Goal: Information Seeking & Learning: Find specific page/section

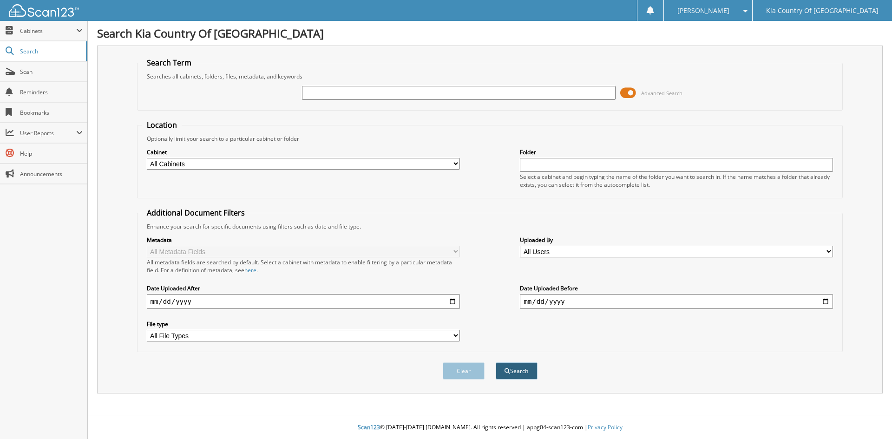
click at [510, 372] on button "Search" at bounding box center [517, 370] width 42 height 17
click at [350, 95] on input "text" at bounding box center [458, 93] width 313 height 14
type input "29222"
click at [496, 362] on button "Search" at bounding box center [517, 370] width 42 height 17
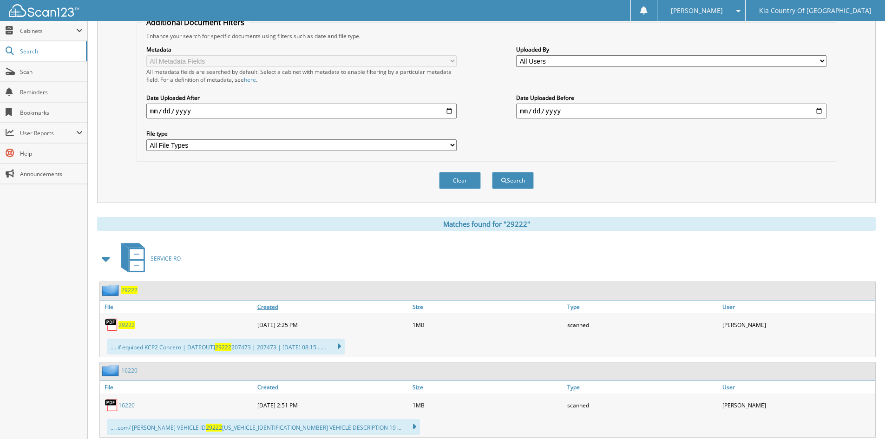
scroll to position [232, 0]
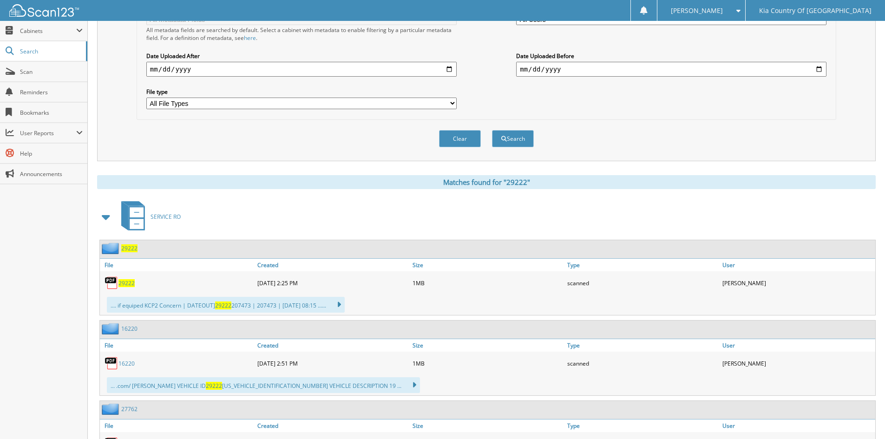
click at [125, 282] on span "29222" at bounding box center [126, 283] width 16 height 8
click at [470, 140] on button "Clear" at bounding box center [460, 138] width 42 height 17
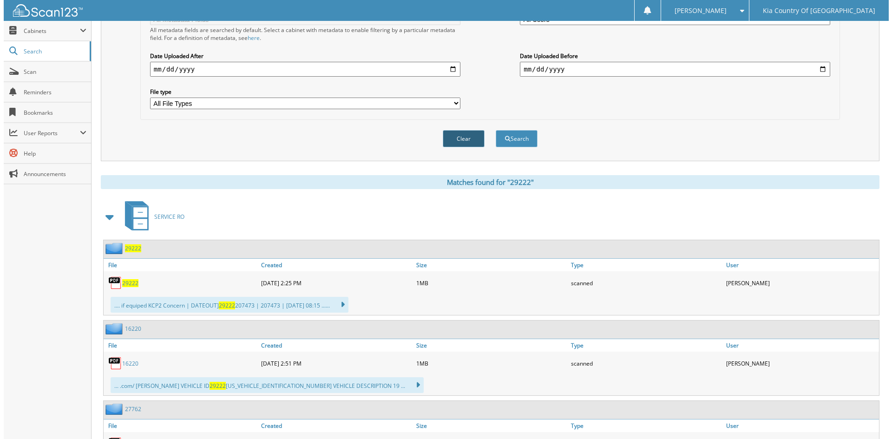
scroll to position [0, 0]
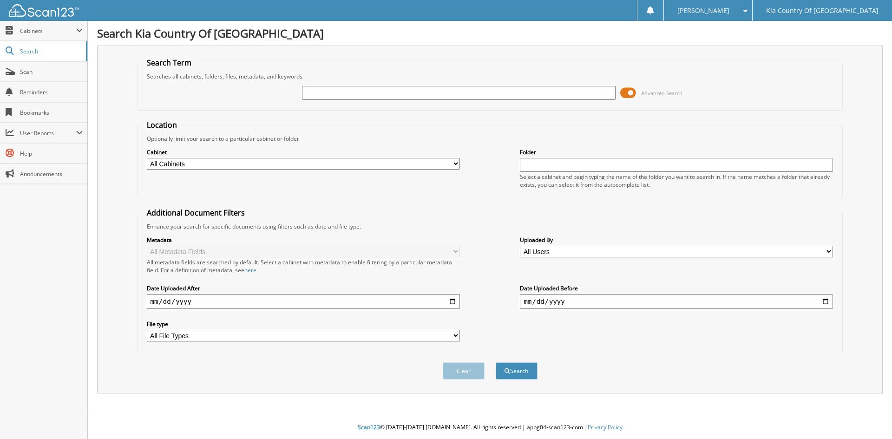
click at [371, 98] on input "text" at bounding box center [458, 93] width 313 height 14
type input "29279"
click at [496, 362] on button "Search" at bounding box center [517, 370] width 42 height 17
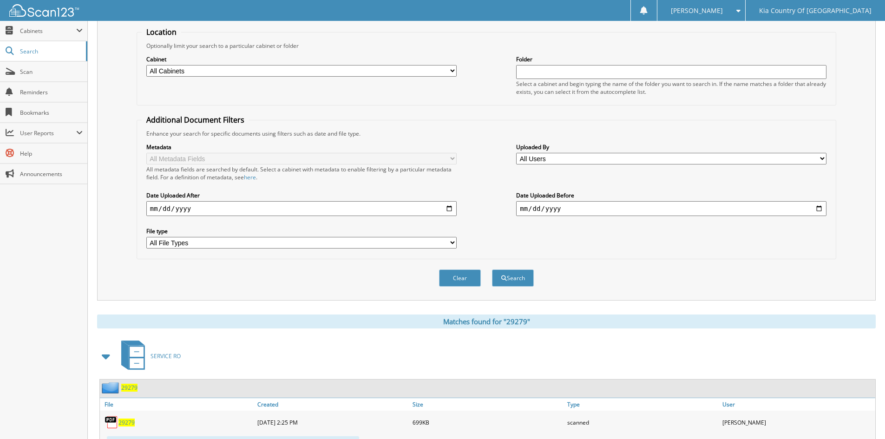
scroll to position [232, 0]
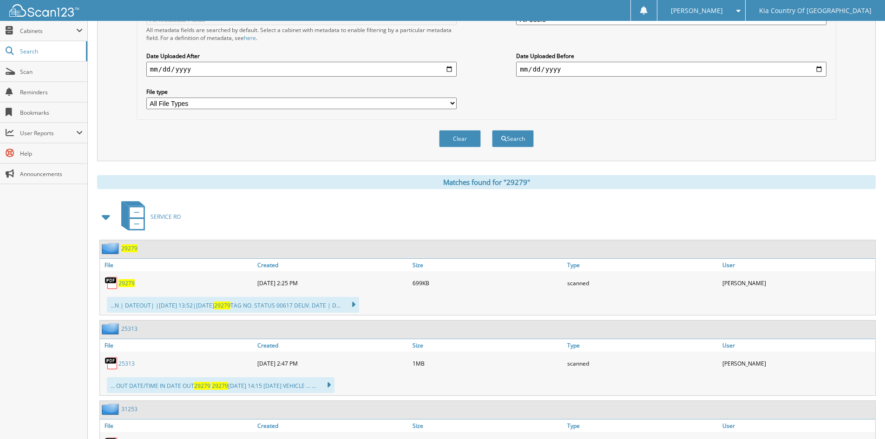
click at [129, 284] on span "29279" at bounding box center [126, 283] width 16 height 8
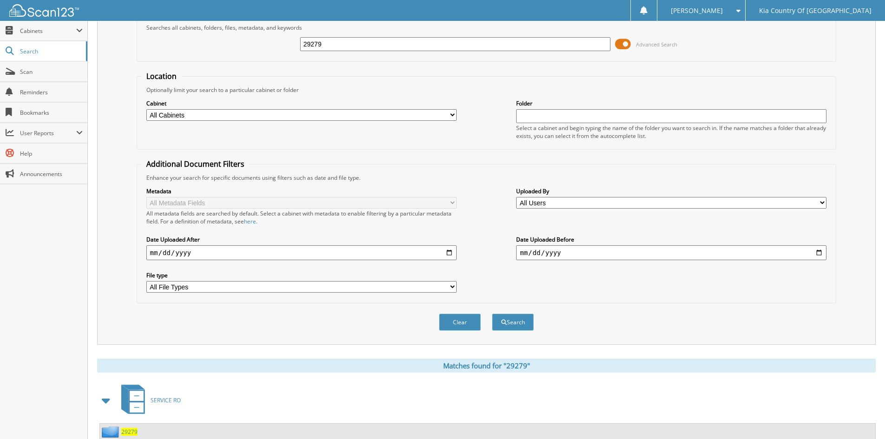
scroll to position [0, 0]
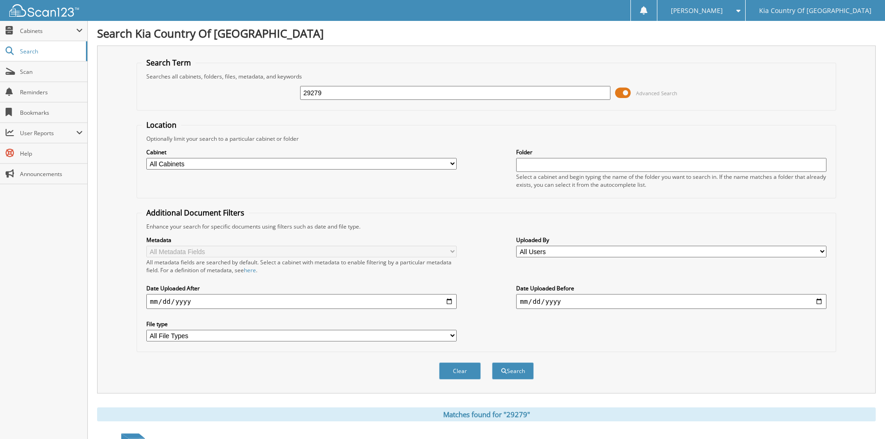
click at [338, 92] on input "29279" at bounding box center [455, 93] width 310 height 14
type input "29278"
click at [492, 362] on button "Search" at bounding box center [513, 370] width 42 height 17
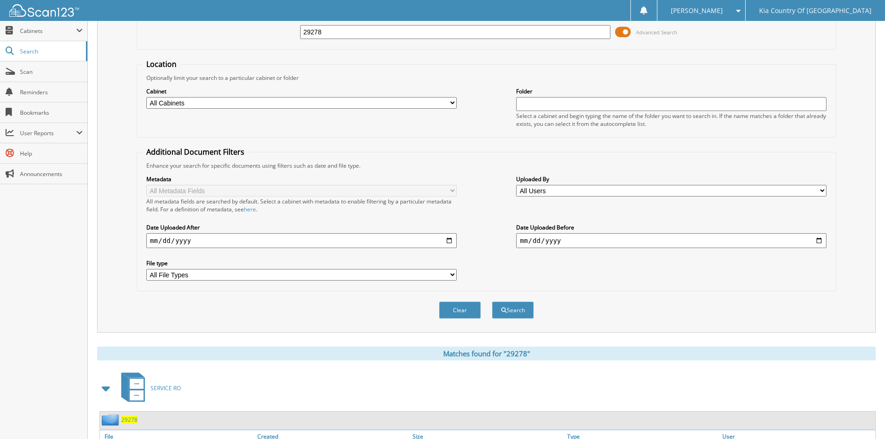
scroll to position [137, 0]
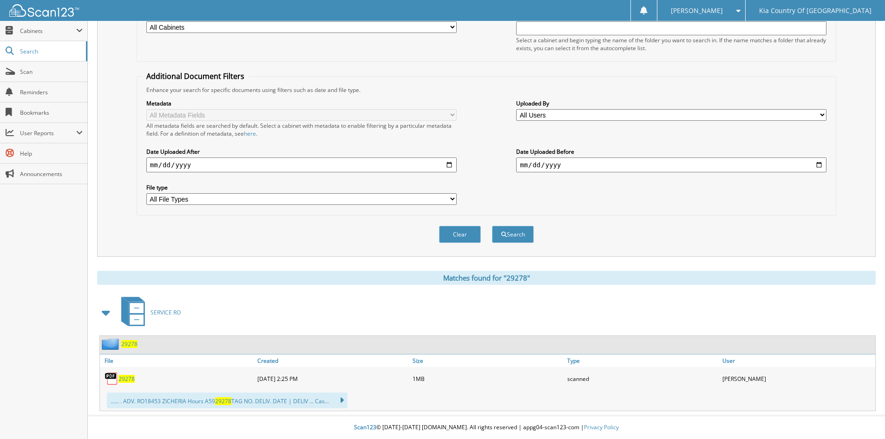
click at [130, 377] on span "29278" at bounding box center [126, 379] width 16 height 8
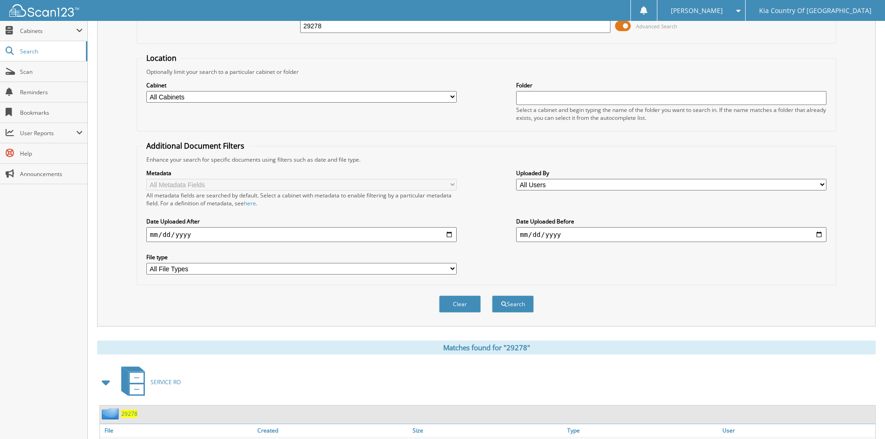
scroll to position [0, 0]
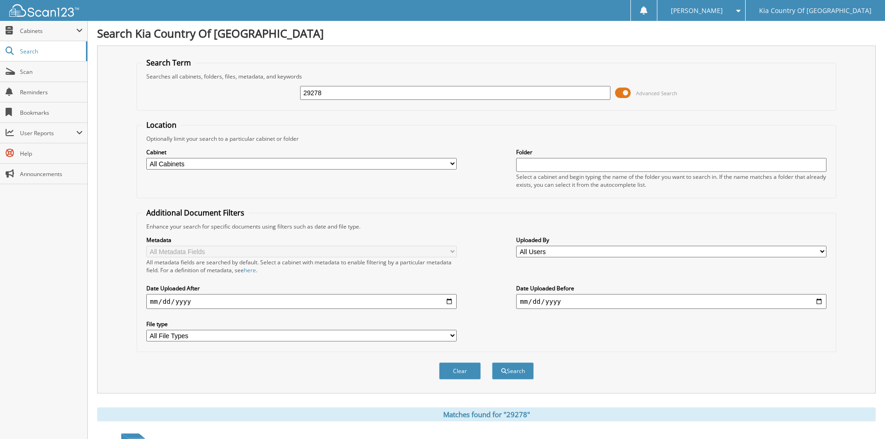
click at [361, 93] on input "29278" at bounding box center [455, 93] width 310 height 14
type input "29275"
click at [492, 362] on button "Search" at bounding box center [513, 370] width 42 height 17
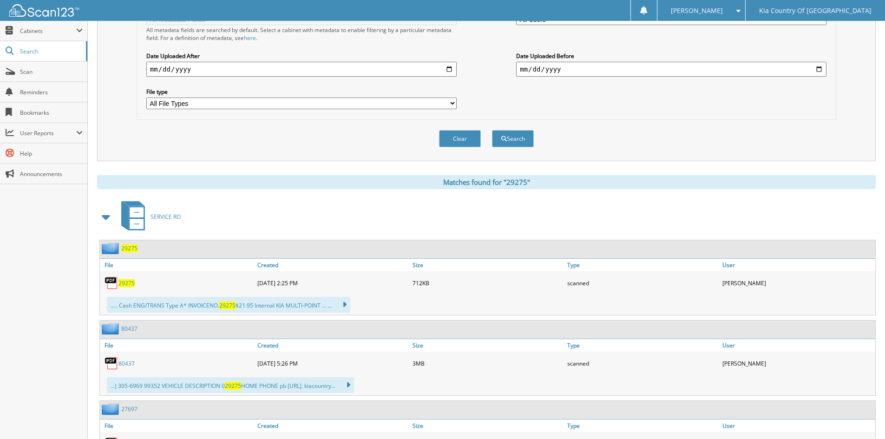
scroll to position [372, 0]
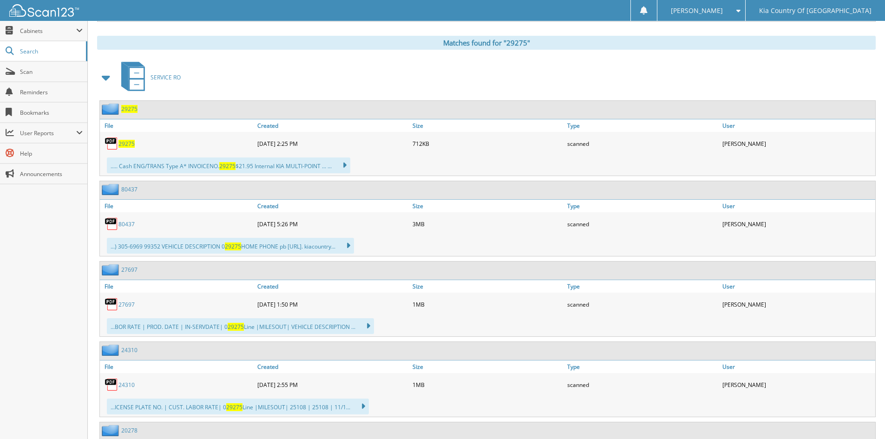
click at [123, 144] on span "29275" at bounding box center [126, 144] width 16 height 8
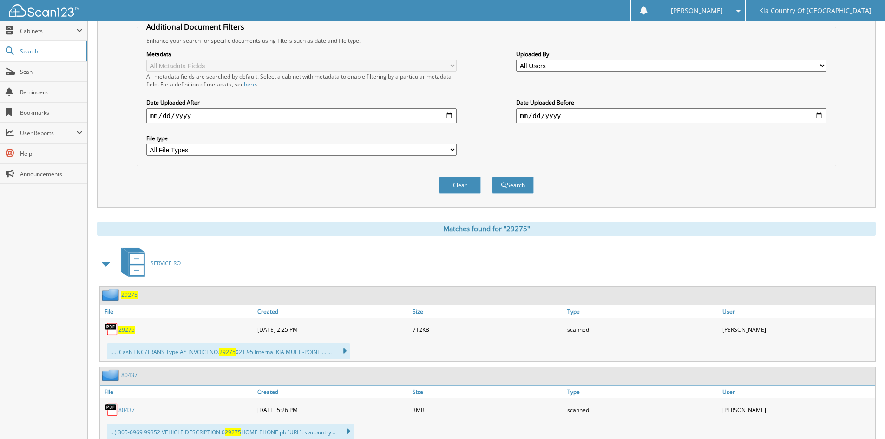
scroll to position [93, 0]
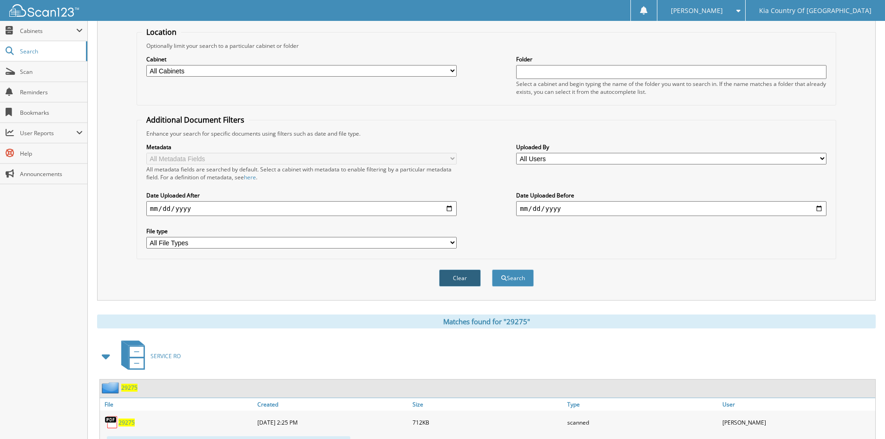
click at [462, 276] on button "Clear" at bounding box center [460, 277] width 42 height 17
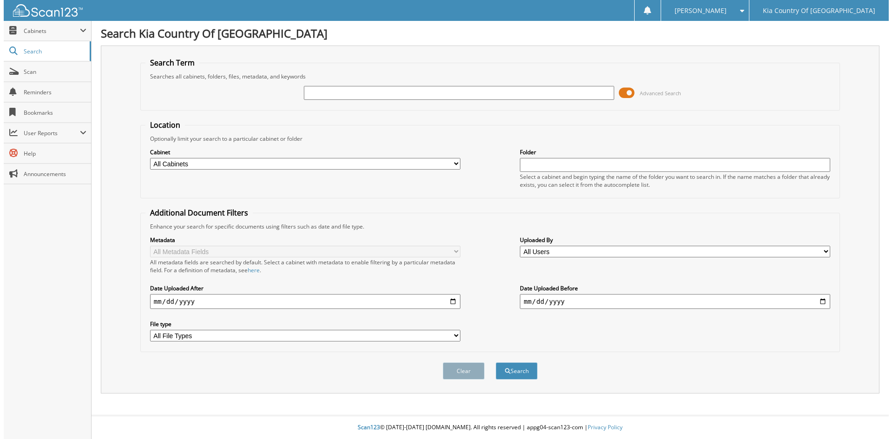
scroll to position [0, 0]
click at [458, 164] on select "All Cabinets PARTS SERVICE RO Needs Filing" at bounding box center [303, 164] width 313 height 12
select select "33211"
click at [147, 158] on select "All Cabinets PARTS SERVICE RO Needs Filing" at bounding box center [303, 164] width 313 height 12
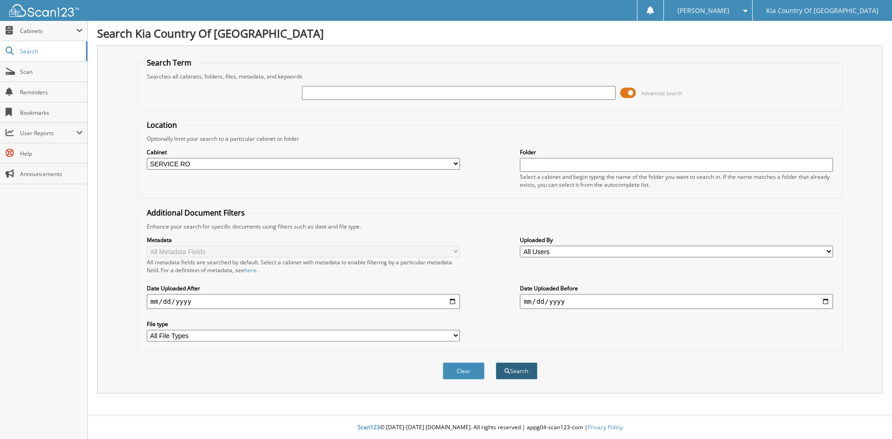
click at [517, 369] on button "Search" at bounding box center [517, 370] width 42 height 17
click at [374, 98] on input "text" at bounding box center [458, 93] width 313 height 14
type input "29274"
click at [496, 362] on button "Search" at bounding box center [517, 370] width 42 height 17
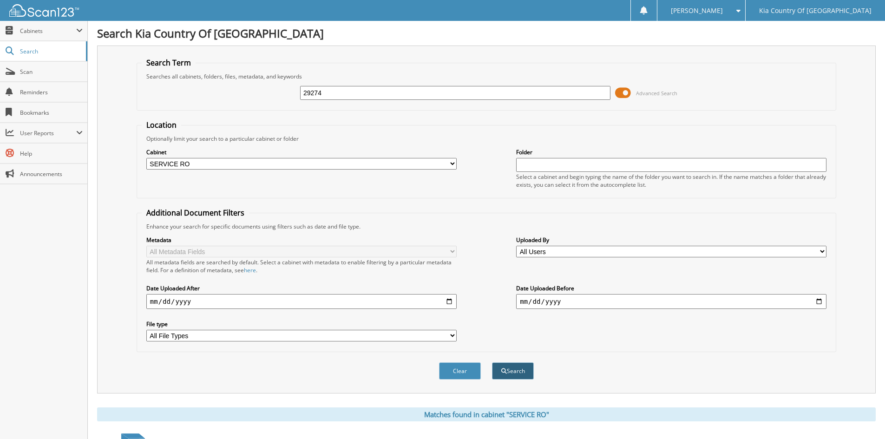
click at [522, 374] on button "Search" at bounding box center [513, 370] width 42 height 17
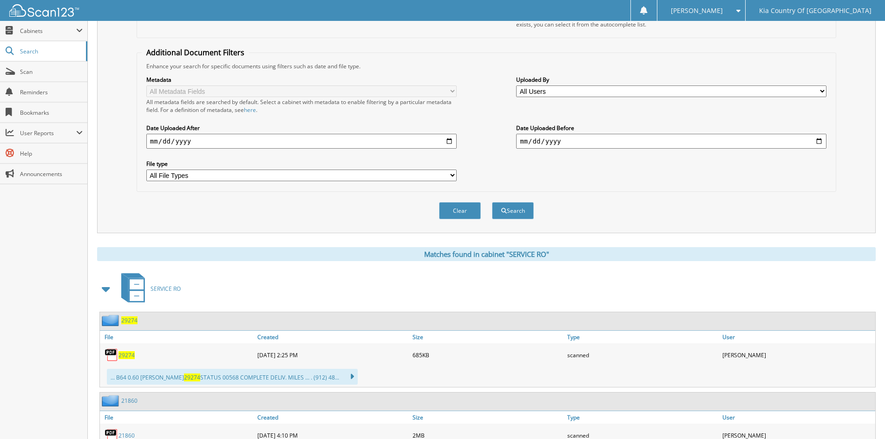
scroll to position [212, 0]
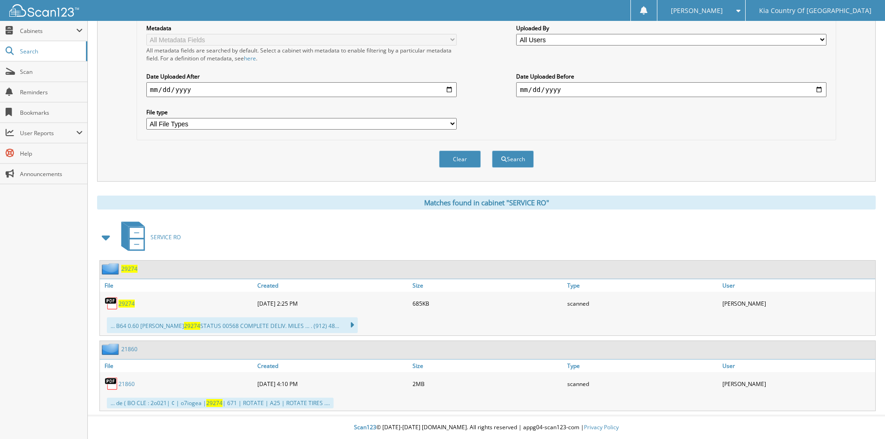
click at [130, 302] on span "29274" at bounding box center [126, 304] width 16 height 8
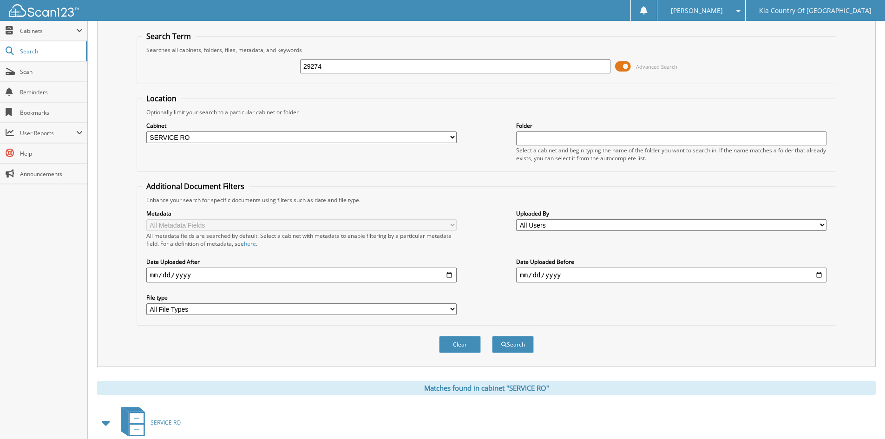
scroll to position [0, 0]
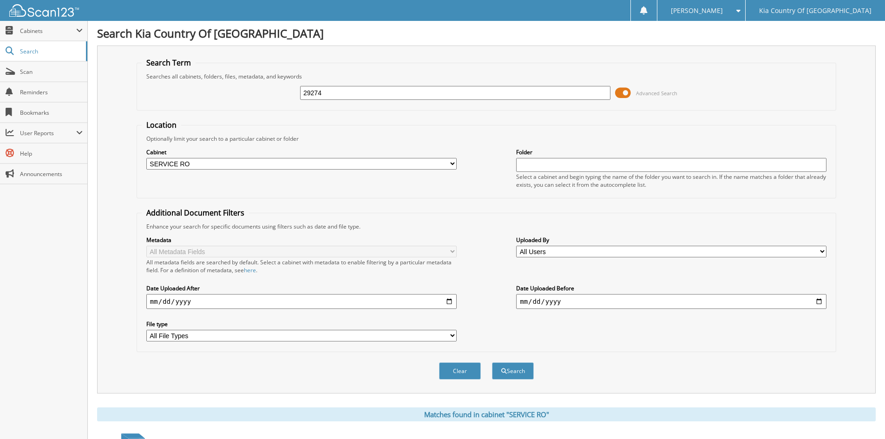
click at [351, 91] on input "29274" at bounding box center [455, 93] width 310 height 14
type input "29276"
click at [492, 362] on button "Search" at bounding box center [513, 370] width 42 height 17
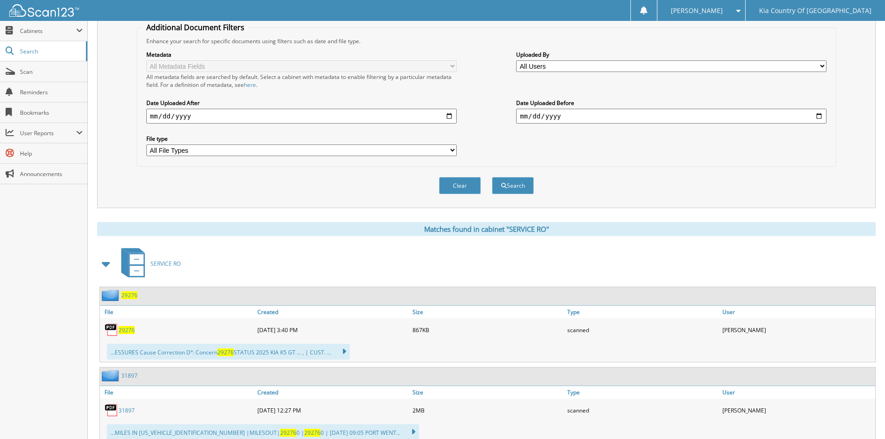
scroll to position [186, 0]
click at [120, 331] on span "29276" at bounding box center [126, 330] width 16 height 8
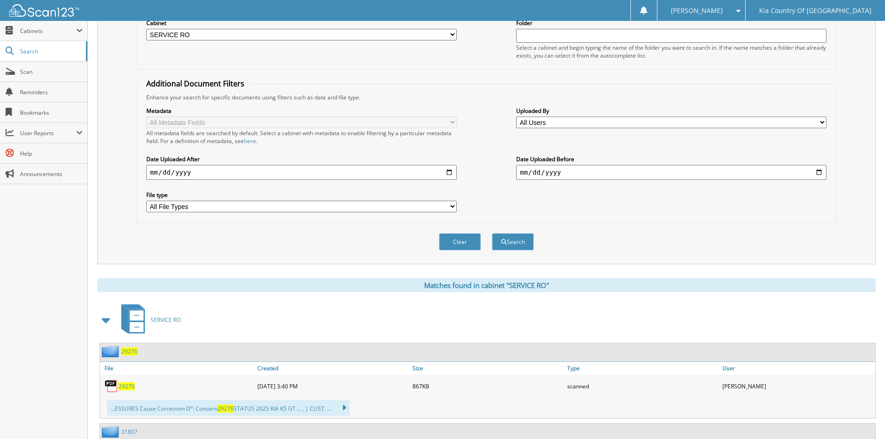
scroll to position [0, 0]
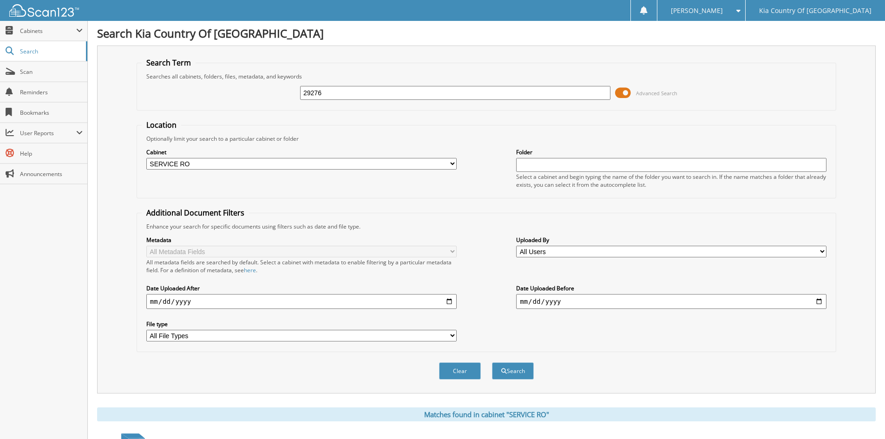
click at [340, 89] on input "29276" at bounding box center [455, 93] width 310 height 14
type input "2"
type input "28976"
click at [492, 362] on button "Search" at bounding box center [513, 370] width 42 height 17
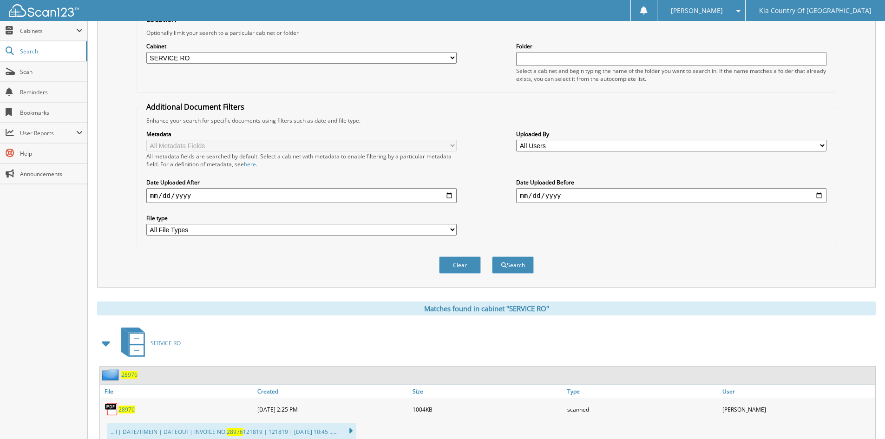
scroll to position [137, 0]
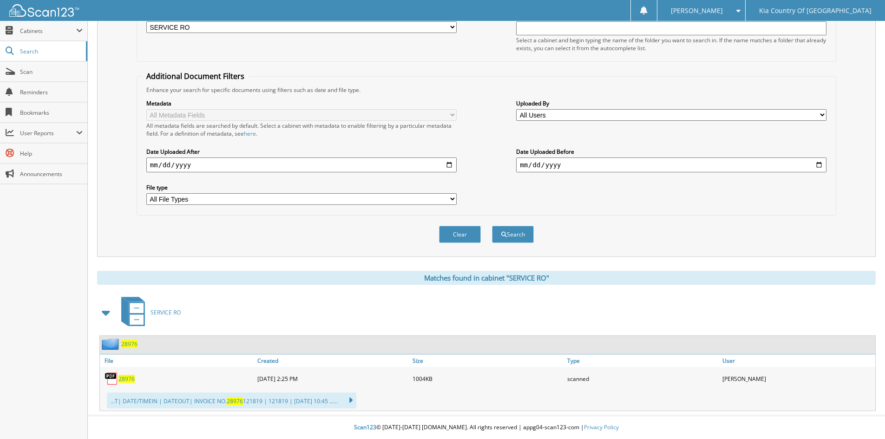
click at [131, 377] on span "28976" at bounding box center [126, 379] width 16 height 8
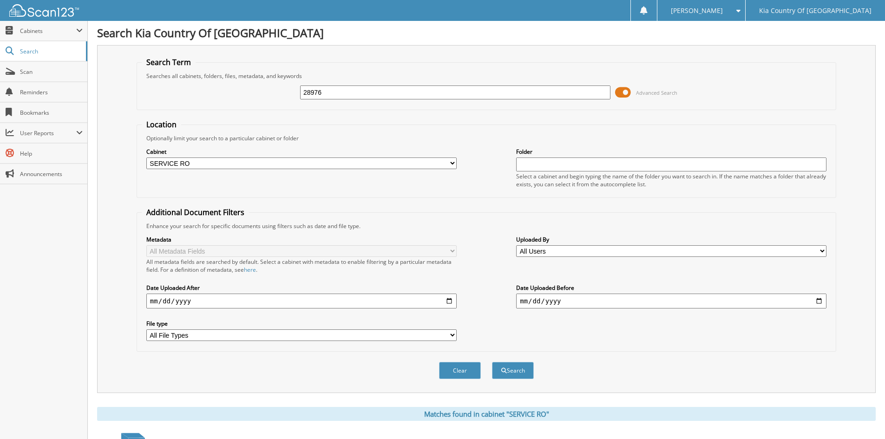
scroll to position [0, 0]
click at [341, 95] on input "28976" at bounding box center [455, 93] width 310 height 14
type input "29261"
click at [492, 362] on button "Search" at bounding box center [513, 370] width 42 height 17
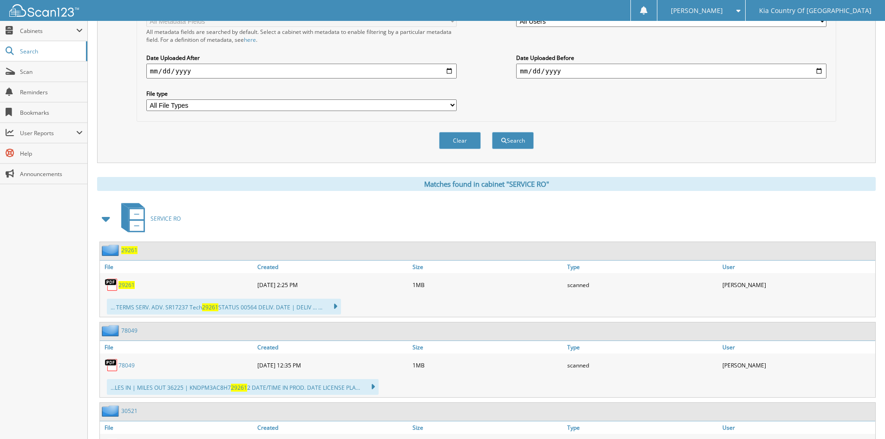
scroll to position [232, 0]
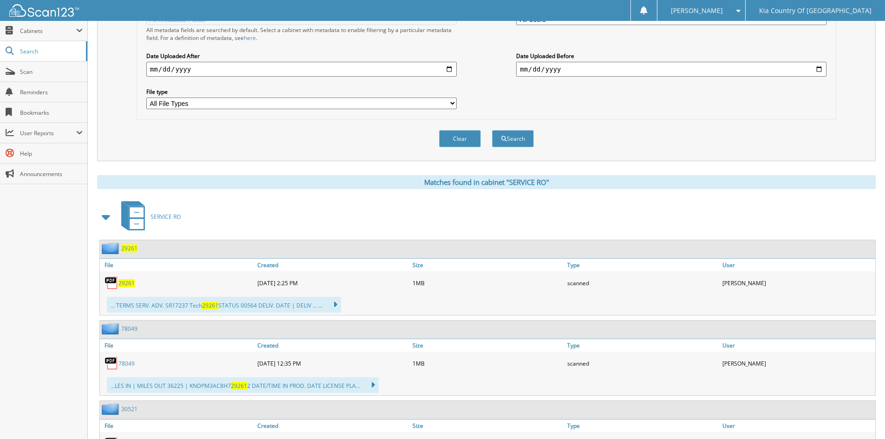
click at [128, 285] on span "29261" at bounding box center [126, 283] width 16 height 8
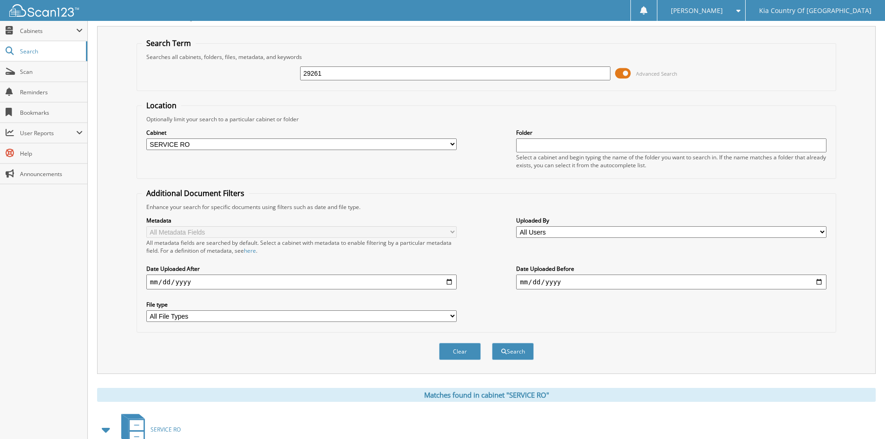
scroll to position [0, 0]
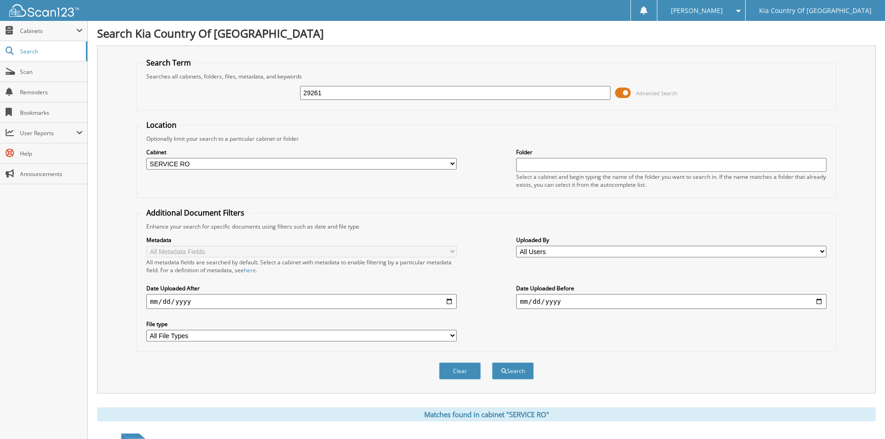
click at [352, 90] on input "29261" at bounding box center [455, 93] width 310 height 14
type input "27127"
click at [492, 362] on button "Search" at bounding box center [513, 370] width 42 height 17
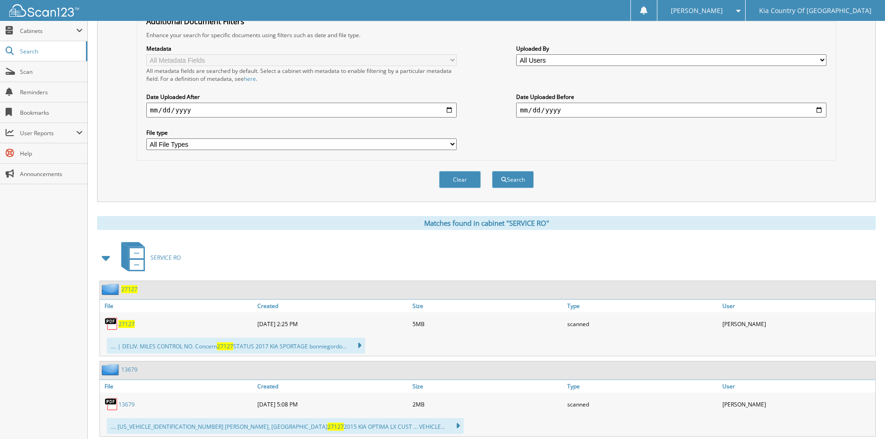
scroll to position [232, 0]
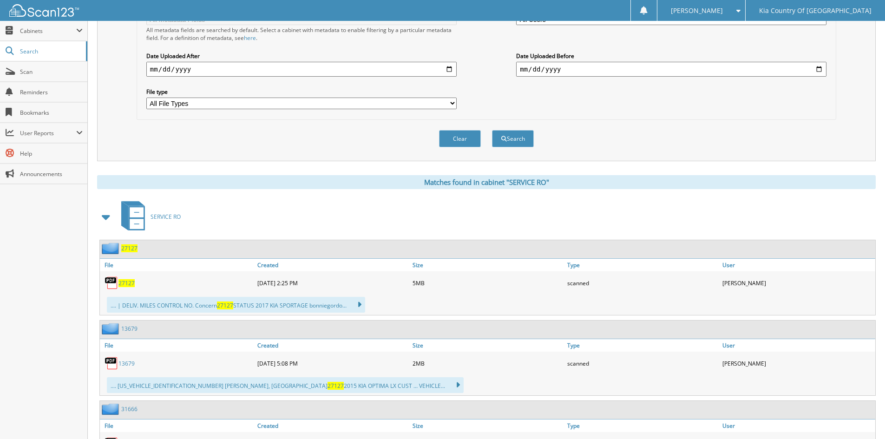
click at [122, 283] on span "27127" at bounding box center [126, 283] width 16 height 8
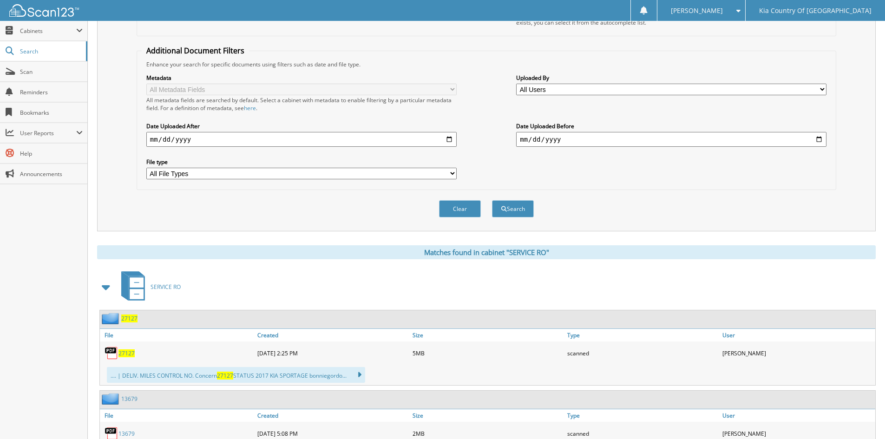
scroll to position [46, 0]
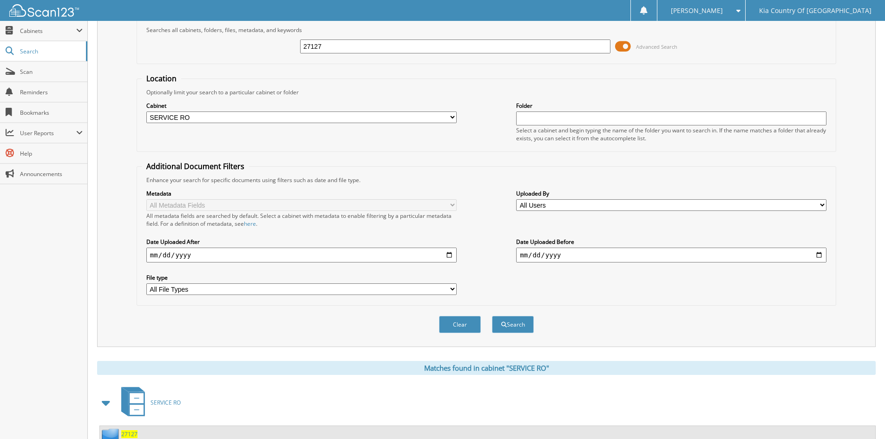
click at [361, 49] on input "27127" at bounding box center [455, 46] width 310 height 14
type input "29087"
click at [492, 316] on button "Search" at bounding box center [513, 324] width 42 height 17
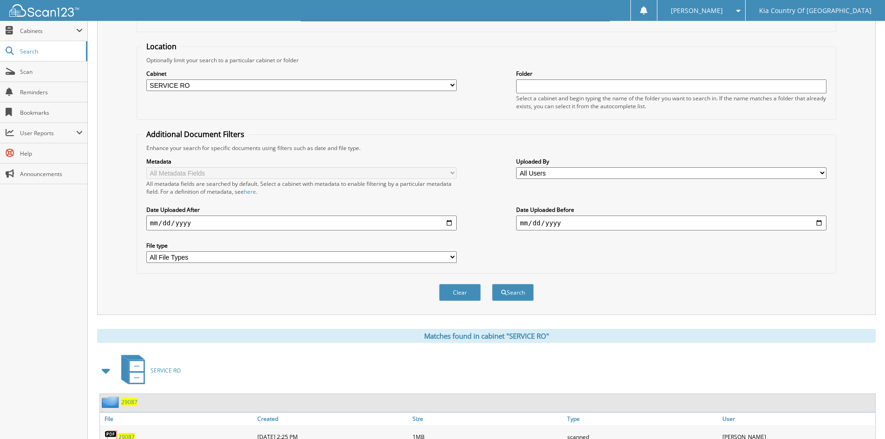
scroll to position [181, 0]
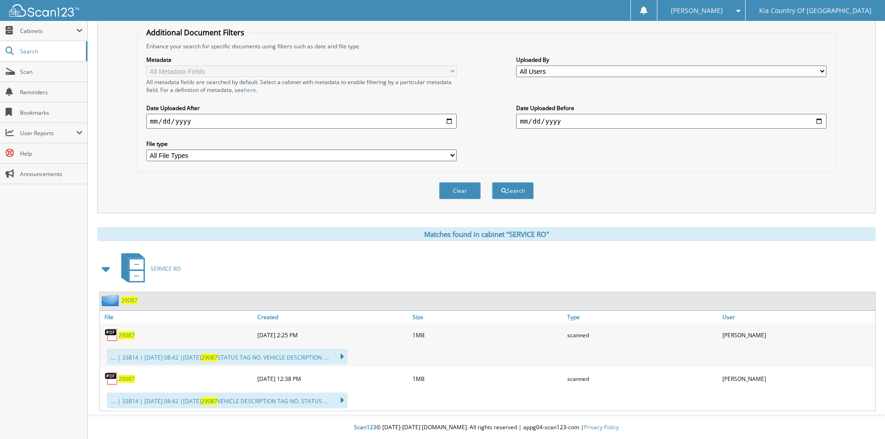
click at [125, 336] on span "29087" at bounding box center [126, 335] width 16 height 8
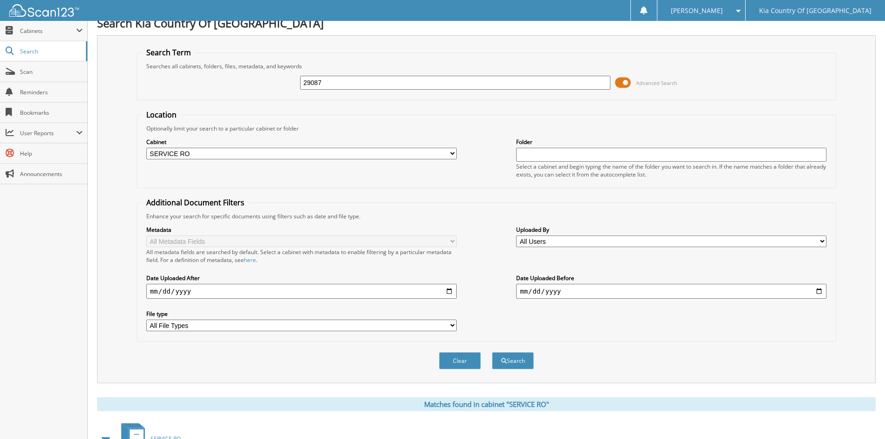
scroll to position [0, 0]
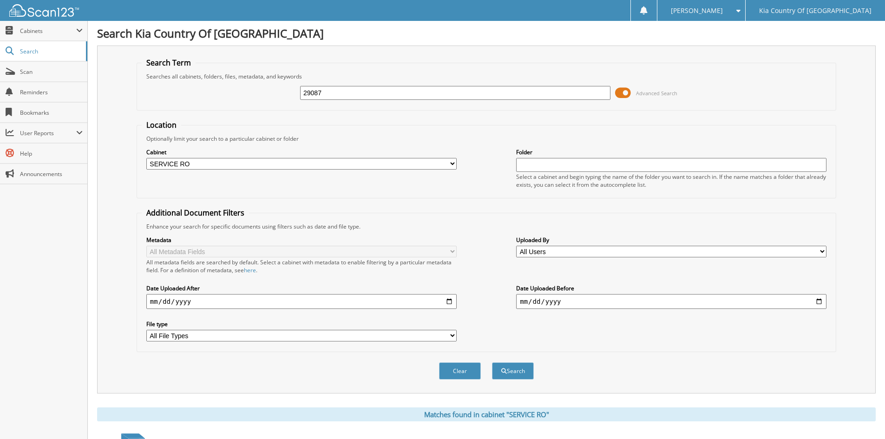
click at [337, 95] on input "29087" at bounding box center [455, 93] width 310 height 14
type input "29225"
click at [492, 362] on button "Search" at bounding box center [513, 370] width 42 height 17
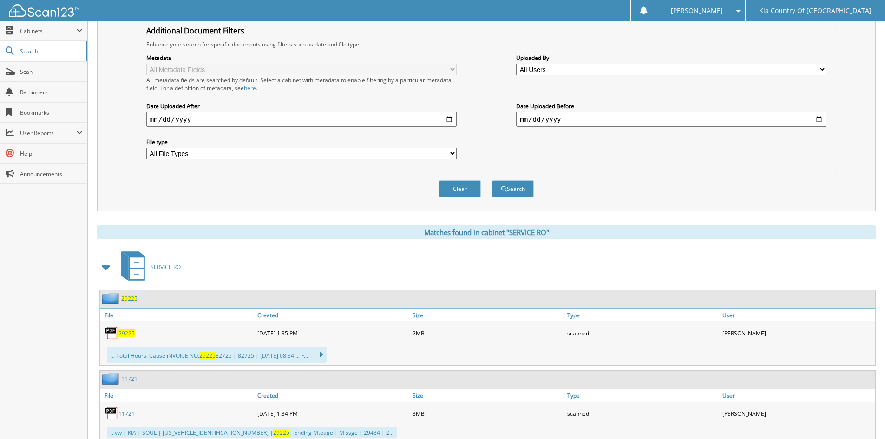
scroll to position [186, 0]
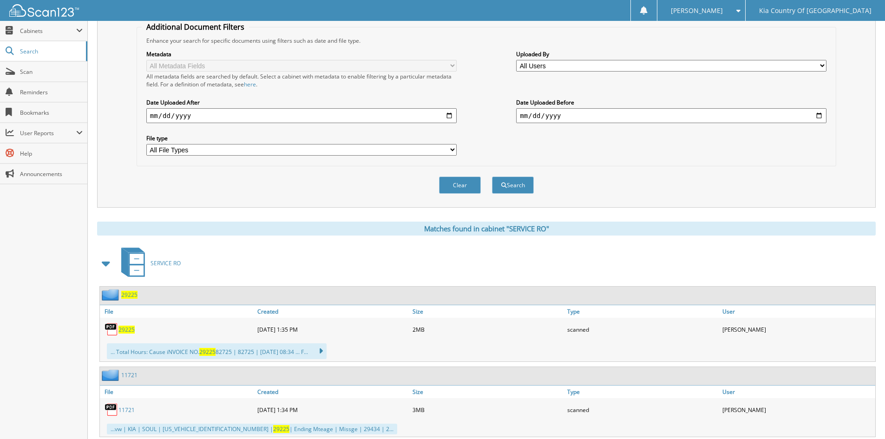
click at [128, 331] on span "29225" at bounding box center [126, 330] width 16 height 8
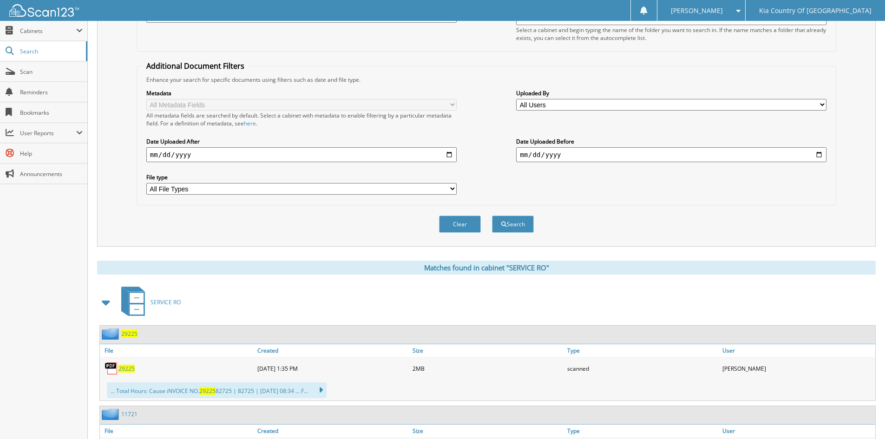
scroll to position [0, 0]
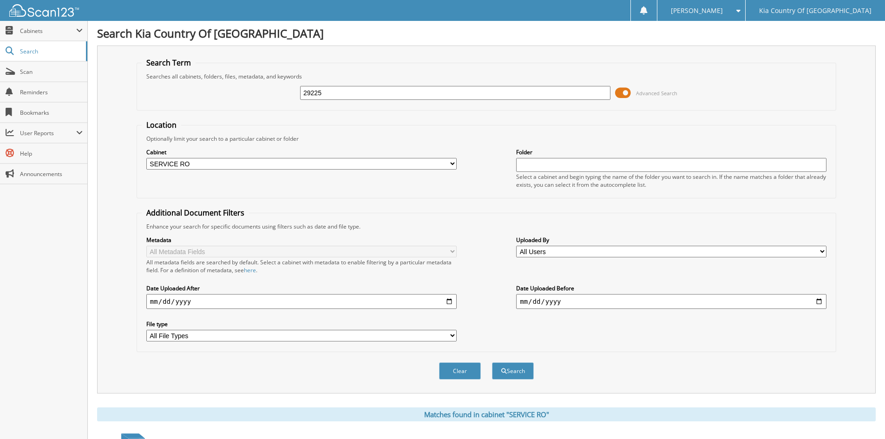
click at [332, 93] on input "29225" at bounding box center [455, 93] width 310 height 14
type input "29145"
click at [492, 362] on button "Search" at bounding box center [513, 370] width 42 height 17
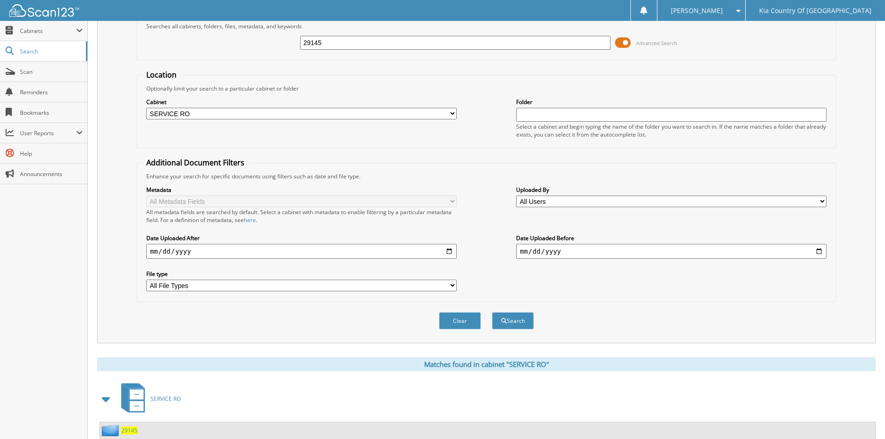
scroll to position [137, 0]
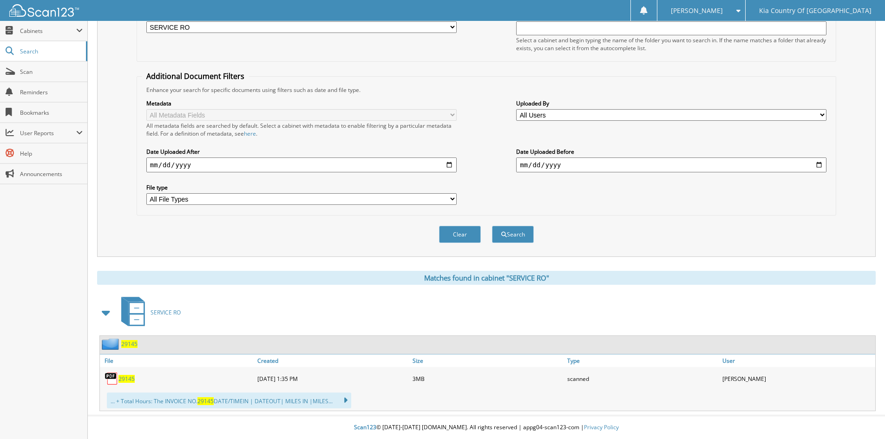
click at [125, 379] on span "29145" at bounding box center [126, 379] width 16 height 8
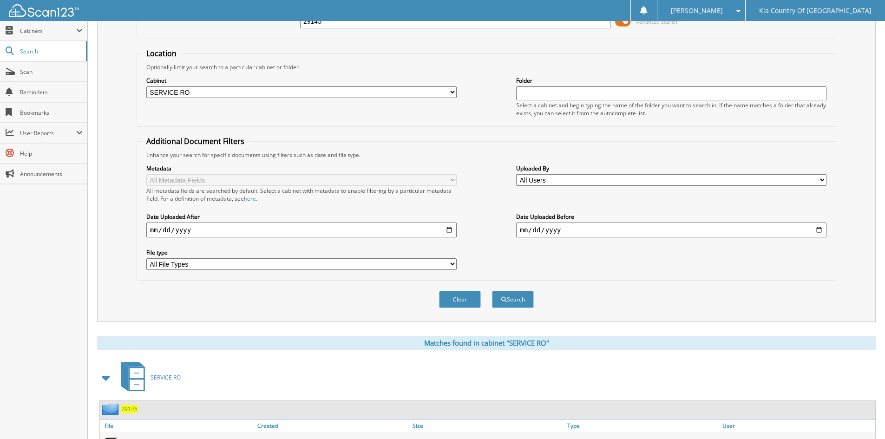
scroll to position [0, 0]
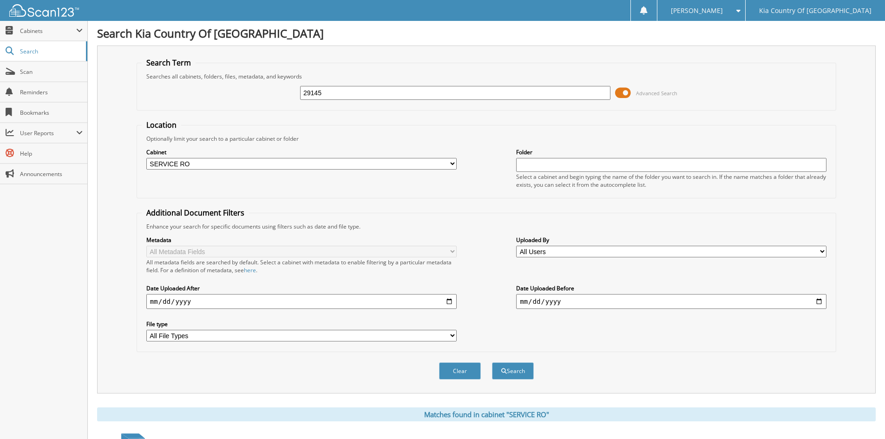
click at [419, 95] on input "29145" at bounding box center [455, 93] width 310 height 14
type input "28915"
click at [492, 362] on button "Search" at bounding box center [513, 370] width 42 height 17
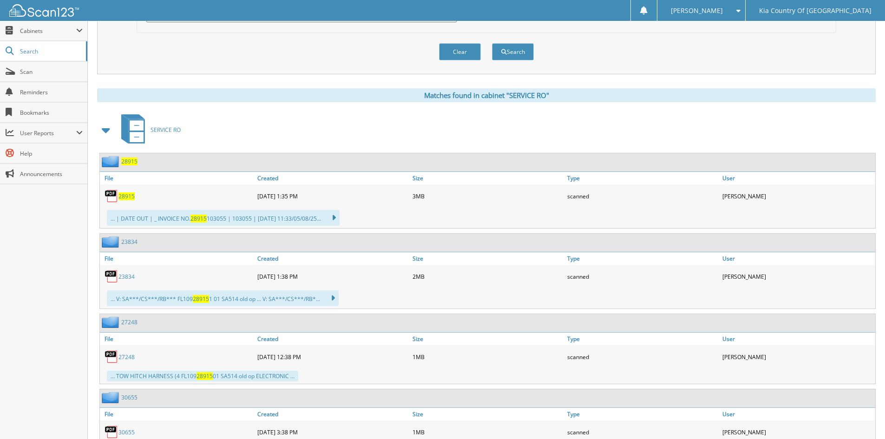
scroll to position [325, 0]
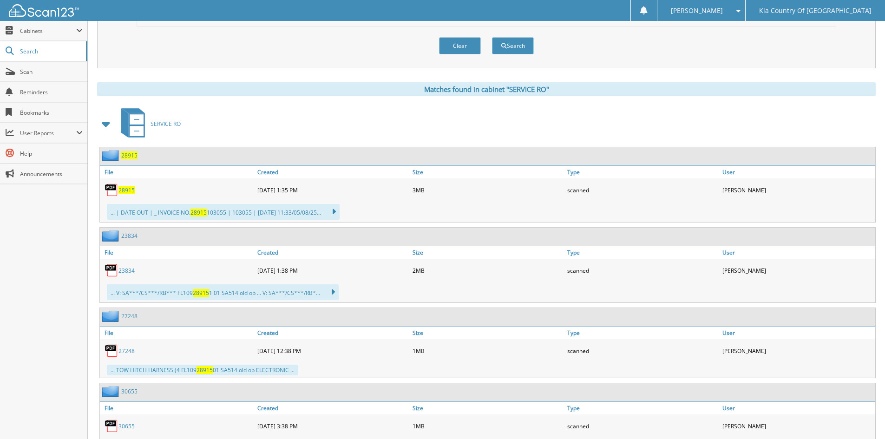
click at [126, 189] on span "28915" at bounding box center [126, 190] width 16 height 8
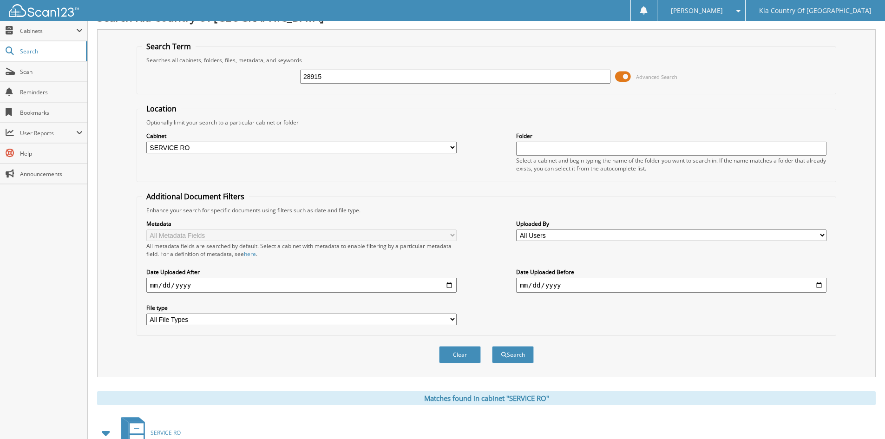
scroll to position [0, 0]
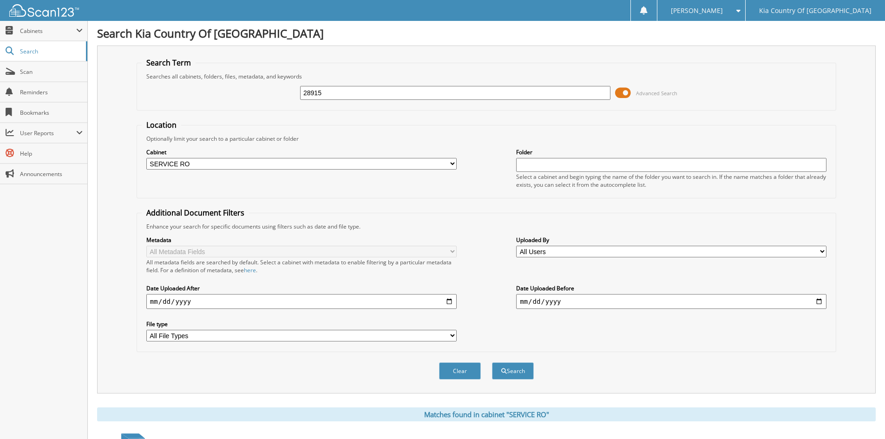
click at [347, 98] on input "28915" at bounding box center [455, 93] width 310 height 14
type input "28703"
click at [492, 362] on button "Search" at bounding box center [513, 370] width 42 height 17
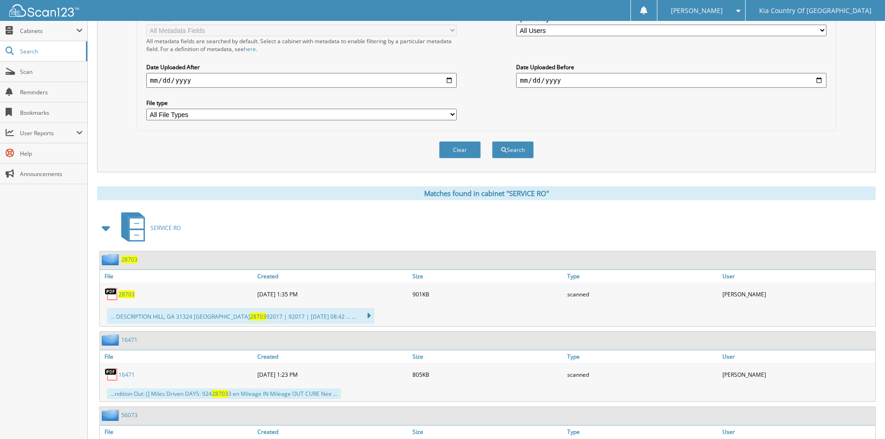
scroll to position [279, 0]
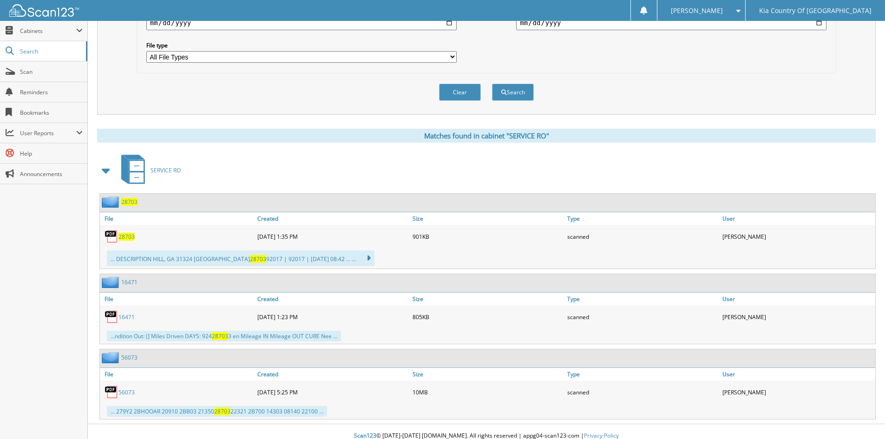
click at [125, 238] on span "28703" at bounding box center [126, 237] width 16 height 8
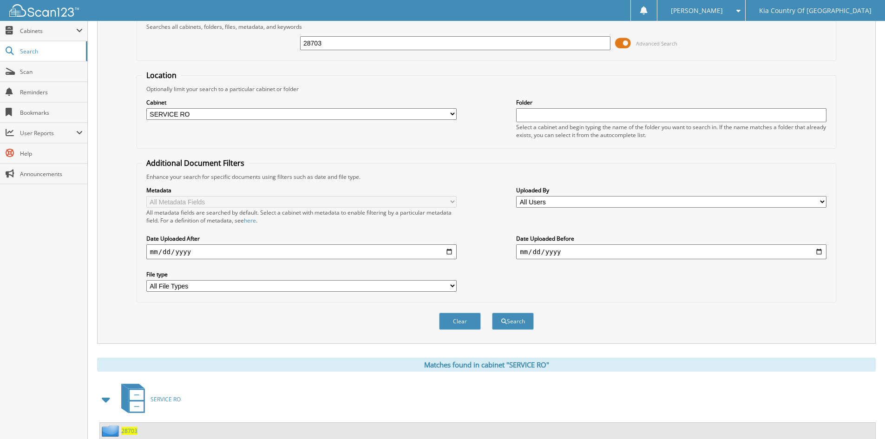
scroll to position [0, 0]
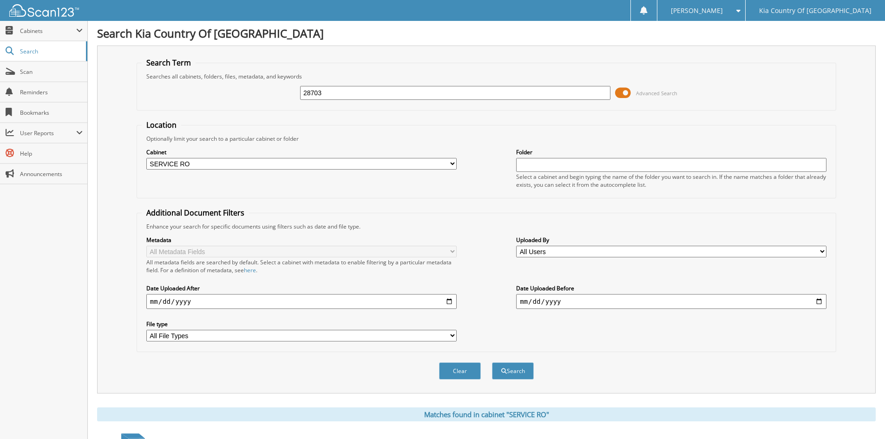
click at [388, 90] on input "28703" at bounding box center [455, 93] width 310 height 14
type input "28479"
click at [492, 362] on button "Search" at bounding box center [513, 370] width 42 height 17
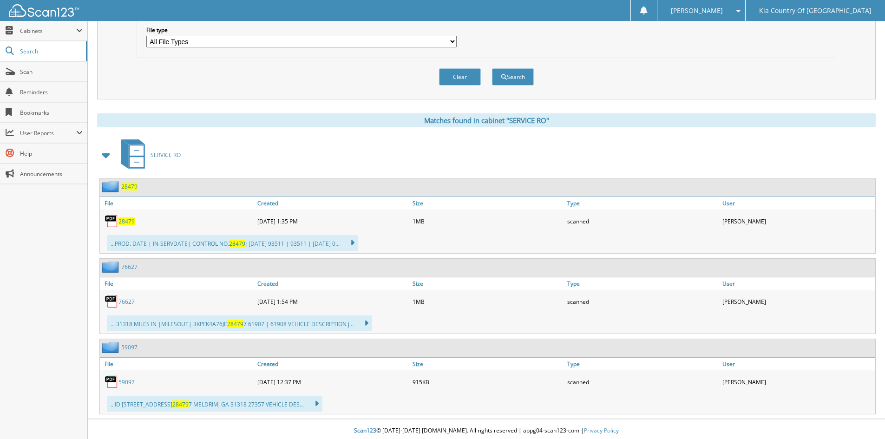
scroll to position [298, 0]
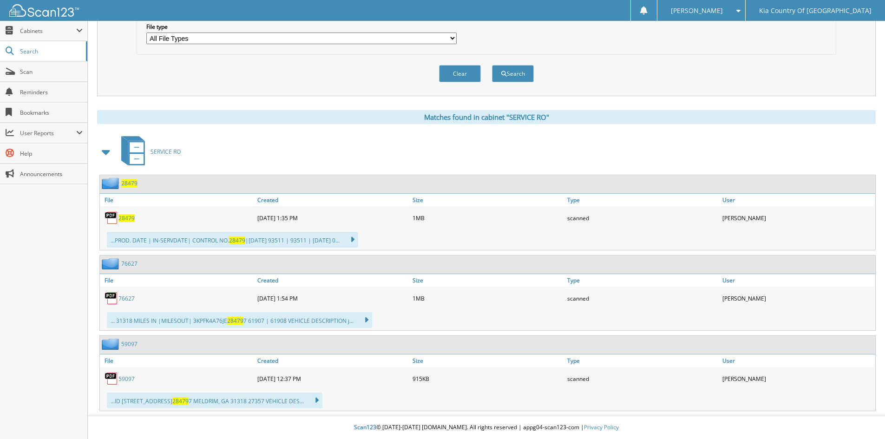
click at [130, 217] on span "28479" at bounding box center [126, 218] width 16 height 8
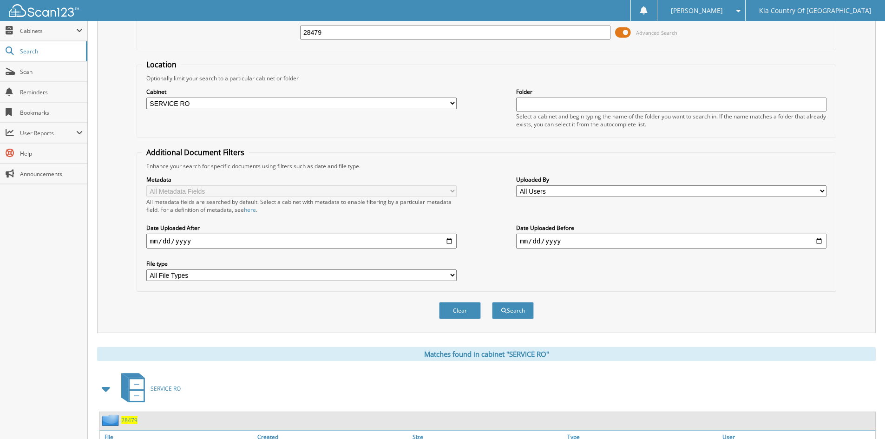
scroll to position [0, 0]
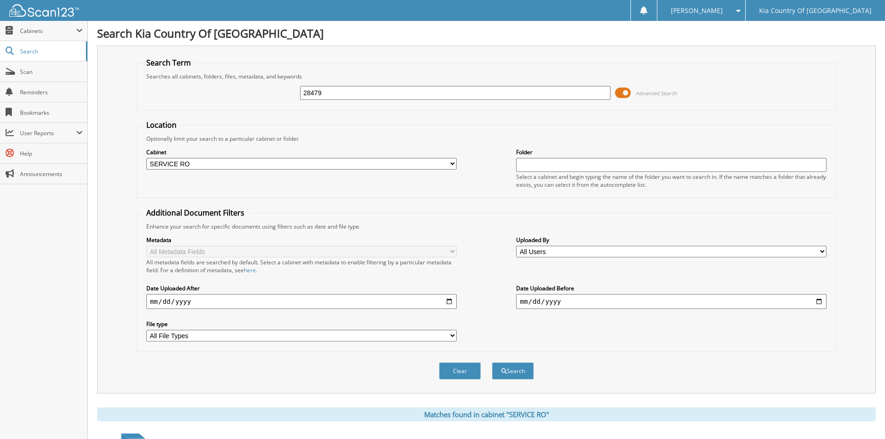
click at [340, 89] on input "28479" at bounding box center [455, 93] width 310 height 14
type input "2"
type input "29162"
click at [492, 362] on button "Search" at bounding box center [513, 370] width 42 height 17
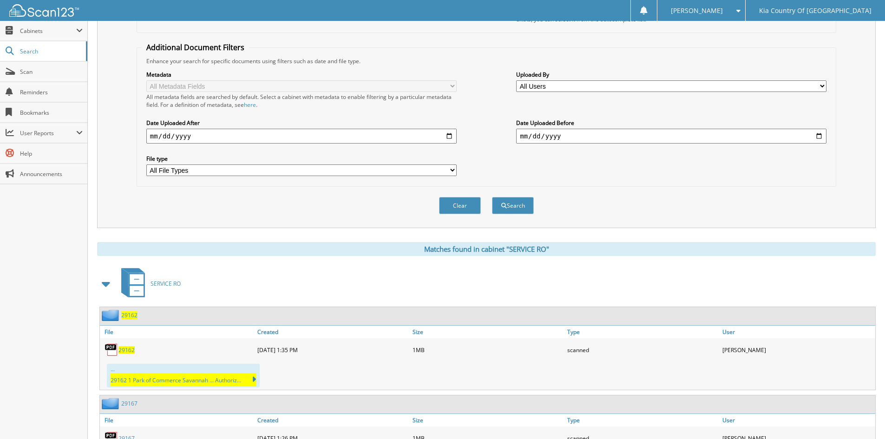
scroll to position [186, 0]
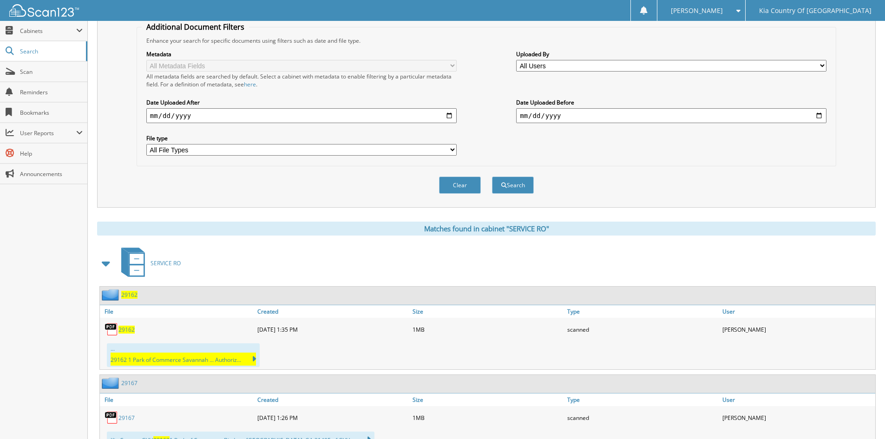
click at [127, 329] on span "29162" at bounding box center [126, 330] width 16 height 8
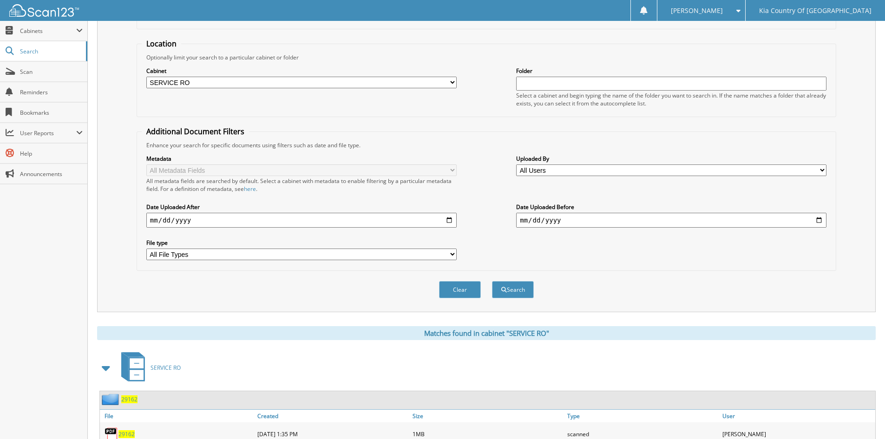
scroll to position [0, 0]
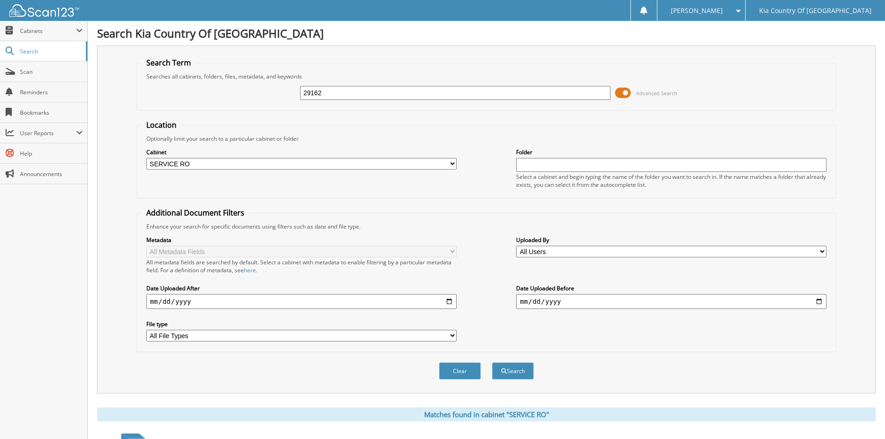
click at [354, 95] on input "29162" at bounding box center [455, 93] width 310 height 14
type input "25990"
click at [492, 362] on button "Search" at bounding box center [513, 370] width 42 height 17
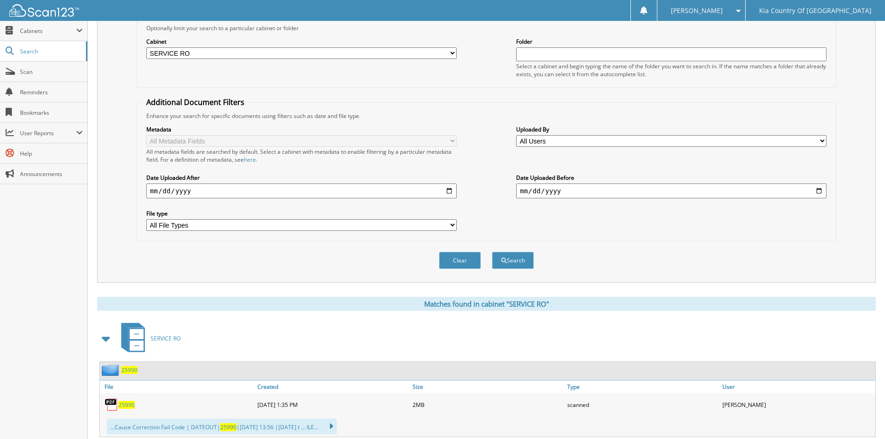
scroll to position [232, 0]
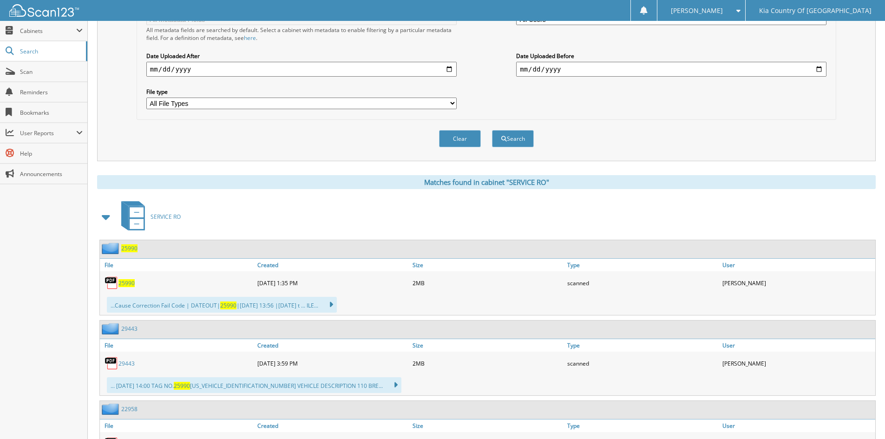
click at [131, 284] on span "25990" at bounding box center [126, 283] width 16 height 8
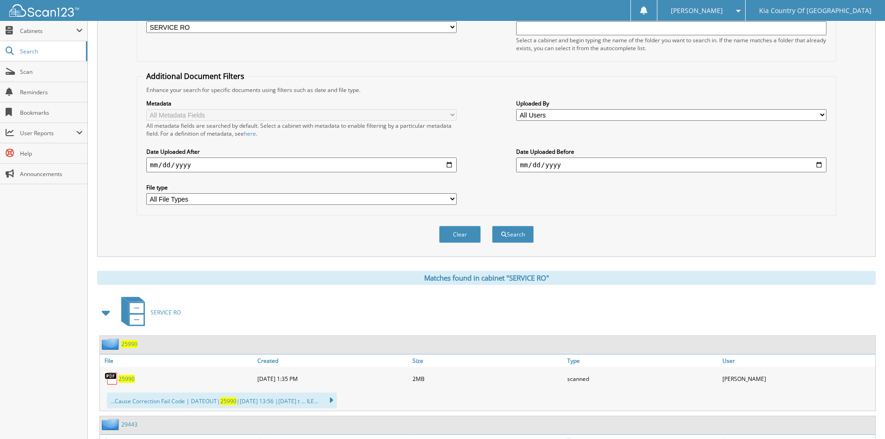
scroll to position [0, 0]
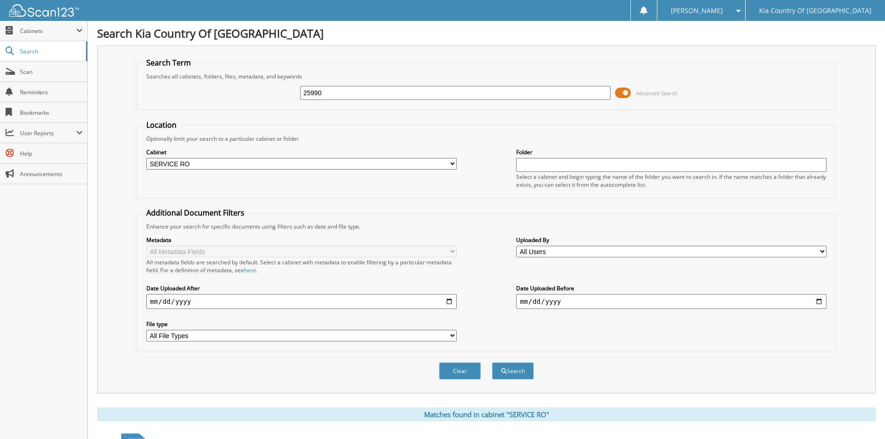
click at [339, 93] on input "25990" at bounding box center [455, 93] width 310 height 14
type input "29240"
click at [492, 362] on button "Search" at bounding box center [513, 370] width 42 height 17
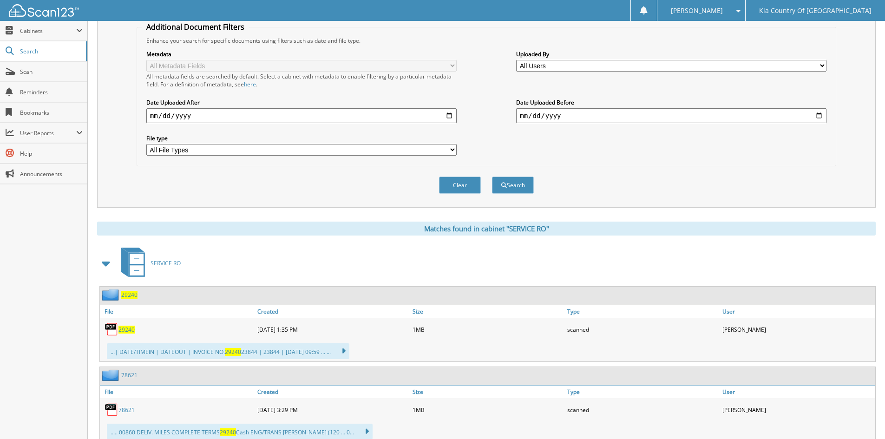
click at [127, 331] on span "29240" at bounding box center [126, 330] width 16 height 8
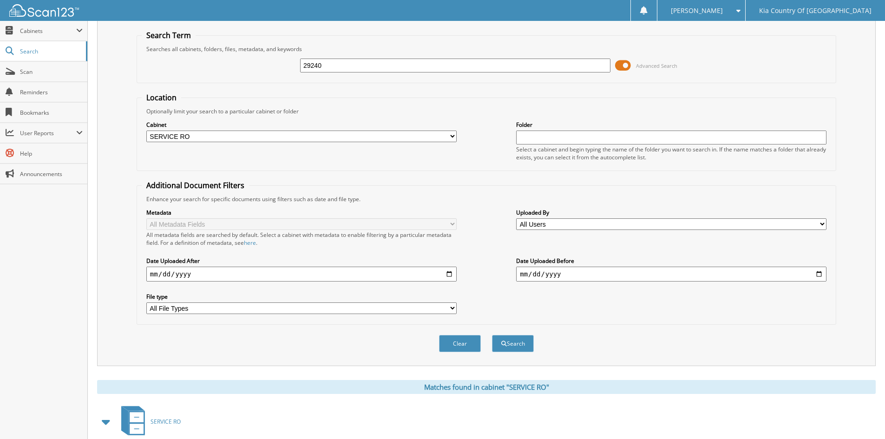
scroll to position [0, 0]
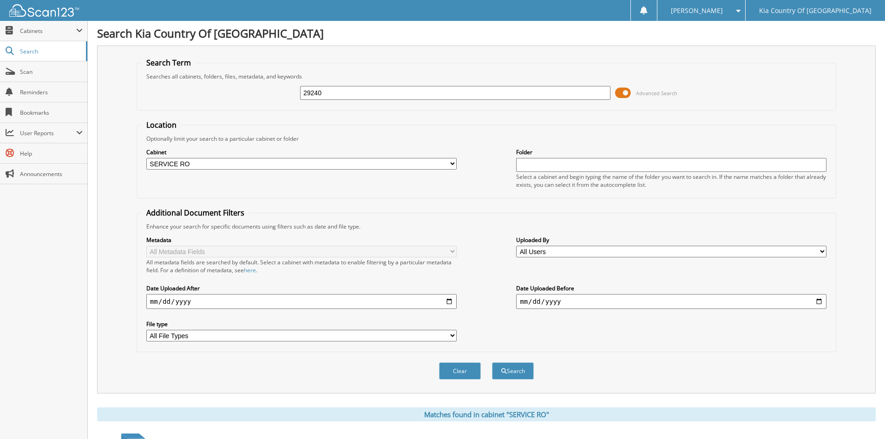
click at [399, 90] on input "29240" at bounding box center [455, 93] width 310 height 14
type input "29237"
click at [492, 362] on button "Search" at bounding box center [513, 370] width 42 height 17
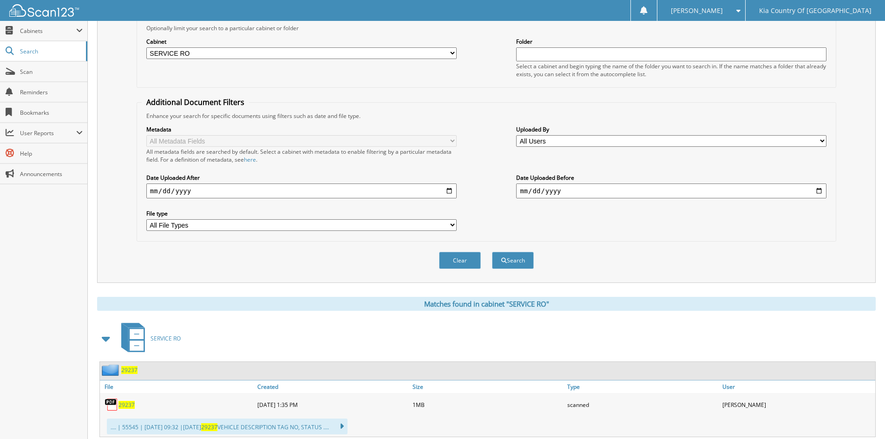
scroll to position [186, 0]
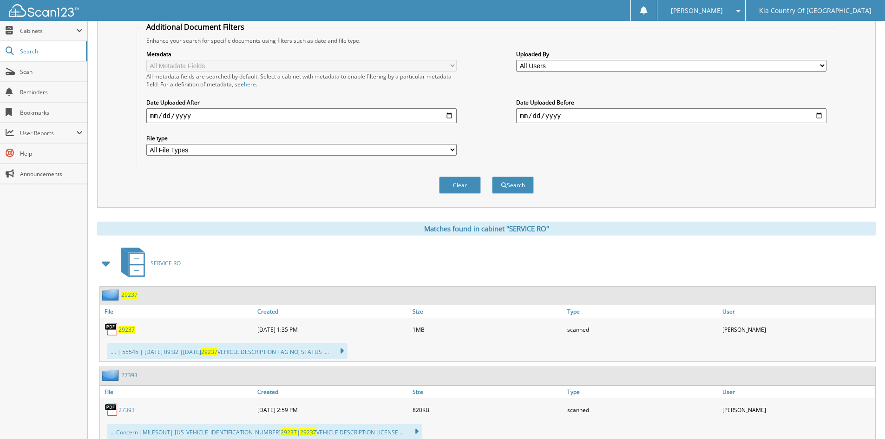
click at [126, 331] on span "29237" at bounding box center [126, 330] width 16 height 8
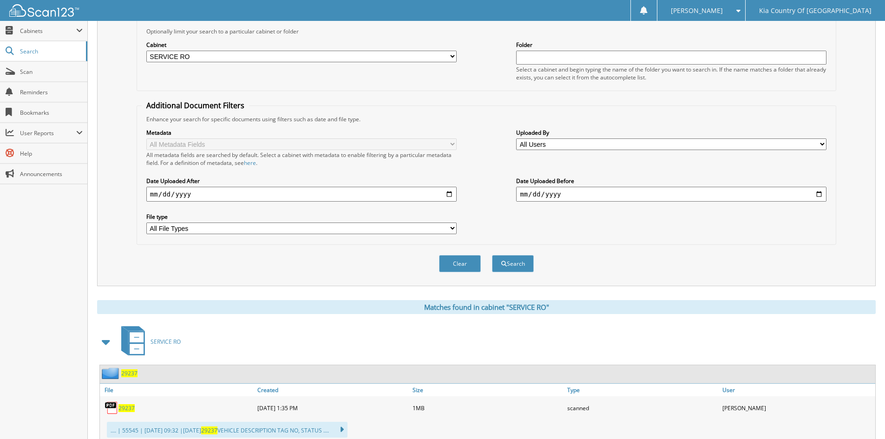
scroll to position [0, 0]
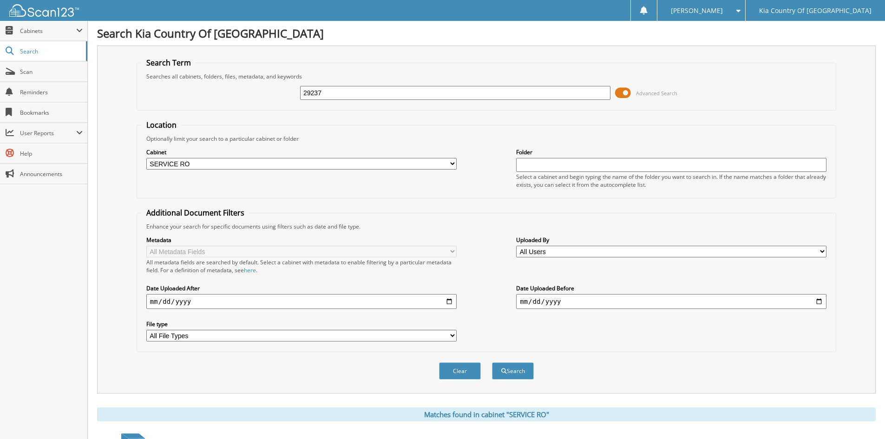
click at [400, 92] on input "29237" at bounding box center [455, 93] width 310 height 14
type input "29243"
click at [492, 362] on button "Search" at bounding box center [513, 370] width 42 height 17
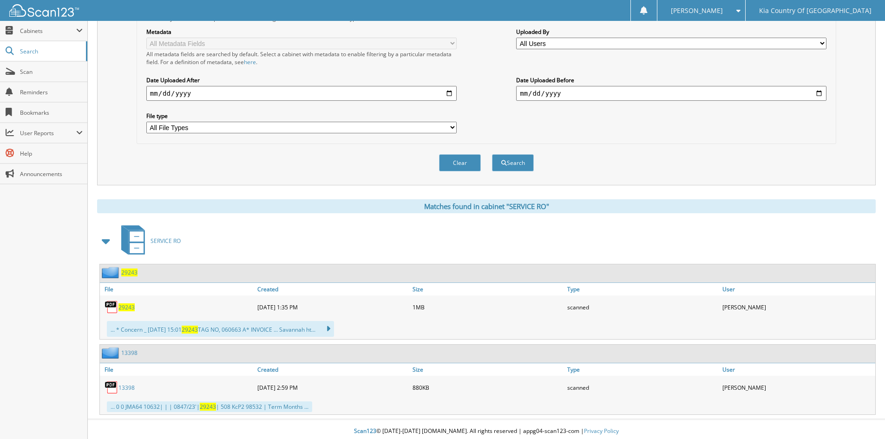
scroll to position [212, 0]
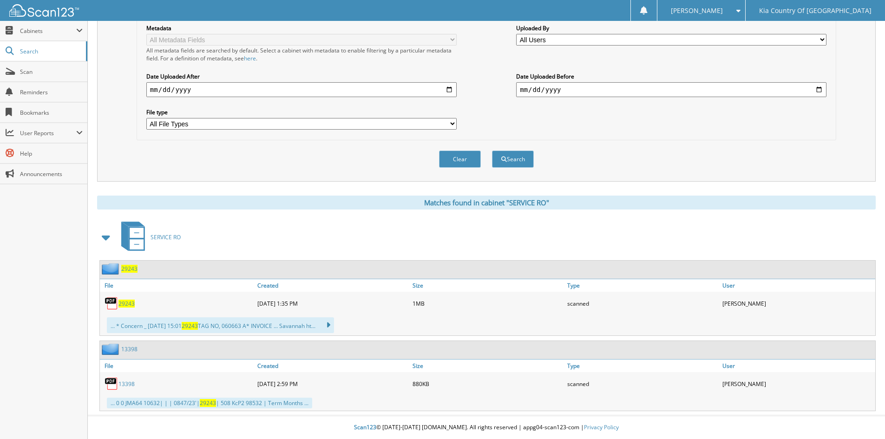
click at [128, 303] on span "29243" at bounding box center [126, 304] width 16 height 8
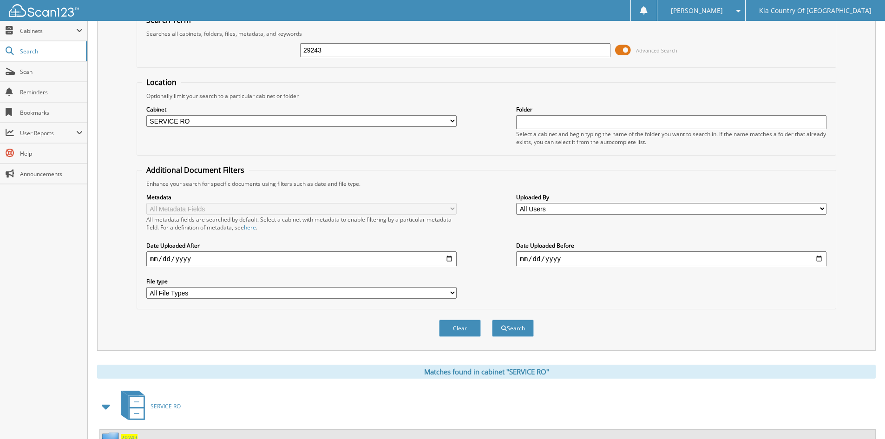
scroll to position [26, 0]
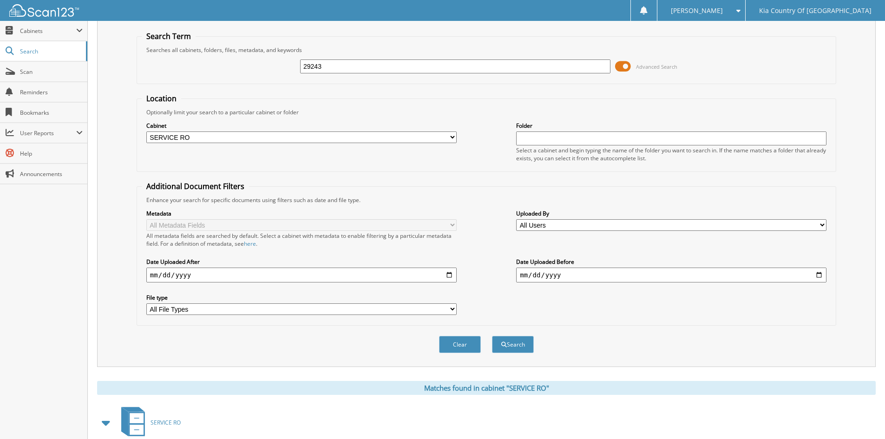
click at [378, 64] on input "29243" at bounding box center [455, 66] width 310 height 14
type input "2"
type input "29256"
click at [492, 336] on button "Search" at bounding box center [513, 344] width 42 height 17
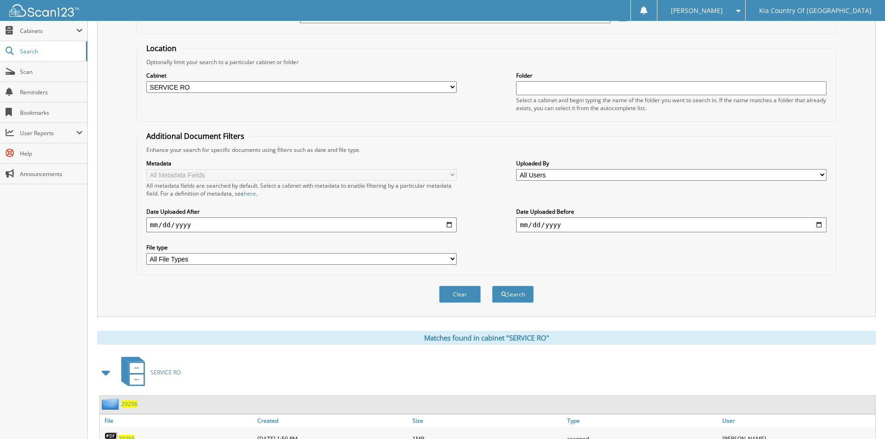
scroll to position [137, 0]
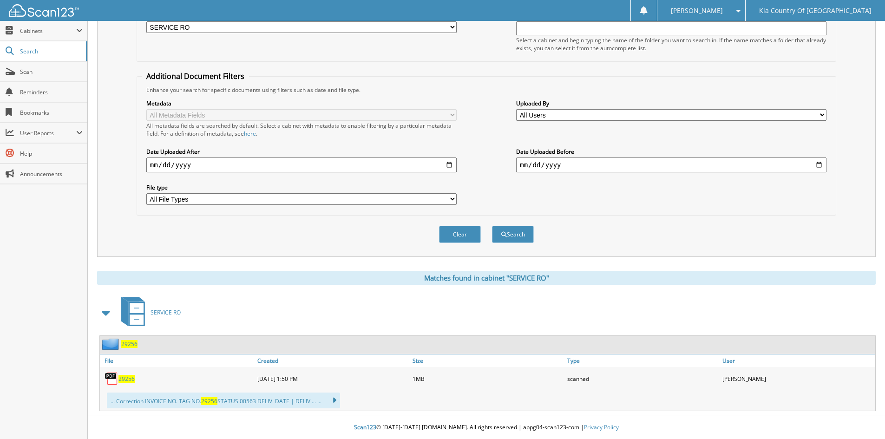
click at [124, 379] on span "29256" at bounding box center [126, 379] width 16 height 8
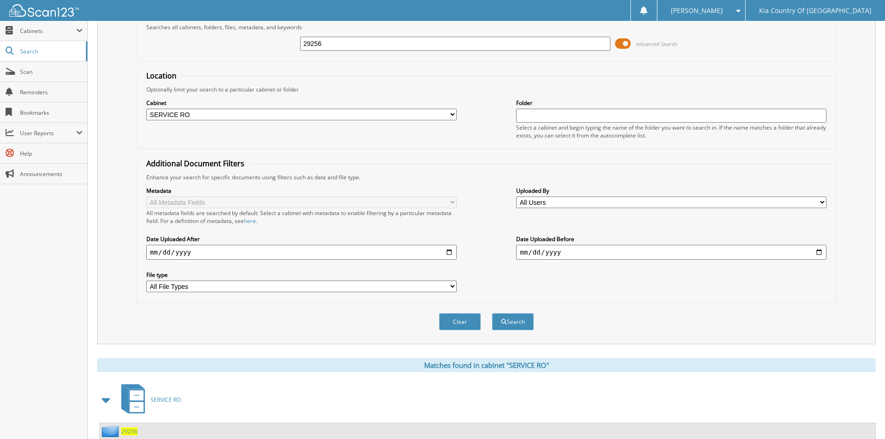
scroll to position [0, 0]
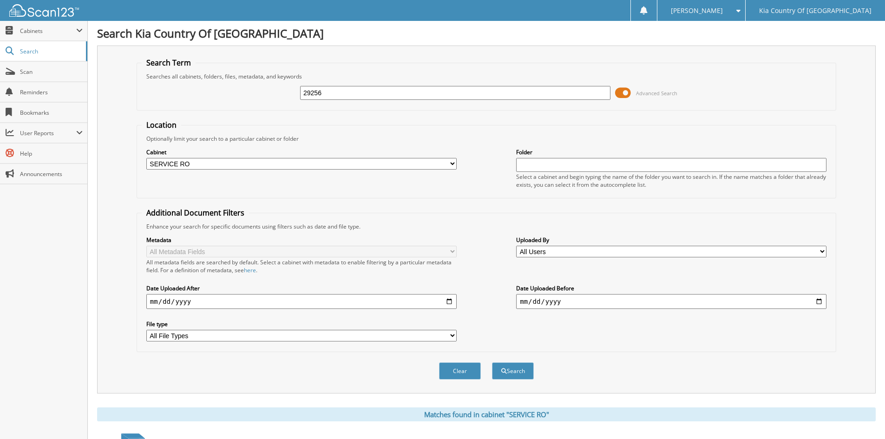
drag, startPoint x: 320, startPoint y: 88, endPoint x: 322, endPoint y: 93, distance: 5.4
click at [322, 93] on input "29256" at bounding box center [455, 93] width 310 height 14
type input "28113"
click at [492, 362] on button "Search" at bounding box center [513, 370] width 42 height 17
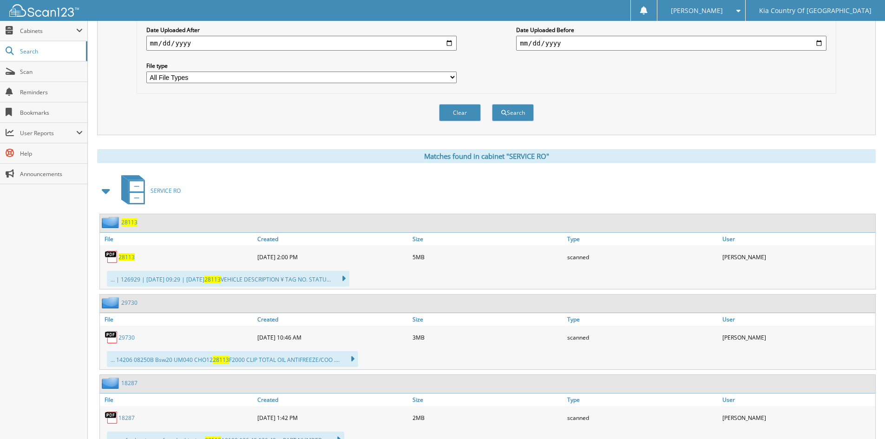
scroll to position [279, 0]
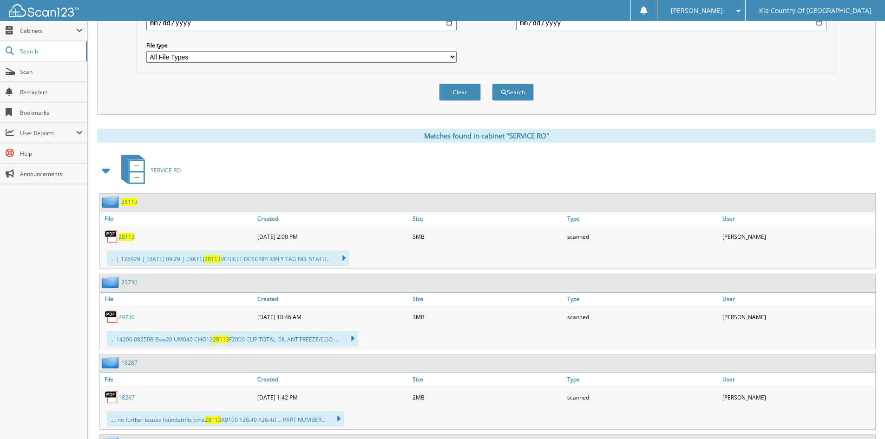
click at [124, 239] on span "28113" at bounding box center [126, 237] width 16 height 8
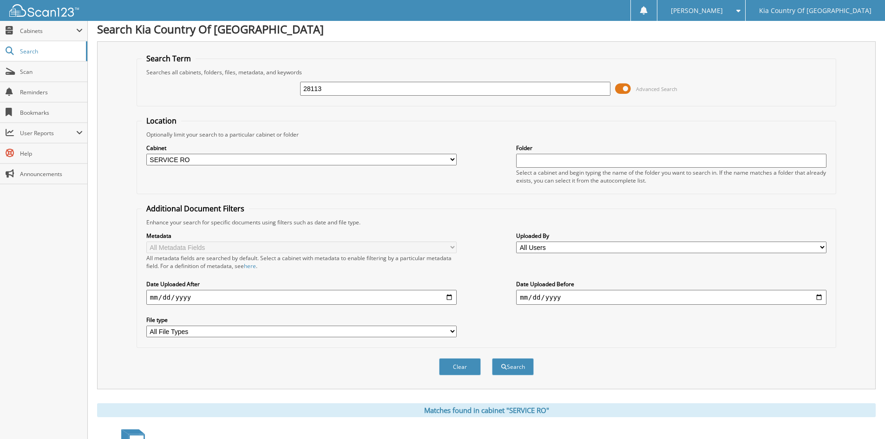
scroll to position [0, 0]
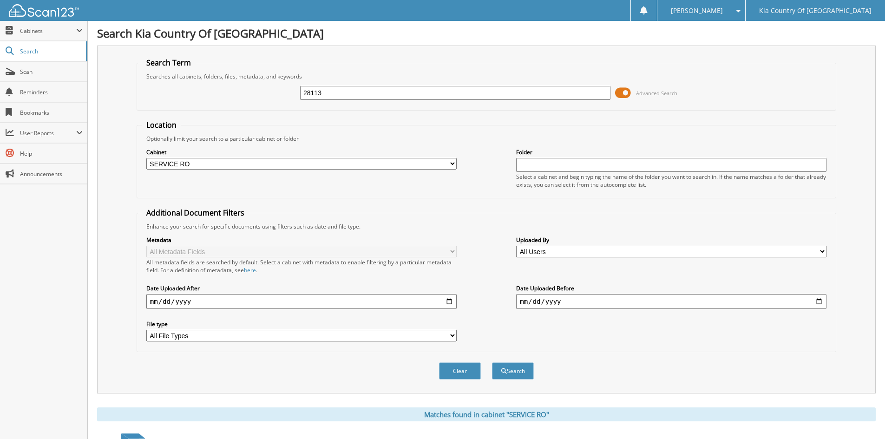
click at [361, 94] on input "28113" at bounding box center [455, 93] width 310 height 14
type input "29019"
click at [492, 362] on button "Search" at bounding box center [513, 370] width 42 height 17
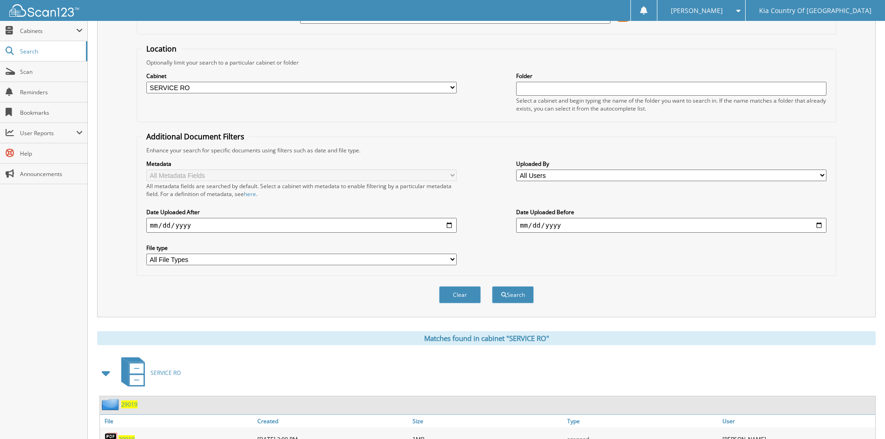
scroll to position [137, 0]
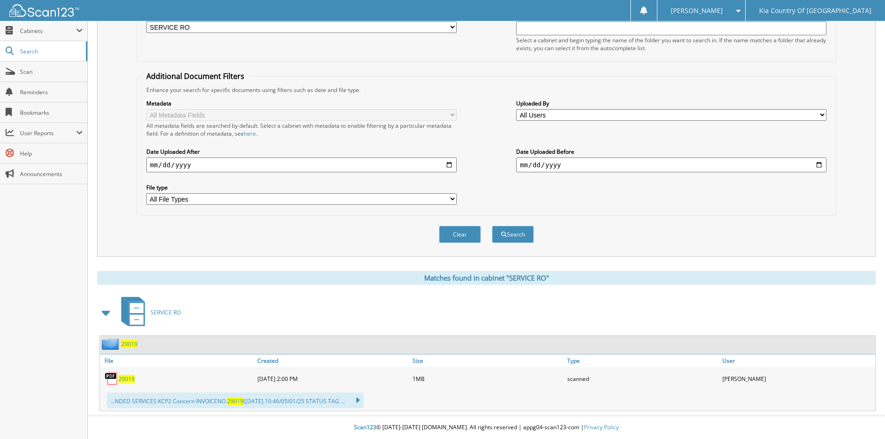
click at [130, 379] on span "29019" at bounding box center [126, 379] width 16 height 8
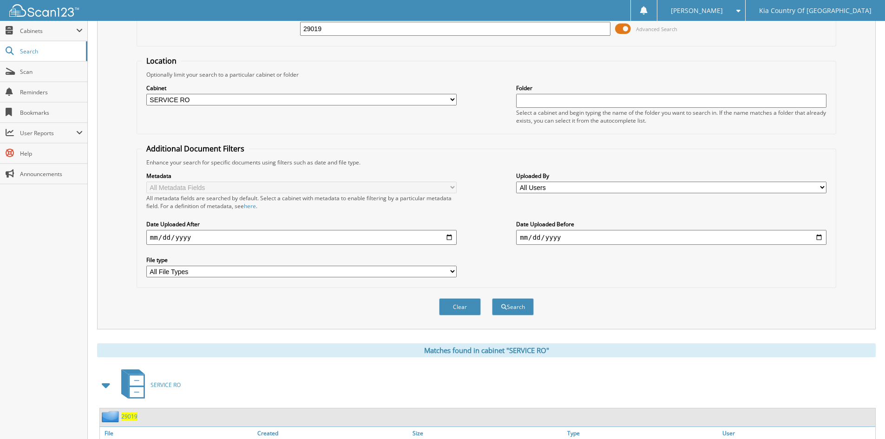
scroll to position [0, 0]
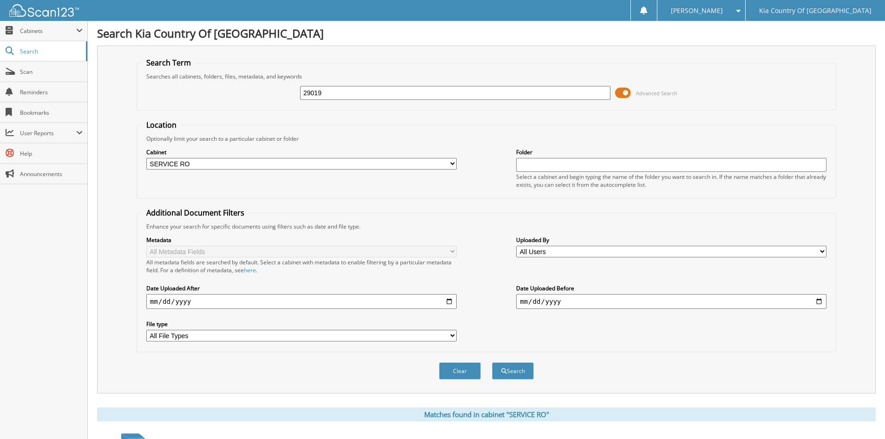
click at [375, 88] on input "29019" at bounding box center [455, 93] width 310 height 14
type input "29370"
click at [492, 362] on button "Search" at bounding box center [513, 370] width 42 height 17
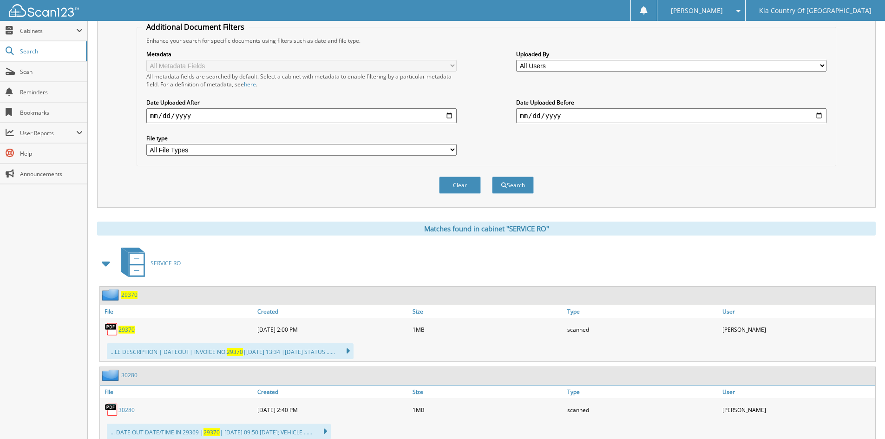
scroll to position [217, 0]
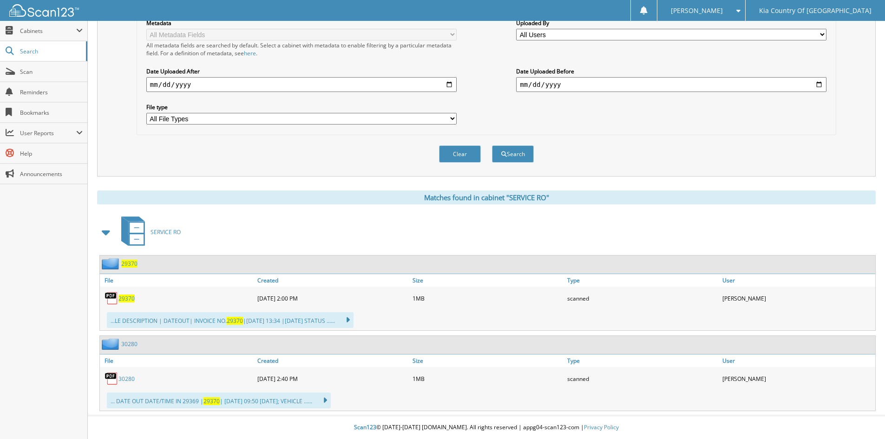
click at [126, 296] on span "29370" at bounding box center [126, 299] width 16 height 8
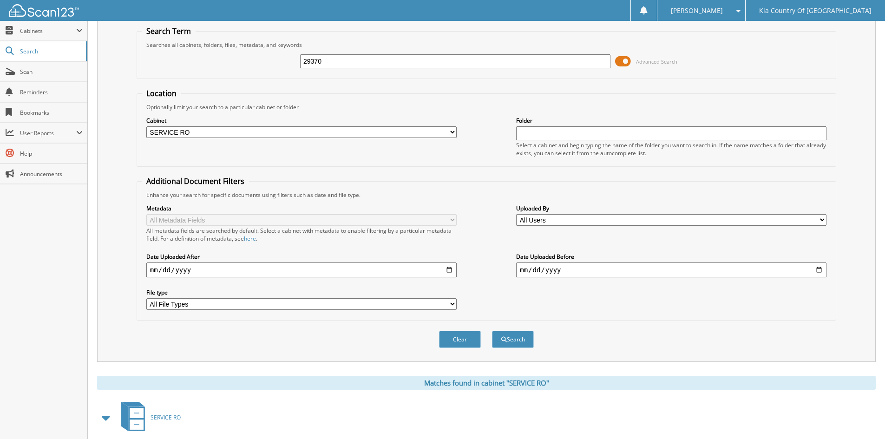
scroll to position [0, 0]
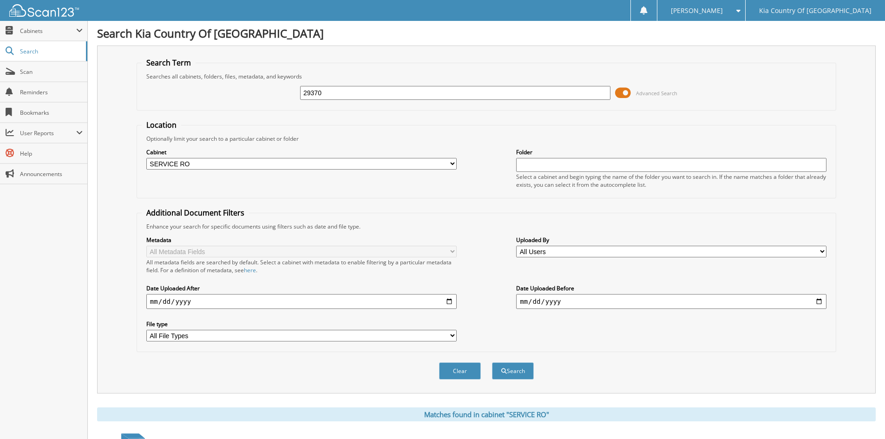
click at [370, 95] on input "29370" at bounding box center [455, 93] width 310 height 14
type input "28940"
click at [492, 362] on button "Search" at bounding box center [513, 370] width 42 height 17
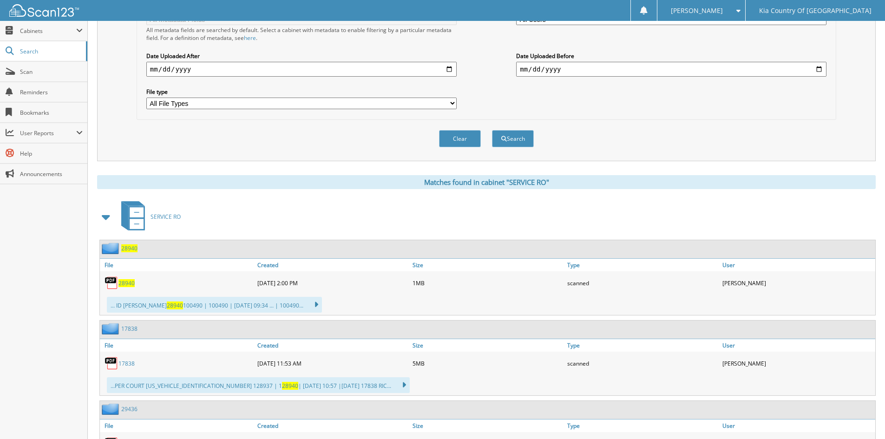
click at [126, 282] on span "28940" at bounding box center [126, 283] width 16 height 8
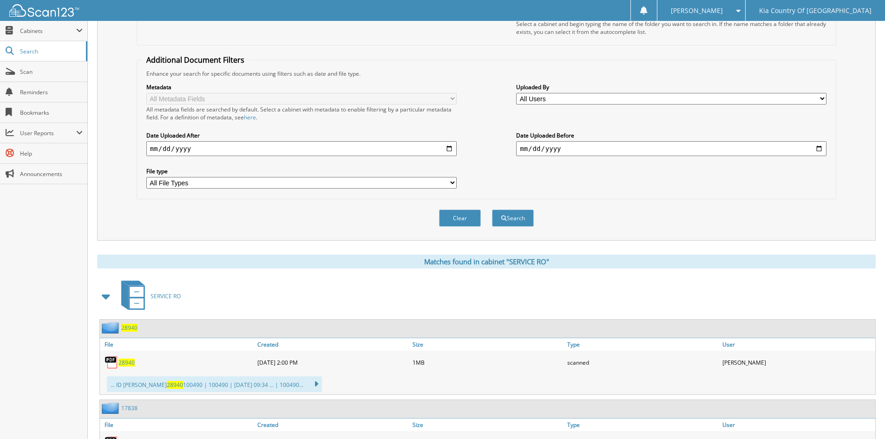
scroll to position [0, 0]
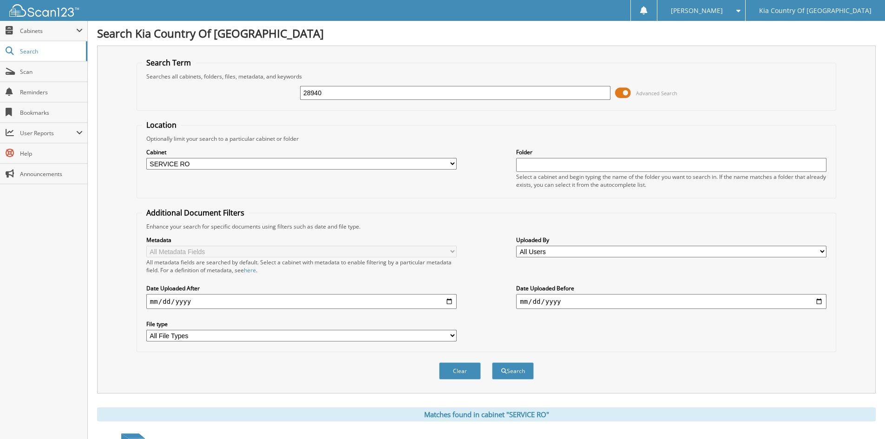
click at [341, 92] on input "28940" at bounding box center [455, 93] width 310 height 14
type input "28695"
click at [492, 362] on button "Search" at bounding box center [513, 370] width 42 height 17
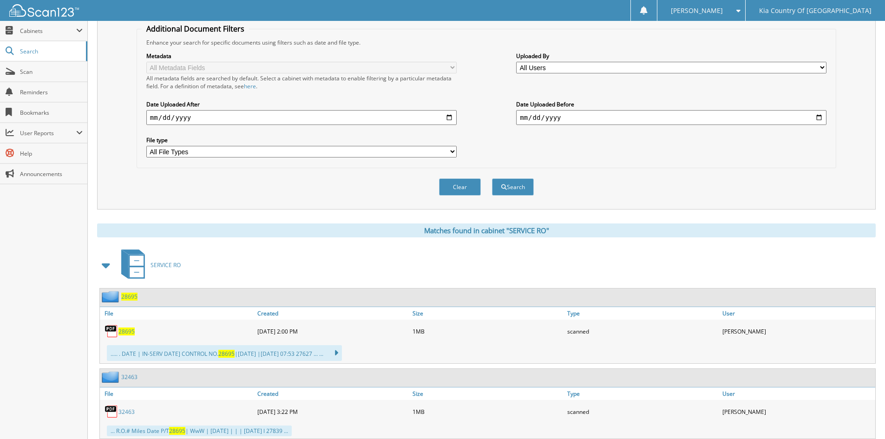
scroll to position [212, 0]
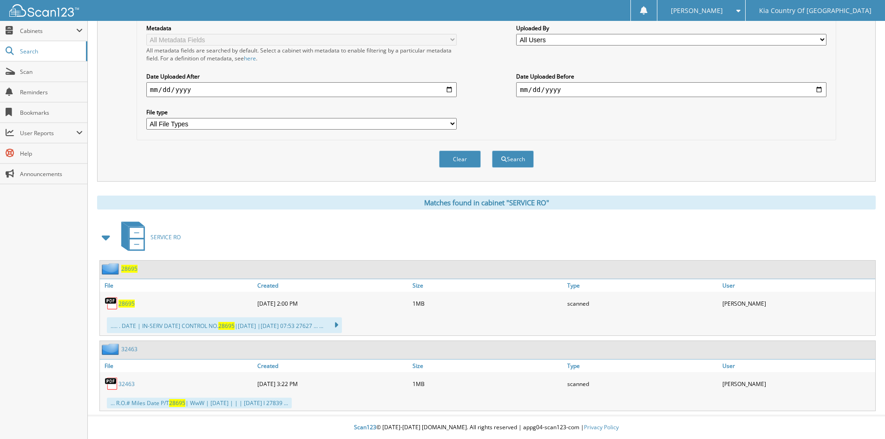
click at [131, 303] on span "28695" at bounding box center [126, 304] width 16 height 8
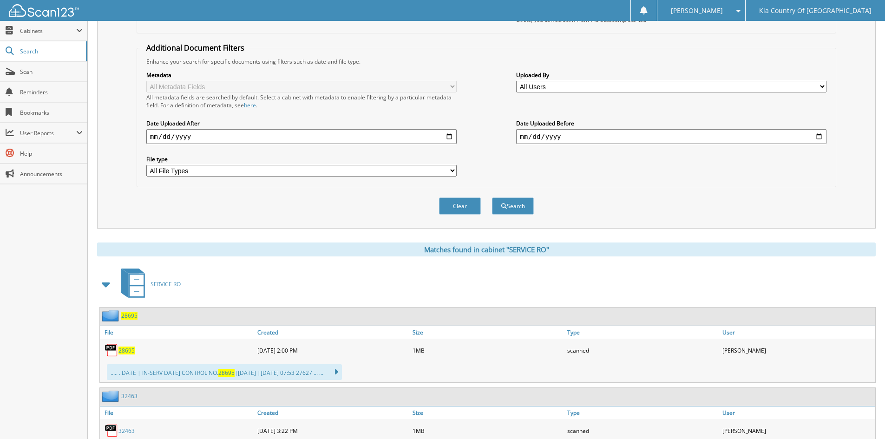
scroll to position [26, 0]
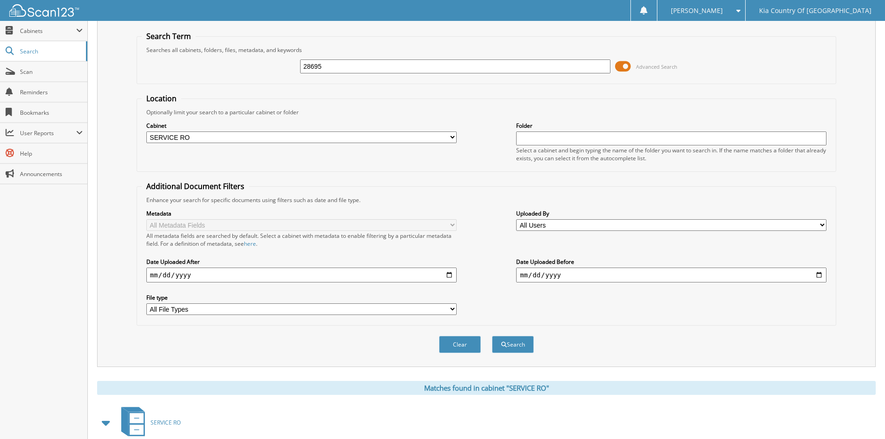
click at [352, 67] on input "28695" at bounding box center [455, 66] width 310 height 14
type input "29359"
click at [492, 336] on button "Search" at bounding box center [513, 344] width 42 height 17
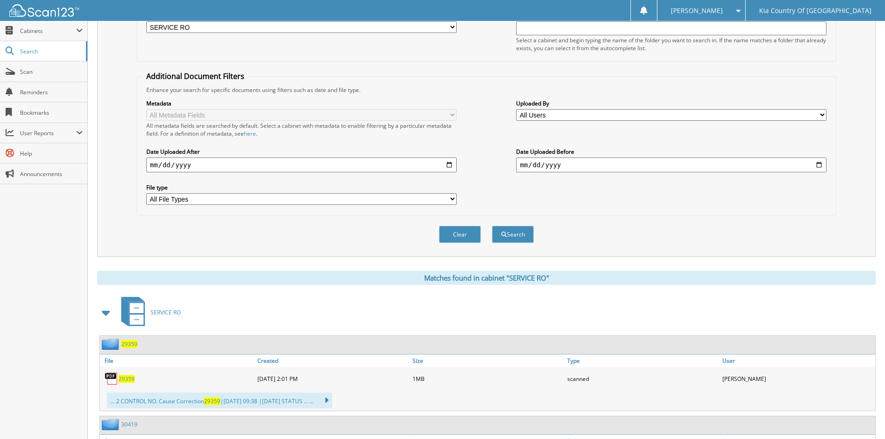
scroll to position [279, 0]
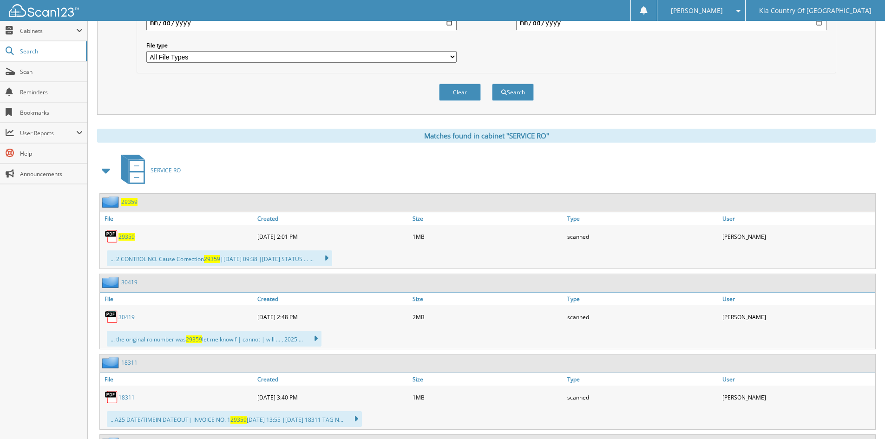
click at [130, 239] on span "29359" at bounding box center [126, 237] width 16 height 8
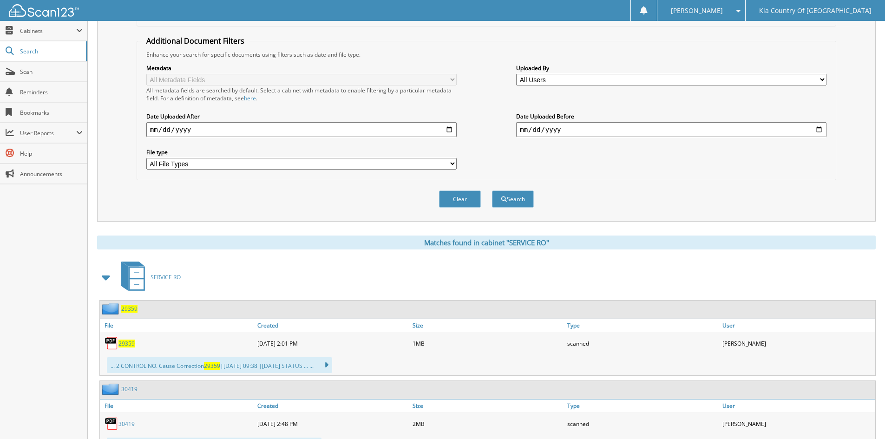
scroll to position [0, 0]
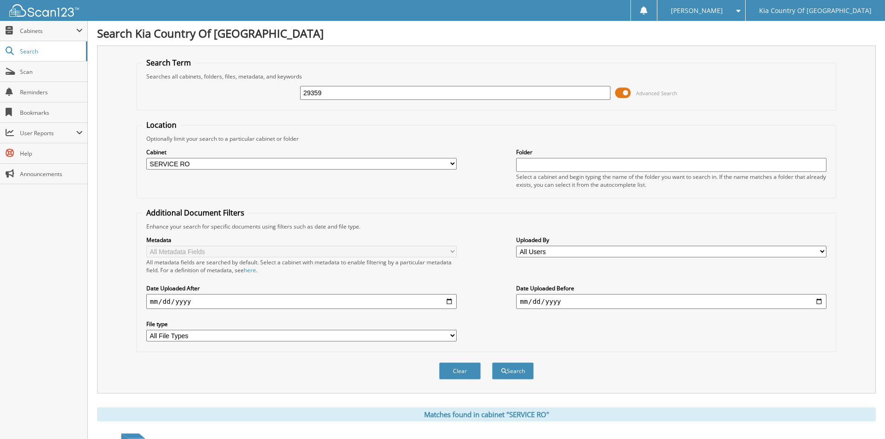
click at [353, 82] on div "29359 Advanced Search" at bounding box center [486, 92] width 689 height 25
click at [353, 92] on input "29359" at bounding box center [455, 93] width 310 height 14
type input "28898"
click at [492, 362] on button "Search" at bounding box center [513, 370] width 42 height 17
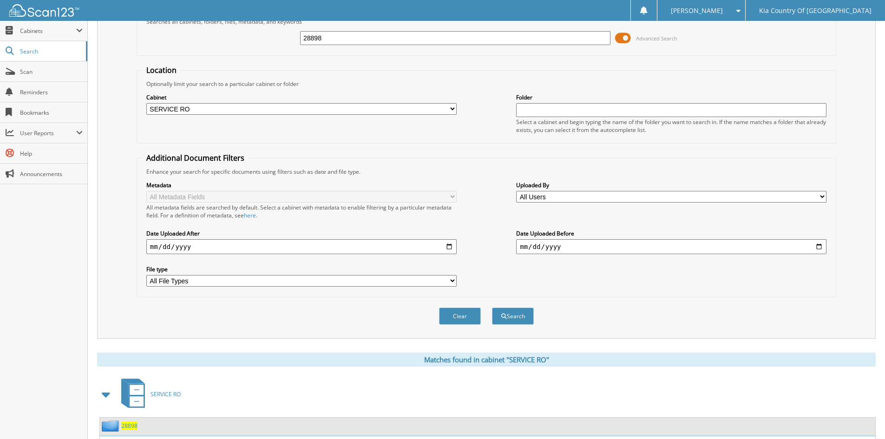
scroll to position [137, 0]
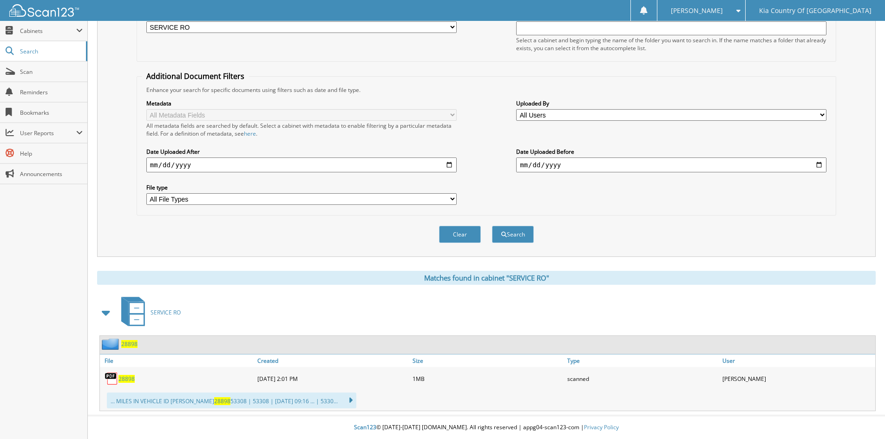
click at [130, 377] on span "28898" at bounding box center [126, 379] width 16 height 8
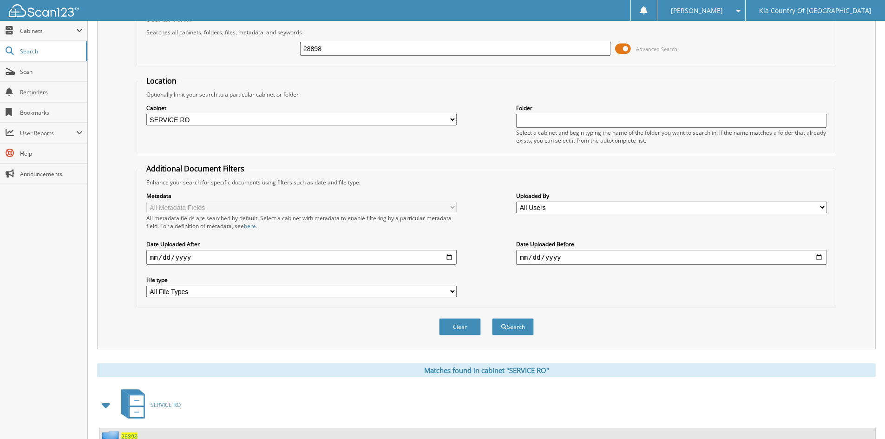
scroll to position [0, 0]
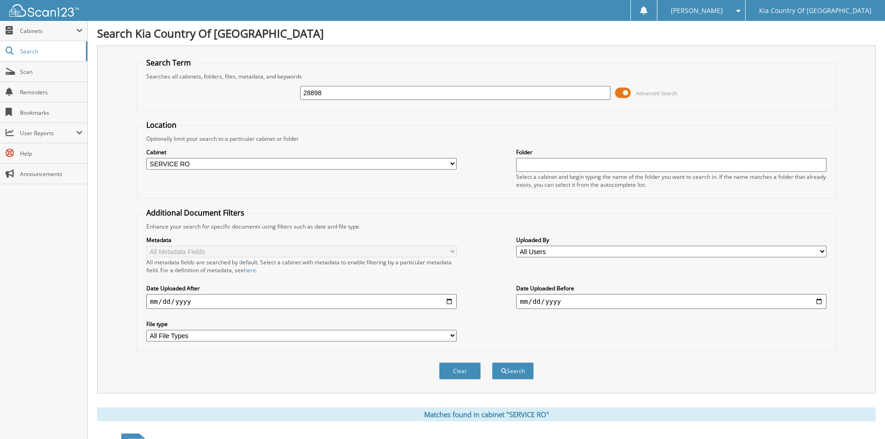
click at [333, 95] on input "28898" at bounding box center [455, 93] width 310 height 14
type input "2"
type input "29369"
click at [492, 362] on button "Search" at bounding box center [513, 370] width 42 height 17
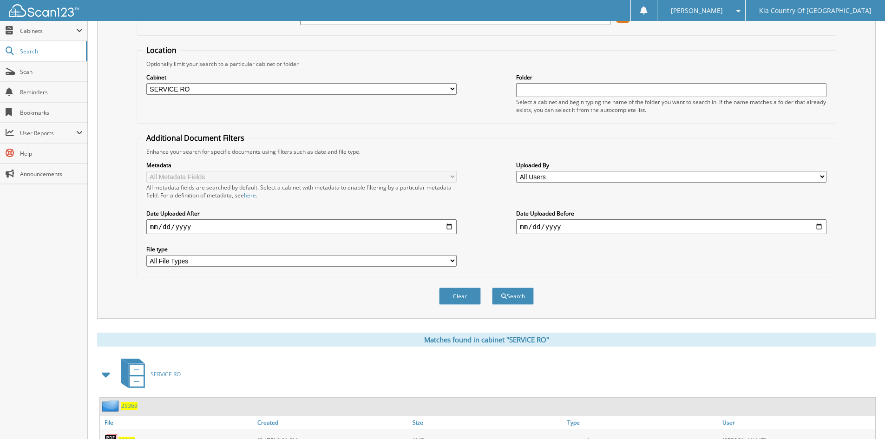
scroll to position [139, 0]
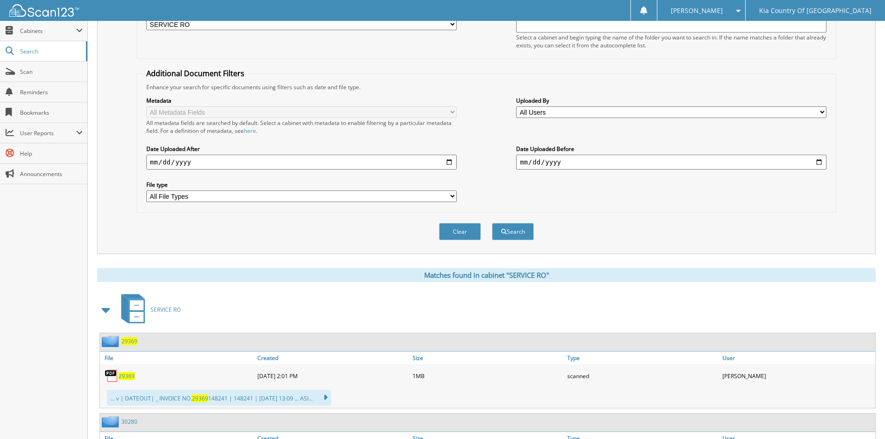
click at [130, 379] on span "29369" at bounding box center [126, 376] width 16 height 8
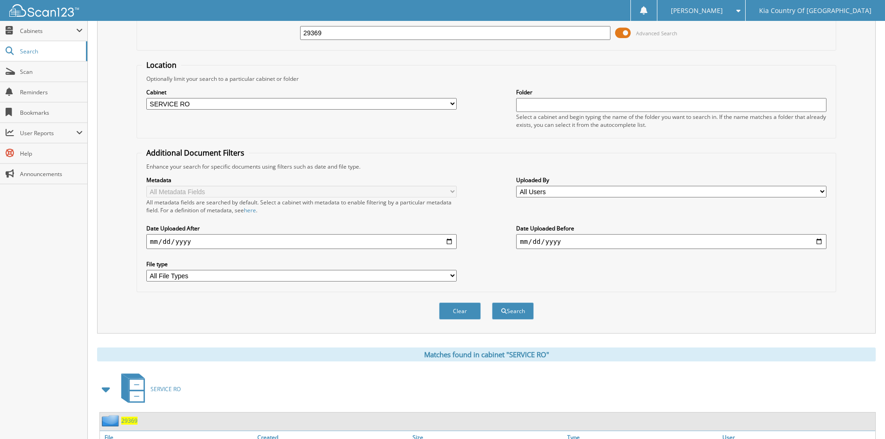
scroll to position [0, 0]
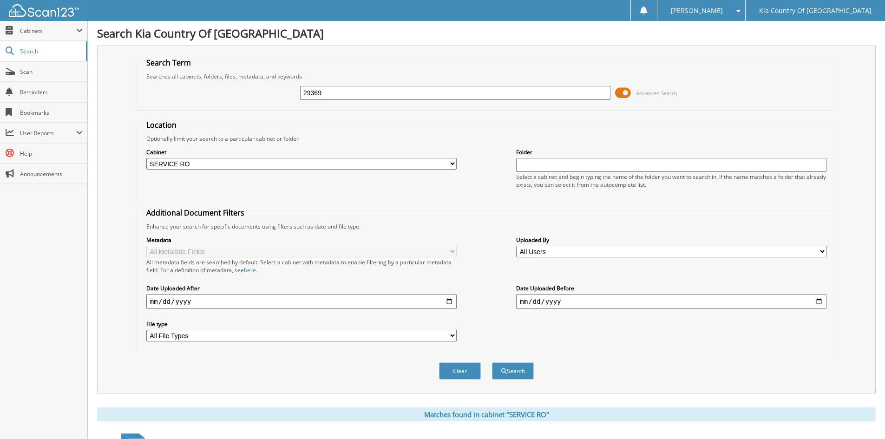
click at [351, 93] on input "29369" at bounding box center [455, 93] width 310 height 14
type input "29376"
click at [492, 362] on button "Search" at bounding box center [513, 370] width 42 height 17
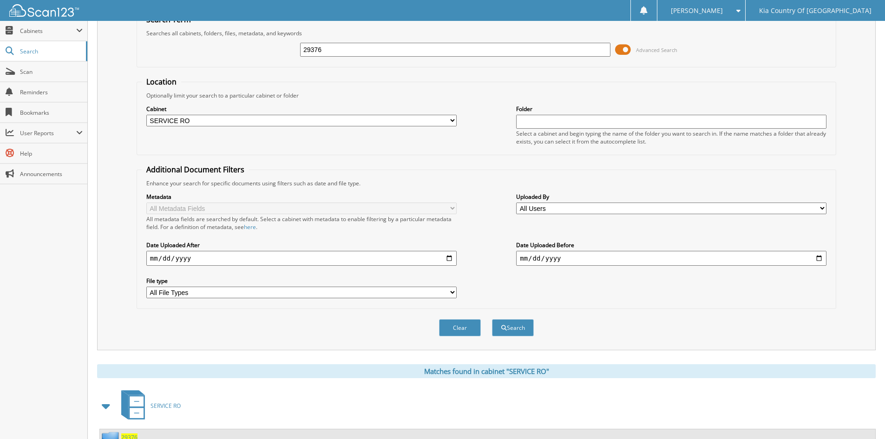
scroll to position [137, 0]
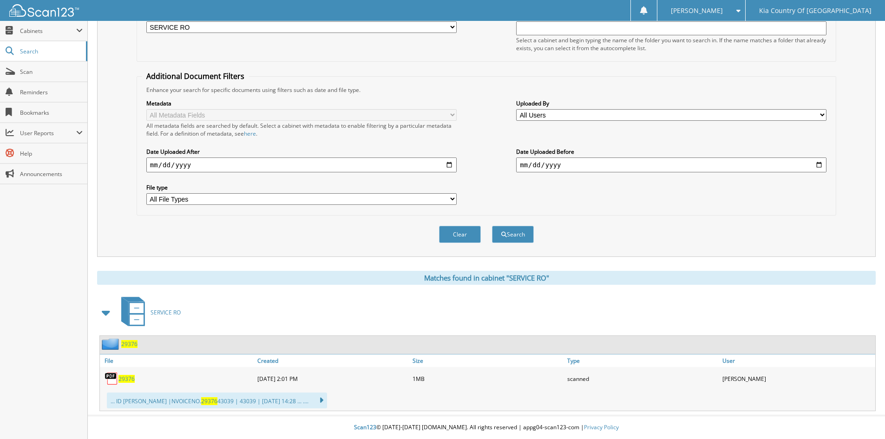
click at [128, 379] on span "29376" at bounding box center [126, 379] width 16 height 8
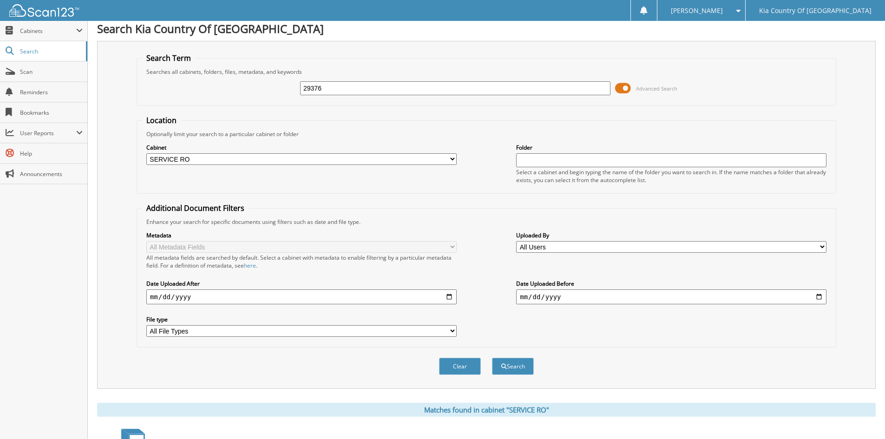
scroll to position [0, 0]
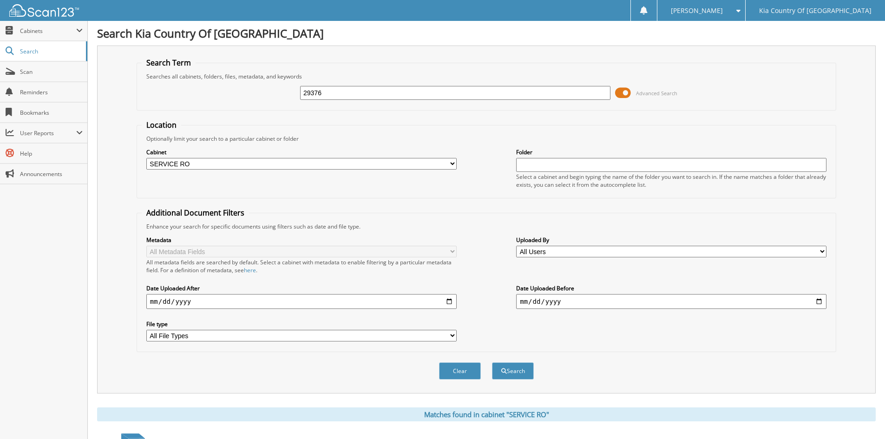
click at [328, 98] on input "29376" at bounding box center [455, 93] width 310 height 14
type input "29456"
click at [492, 362] on button "Search" at bounding box center [513, 370] width 42 height 17
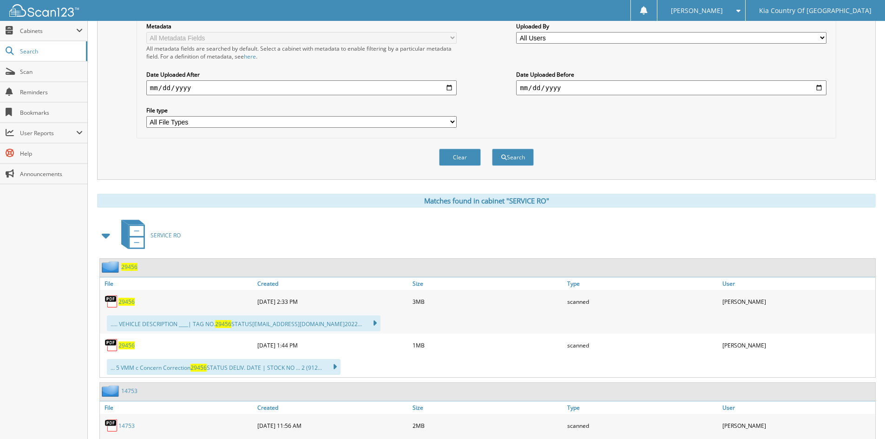
scroll to position [232, 0]
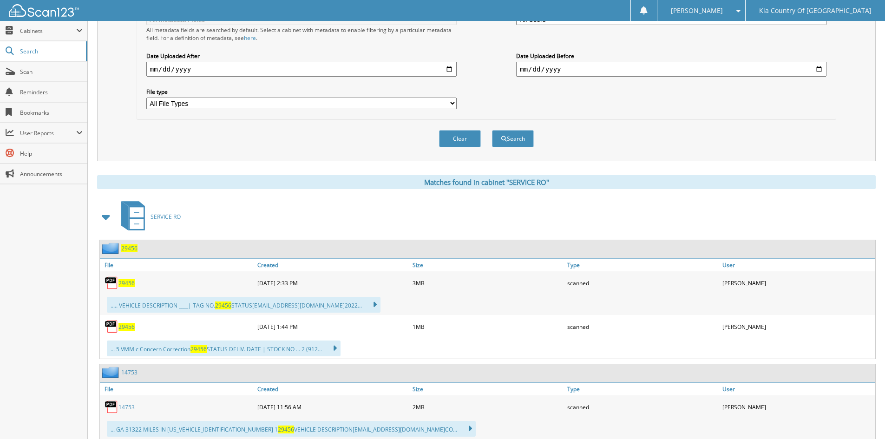
click at [127, 282] on span "29456" at bounding box center [126, 283] width 16 height 8
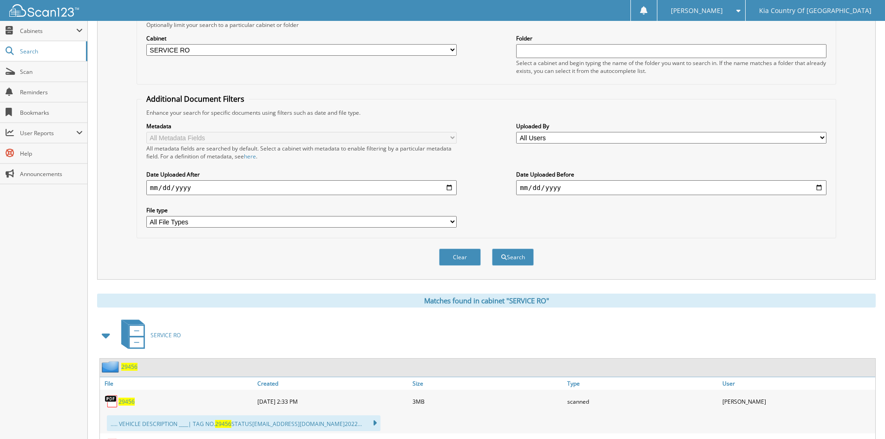
scroll to position [46, 0]
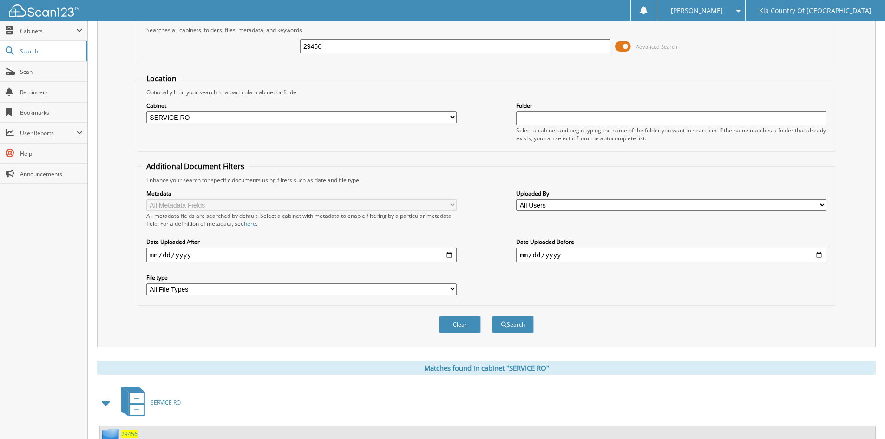
click at [358, 47] on input "29456" at bounding box center [455, 46] width 310 height 14
type input "29244"
click at [492, 316] on button "Search" at bounding box center [513, 324] width 42 height 17
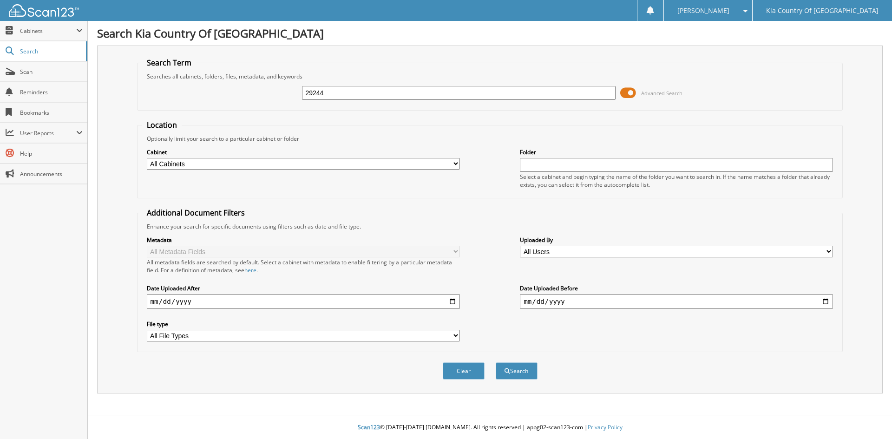
type input "29244"
click at [496, 362] on button "Search" at bounding box center [517, 370] width 42 height 17
type input "29244"
click at [496, 362] on button "Search" at bounding box center [517, 370] width 42 height 17
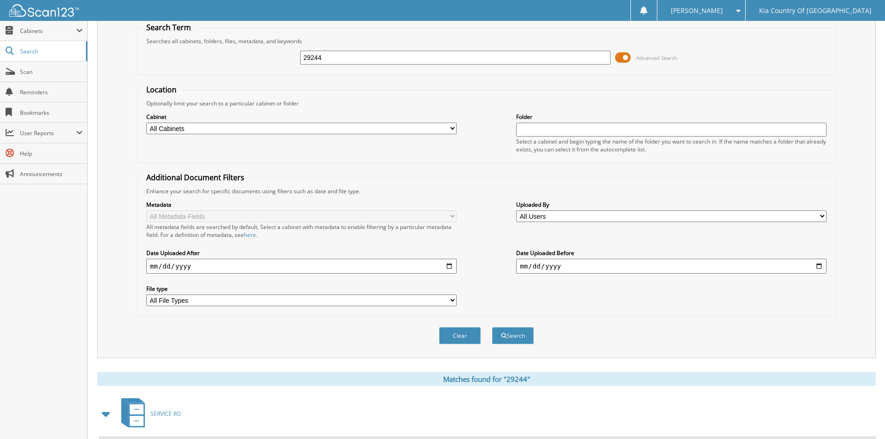
scroll to position [212, 0]
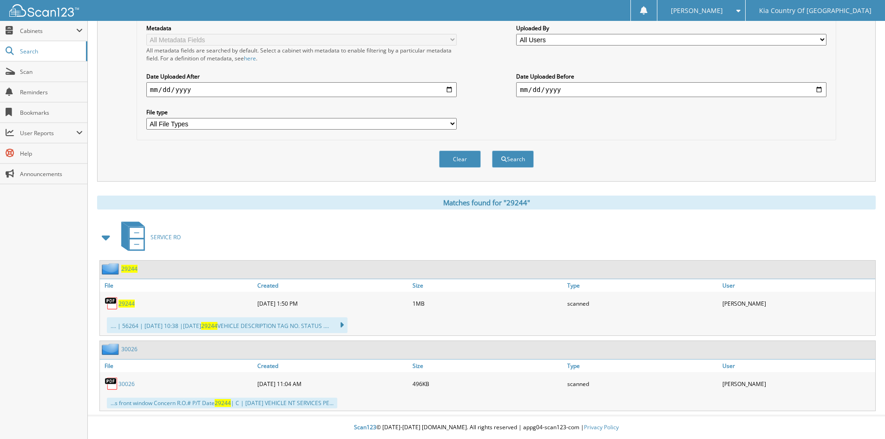
click at [127, 303] on span "29244" at bounding box center [126, 304] width 16 height 8
click at [126, 306] on span "29244" at bounding box center [126, 304] width 16 height 8
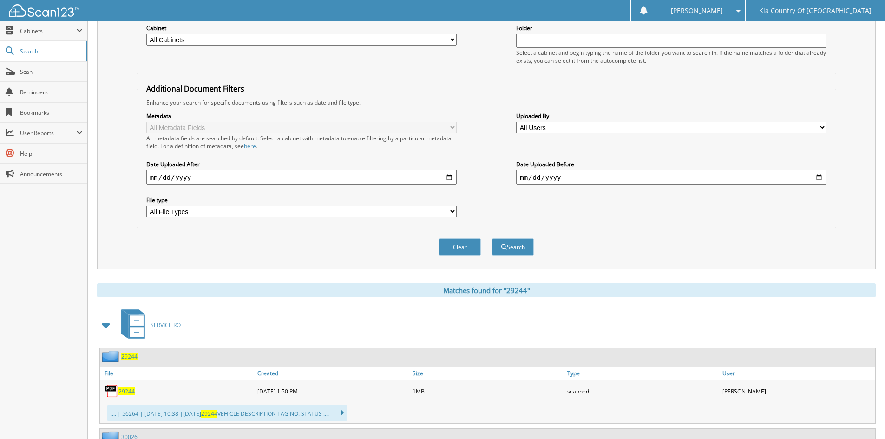
scroll to position [26, 0]
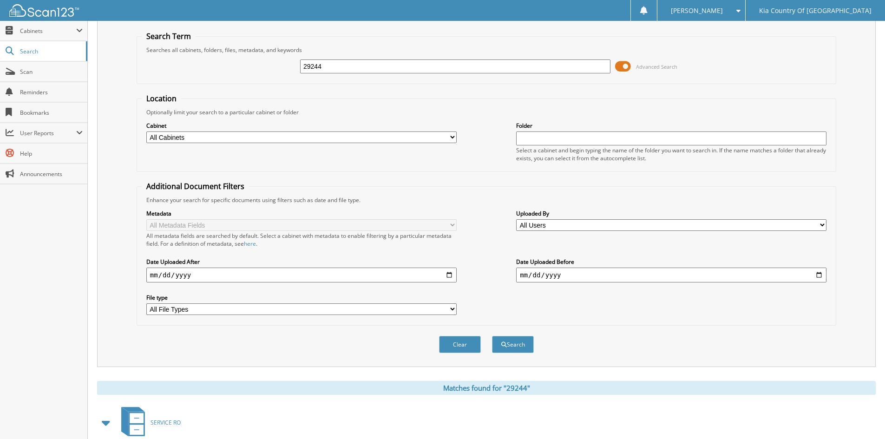
click at [331, 67] on input "29244" at bounding box center [455, 66] width 310 height 14
type input "29189"
click at [492, 336] on button "Search" at bounding box center [513, 344] width 42 height 17
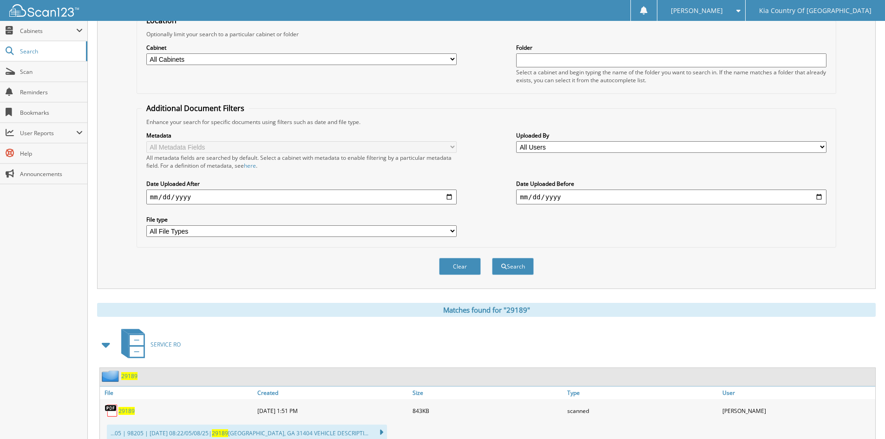
scroll to position [232, 0]
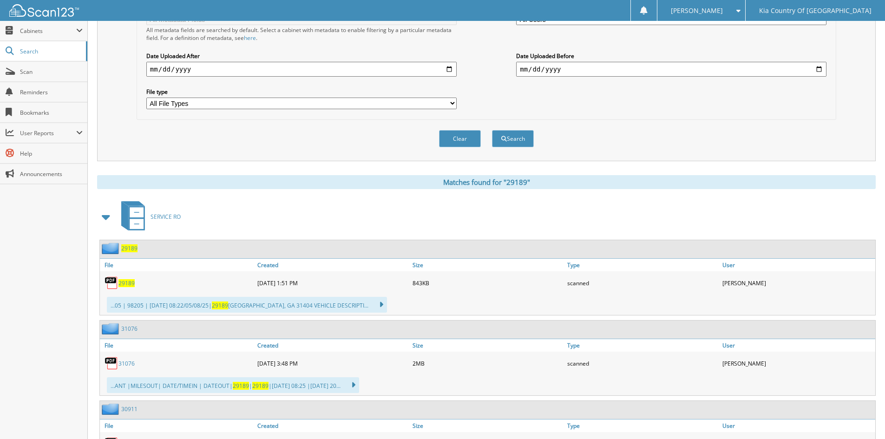
click at [131, 285] on span "29189" at bounding box center [126, 283] width 16 height 8
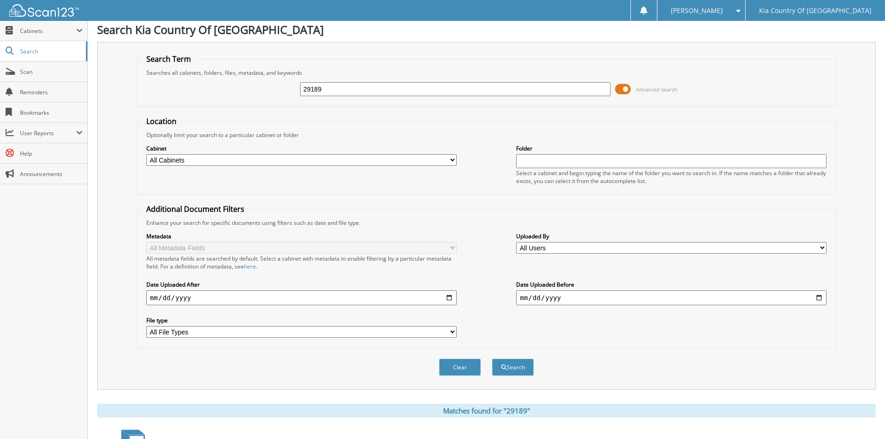
scroll to position [0, 0]
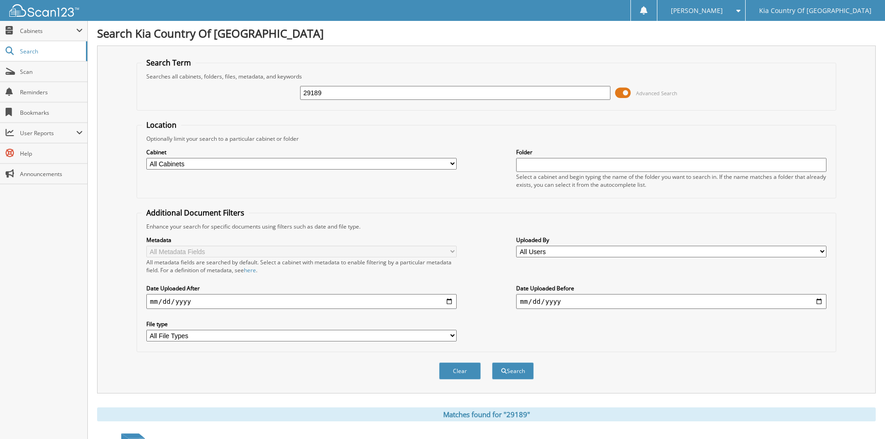
click at [352, 95] on input "29189" at bounding box center [455, 93] width 310 height 14
type input "29255"
click at [492, 362] on button "Search" at bounding box center [513, 370] width 42 height 17
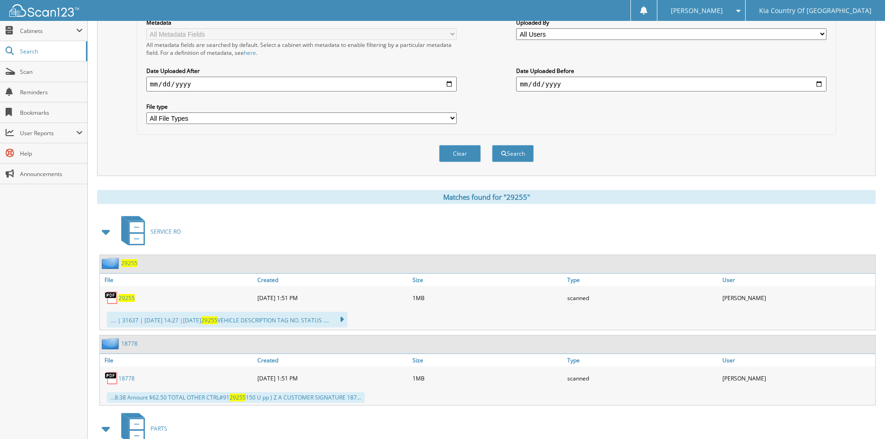
scroll to position [232, 0]
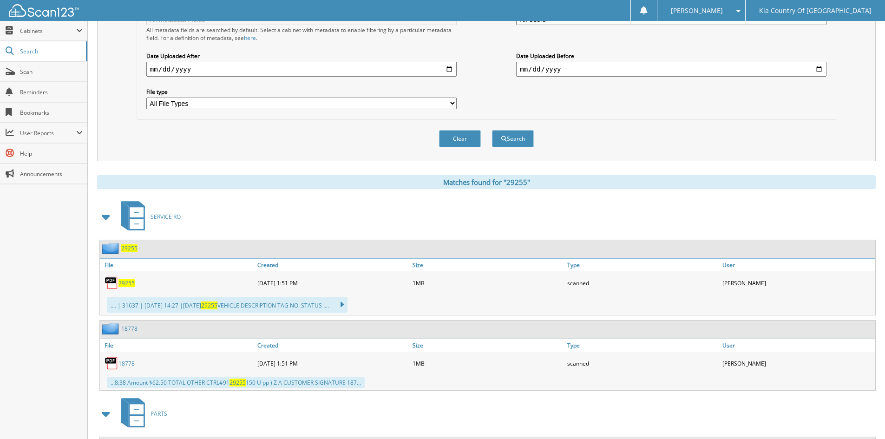
click at [125, 286] on span "29255" at bounding box center [126, 283] width 16 height 8
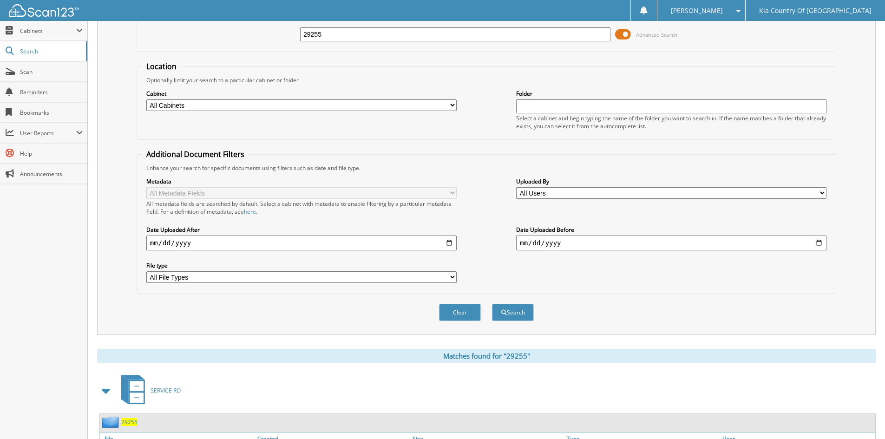
scroll to position [0, 0]
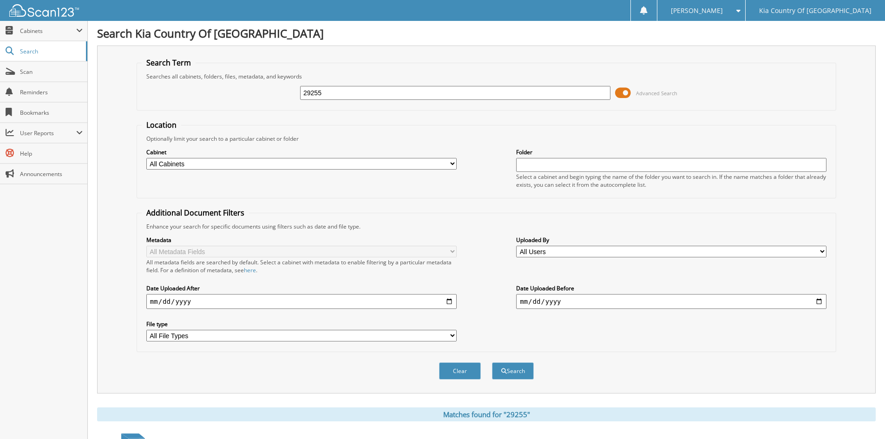
click at [383, 91] on input "29255" at bounding box center [455, 93] width 310 height 14
type input "29224"
click at [492, 362] on button "Search" at bounding box center [513, 370] width 42 height 17
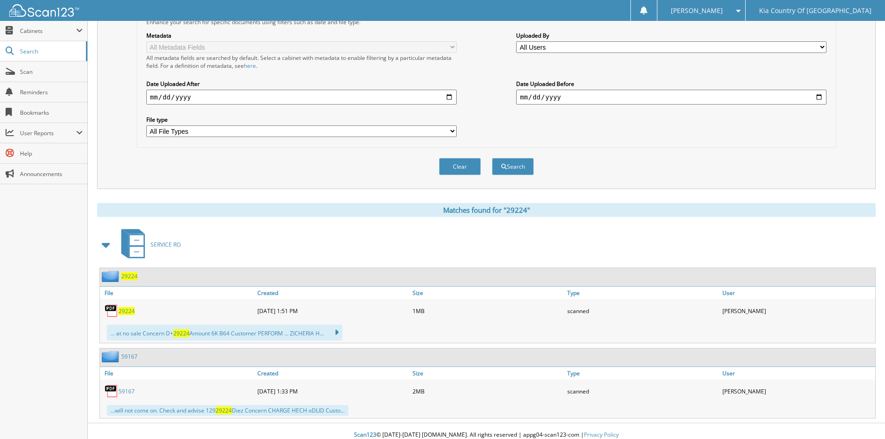
scroll to position [212, 0]
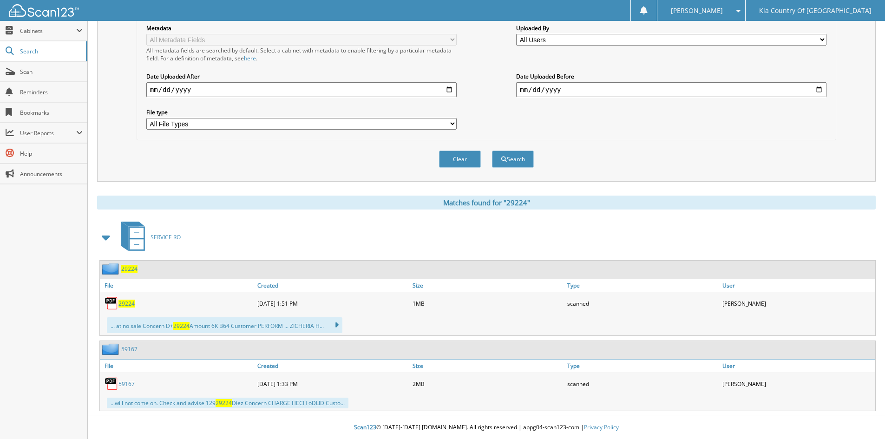
click at [126, 303] on span "29224" at bounding box center [126, 304] width 16 height 8
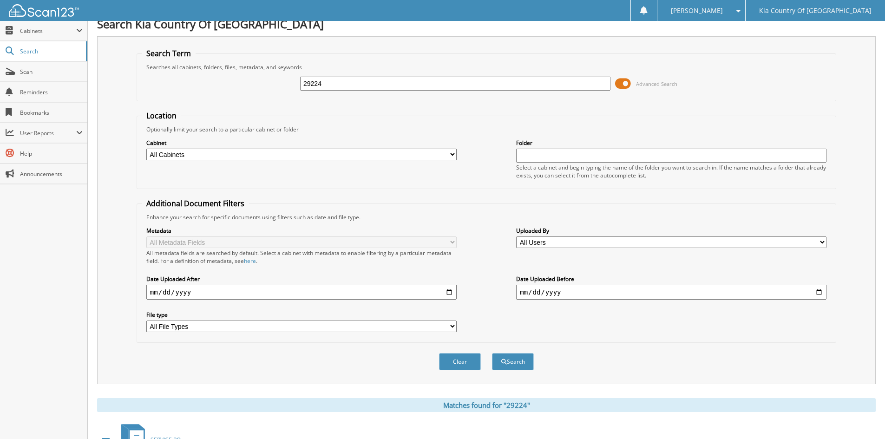
scroll to position [0, 0]
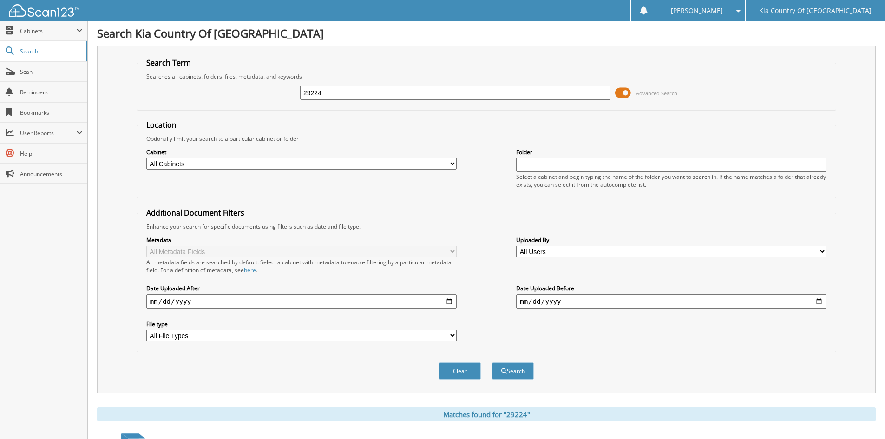
click at [348, 91] on input "29224" at bounding box center [455, 93] width 310 height 14
type input "2"
type input "29253"
click at [492, 362] on button "Search" at bounding box center [513, 370] width 42 height 17
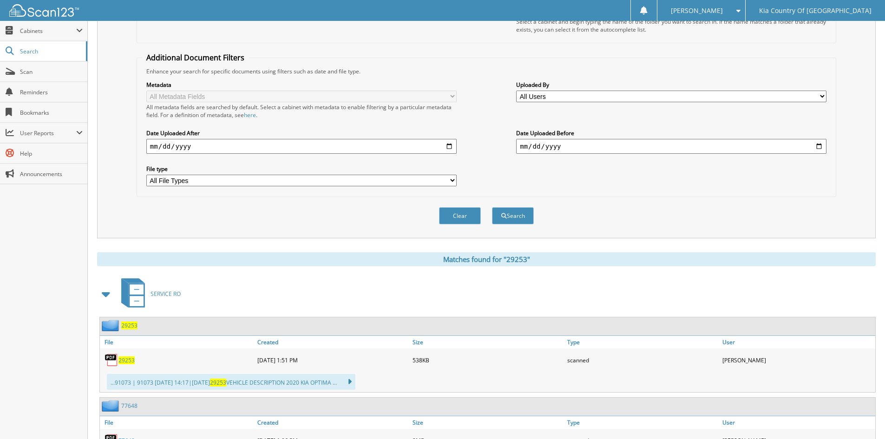
scroll to position [217, 0]
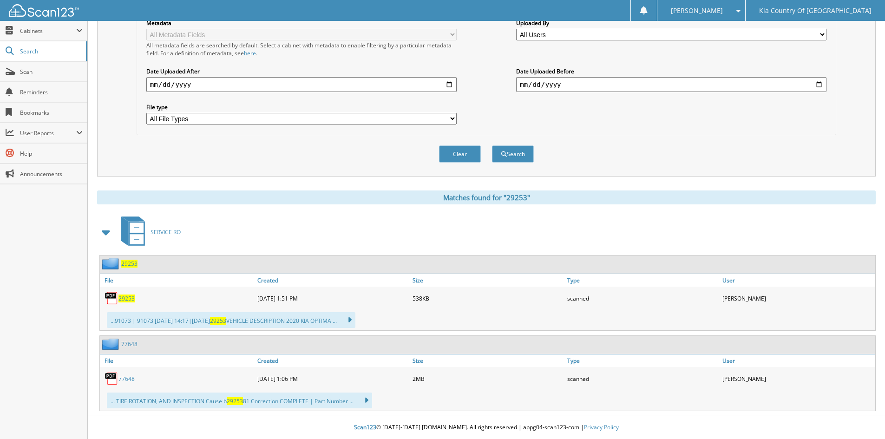
click at [125, 300] on span "29253" at bounding box center [126, 299] width 16 height 8
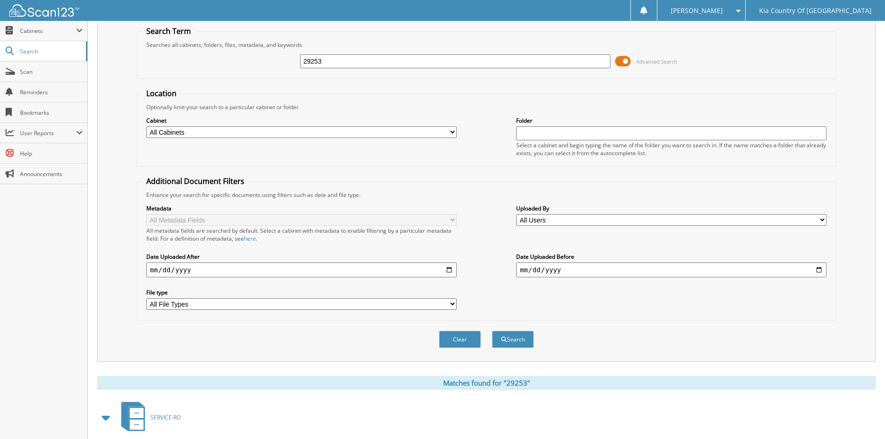
click at [380, 59] on input "29253" at bounding box center [455, 61] width 310 height 14
type input "29245"
click at [492, 331] on button "Search" at bounding box center [513, 339] width 42 height 17
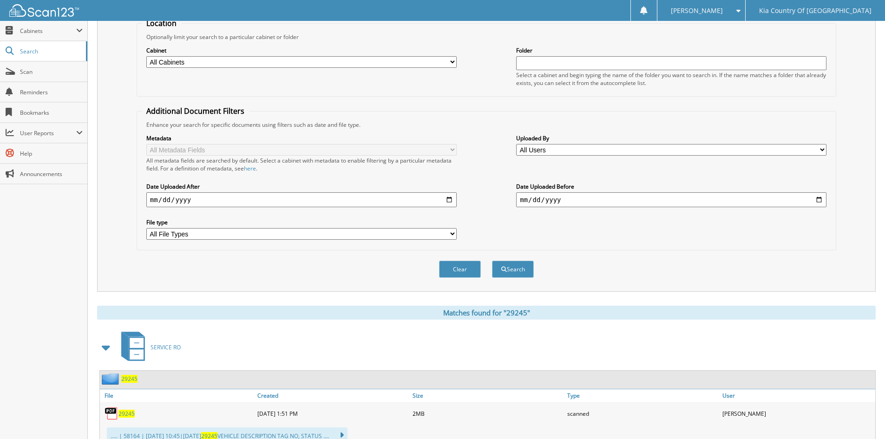
scroll to position [137, 0]
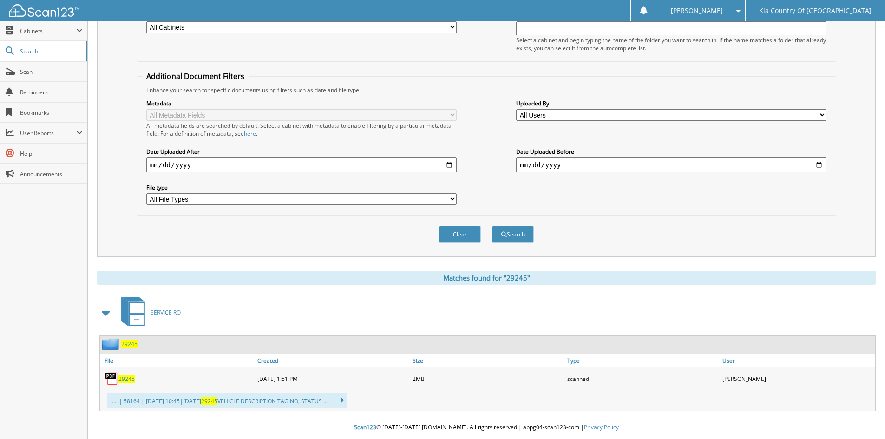
click at [125, 378] on span "29245" at bounding box center [126, 379] width 16 height 8
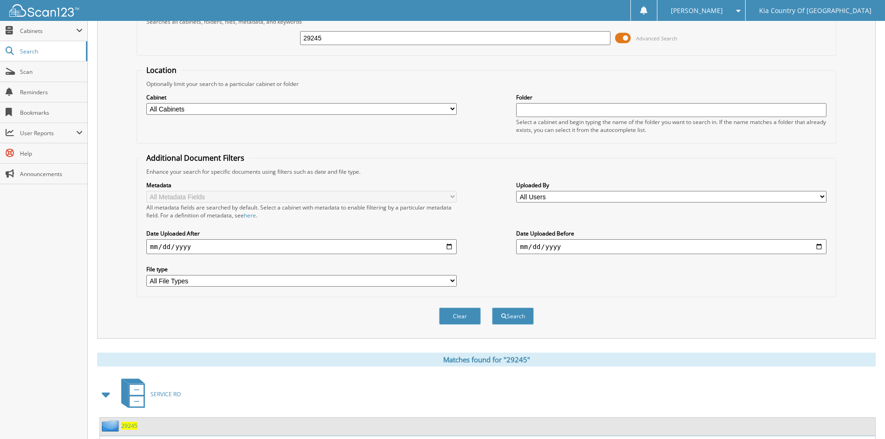
scroll to position [0, 0]
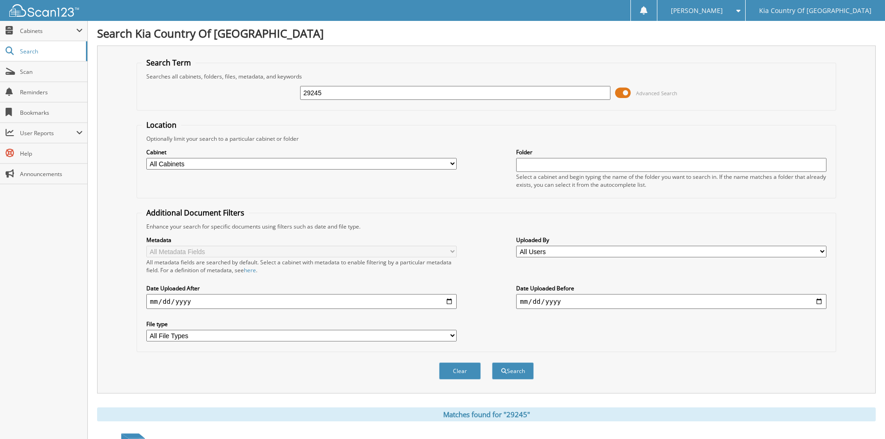
click at [352, 94] on input "29245" at bounding box center [455, 93] width 310 height 14
type input "29223"
click at [492, 362] on button "Search" at bounding box center [513, 370] width 42 height 17
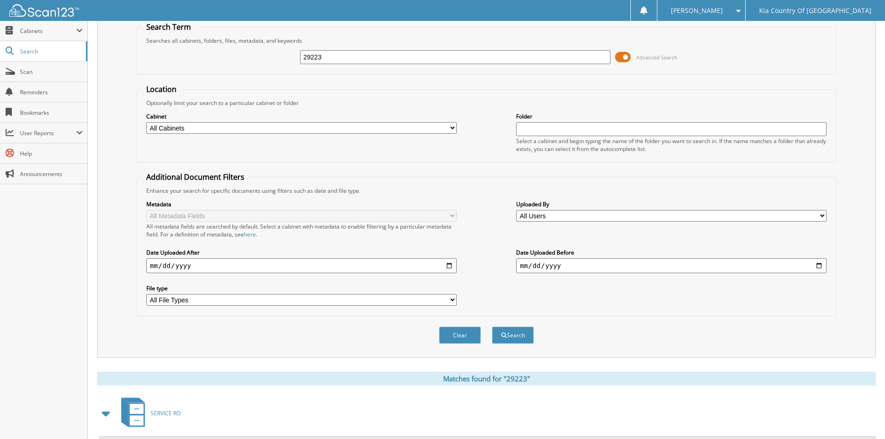
scroll to position [186, 0]
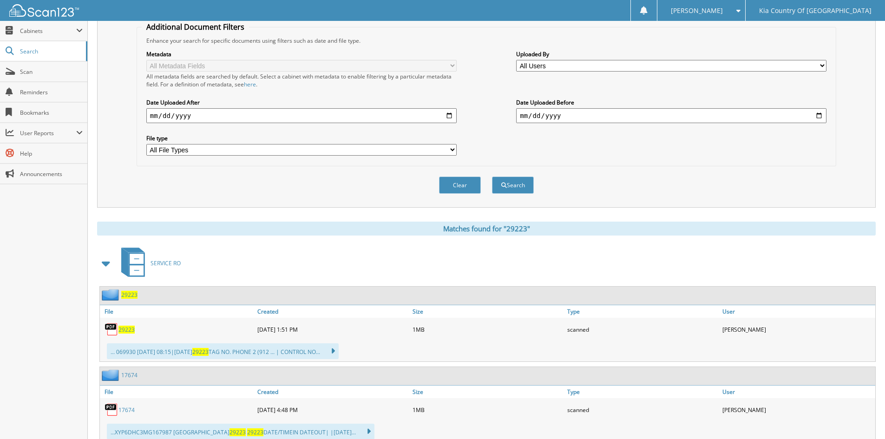
click at [126, 331] on span "29223" at bounding box center [126, 330] width 16 height 8
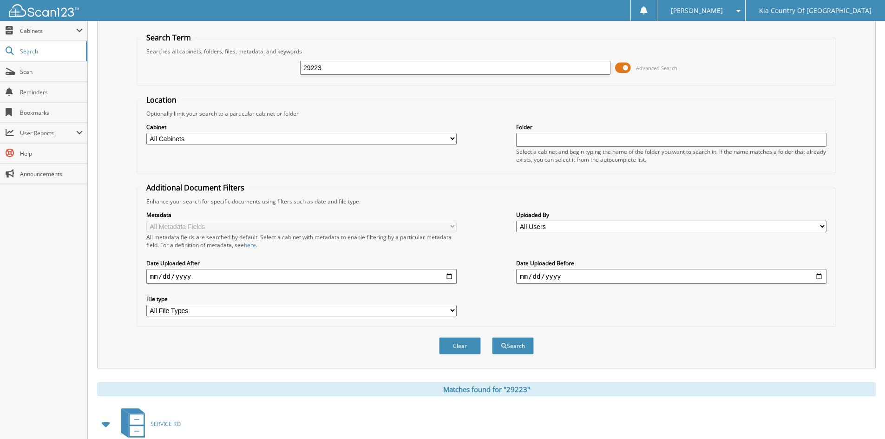
scroll to position [0, 0]
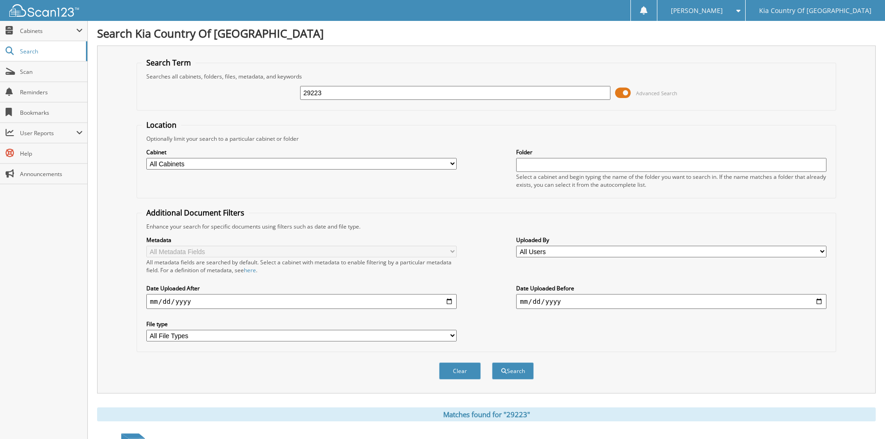
click at [375, 92] on input "29223" at bounding box center [455, 93] width 310 height 14
type input "29166"
click at [492, 362] on button "Search" at bounding box center [513, 370] width 42 height 17
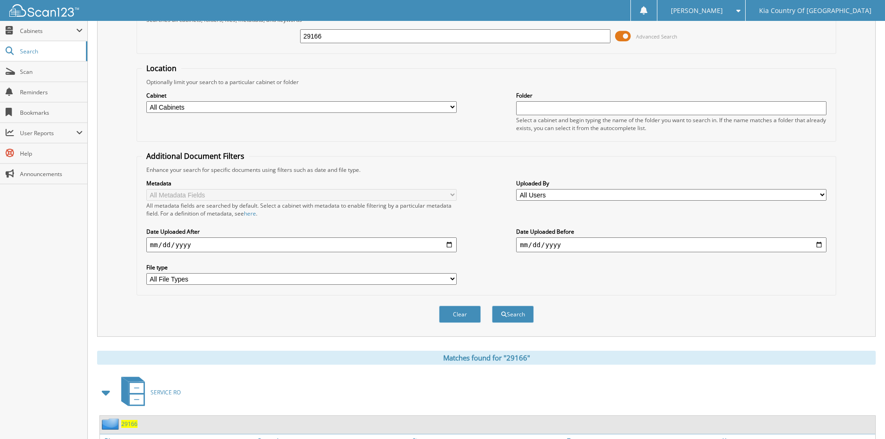
scroll to position [186, 0]
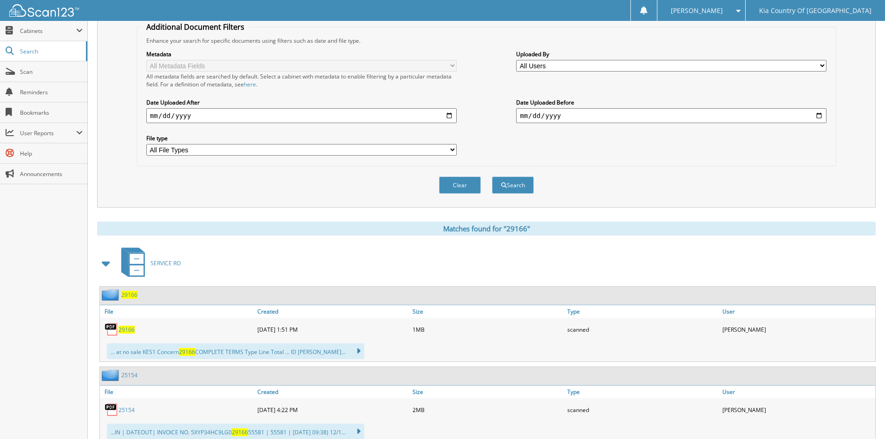
click at [130, 329] on span "29166" at bounding box center [126, 330] width 16 height 8
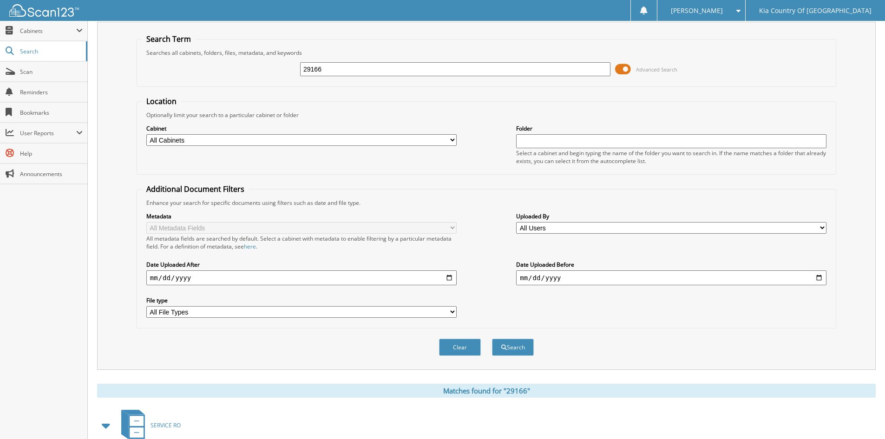
scroll to position [0, 0]
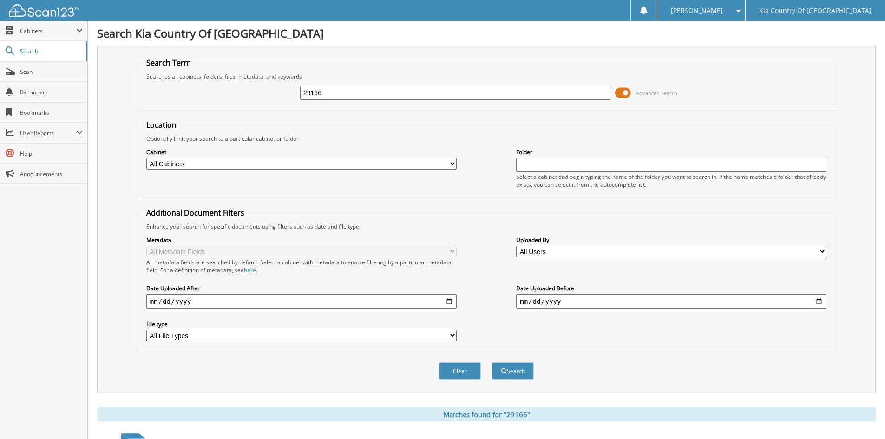
click at [407, 92] on input "29166" at bounding box center [455, 93] width 310 height 14
type input "29203"
click at [492, 362] on button "Search" at bounding box center [513, 370] width 42 height 17
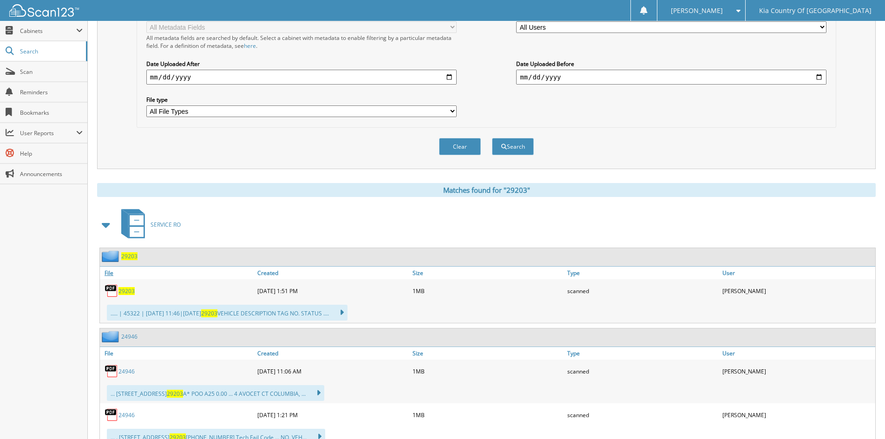
scroll to position [232, 0]
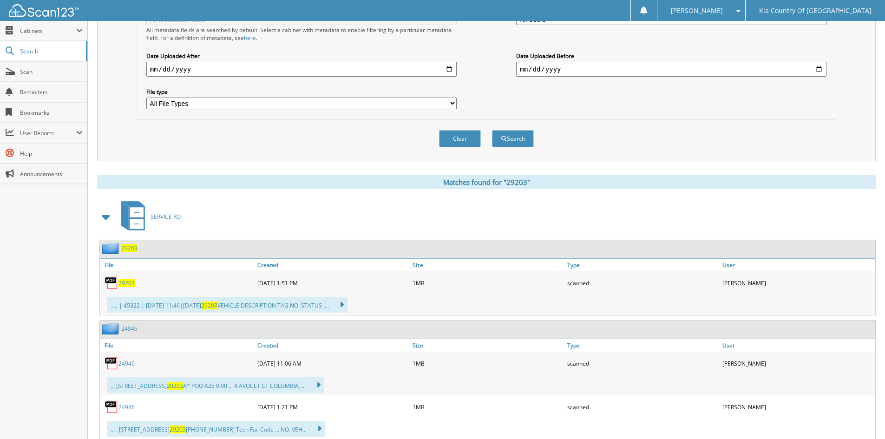
click at [126, 283] on span "29203" at bounding box center [126, 283] width 16 height 8
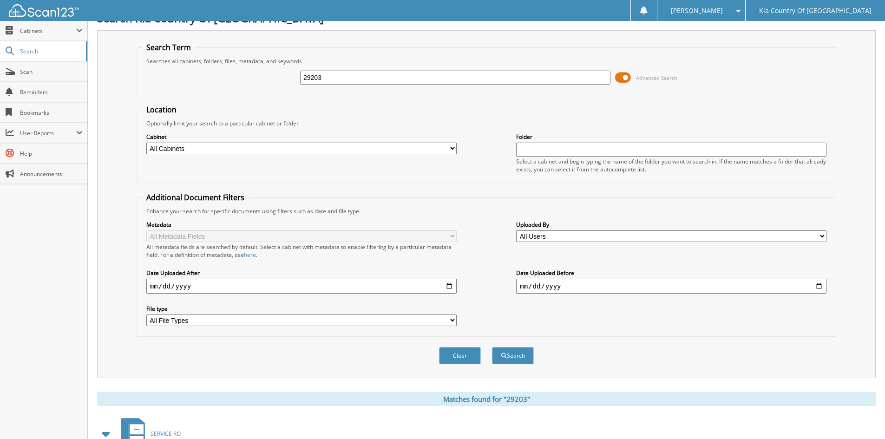
scroll to position [0, 0]
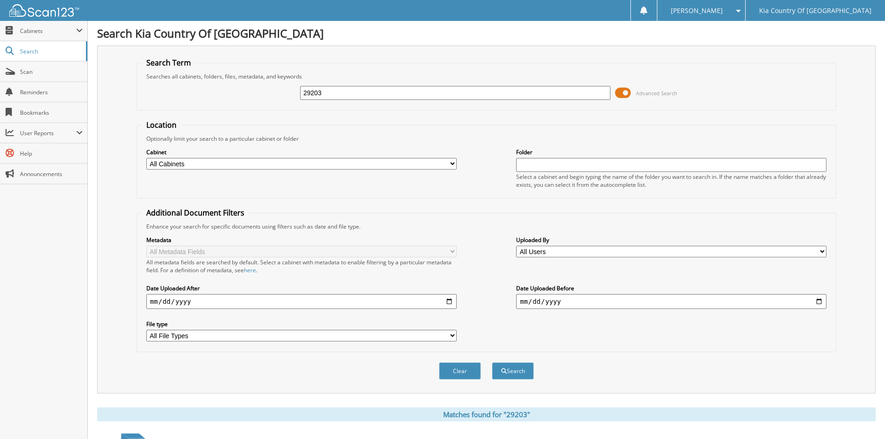
click at [341, 92] on input "29203" at bounding box center [455, 93] width 310 height 14
type input "29013"
click at [492, 362] on button "Search" at bounding box center [513, 370] width 42 height 17
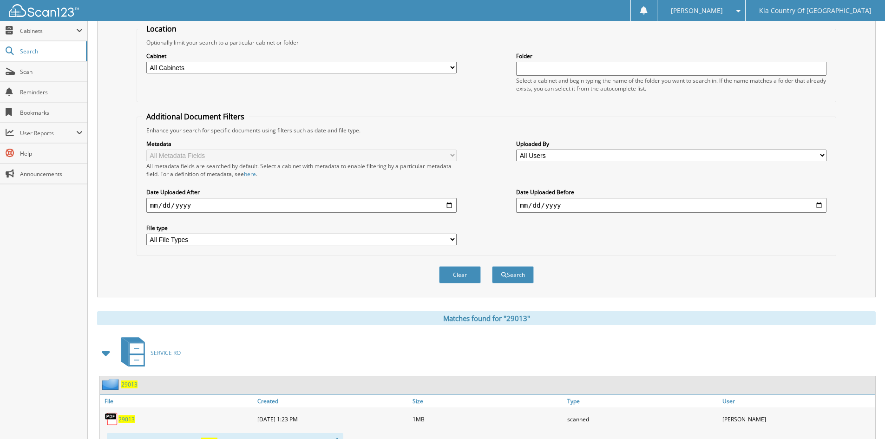
scroll to position [232, 0]
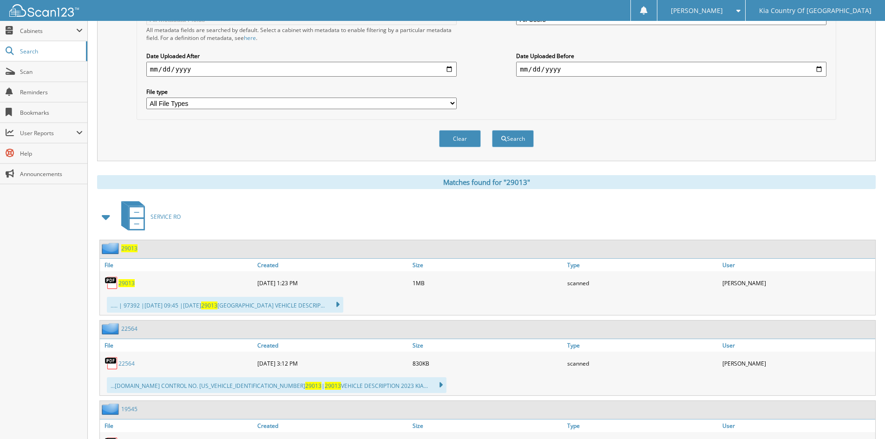
click at [131, 283] on span "29013" at bounding box center [126, 283] width 16 height 8
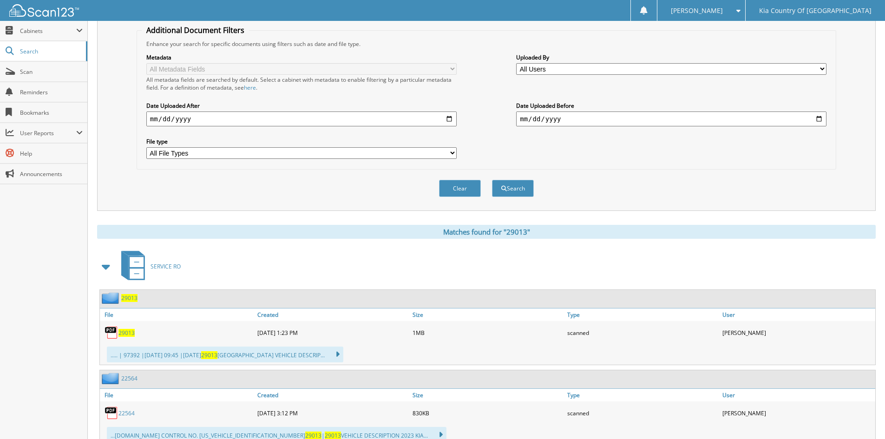
scroll to position [46, 0]
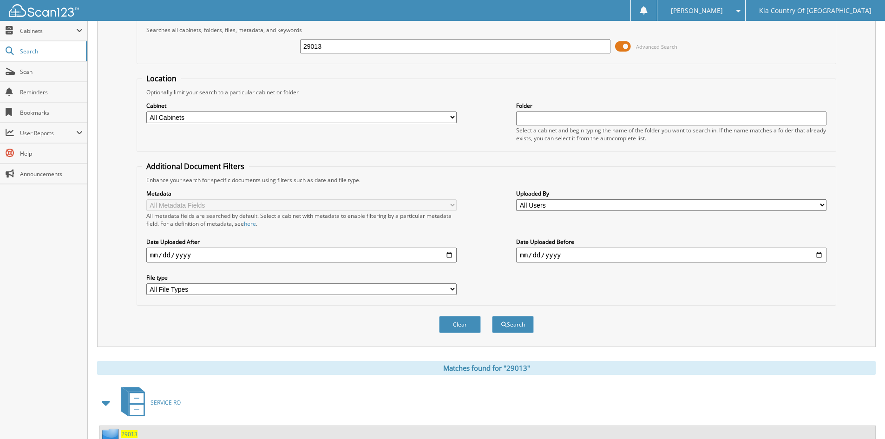
click at [366, 46] on input "29013" at bounding box center [455, 46] width 310 height 14
type input "29124"
click at [492, 316] on button "Search" at bounding box center [513, 324] width 42 height 17
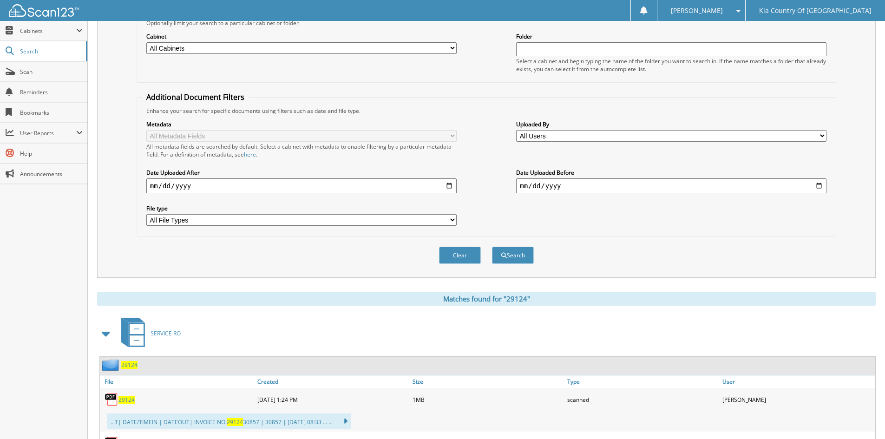
scroll to position [232, 0]
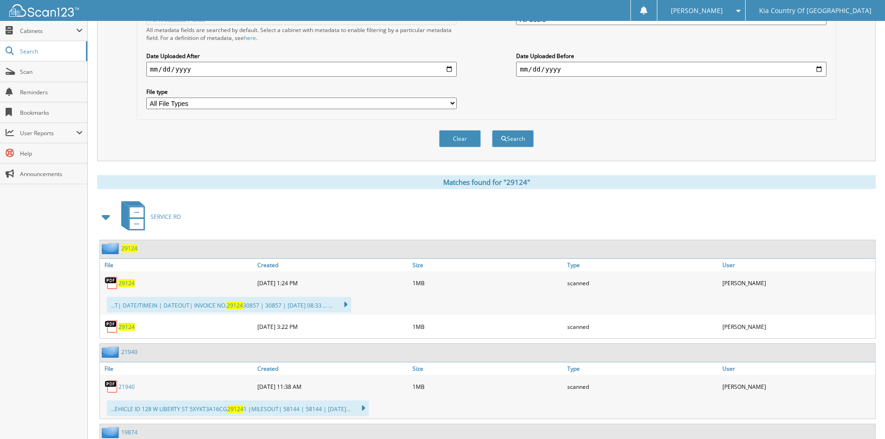
click at [132, 282] on span "29124" at bounding box center [126, 283] width 16 height 8
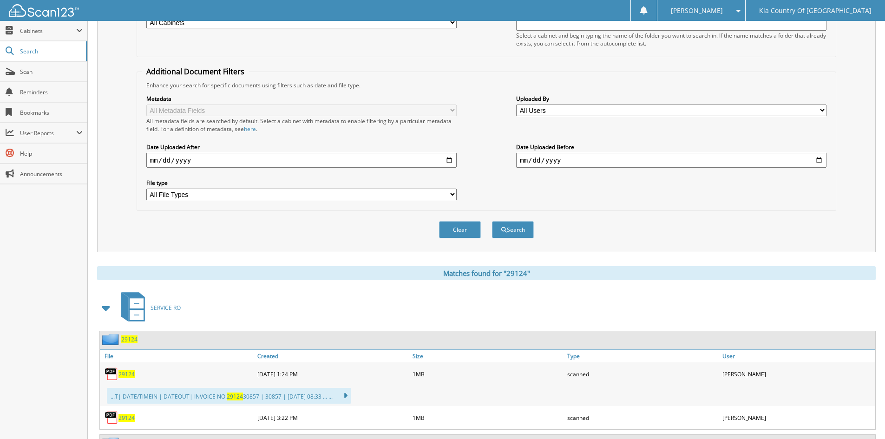
scroll to position [46, 0]
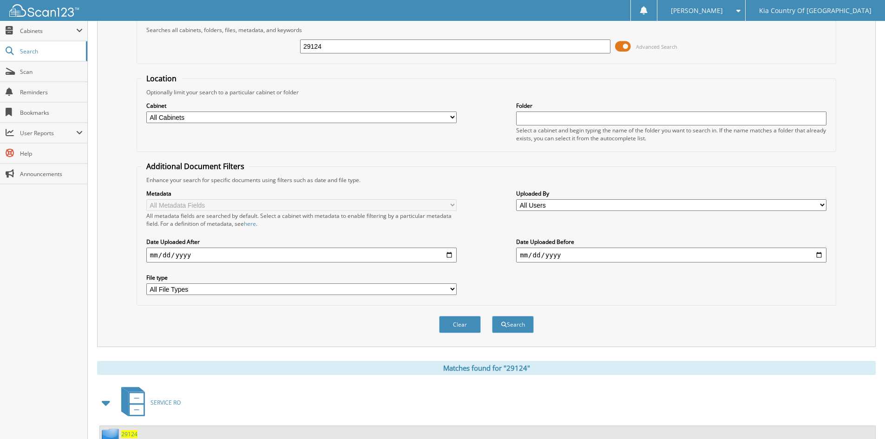
click at [362, 46] on input "29124" at bounding box center [455, 46] width 310 height 14
type input "28623"
click at [492, 316] on button "Search" at bounding box center [513, 324] width 42 height 17
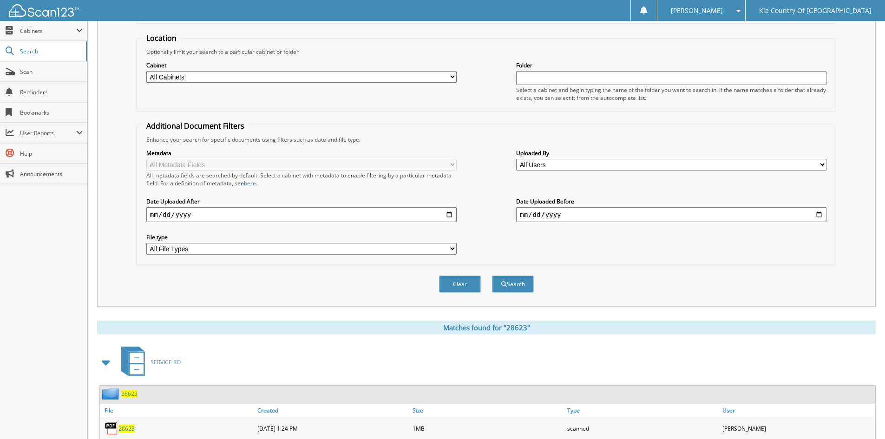
scroll to position [232, 0]
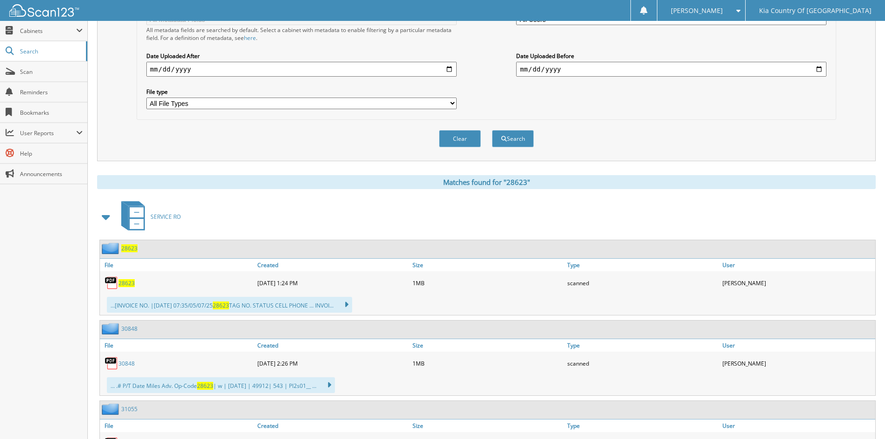
click at [126, 286] on span "28623" at bounding box center [126, 283] width 16 height 8
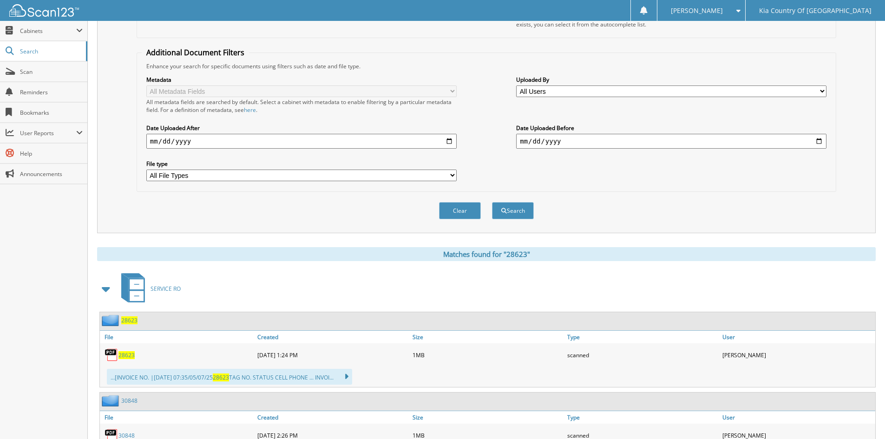
scroll to position [46, 0]
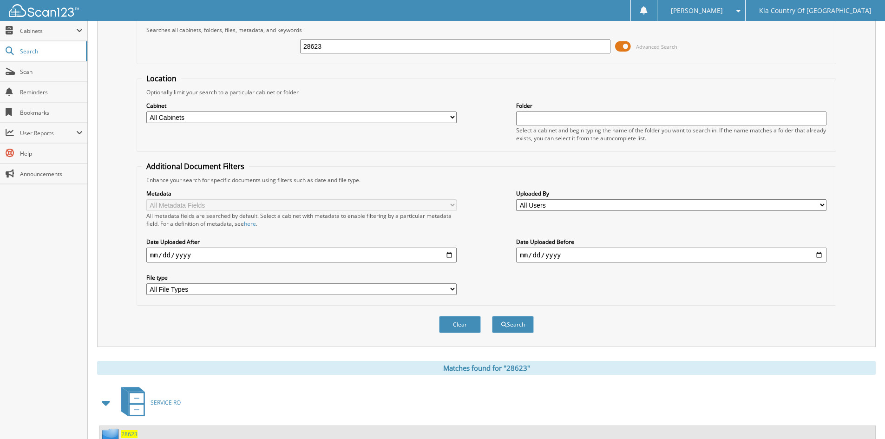
click at [361, 46] on input "28623" at bounding box center [455, 46] width 310 height 14
type input "29134"
click at [492, 316] on button "Search" at bounding box center [513, 324] width 42 height 17
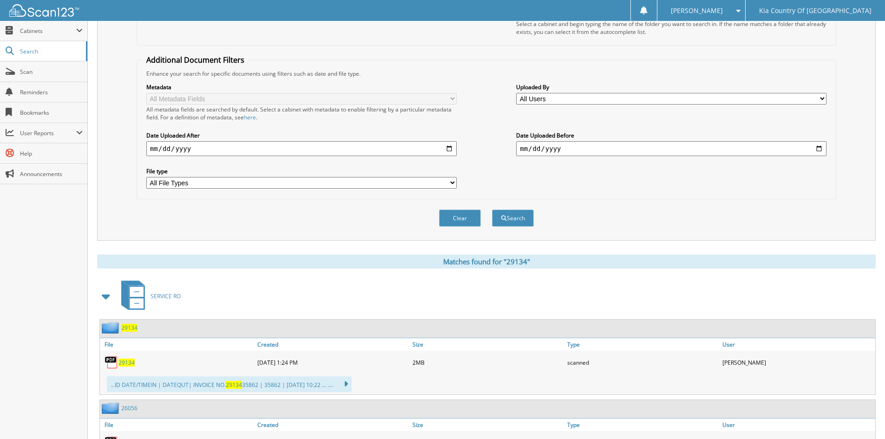
scroll to position [232, 0]
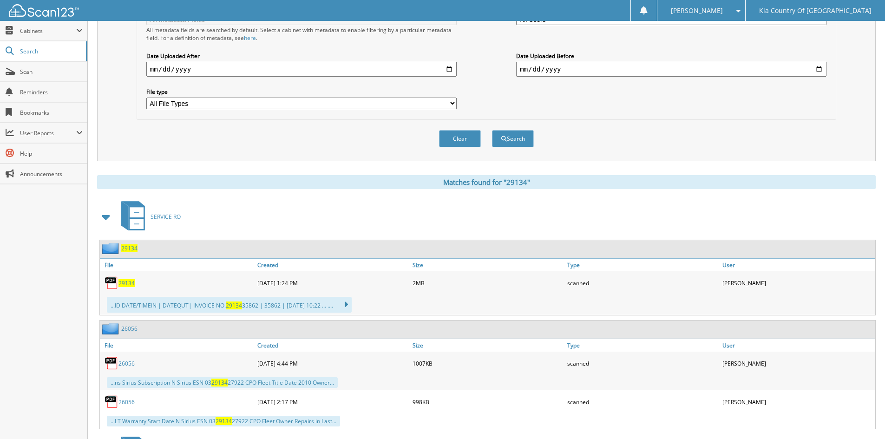
click at [127, 282] on span "29134" at bounding box center [126, 283] width 16 height 8
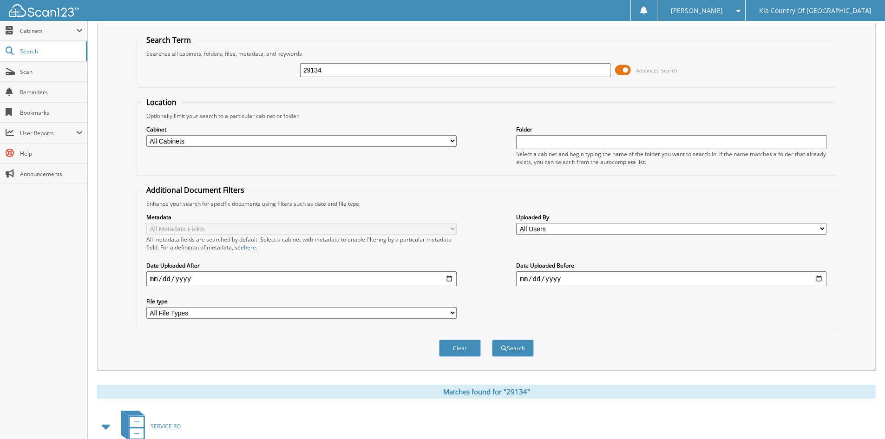
scroll to position [0, 0]
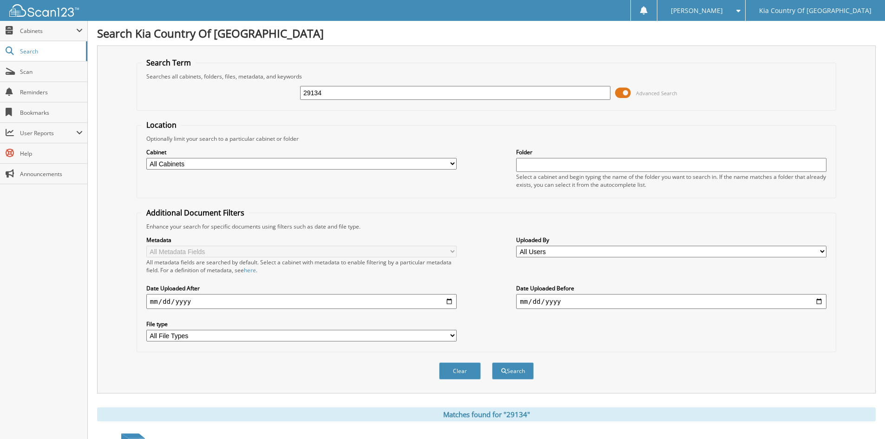
click at [347, 93] on input "29134" at bounding box center [455, 93] width 310 height 14
type input "29115"
click at [492, 362] on button "Search" at bounding box center [513, 370] width 42 height 17
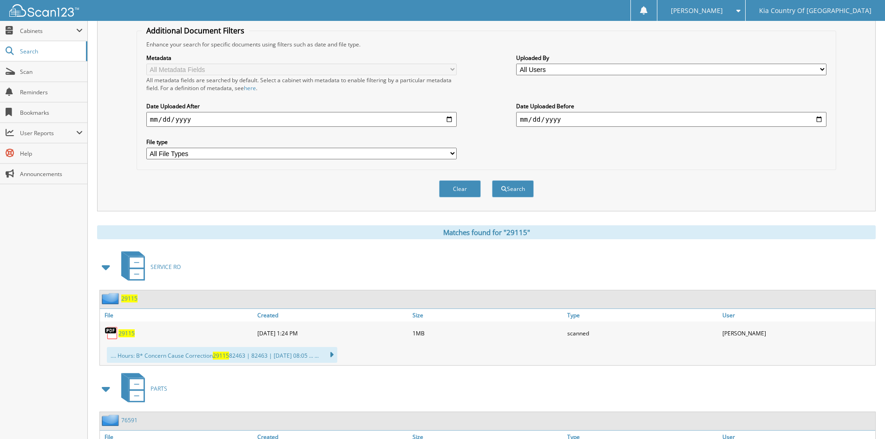
scroll to position [232, 0]
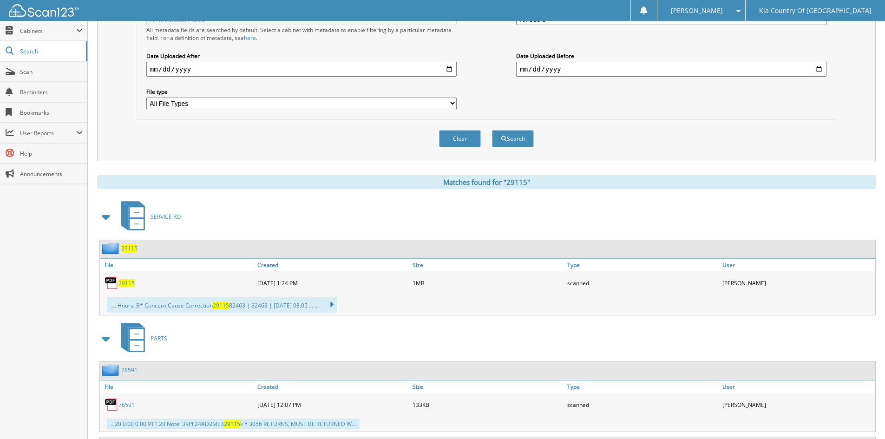
click at [127, 283] on span "29115" at bounding box center [126, 283] width 16 height 8
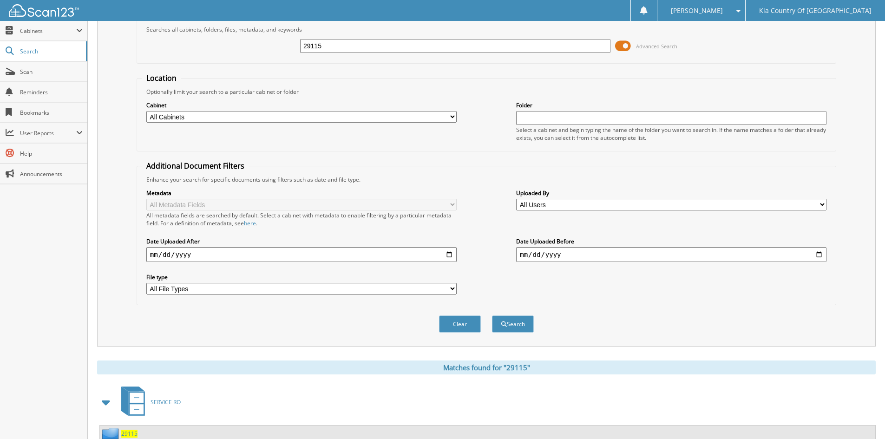
scroll to position [46, 0]
click at [390, 48] on input "29115" at bounding box center [455, 46] width 310 height 14
type input "29196"
click at [492, 316] on button "Search" at bounding box center [513, 324] width 42 height 17
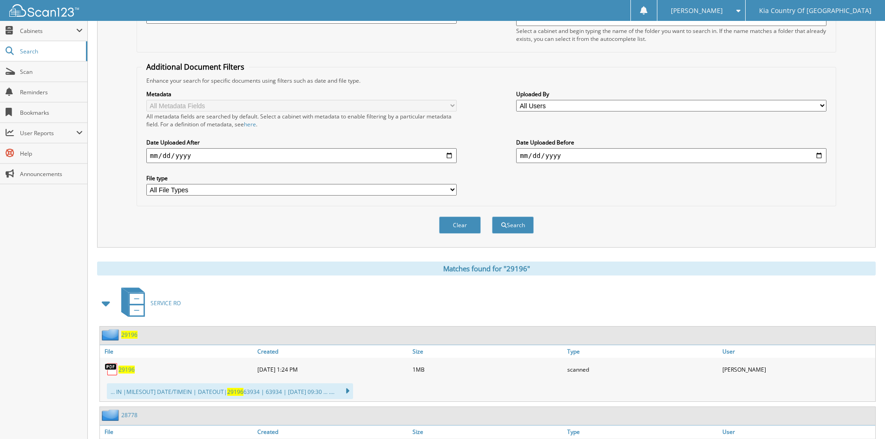
scroll to position [232, 0]
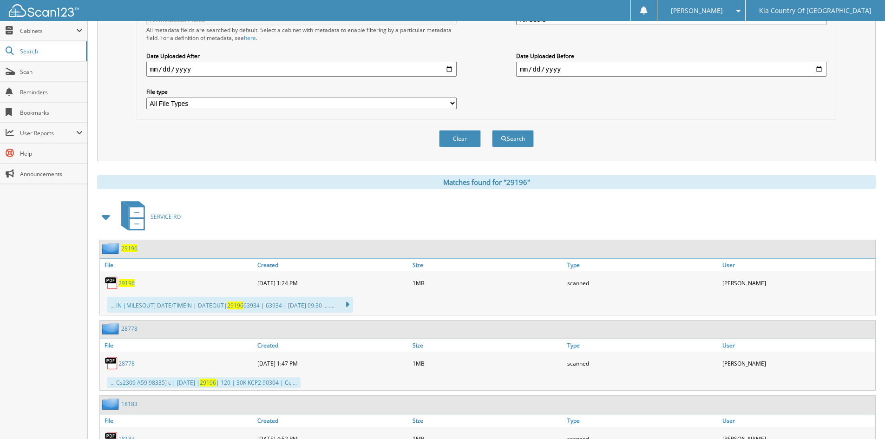
click at [126, 283] on span "29196" at bounding box center [126, 283] width 16 height 8
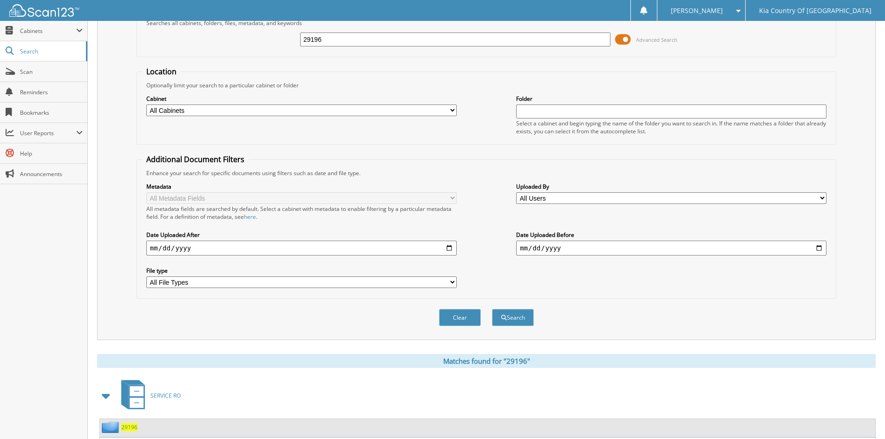
scroll to position [0, 0]
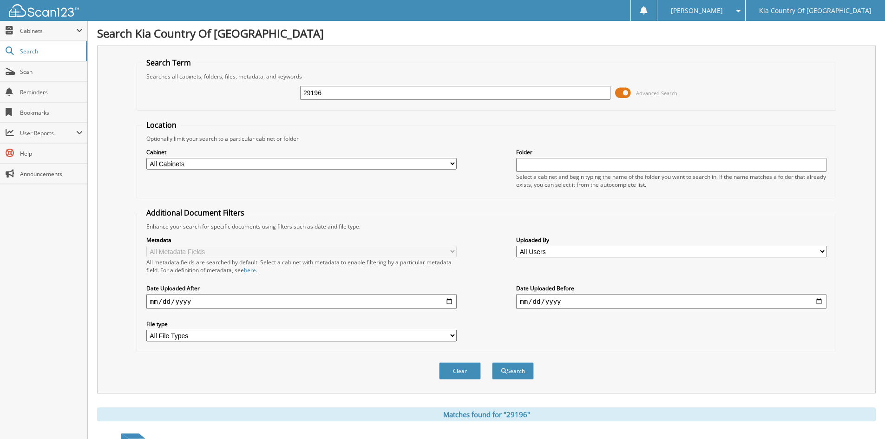
click at [362, 92] on input "29196" at bounding box center [455, 93] width 310 height 14
type input "29193"
click at [492, 362] on button "Search" at bounding box center [513, 370] width 42 height 17
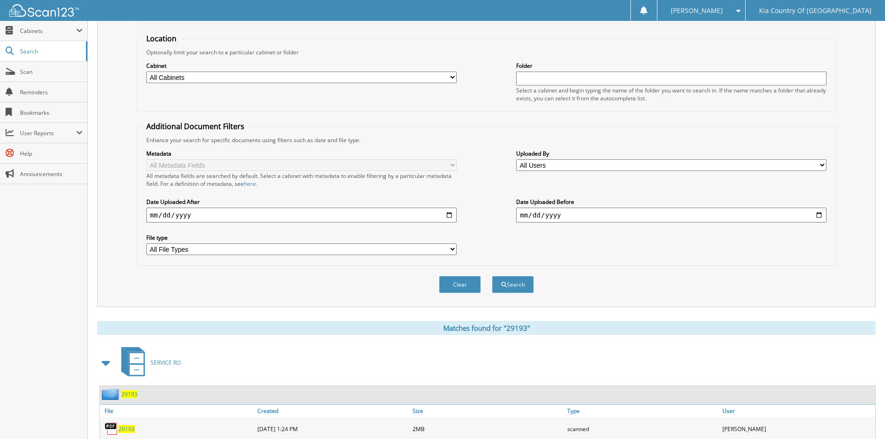
scroll to position [186, 0]
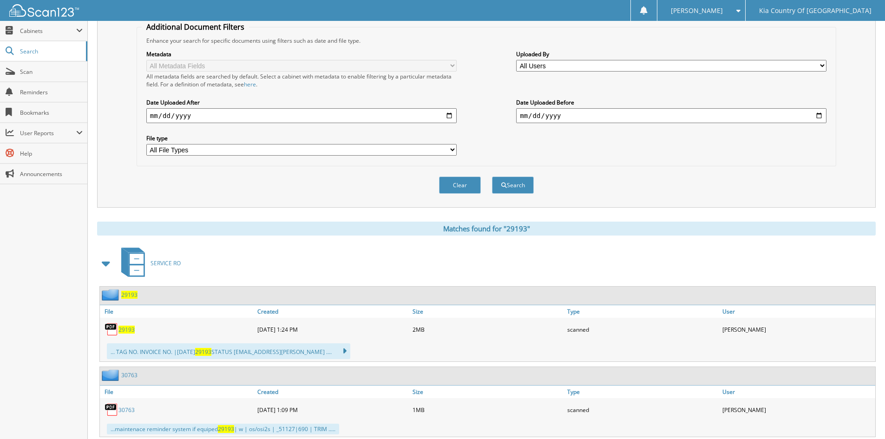
click at [126, 329] on span "29193" at bounding box center [126, 330] width 16 height 8
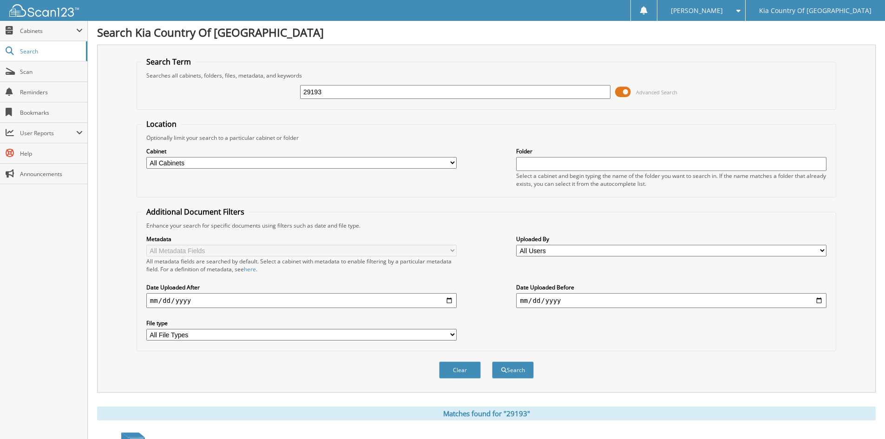
scroll to position [0, 0]
click at [340, 92] on input "29193" at bounding box center [455, 93] width 310 height 14
type input "29204"
click at [492, 362] on button "Search" at bounding box center [513, 370] width 42 height 17
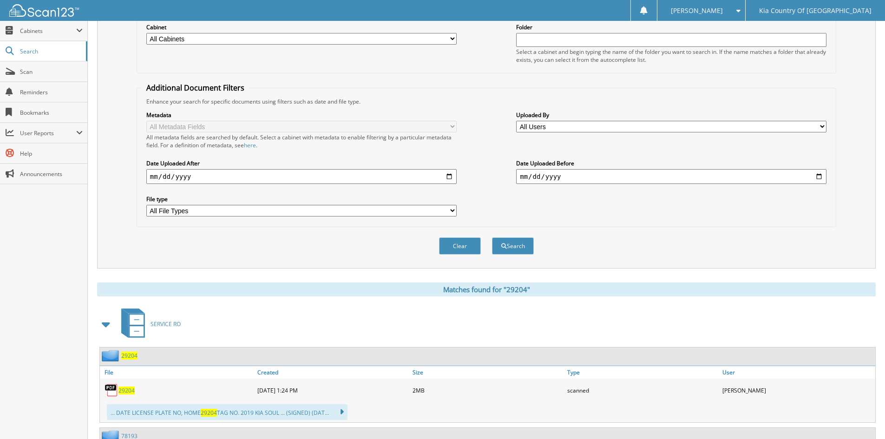
scroll to position [186, 0]
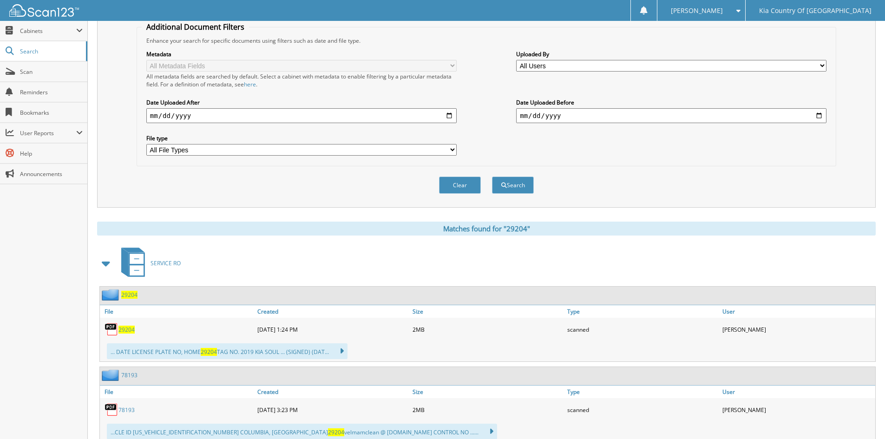
click at [123, 331] on span "29204" at bounding box center [126, 330] width 16 height 8
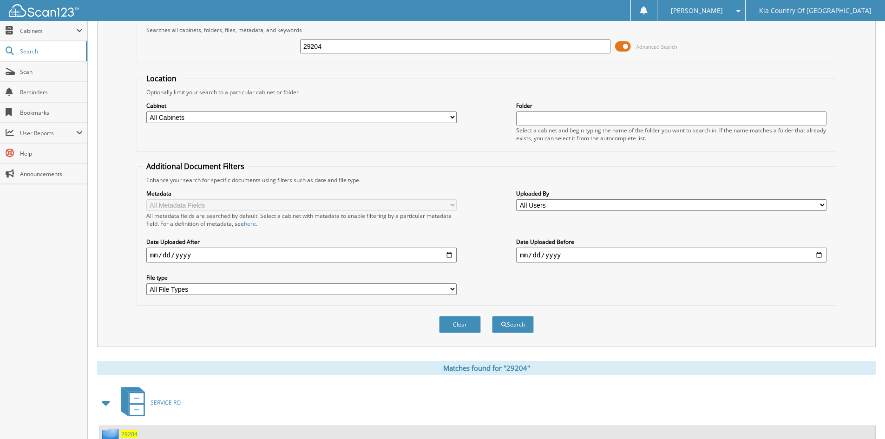
click at [390, 49] on input "29204" at bounding box center [455, 46] width 310 height 14
type input "29190"
click at [492, 316] on button "Search" at bounding box center [513, 324] width 42 height 17
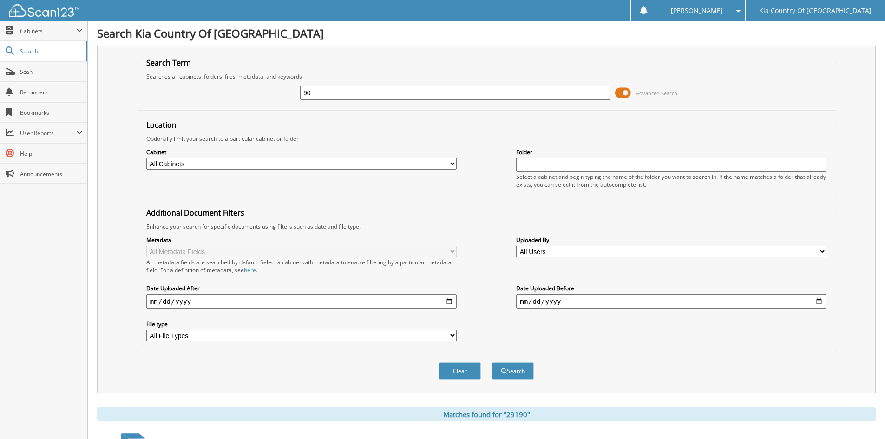
type input "0"
type input "29033"
click at [492, 362] on button "Search" at bounding box center [513, 370] width 42 height 17
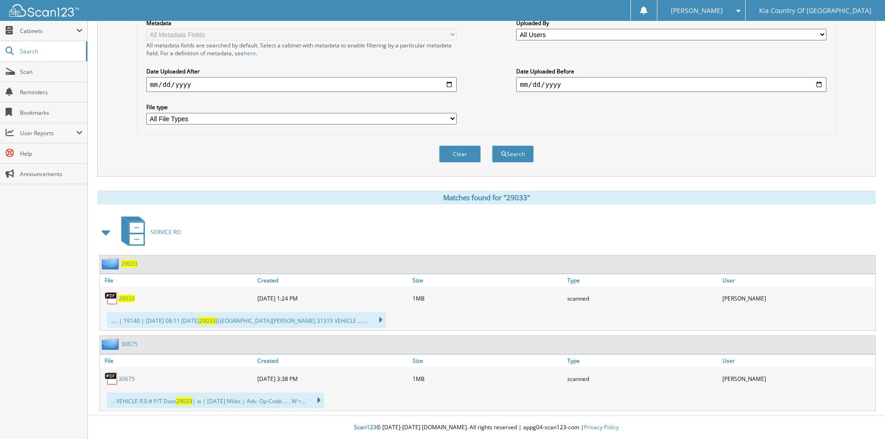
click at [131, 299] on span "29033" at bounding box center [126, 299] width 16 height 8
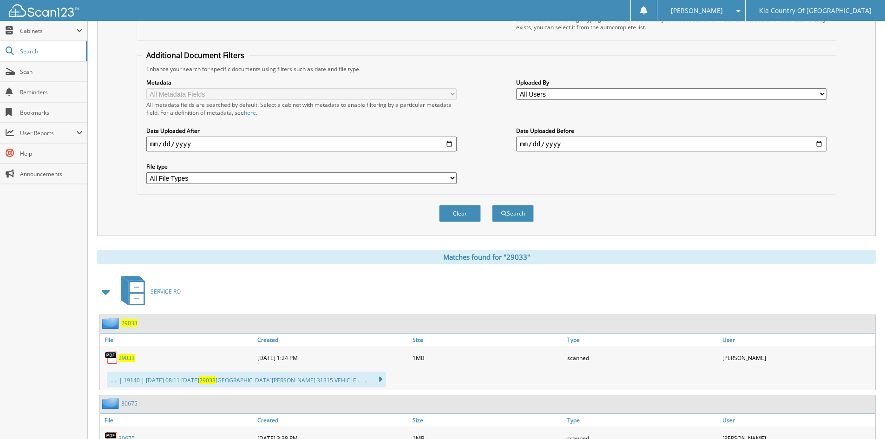
scroll to position [32, 0]
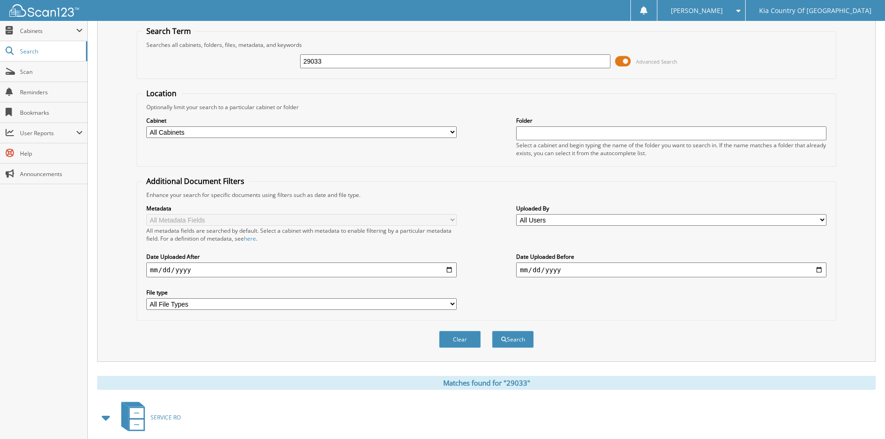
click at [380, 66] on input "29033" at bounding box center [455, 61] width 310 height 14
type input "29355"
click at [492, 331] on button "Search" at bounding box center [513, 339] width 42 height 17
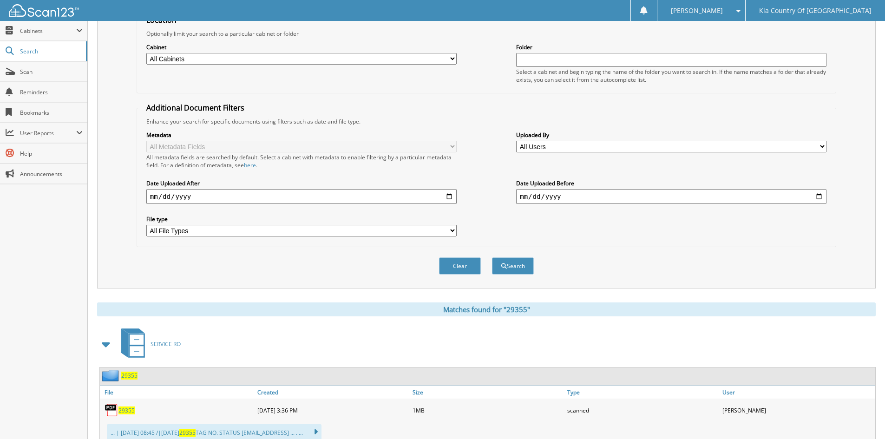
scroll to position [232, 0]
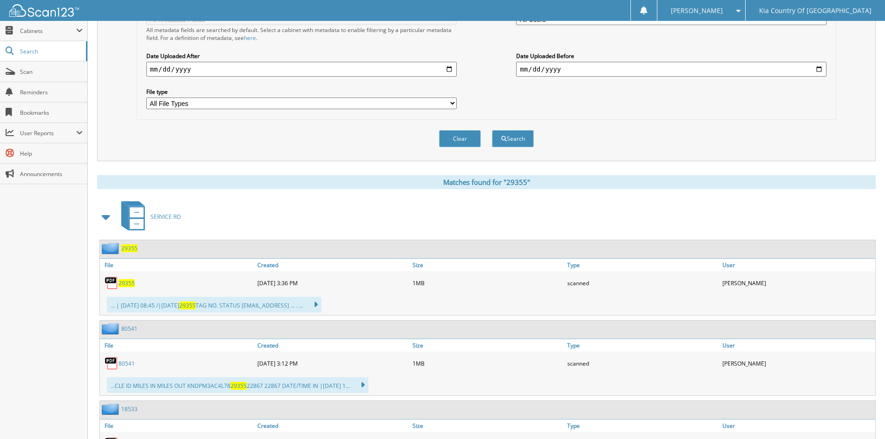
click at [127, 286] on span "29355" at bounding box center [126, 283] width 16 height 8
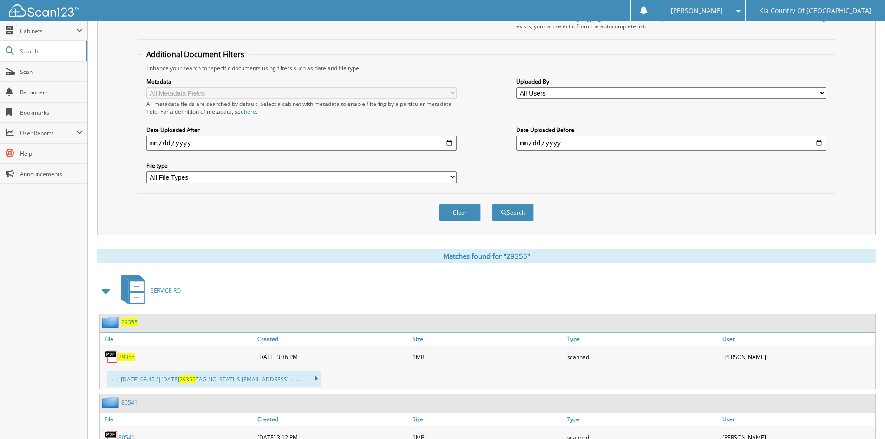
scroll to position [0, 0]
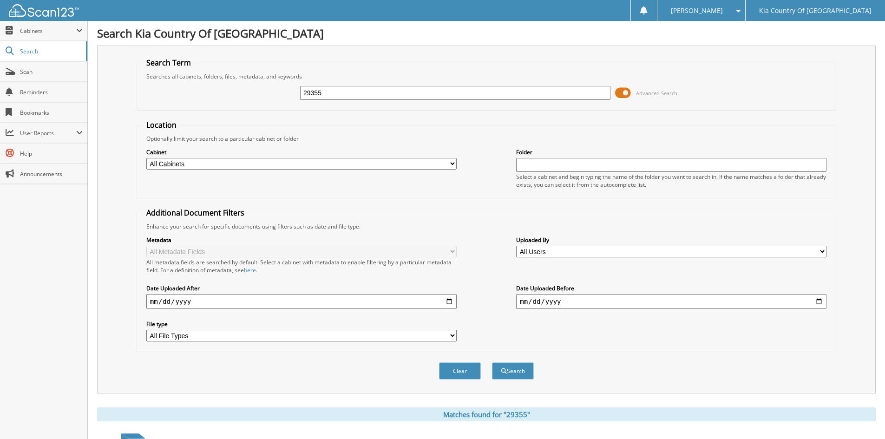
click at [355, 97] on input "29355" at bounding box center [455, 93] width 310 height 14
type input "29347"
click at [492, 362] on button "Search" at bounding box center [513, 370] width 42 height 17
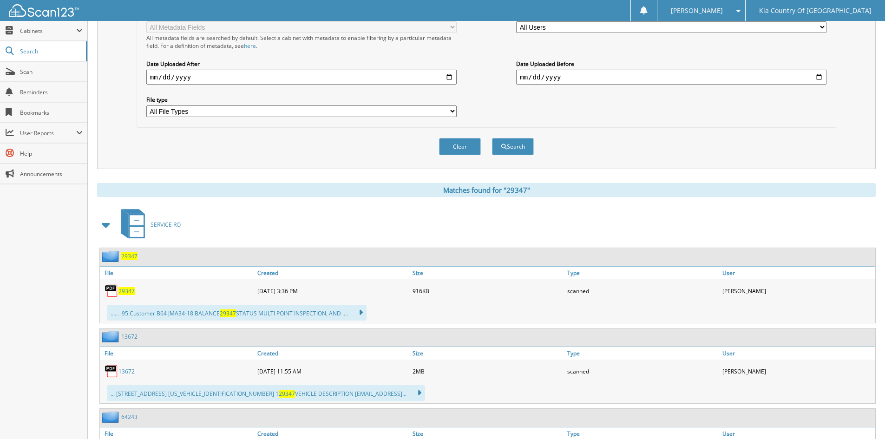
scroll to position [232, 0]
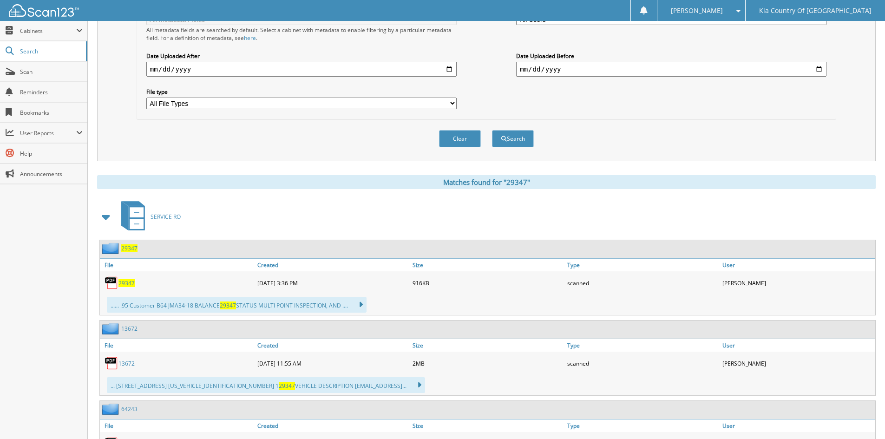
click at [127, 285] on span "29347" at bounding box center [126, 283] width 16 height 8
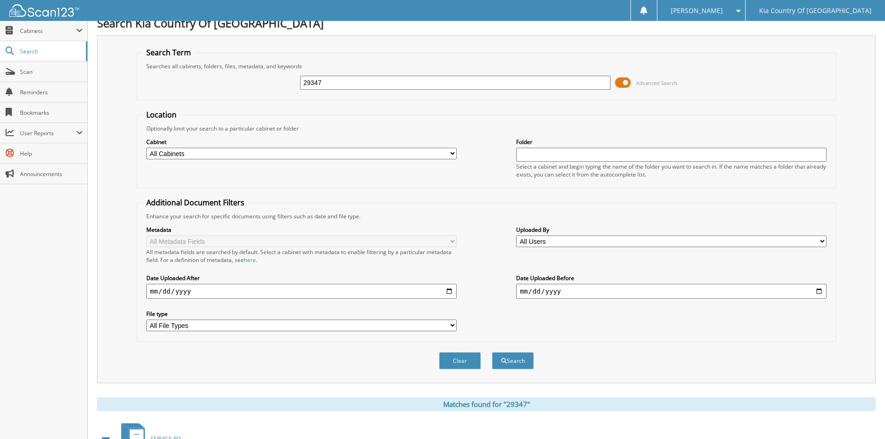
scroll to position [0, 0]
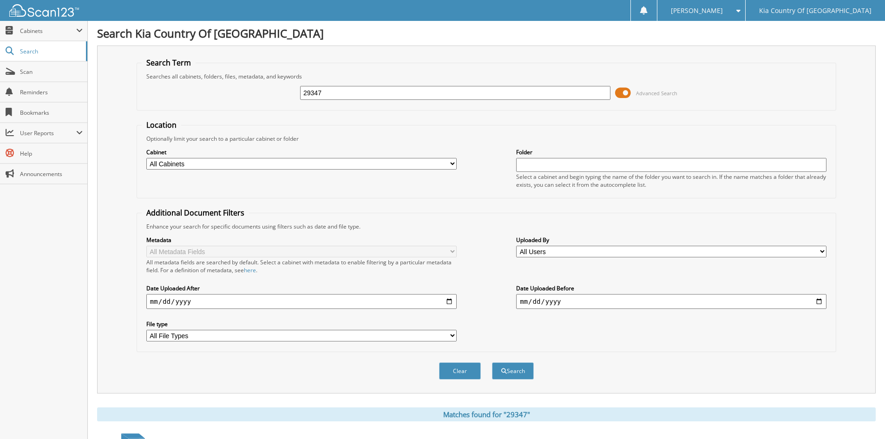
click at [329, 93] on input "29347" at bounding box center [455, 93] width 310 height 14
type input "28764"
click at [492, 362] on button "Search" at bounding box center [513, 370] width 42 height 17
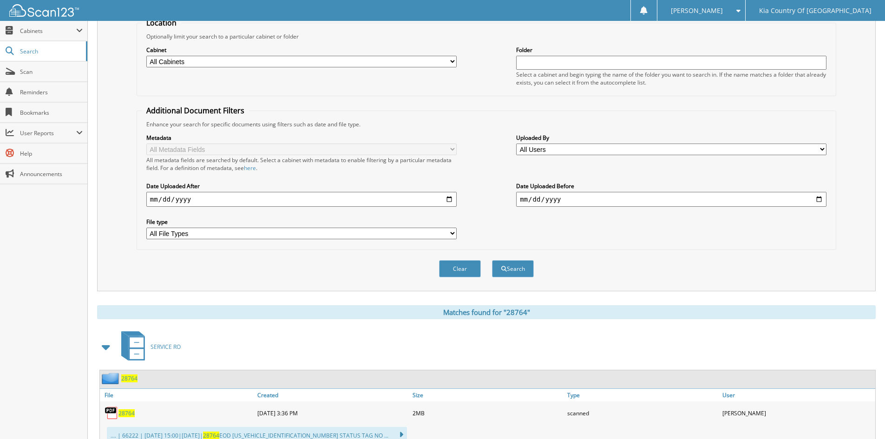
scroll to position [232, 0]
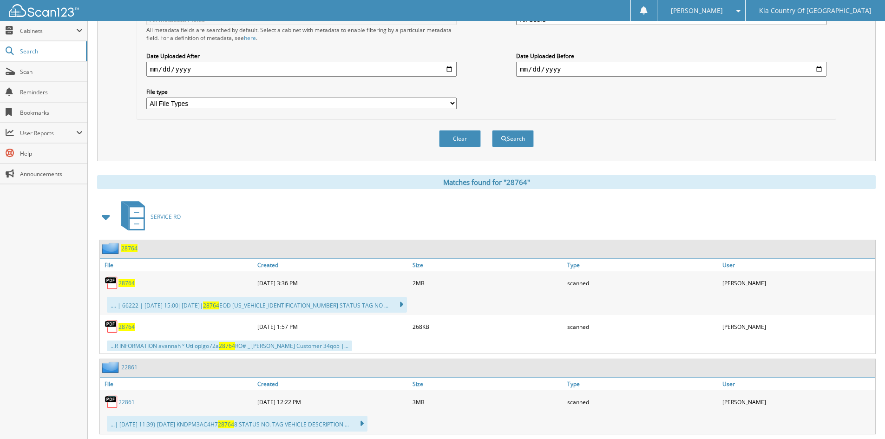
click at [130, 284] on span "28764" at bounding box center [126, 283] width 16 height 8
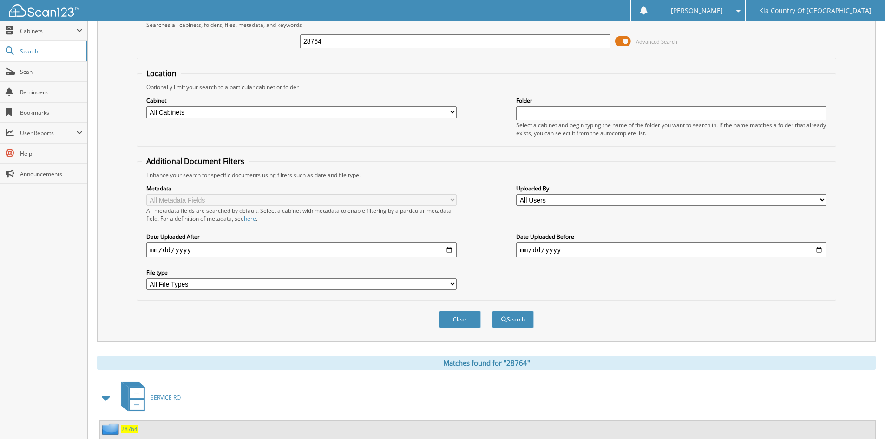
scroll to position [46, 0]
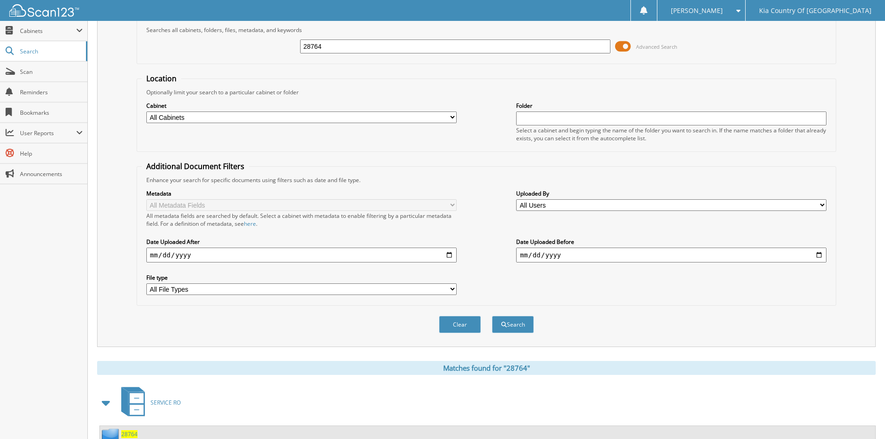
click at [350, 45] on input "28764" at bounding box center [455, 46] width 310 height 14
type input "29481"
click at [492, 316] on button "Search" at bounding box center [513, 324] width 42 height 17
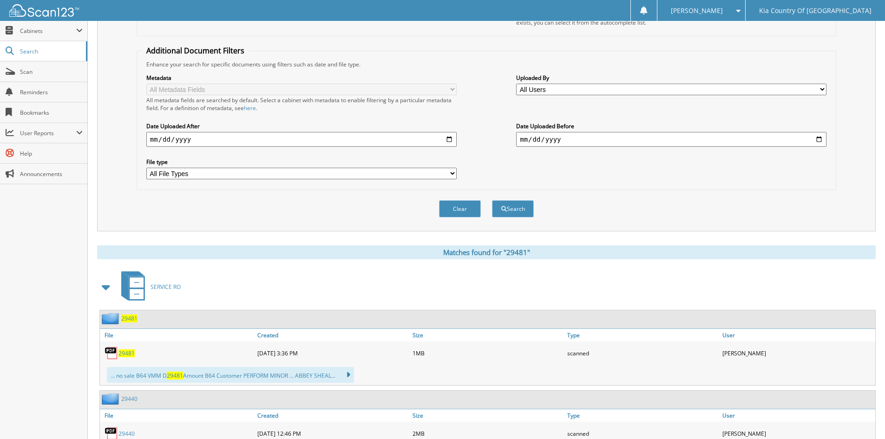
scroll to position [232, 0]
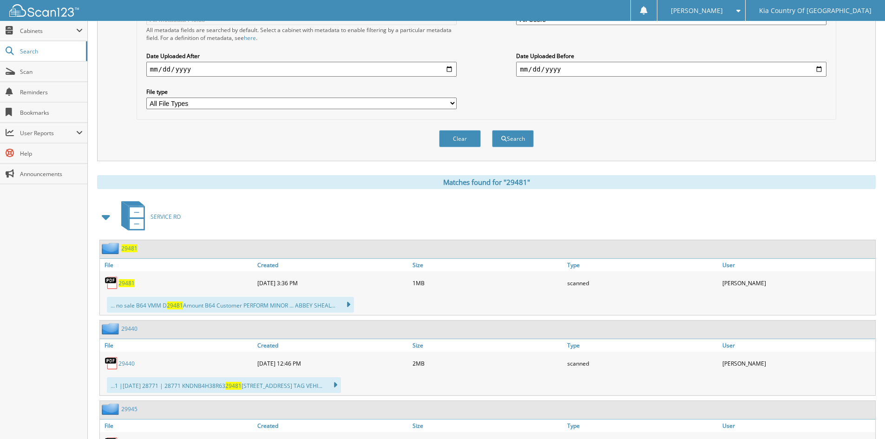
click at [130, 282] on span "29481" at bounding box center [126, 283] width 16 height 8
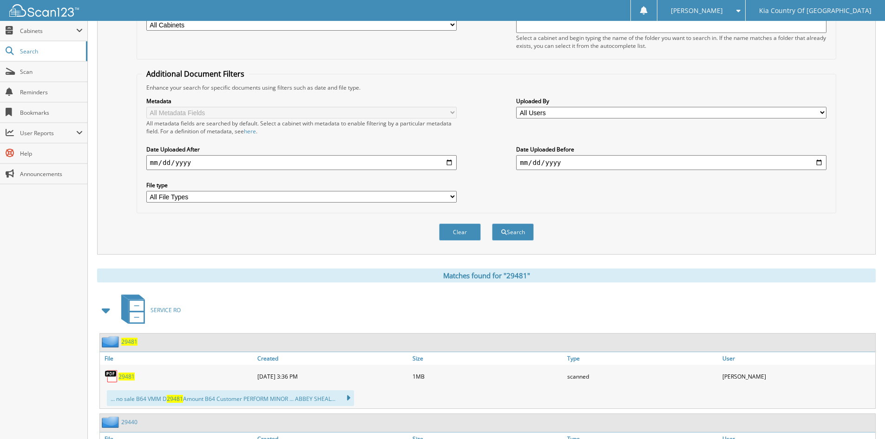
scroll to position [46, 0]
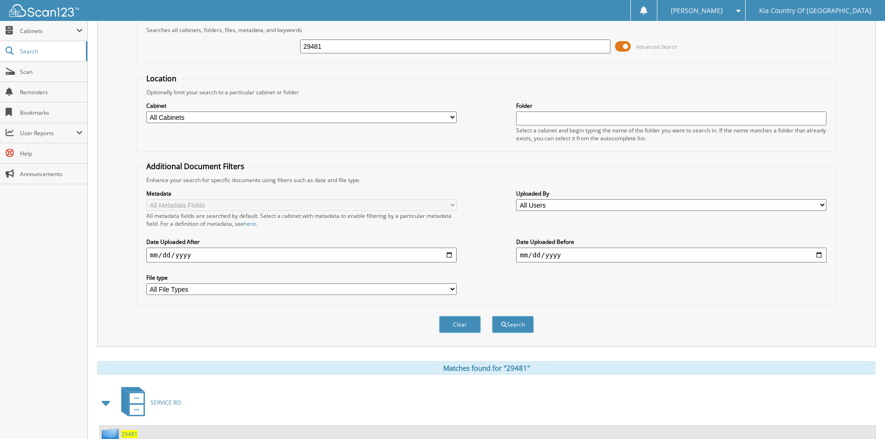
click at [334, 42] on input "29481" at bounding box center [455, 46] width 310 height 14
type input "29488"
click at [492, 316] on button "Search" at bounding box center [513, 324] width 42 height 17
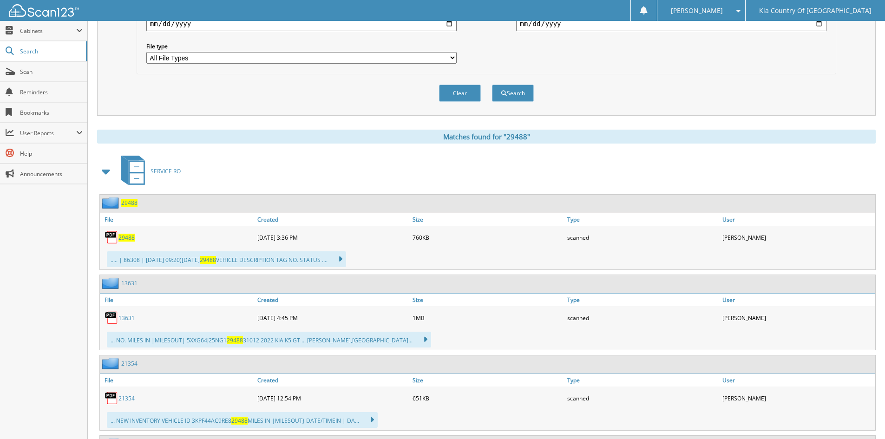
scroll to position [279, 0]
click at [126, 234] on span "29488" at bounding box center [126, 237] width 16 height 8
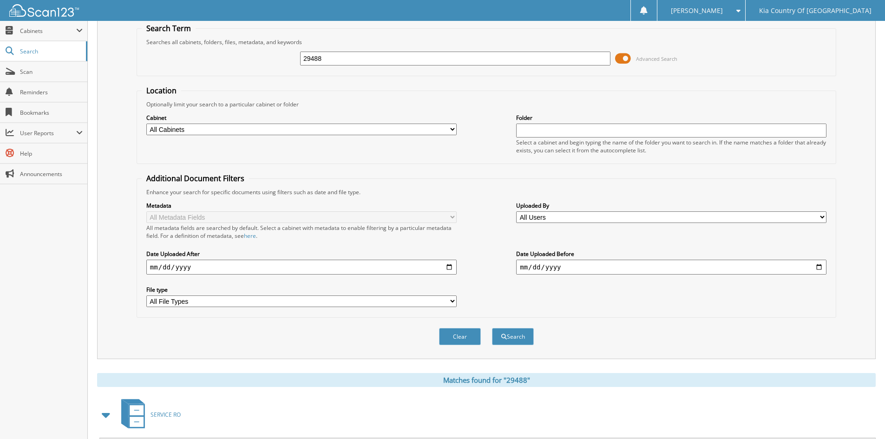
scroll to position [0, 0]
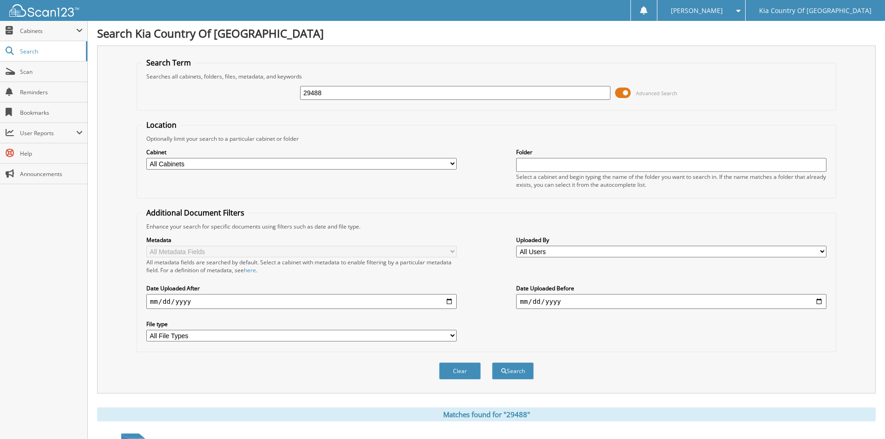
click at [379, 91] on input "29488" at bounding box center [455, 93] width 310 height 14
type input "29489"
click at [492, 362] on button "Search" at bounding box center [513, 370] width 42 height 17
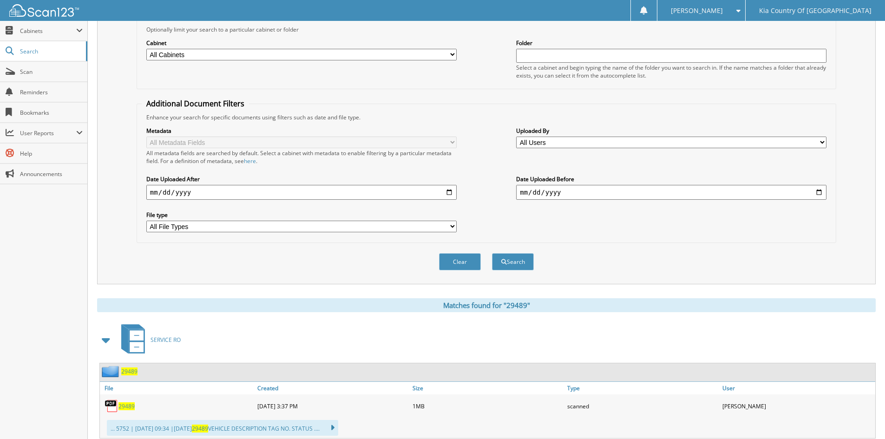
scroll to position [232, 0]
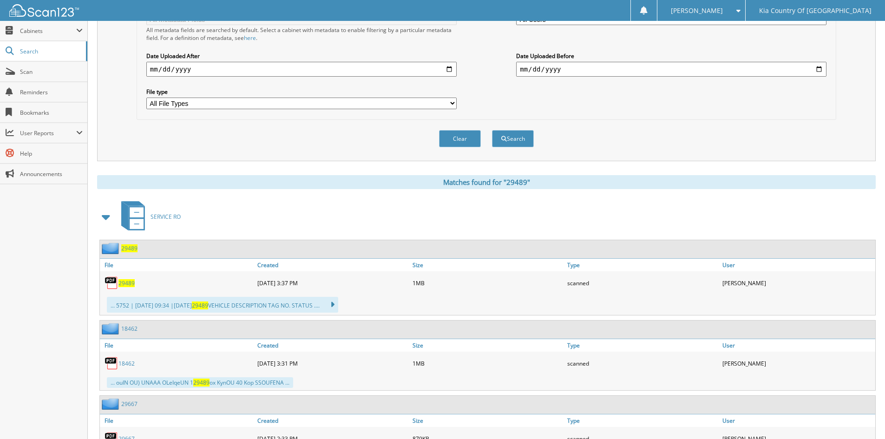
click at [133, 282] on span "29489" at bounding box center [126, 283] width 16 height 8
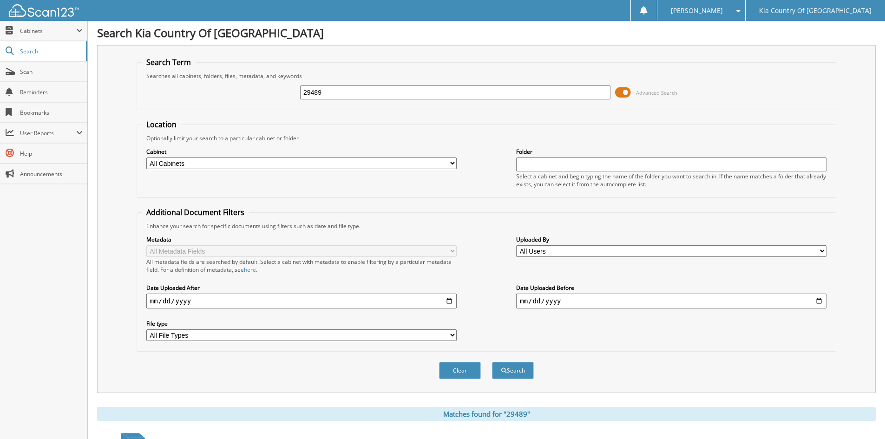
scroll to position [0, 0]
click at [365, 93] on input "29489" at bounding box center [455, 93] width 310 height 14
type input "29497"
click at [492, 362] on button "Search" at bounding box center [513, 370] width 42 height 17
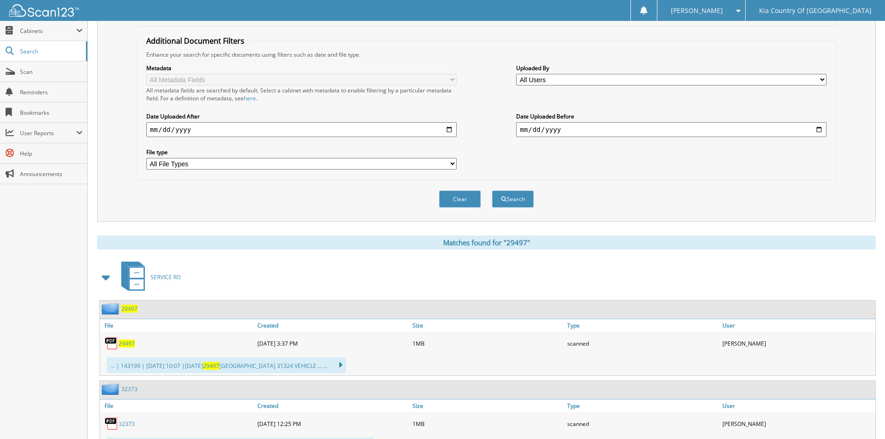
scroll to position [232, 0]
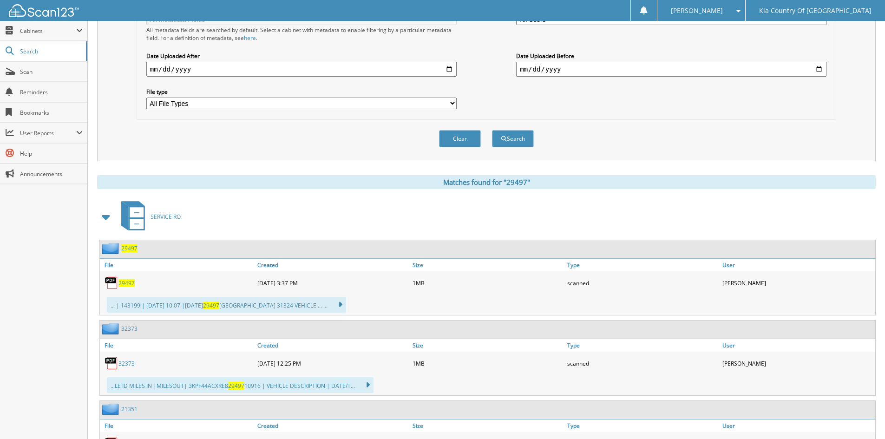
click at [129, 282] on span "29497" at bounding box center [126, 283] width 16 height 8
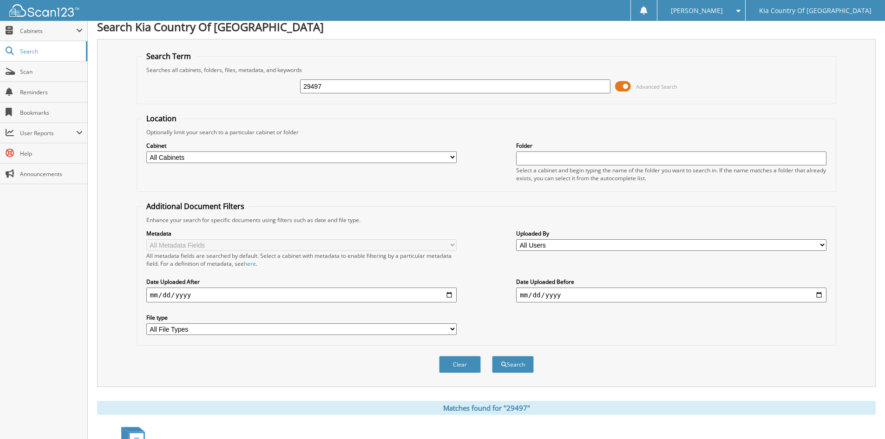
scroll to position [0, 0]
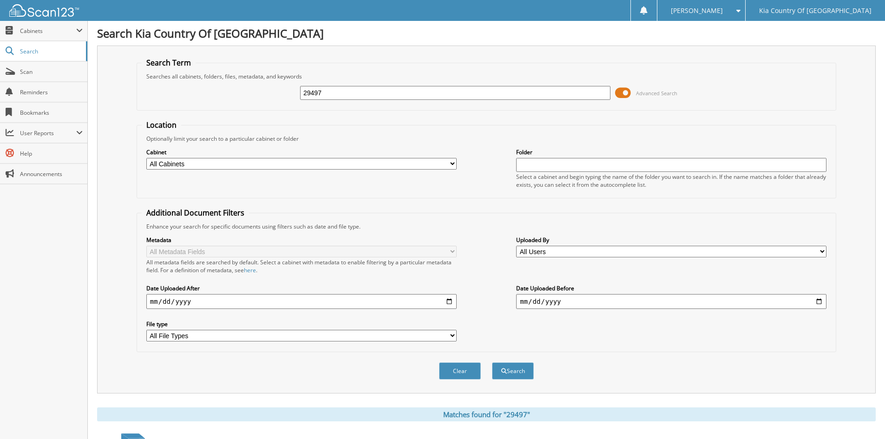
click at [340, 95] on input "29497" at bounding box center [455, 93] width 310 height 14
type input "29499"
click at [492, 362] on button "Search" at bounding box center [513, 370] width 42 height 17
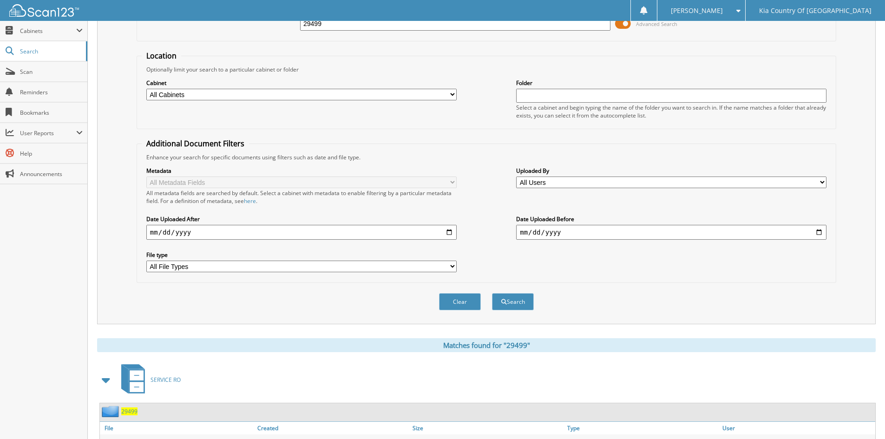
scroll to position [137, 0]
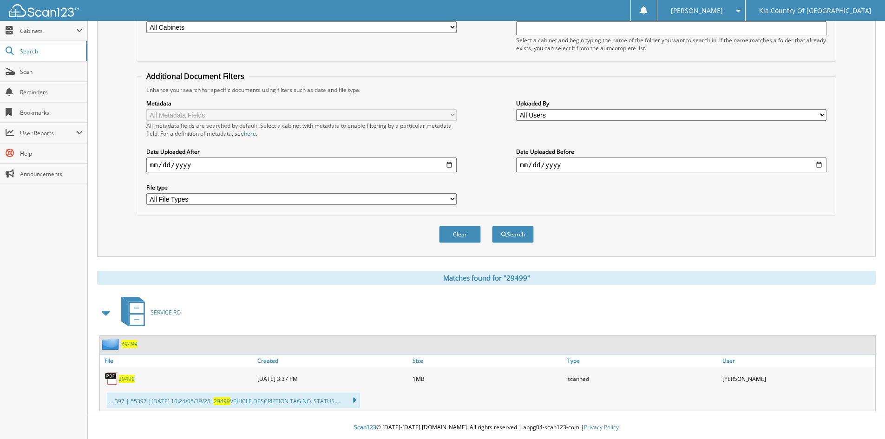
click at [129, 379] on span "29499" at bounding box center [126, 379] width 16 height 8
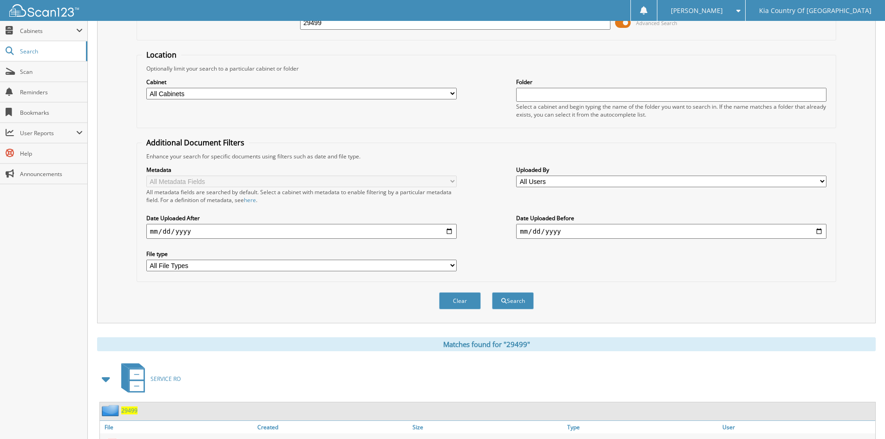
scroll to position [0, 0]
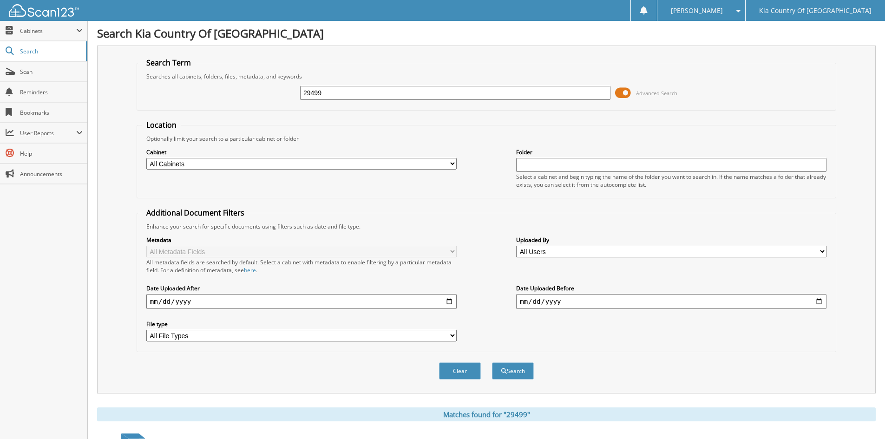
click at [367, 90] on input "29499" at bounding box center [455, 93] width 310 height 14
type input "29480"
click at [492, 362] on button "Search" at bounding box center [513, 370] width 42 height 17
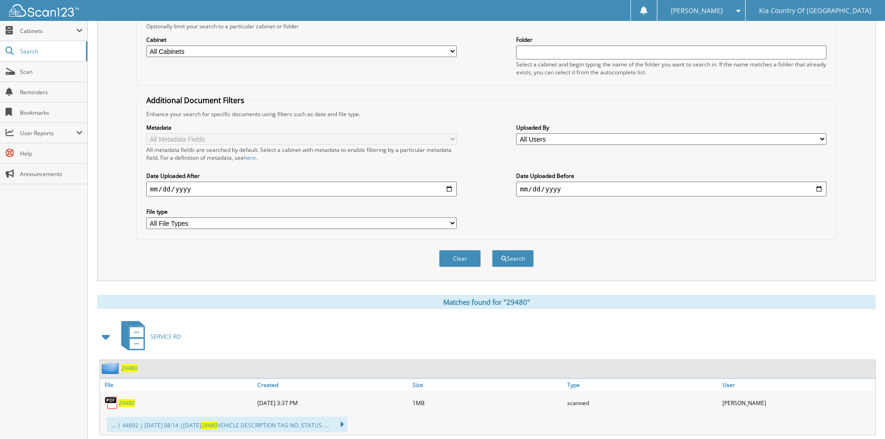
scroll to position [232, 0]
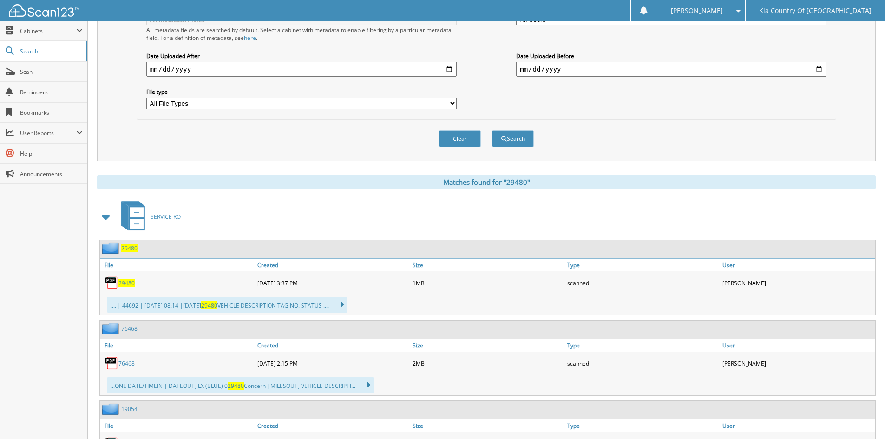
click at [125, 284] on span "29480" at bounding box center [126, 283] width 16 height 8
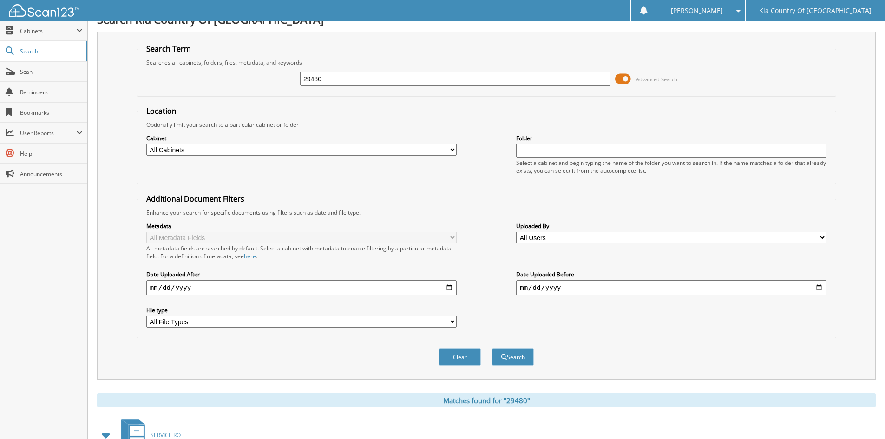
scroll to position [0, 0]
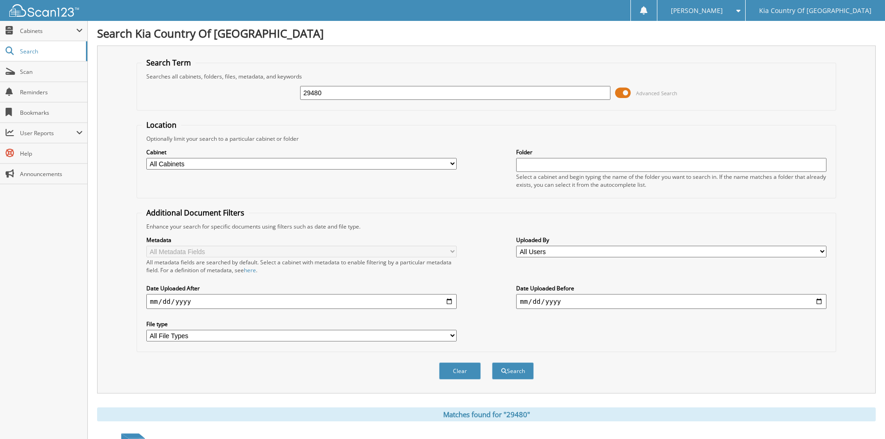
click at [339, 93] on input "29480" at bounding box center [455, 93] width 310 height 14
type input "29239"
click at [492, 362] on button "Search" at bounding box center [513, 370] width 42 height 17
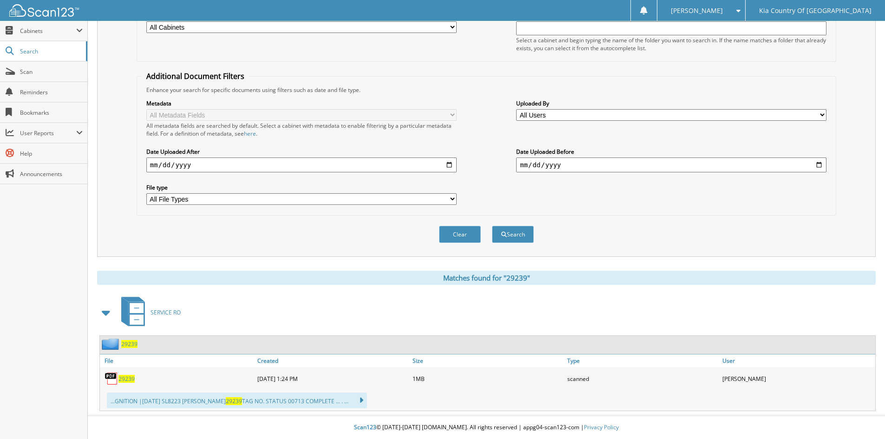
click at [123, 378] on span "29239" at bounding box center [126, 379] width 16 height 8
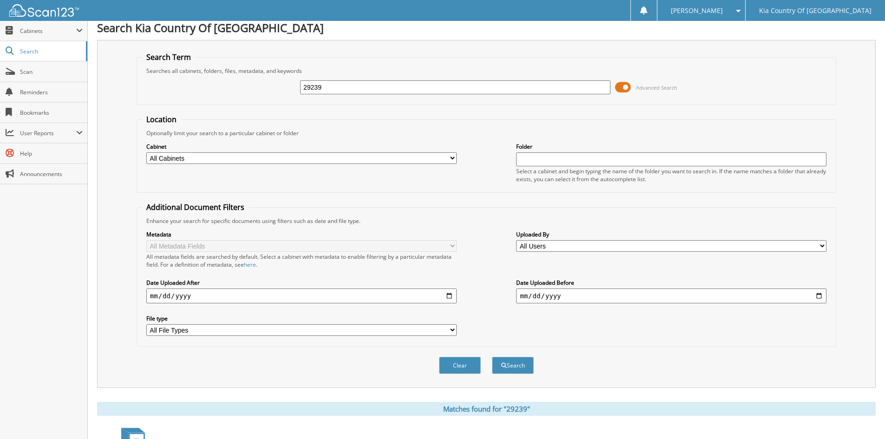
scroll to position [0, 0]
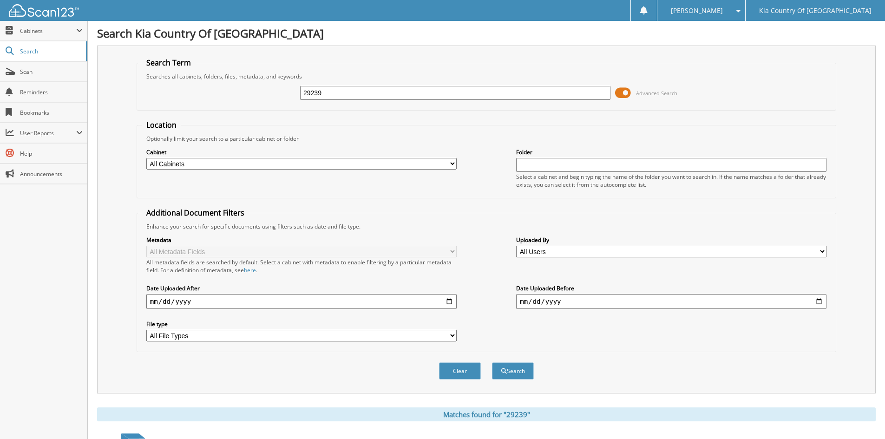
click at [378, 89] on input "29239" at bounding box center [455, 93] width 310 height 14
type input "29242"
click at [492, 362] on button "Search" at bounding box center [513, 370] width 42 height 17
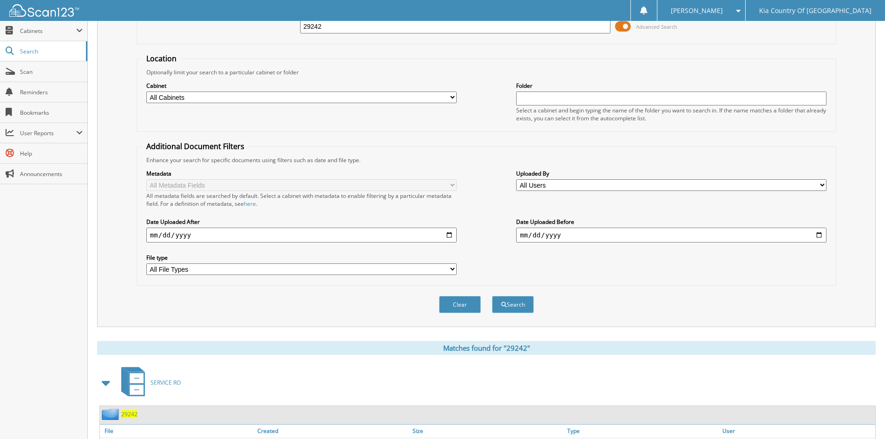
scroll to position [137, 0]
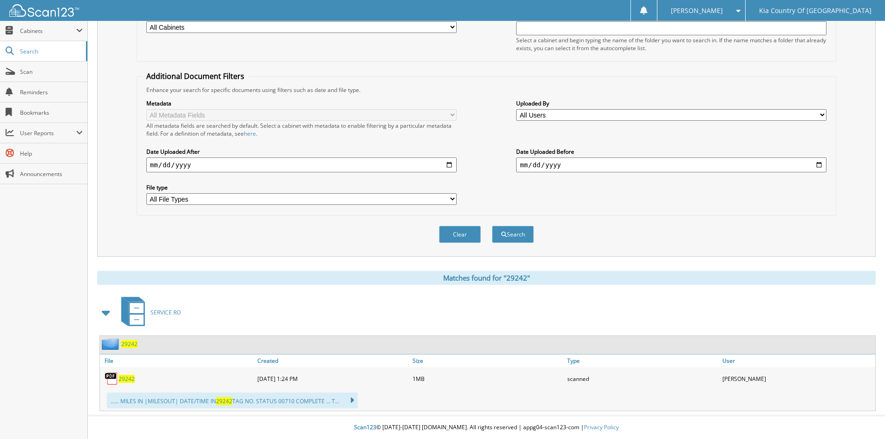
click at [122, 379] on span "29242" at bounding box center [126, 379] width 16 height 8
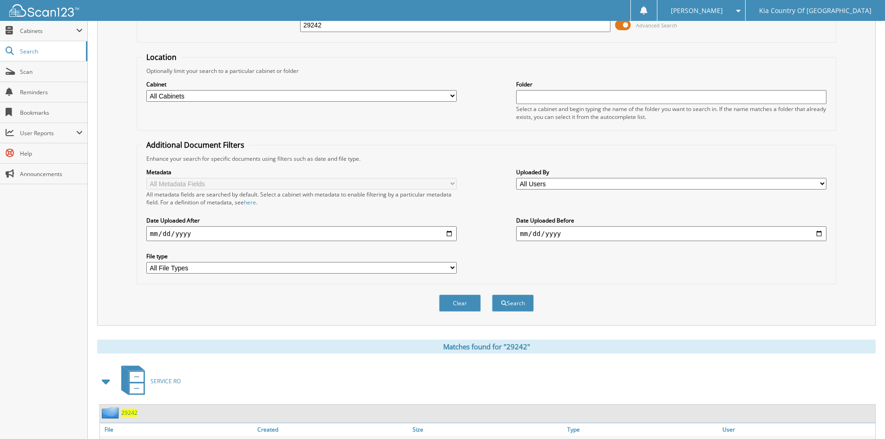
scroll to position [0, 0]
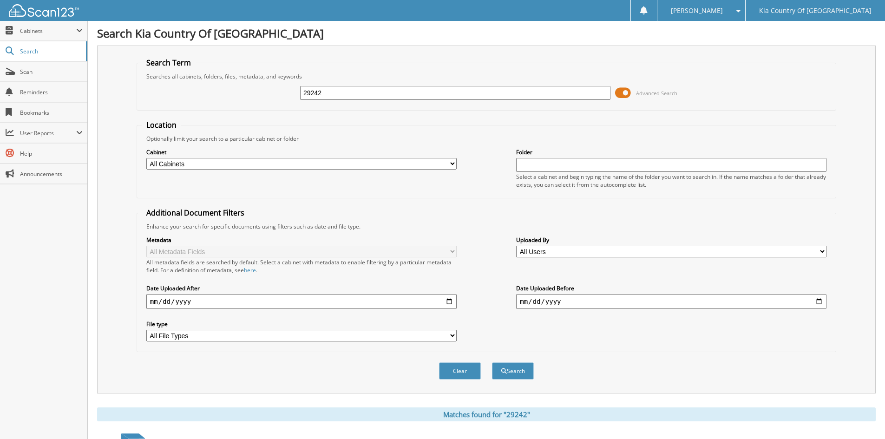
click at [341, 85] on div "29242" at bounding box center [455, 93] width 310 height 16
click at [344, 92] on input "29242" at bounding box center [455, 93] width 310 height 14
type input "29153"
click at [492, 362] on button "Search" at bounding box center [513, 370] width 42 height 17
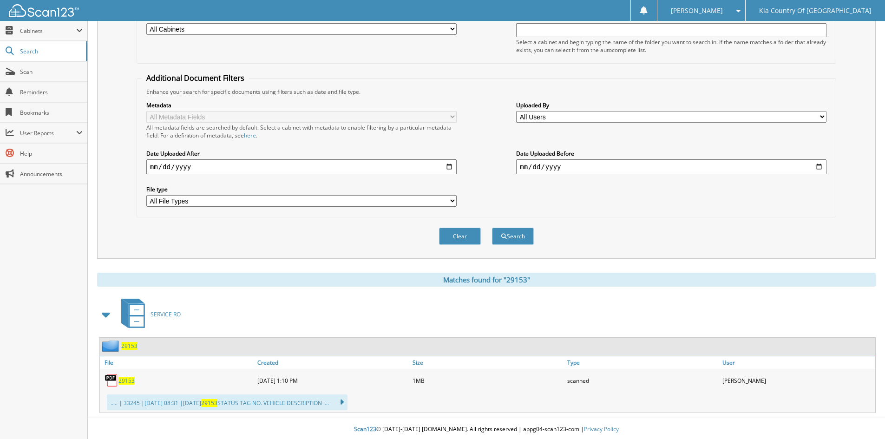
scroll to position [137, 0]
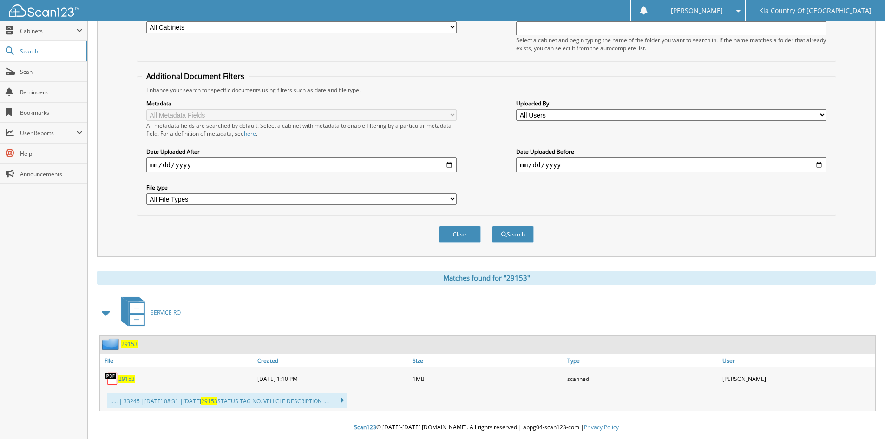
click at [126, 378] on span "29153" at bounding box center [126, 379] width 16 height 8
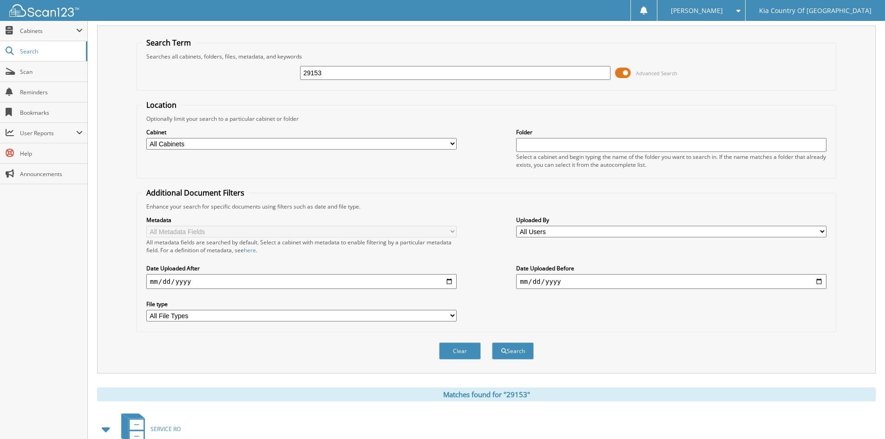
scroll to position [0, 0]
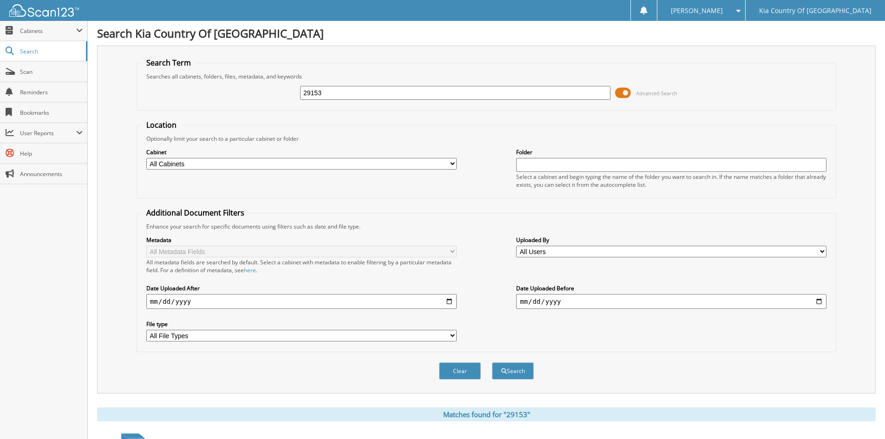
click at [372, 87] on input "29153" at bounding box center [455, 93] width 310 height 14
type input "29170"
click at [492, 362] on button "Search" at bounding box center [513, 370] width 42 height 17
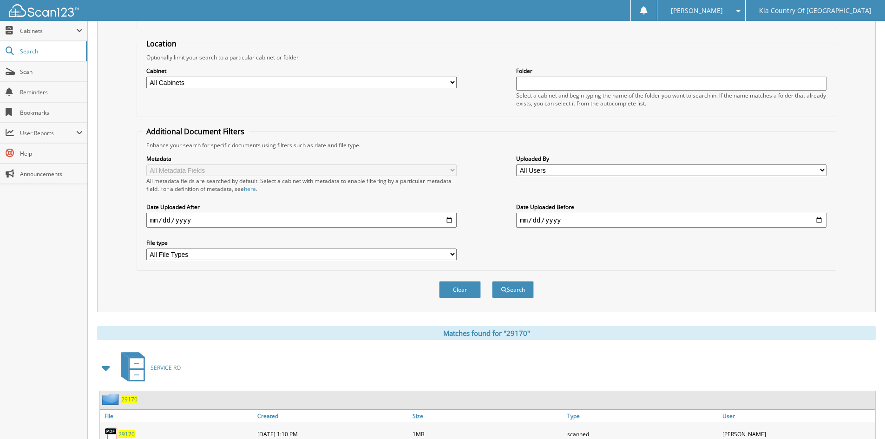
scroll to position [139, 0]
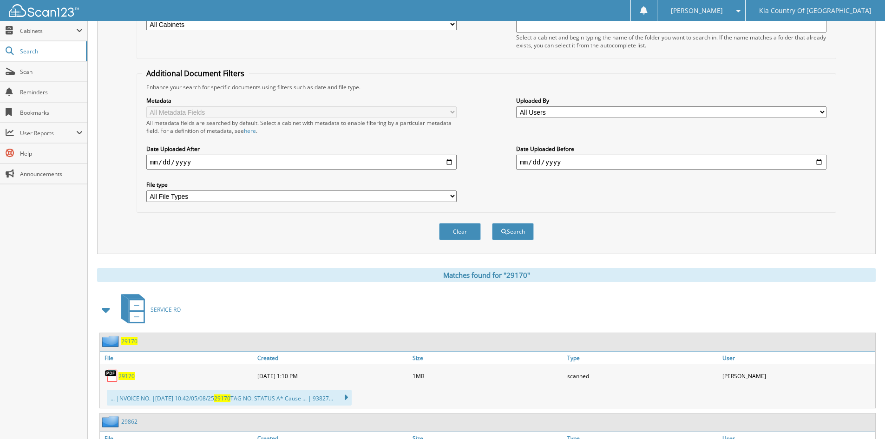
click at [131, 376] on span "29170" at bounding box center [126, 376] width 16 height 8
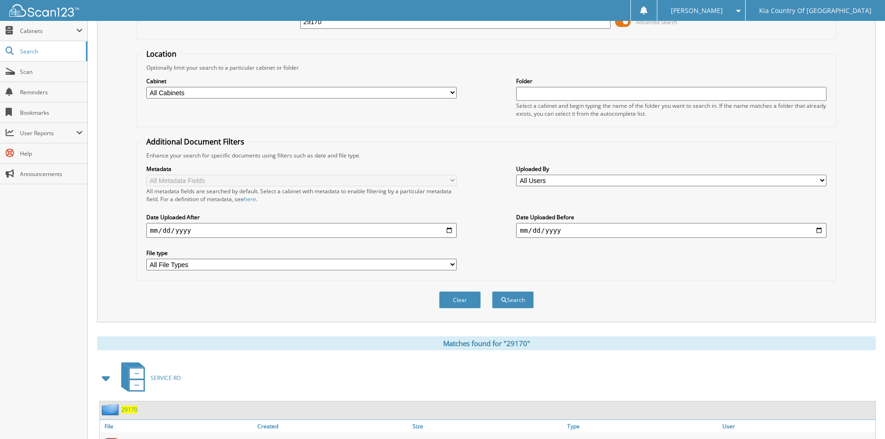
scroll to position [0, 0]
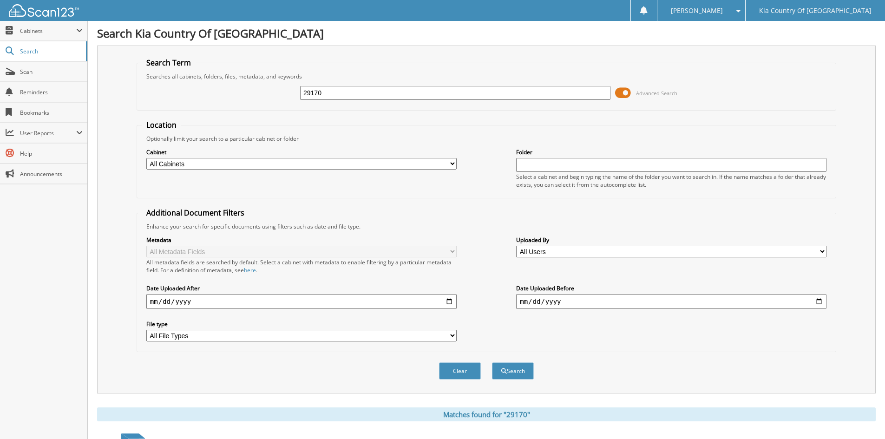
click at [403, 90] on input "29170" at bounding box center [455, 93] width 310 height 14
type input "29178"
click at [492, 362] on button "Search" at bounding box center [513, 370] width 42 height 17
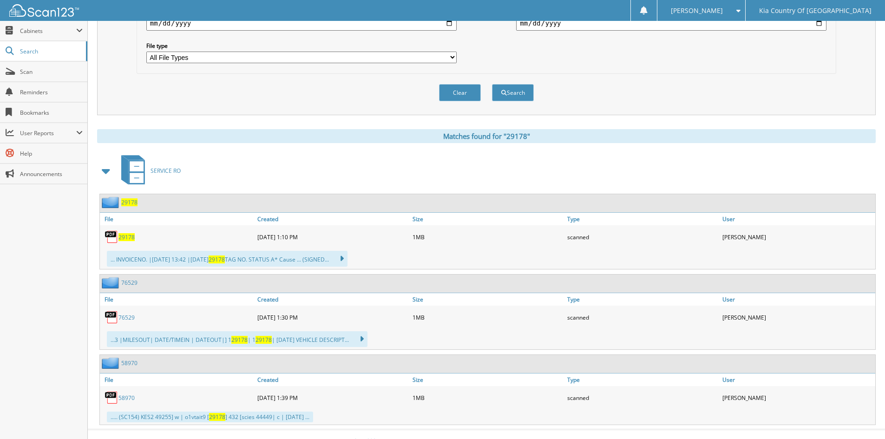
scroll to position [279, 0]
click at [131, 239] on span "29178" at bounding box center [126, 237] width 16 height 8
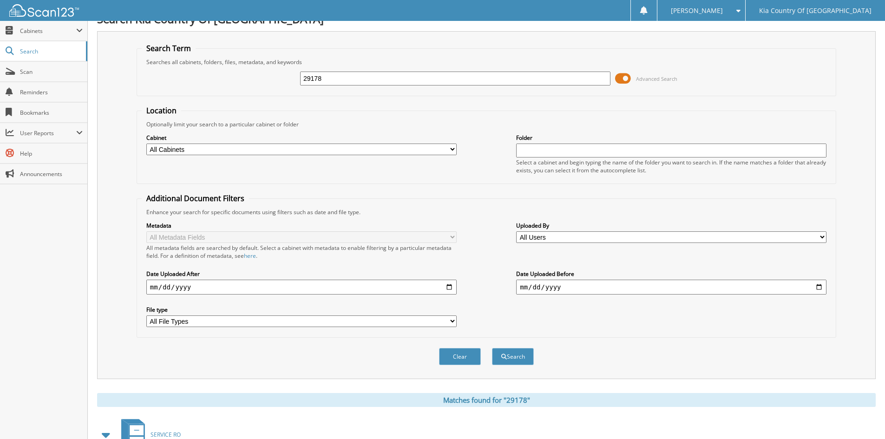
scroll to position [0, 0]
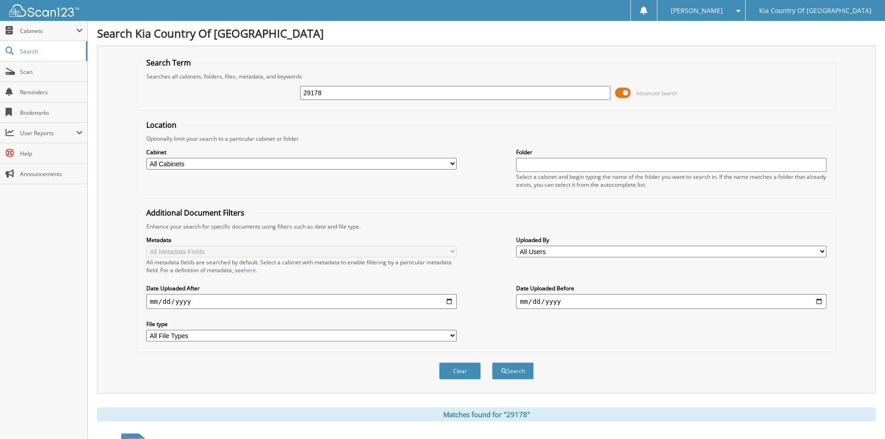
click at [380, 92] on input "29178" at bounding box center [455, 93] width 310 height 14
type input "29097"
click at [492, 362] on button "Search" at bounding box center [513, 370] width 42 height 17
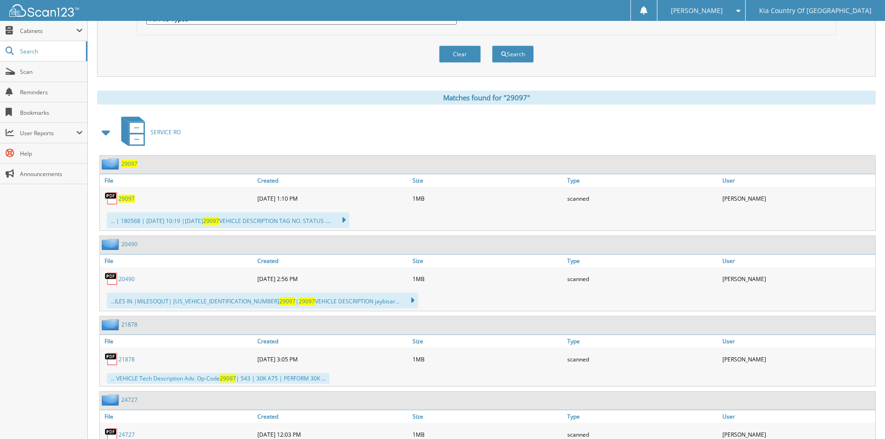
scroll to position [325, 0]
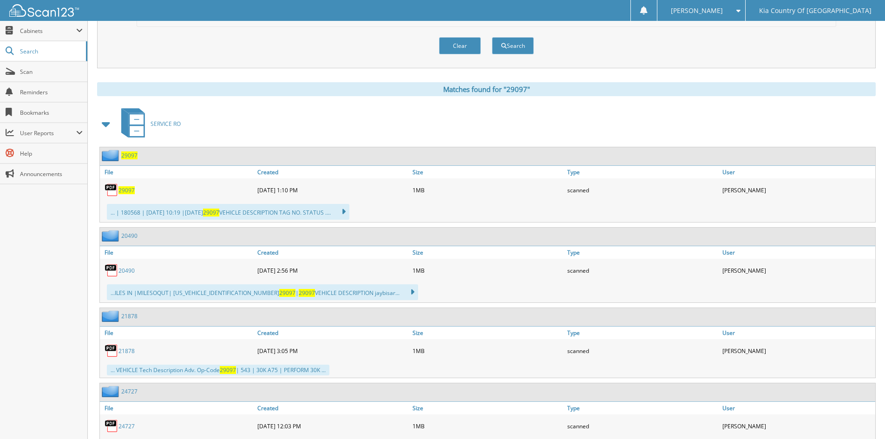
click at [127, 190] on span "29097" at bounding box center [126, 190] width 16 height 8
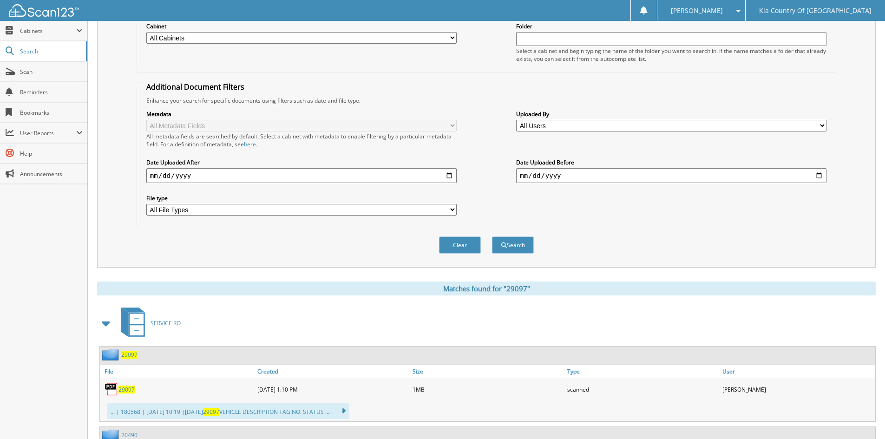
scroll to position [46, 0]
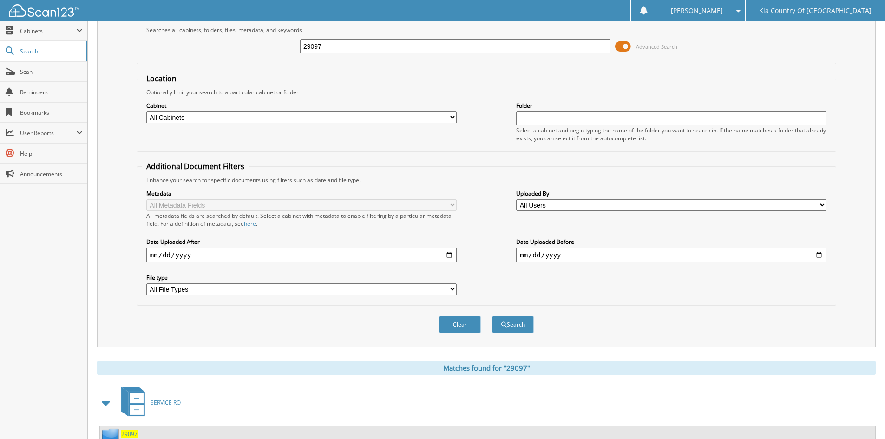
click at [393, 49] on input "29097" at bounding box center [455, 46] width 310 height 14
type input "29199"
click at [492, 316] on button "Search" at bounding box center [513, 324] width 42 height 17
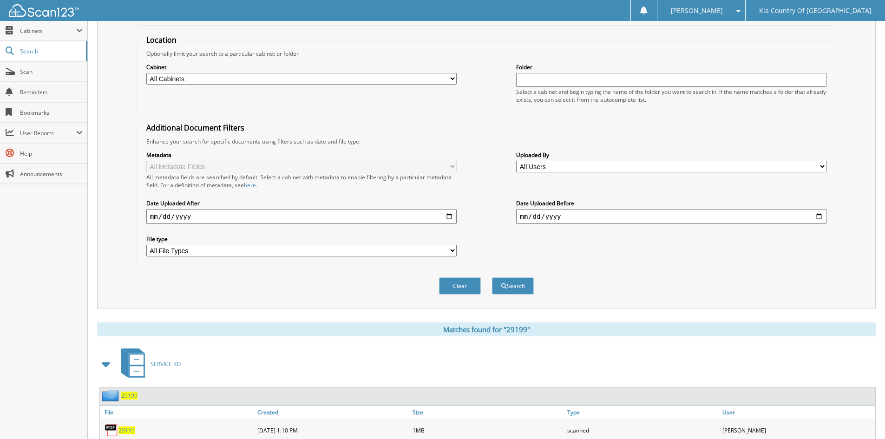
scroll to position [232, 0]
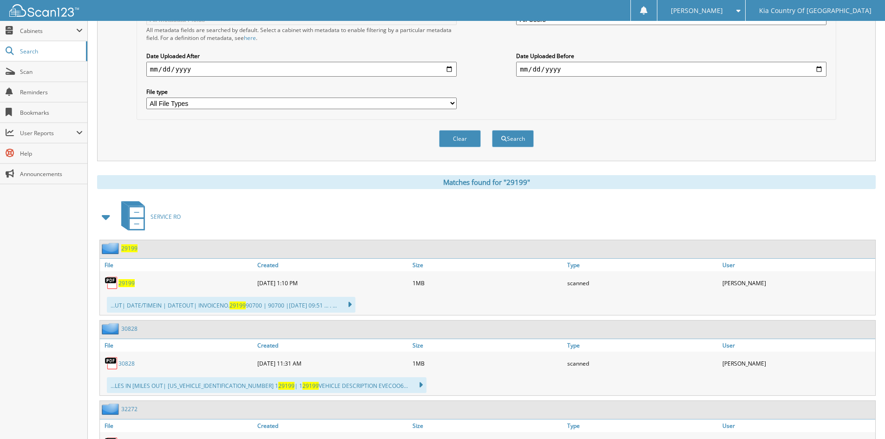
click at [129, 283] on span "29199" at bounding box center [126, 283] width 16 height 8
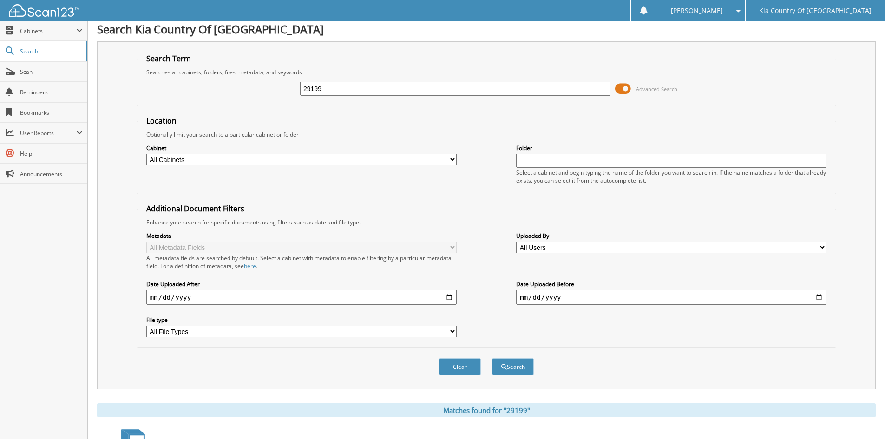
scroll to position [0, 0]
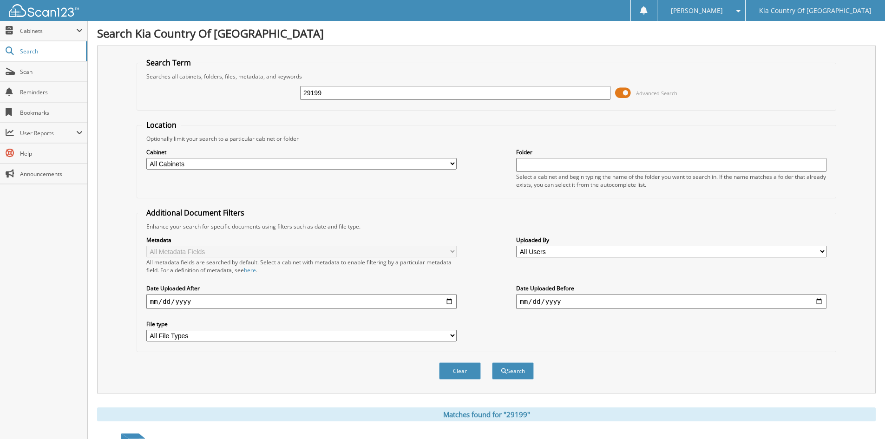
click at [398, 91] on input "29199" at bounding box center [455, 93] width 310 height 14
type input "28907"
click at [492, 362] on button "Search" at bounding box center [513, 370] width 42 height 17
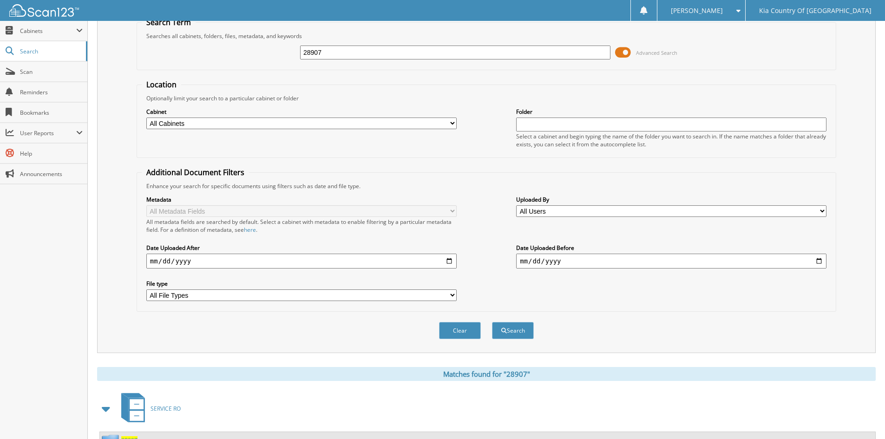
scroll to position [232, 0]
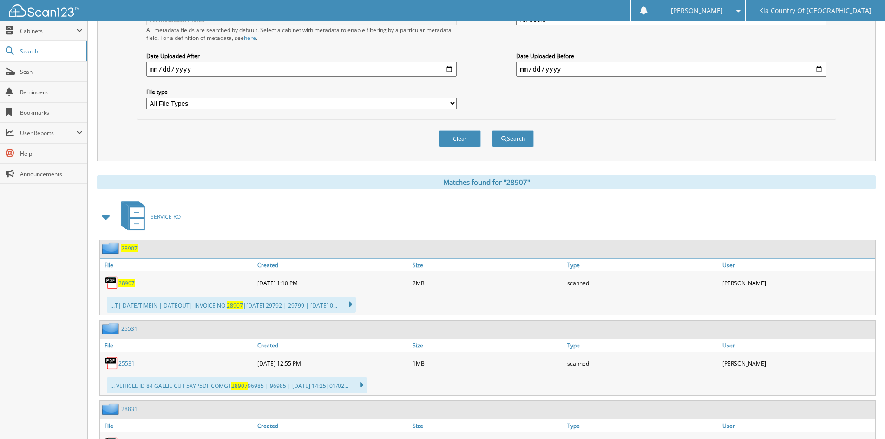
click at [130, 284] on span "28907" at bounding box center [126, 283] width 16 height 8
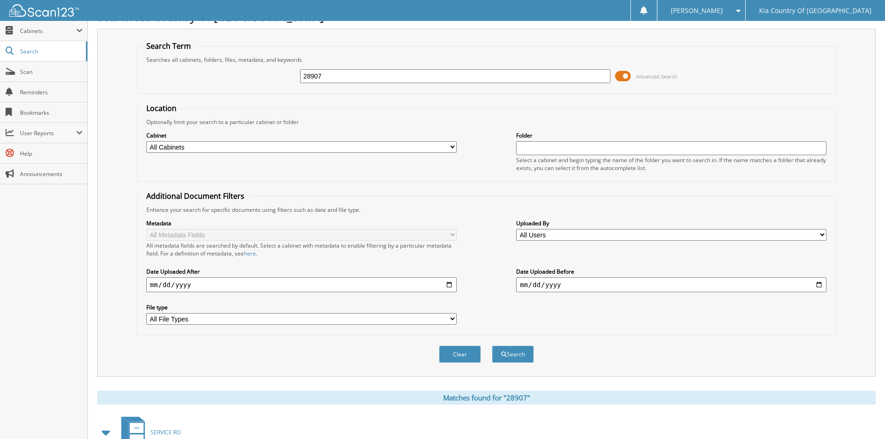
scroll to position [0, 0]
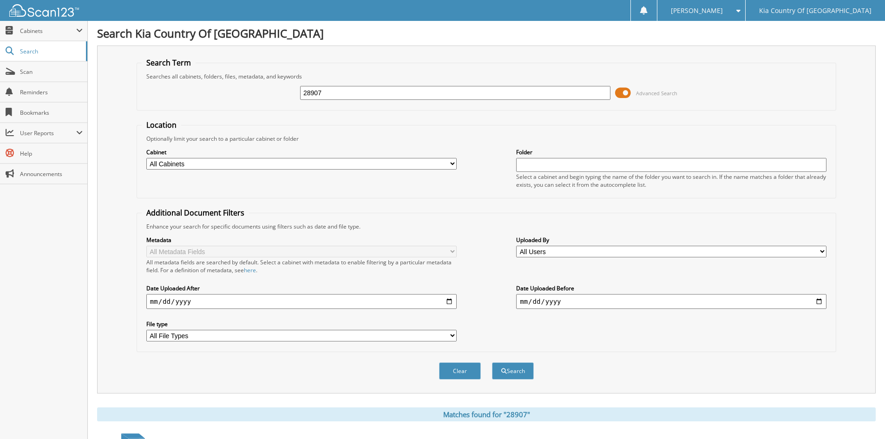
click at [404, 92] on input "28907" at bounding box center [455, 93] width 310 height 14
type input "29161"
click at [492, 362] on button "Search" at bounding box center [513, 370] width 42 height 17
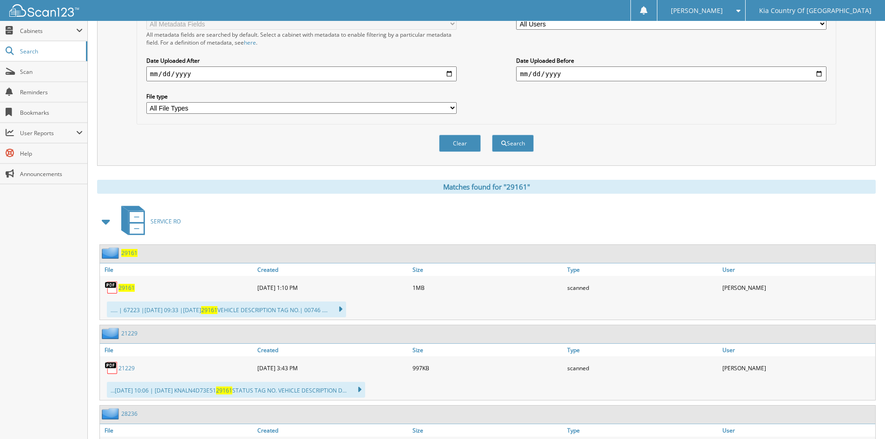
scroll to position [232, 0]
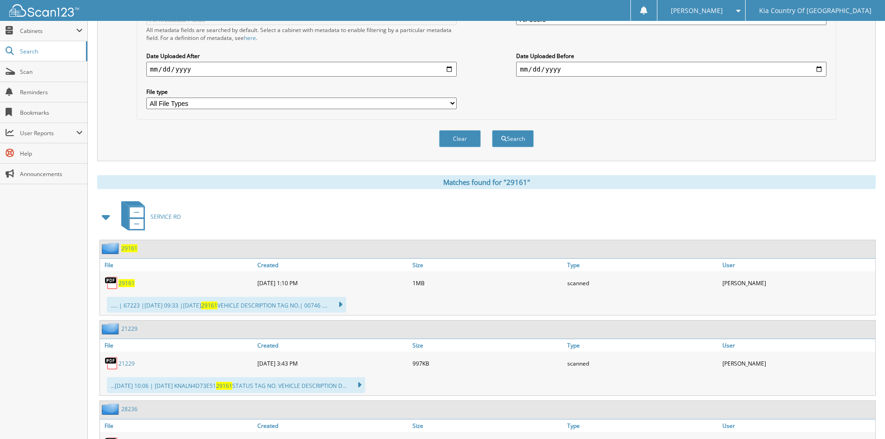
click at [129, 285] on span "29161" at bounding box center [126, 283] width 16 height 8
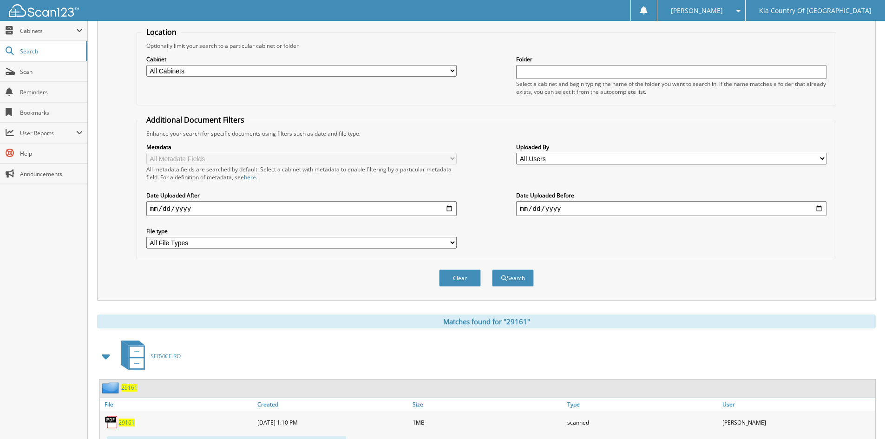
scroll to position [0, 0]
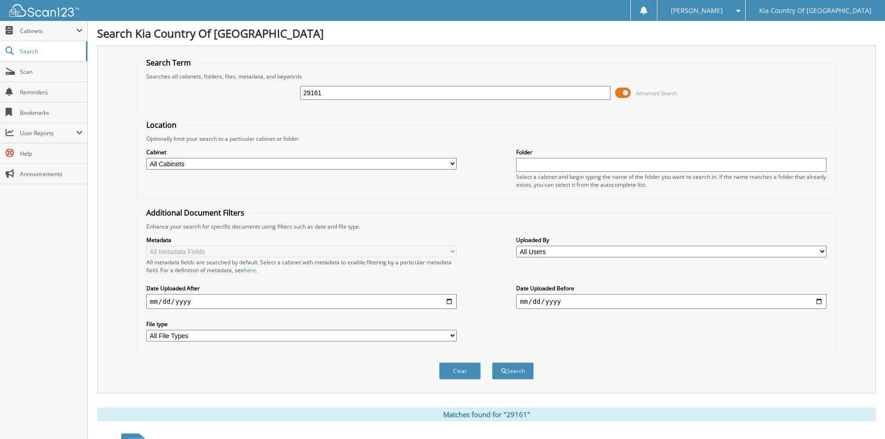
click at [376, 93] on input "29161" at bounding box center [455, 93] width 310 height 14
type input "2"
type input "29155"
click at [492, 362] on button "Search" at bounding box center [513, 370] width 42 height 17
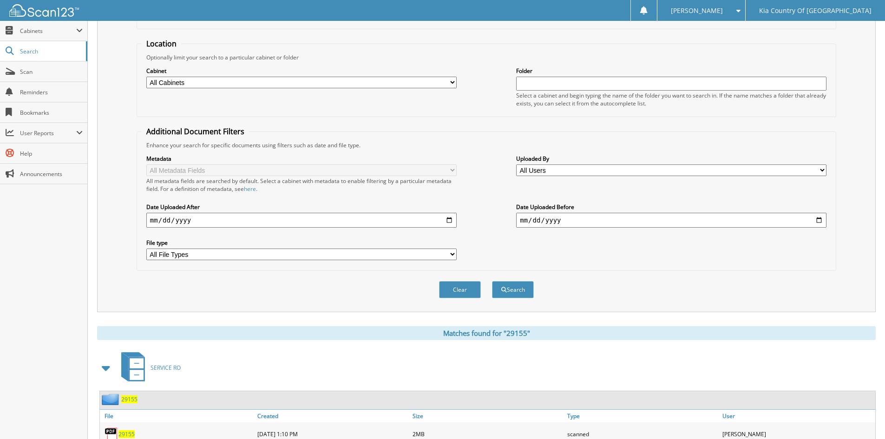
scroll to position [212, 0]
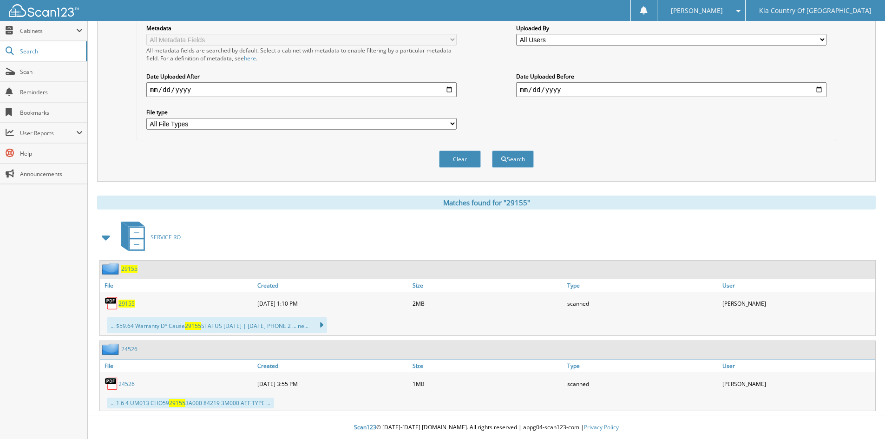
click at [123, 303] on span "29155" at bounding box center [126, 304] width 16 height 8
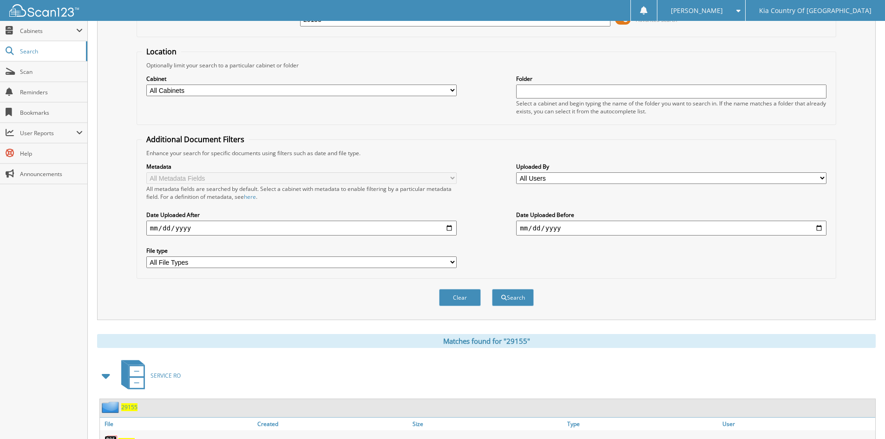
scroll to position [186, 0]
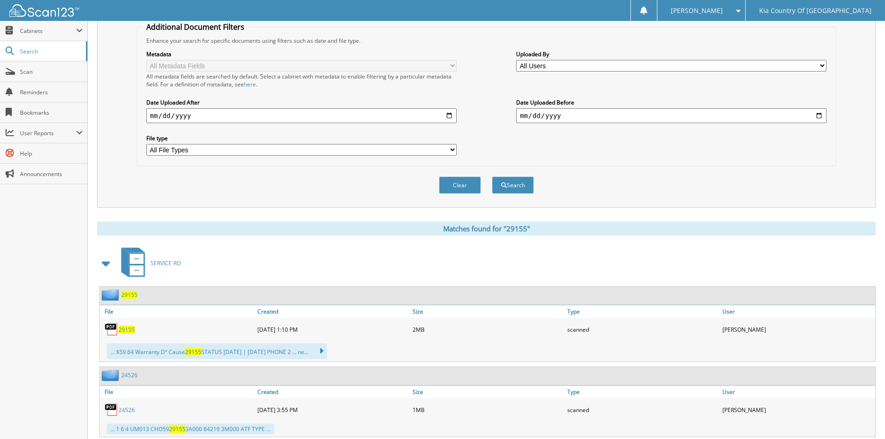
click at [128, 329] on span "29155" at bounding box center [126, 330] width 16 height 8
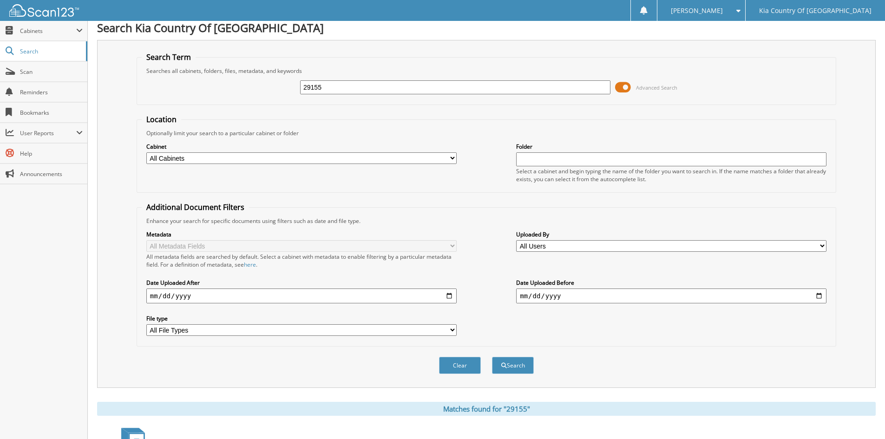
scroll to position [0, 0]
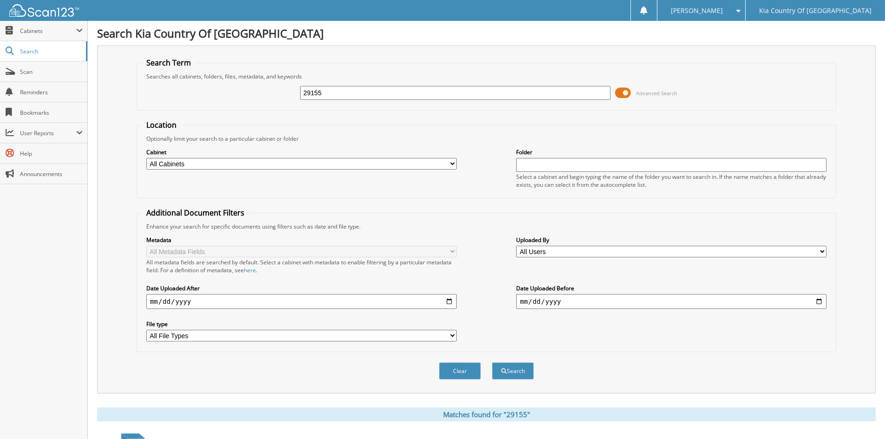
click at [378, 92] on input "29155" at bounding box center [455, 93] width 310 height 14
type input "29188"
click at [492, 362] on button "Search" at bounding box center [513, 370] width 42 height 17
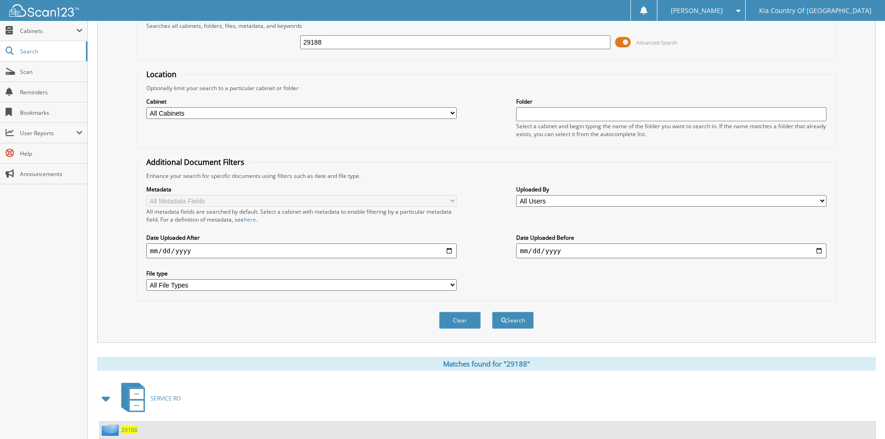
scroll to position [137, 0]
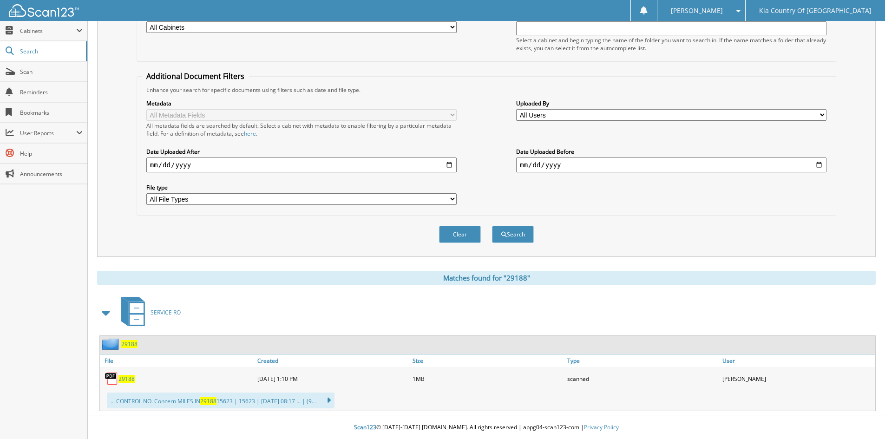
click at [125, 379] on span "29188" at bounding box center [126, 379] width 16 height 8
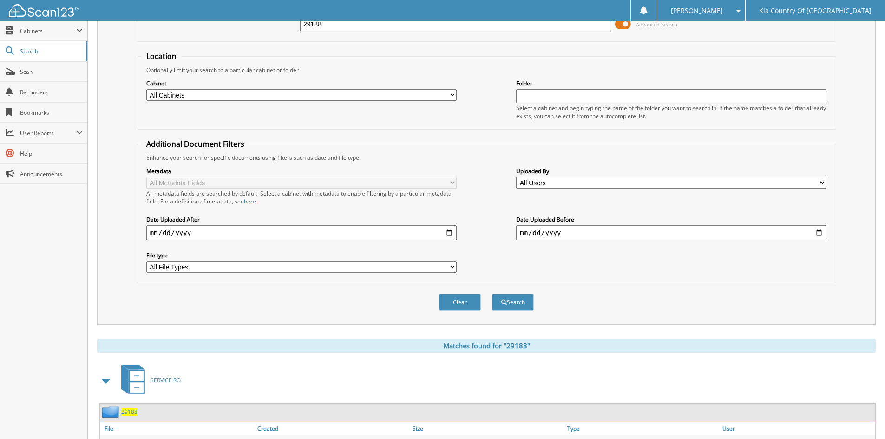
scroll to position [0, 0]
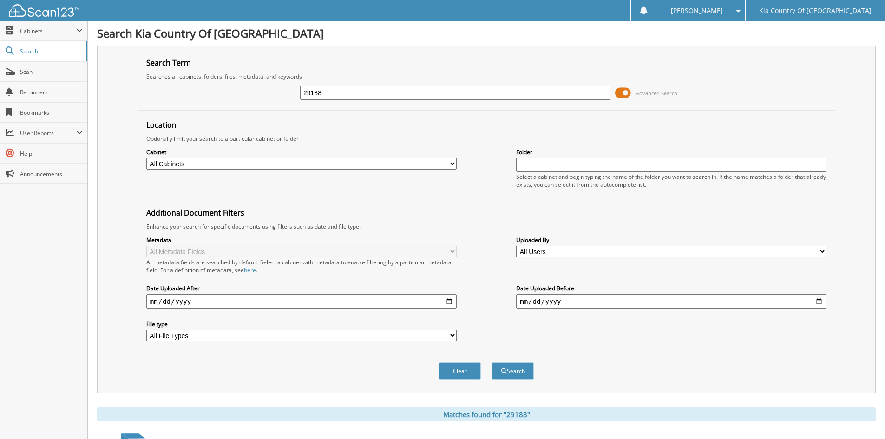
click at [338, 94] on input "29188" at bounding box center [455, 93] width 310 height 14
type input "29101"
click at [492, 362] on button "Search" at bounding box center [513, 370] width 42 height 17
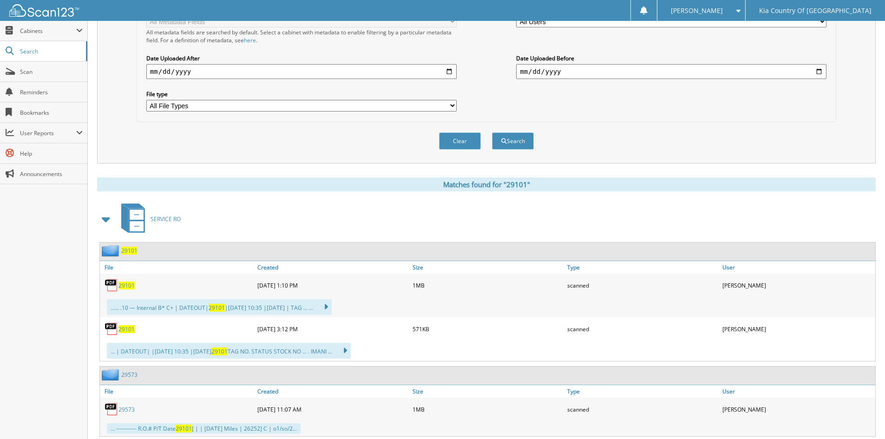
scroll to position [232, 0]
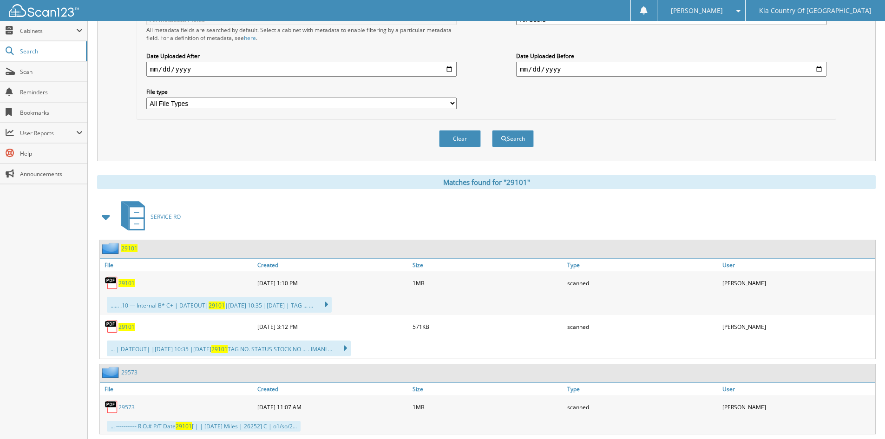
click at [127, 283] on span "29101" at bounding box center [126, 283] width 16 height 8
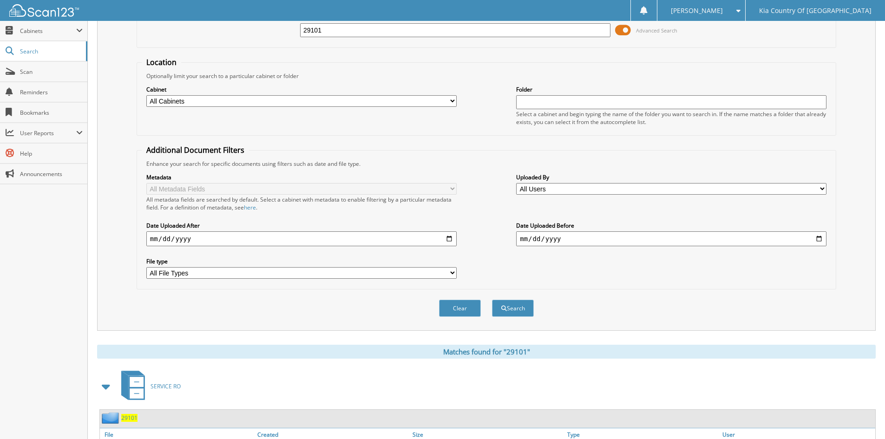
scroll to position [46, 0]
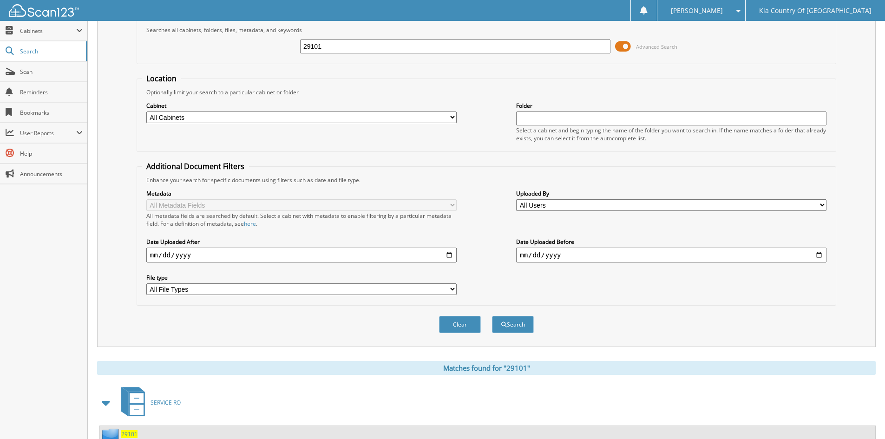
click at [354, 47] on input "29101" at bounding box center [455, 46] width 310 height 14
type input "29010"
click at [492, 316] on button "Search" at bounding box center [513, 324] width 42 height 17
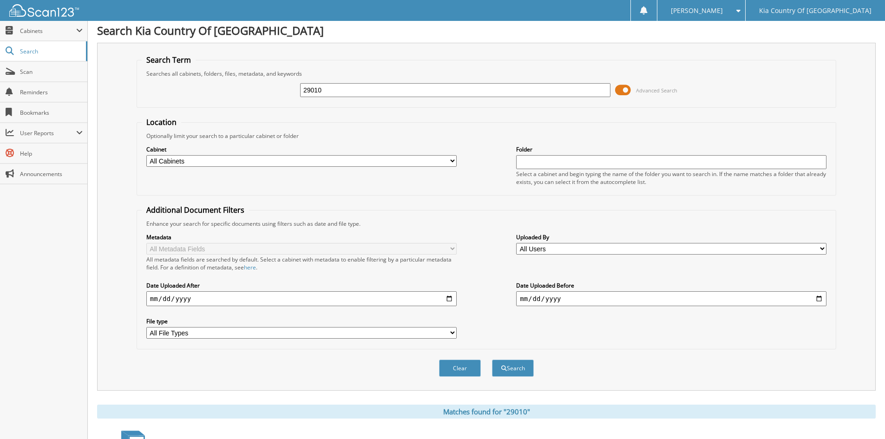
scroll to position [232, 0]
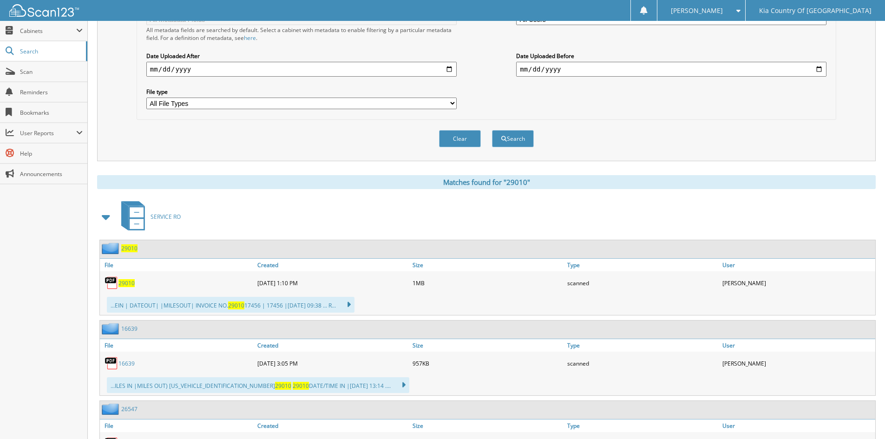
click at [127, 282] on span "29010" at bounding box center [126, 283] width 16 height 8
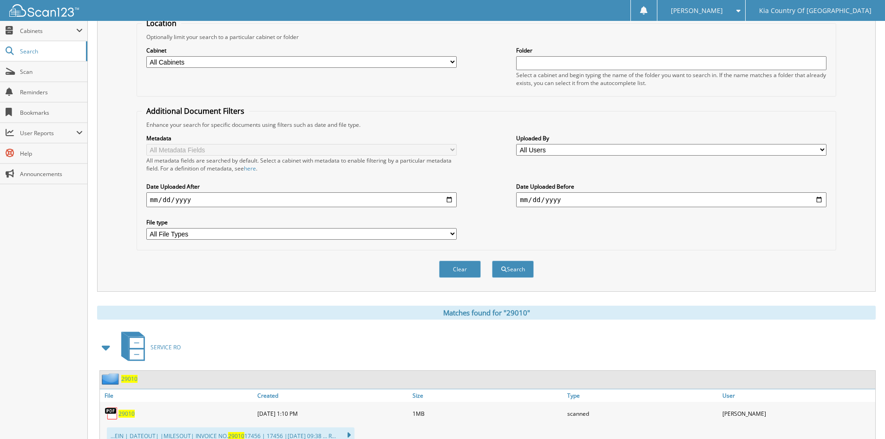
scroll to position [46, 0]
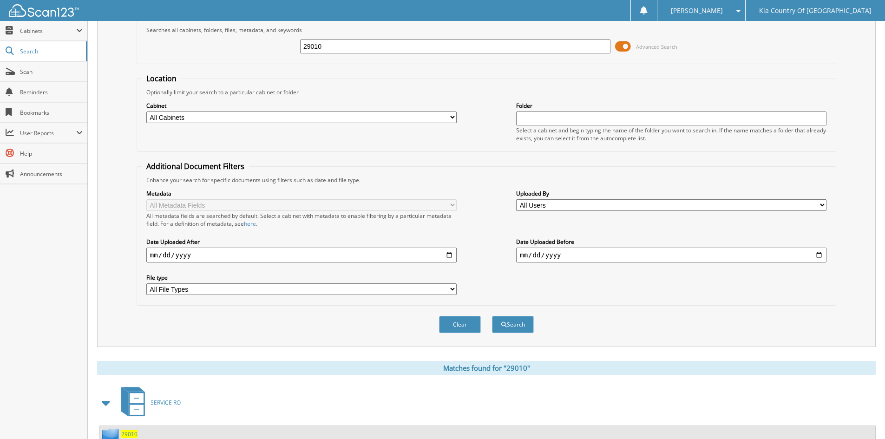
click at [341, 47] on input "29010" at bounding box center [455, 46] width 310 height 14
type input "29011"
click at [492, 316] on button "Search" at bounding box center [513, 324] width 42 height 17
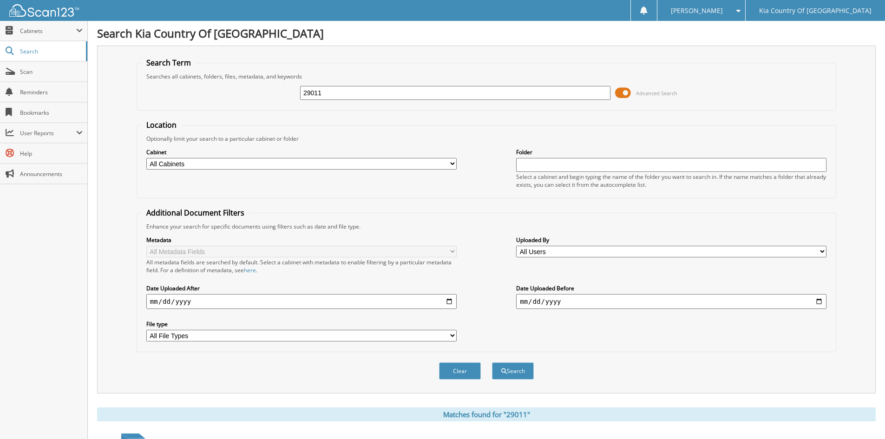
scroll to position [137, 0]
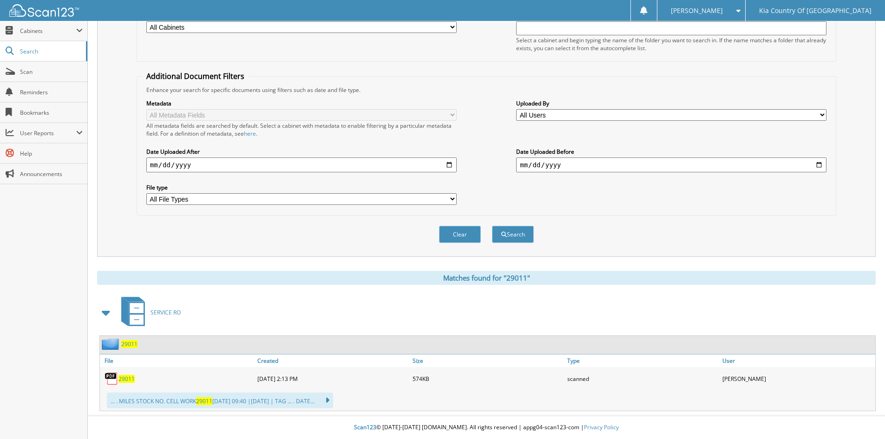
click at [126, 379] on span "29011" at bounding box center [126, 379] width 16 height 8
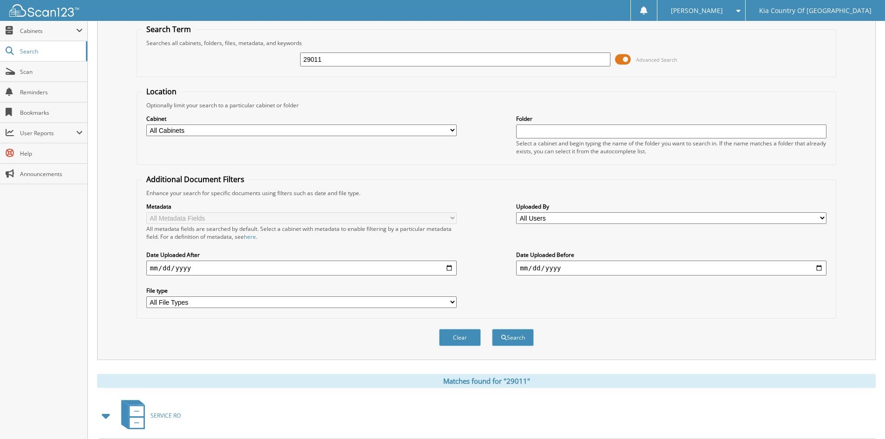
scroll to position [0, 0]
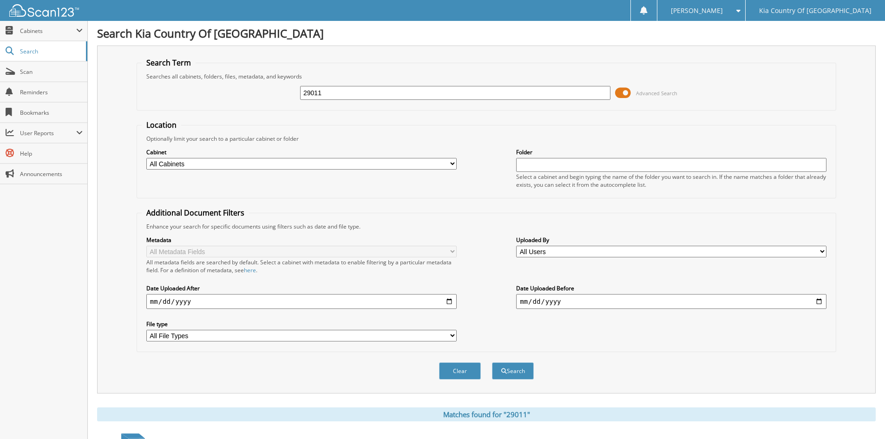
click at [337, 95] on input "29011" at bounding box center [455, 93] width 310 height 14
type input "29023"
click at [492, 362] on button "Search" at bounding box center [513, 370] width 42 height 17
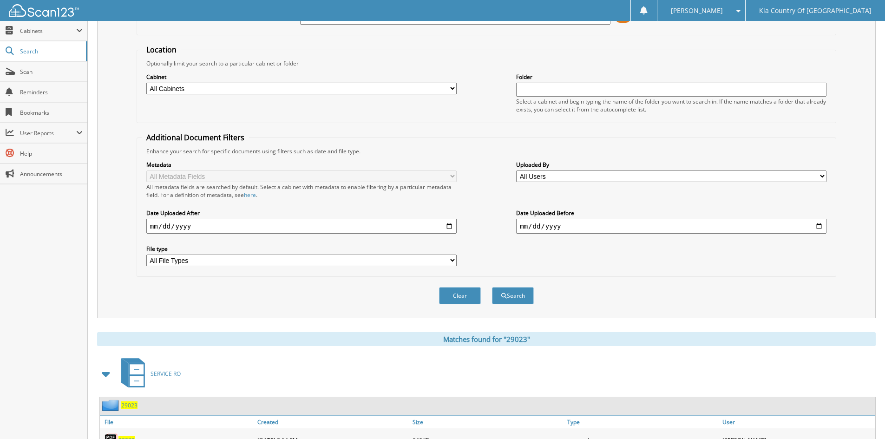
scroll to position [137, 0]
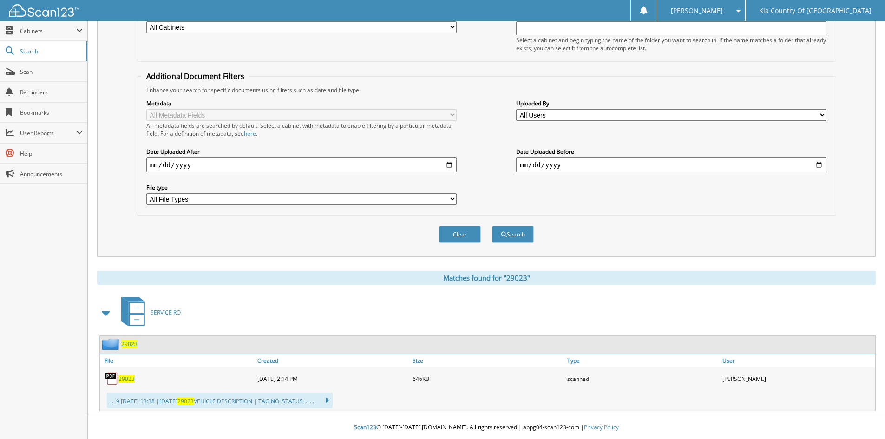
click at [132, 380] on span "29023" at bounding box center [126, 379] width 16 height 8
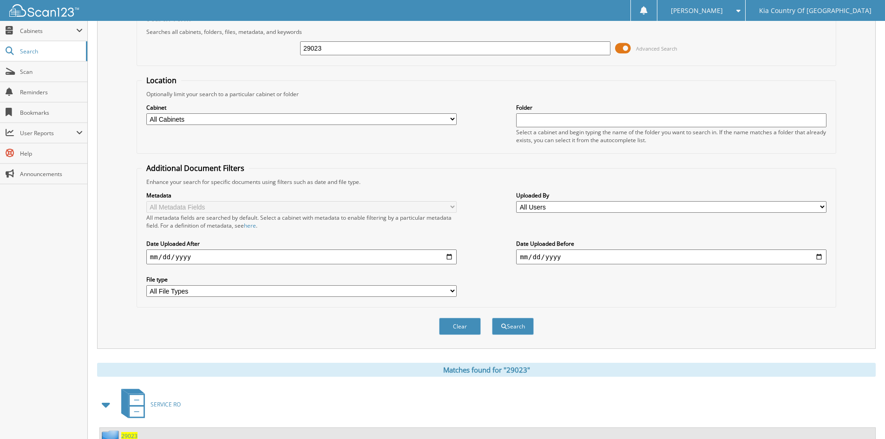
scroll to position [0, 0]
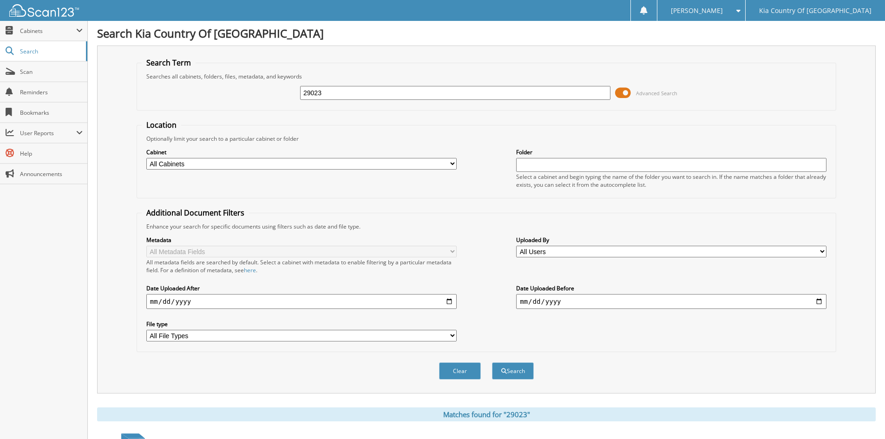
click at [359, 101] on div "29023 Advanced Search" at bounding box center [486, 92] width 689 height 25
click at [359, 98] on input "29023" at bounding box center [455, 93] width 310 height 14
type input "29277"
click at [492, 362] on button "Search" at bounding box center [513, 370] width 42 height 17
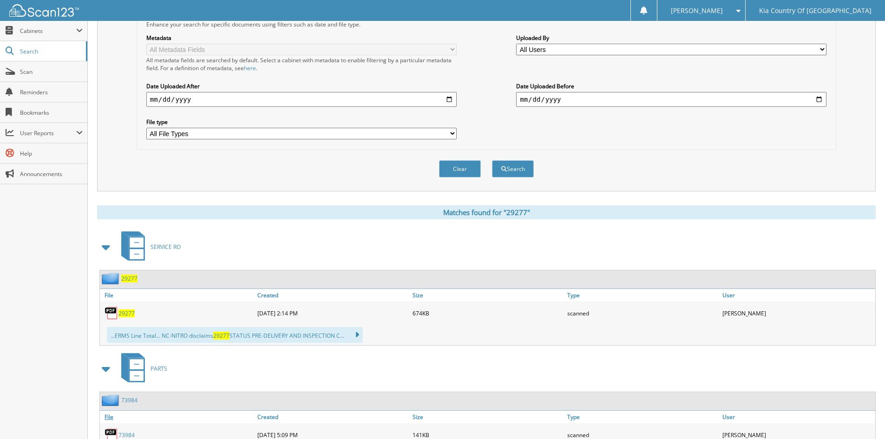
scroll to position [232, 0]
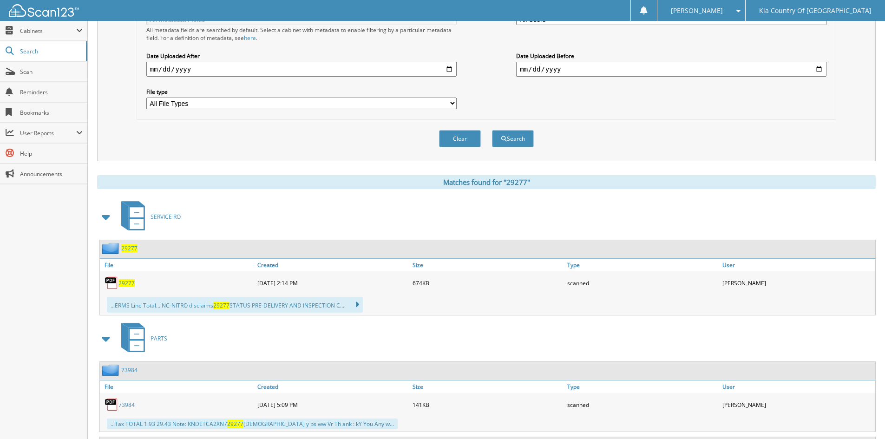
click at [125, 283] on span "29277" at bounding box center [126, 283] width 16 height 8
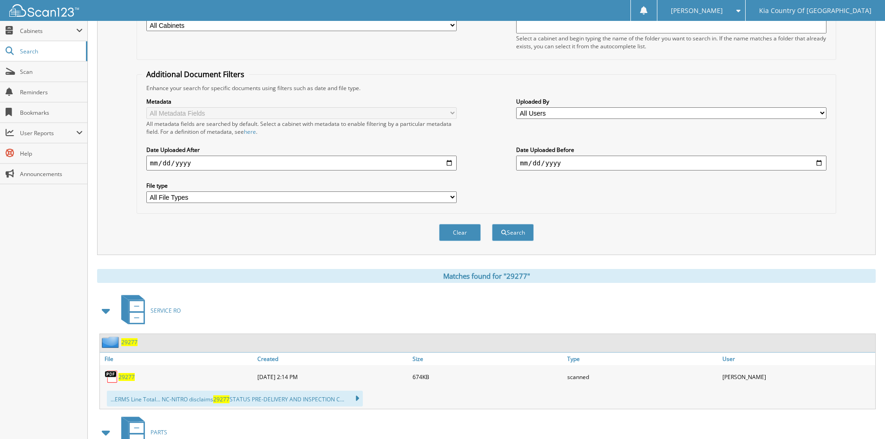
scroll to position [46, 0]
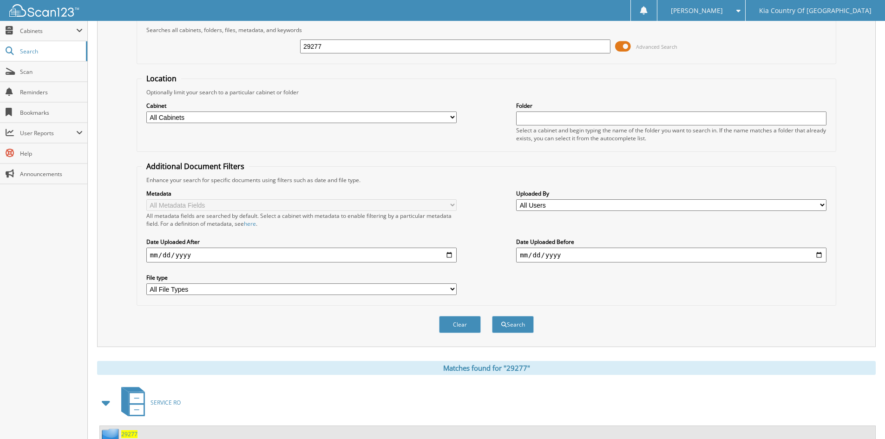
click at [343, 50] on input "29277" at bounding box center [455, 46] width 310 height 14
type input "29271"
click at [492, 316] on button "Search" at bounding box center [513, 324] width 42 height 17
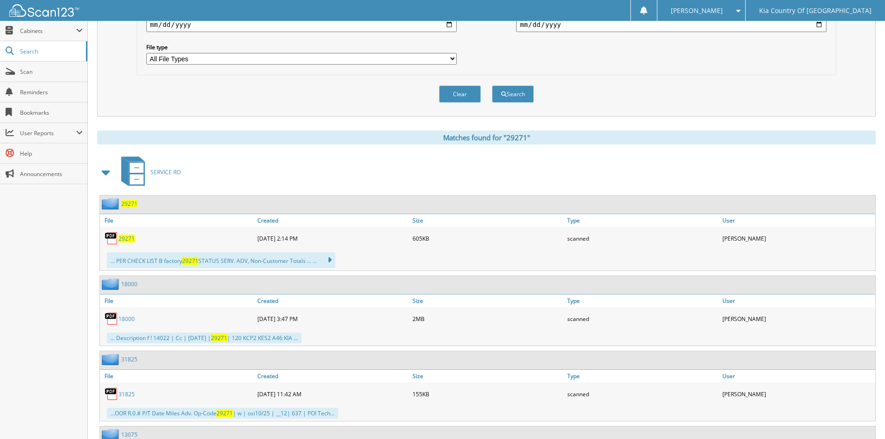
scroll to position [279, 0]
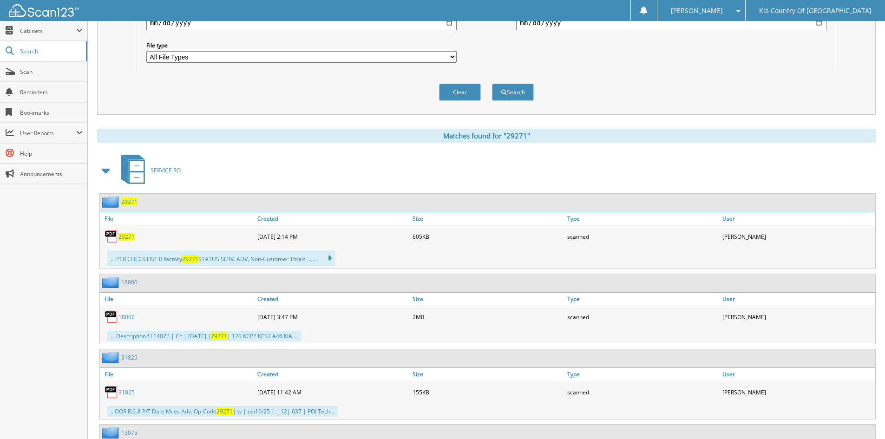
click at [130, 236] on span "29271" at bounding box center [126, 237] width 16 height 8
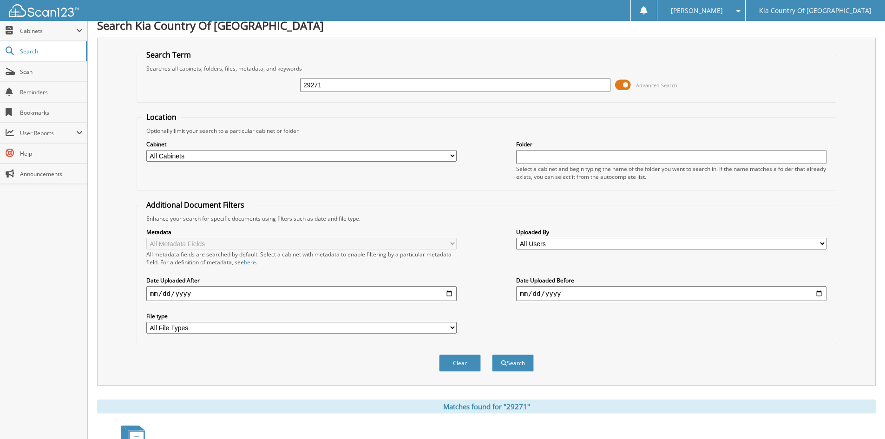
scroll to position [0, 0]
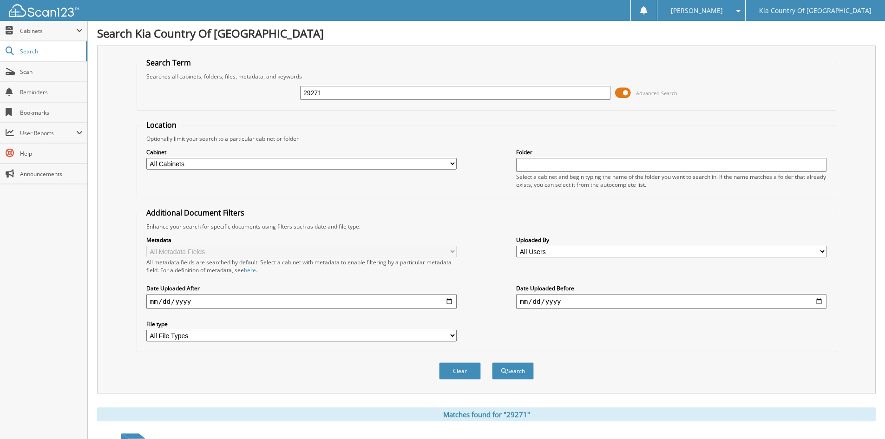
click at [369, 93] on input "29271" at bounding box center [455, 93] width 310 height 14
type input "29257"
click at [492, 362] on button "Search" at bounding box center [513, 370] width 42 height 17
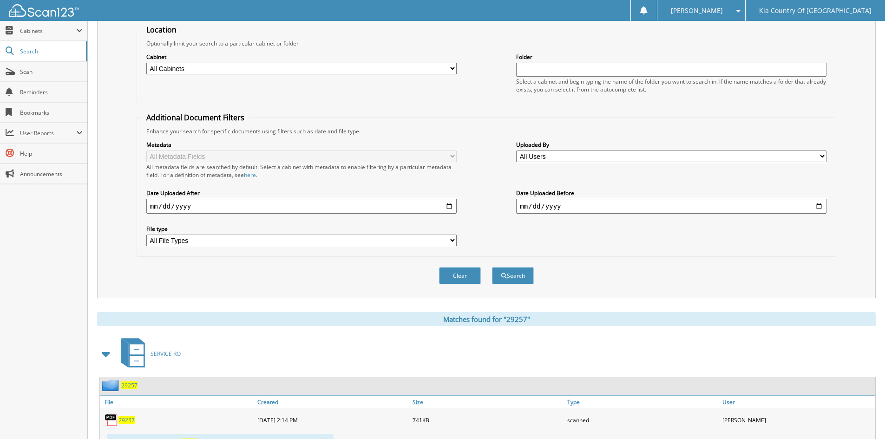
scroll to position [279, 0]
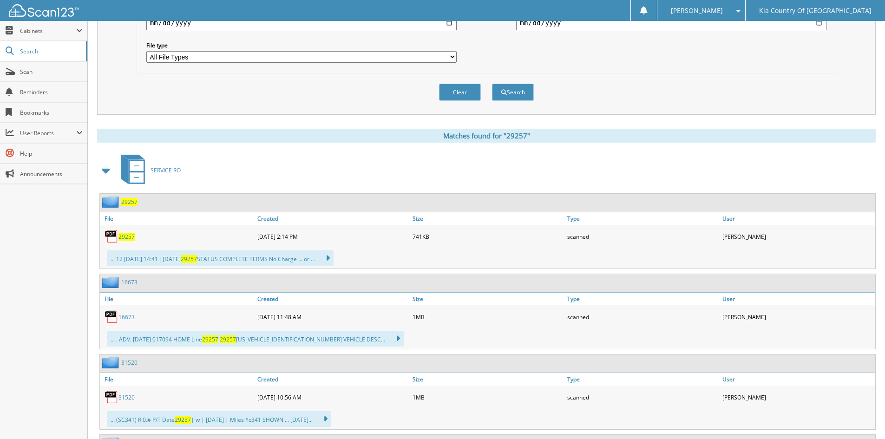
click at [125, 237] on span "29257" at bounding box center [126, 237] width 16 height 8
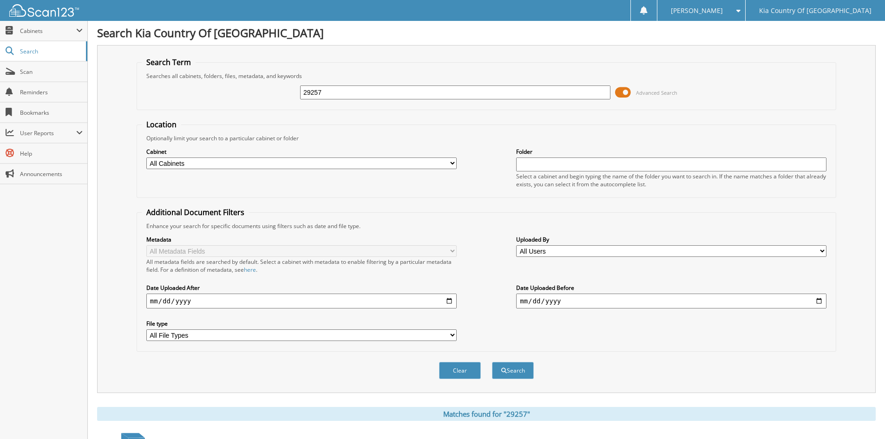
scroll to position [0, 0]
click at [370, 91] on input "29257" at bounding box center [455, 93] width 310 height 14
type input "29260"
click at [492, 362] on button "Search" at bounding box center [513, 370] width 42 height 17
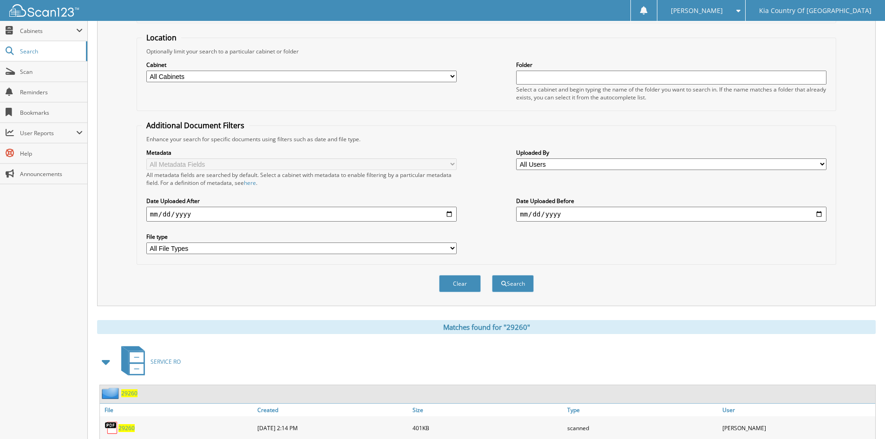
scroll to position [212, 0]
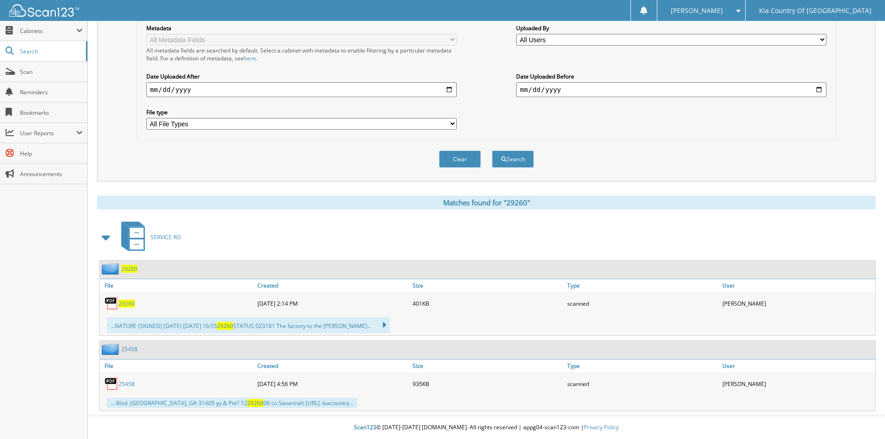
click at [129, 302] on span "29260" at bounding box center [126, 304] width 16 height 8
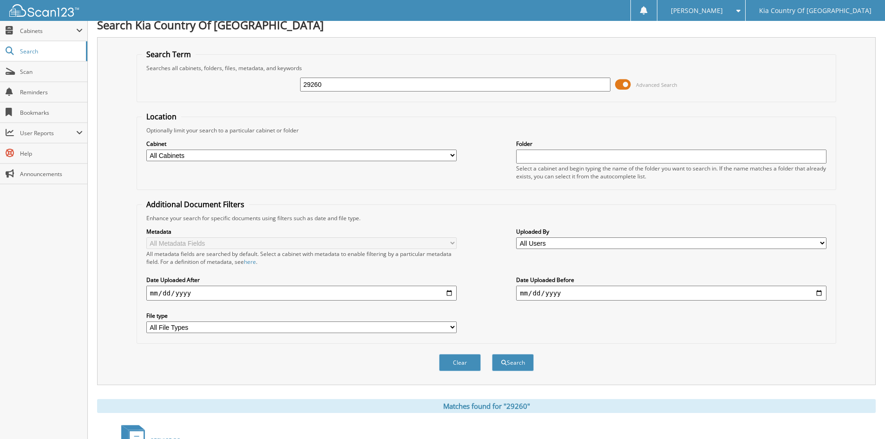
scroll to position [0, 0]
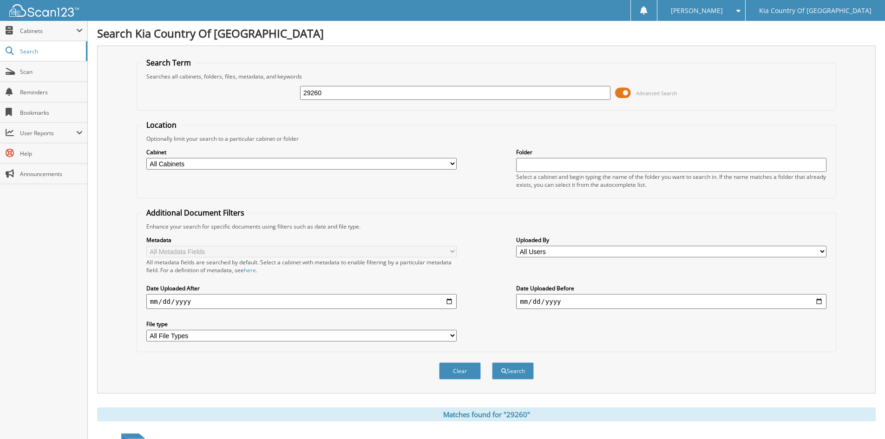
click at [369, 97] on input "29260" at bounding box center [455, 93] width 310 height 14
type input "29298"
click at [492, 362] on button "Search" at bounding box center [513, 370] width 42 height 17
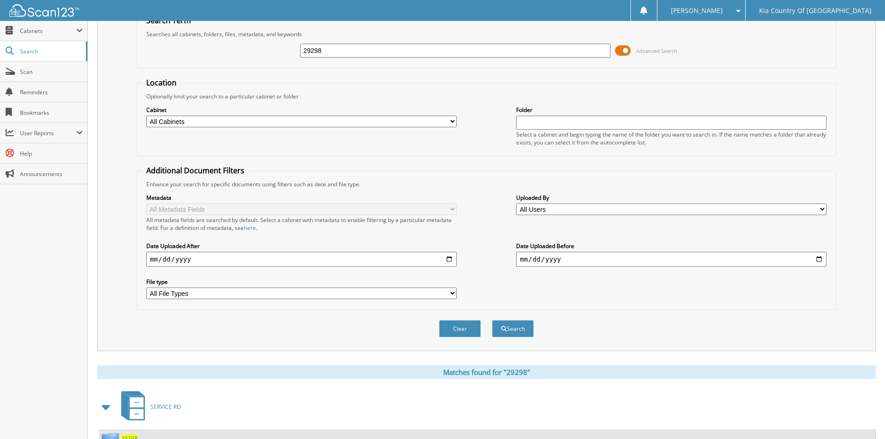
scroll to position [232, 0]
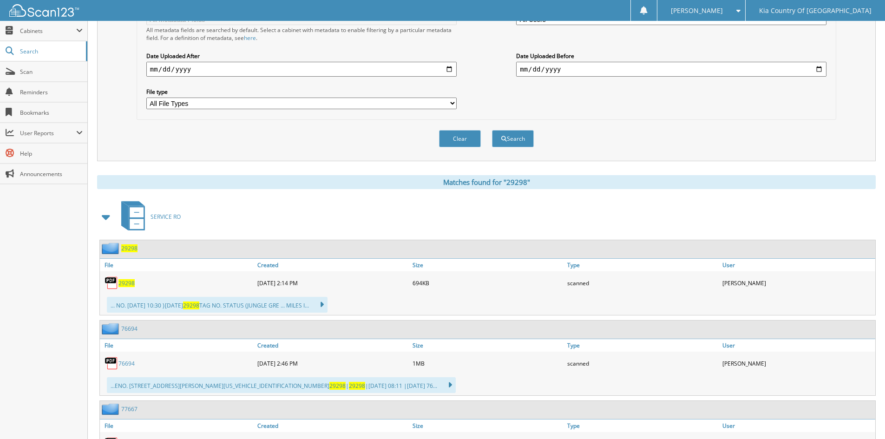
click at [133, 283] on span "29298" at bounding box center [126, 283] width 16 height 8
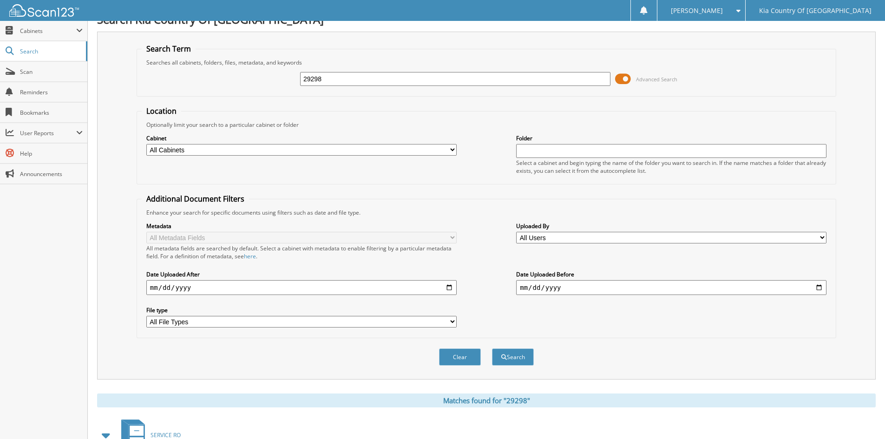
scroll to position [0, 0]
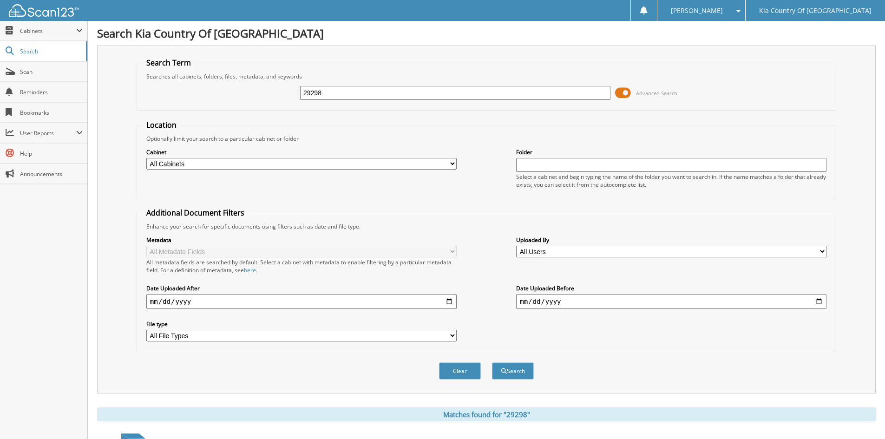
click at [424, 89] on input "29298" at bounding box center [455, 93] width 310 height 14
type input "29251"
click at [492, 362] on button "Search" at bounding box center [513, 370] width 42 height 17
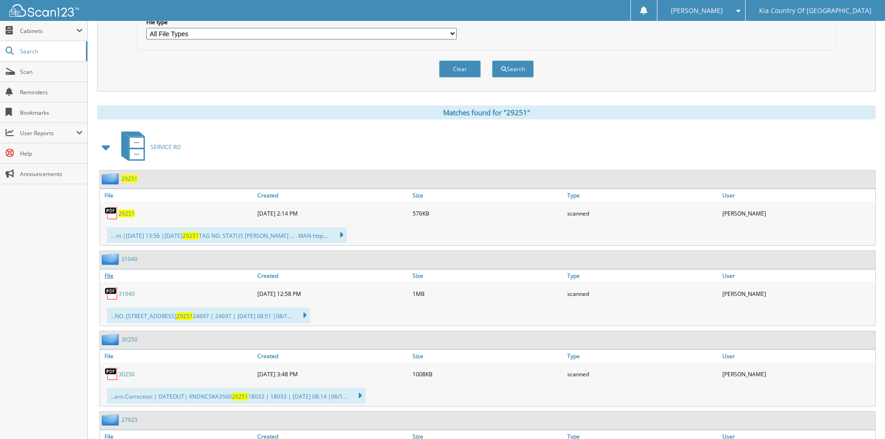
scroll to position [378, 0]
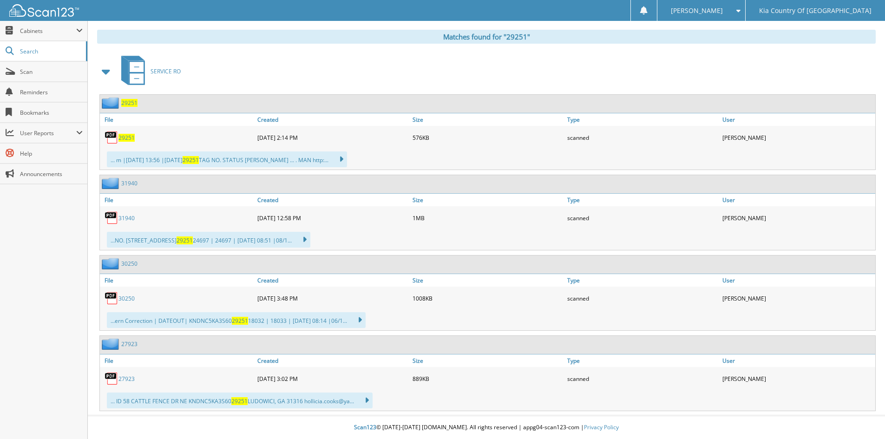
click at [126, 136] on span "29251" at bounding box center [126, 138] width 16 height 8
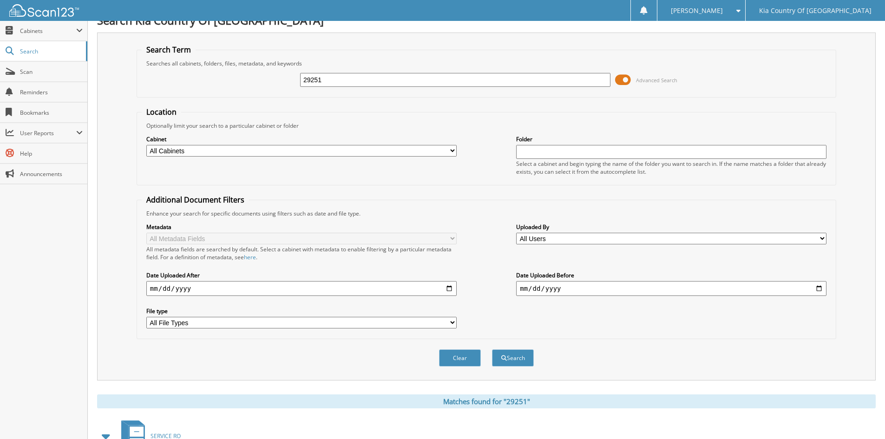
scroll to position [7, 0]
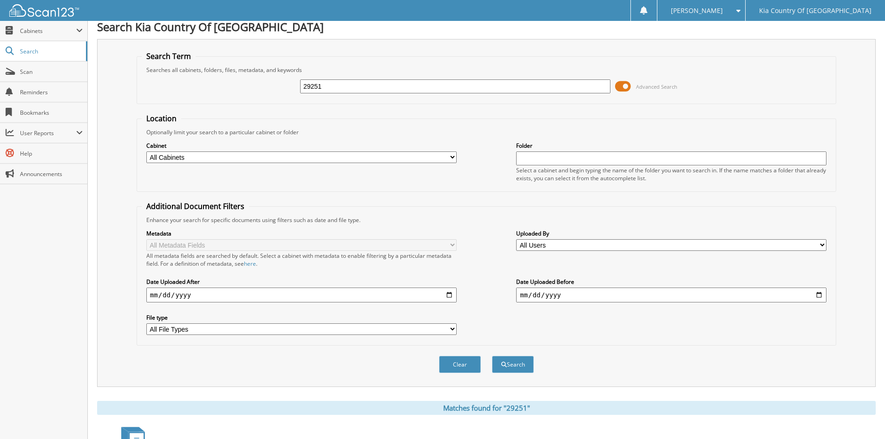
click at [397, 80] on input "29251" at bounding box center [455, 86] width 310 height 14
type input "29212"
click at [492, 356] on button "Search" at bounding box center [513, 364] width 42 height 17
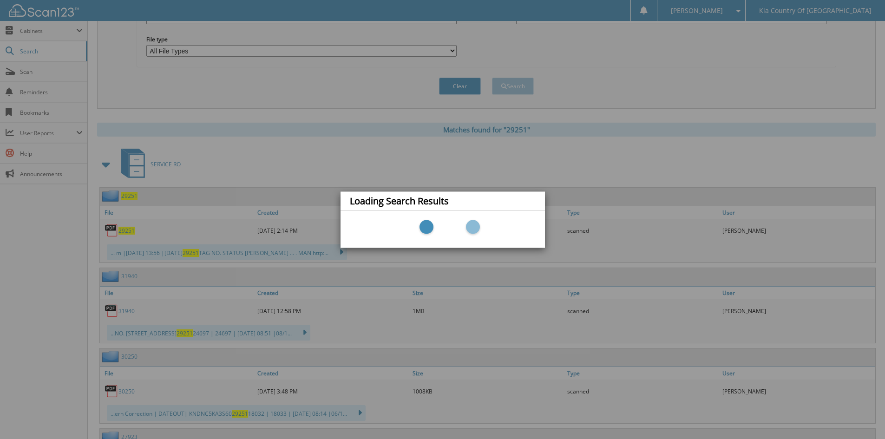
scroll to position [285, 0]
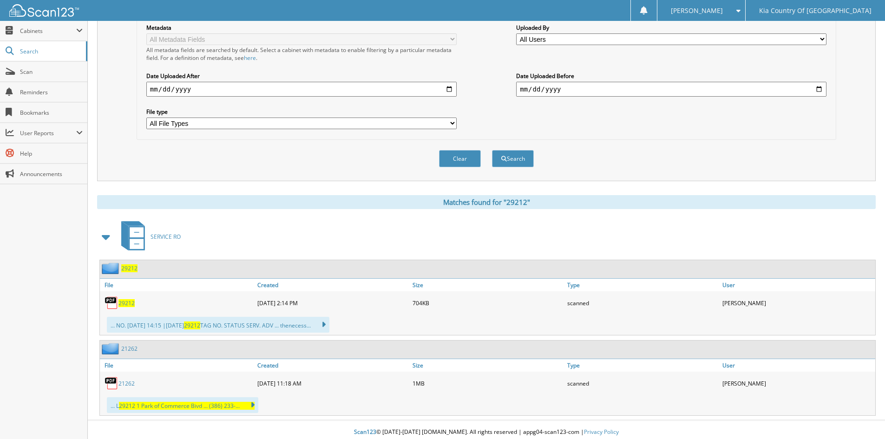
scroll to position [217, 0]
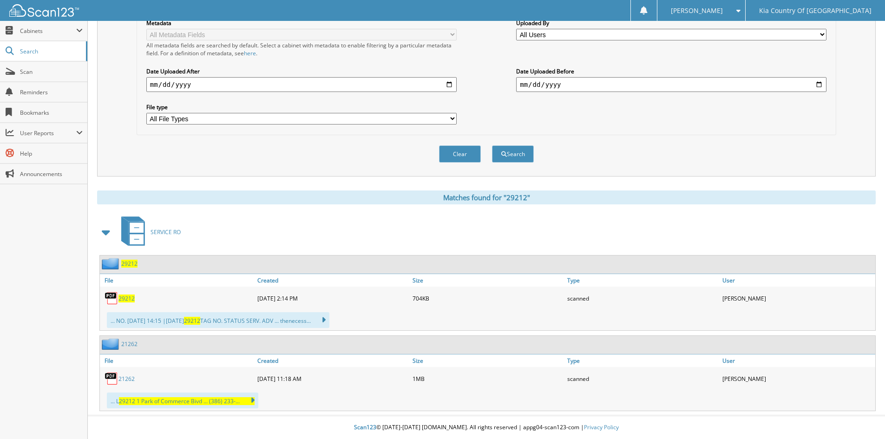
click at [128, 297] on span "29212" at bounding box center [126, 299] width 16 height 8
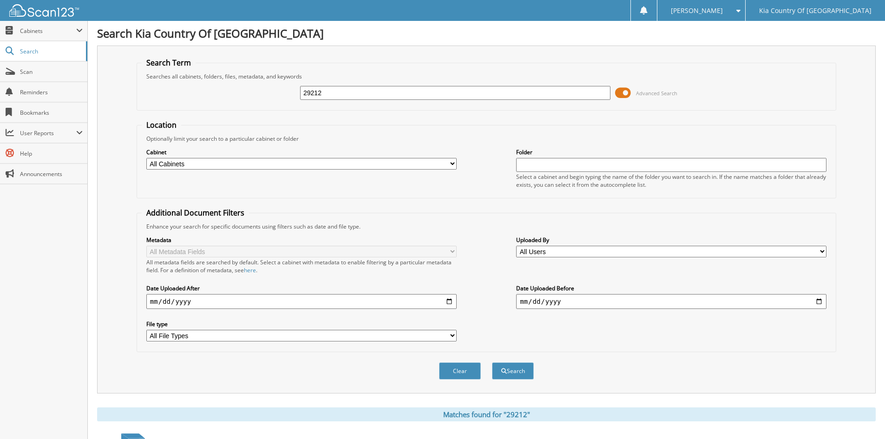
click at [371, 95] on input "29212" at bounding box center [455, 93] width 310 height 14
type input "29106"
click at [492, 362] on button "Search" at bounding box center [513, 370] width 42 height 17
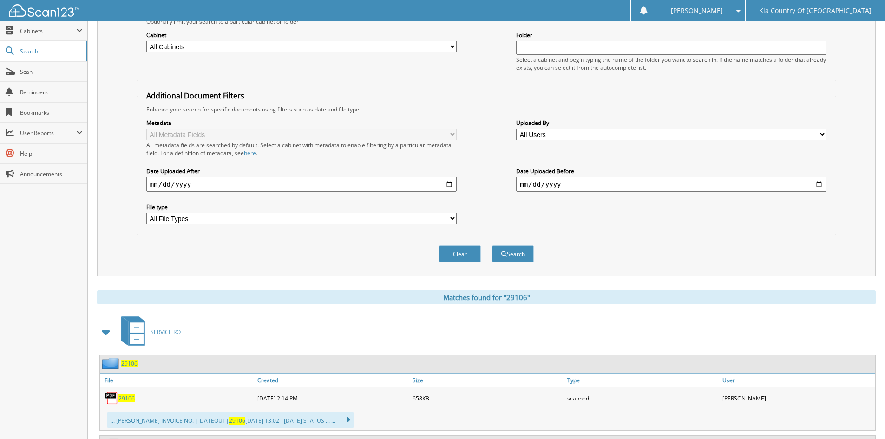
scroll to position [212, 0]
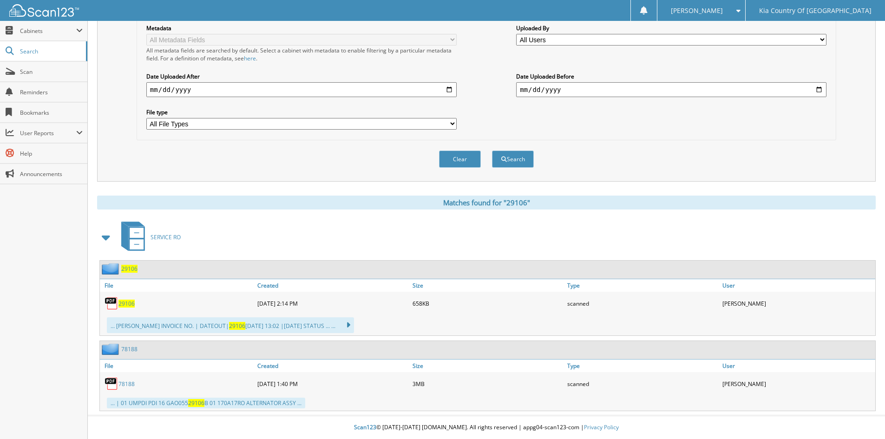
click at [132, 303] on span "29106" at bounding box center [126, 304] width 16 height 8
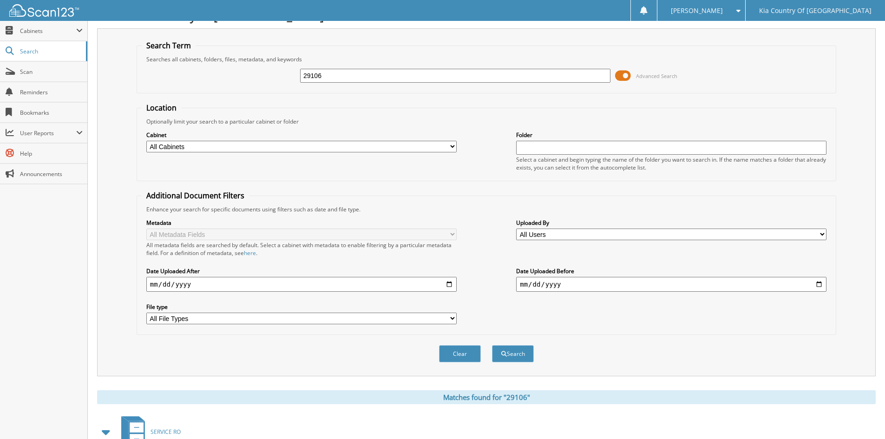
scroll to position [0, 0]
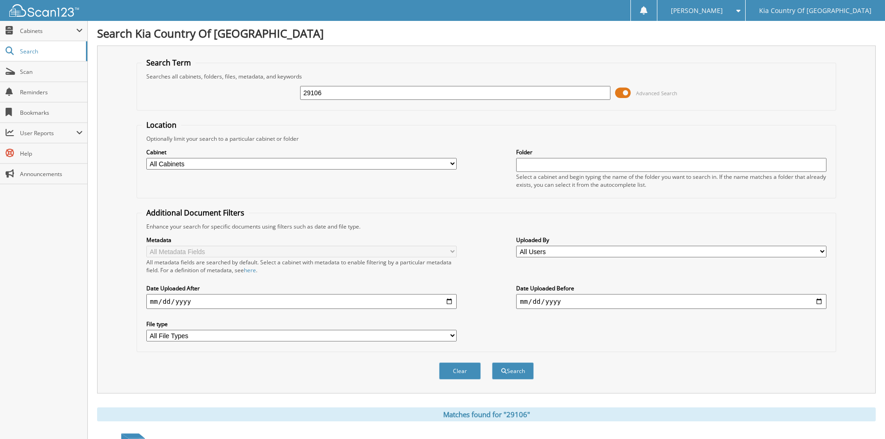
click at [359, 94] on input "29106" at bounding box center [455, 93] width 310 height 14
type input "29102"
click at [492, 362] on button "Search" at bounding box center [513, 370] width 42 height 17
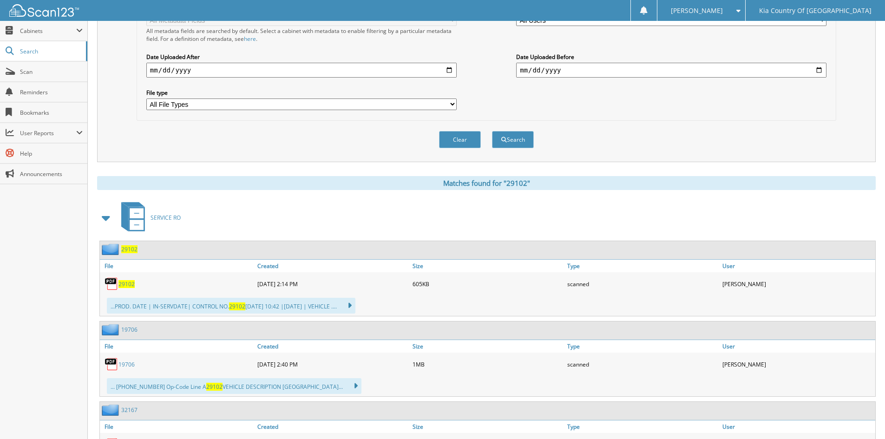
scroll to position [232, 0]
click at [127, 283] on span "29102" at bounding box center [126, 283] width 16 height 8
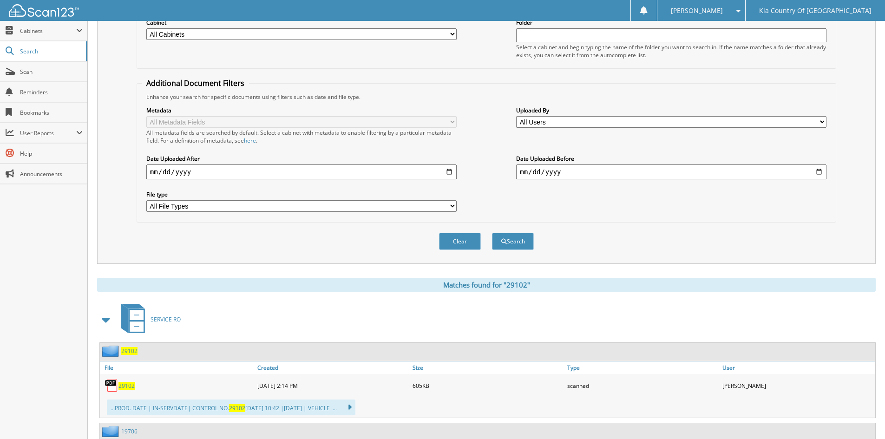
scroll to position [46, 0]
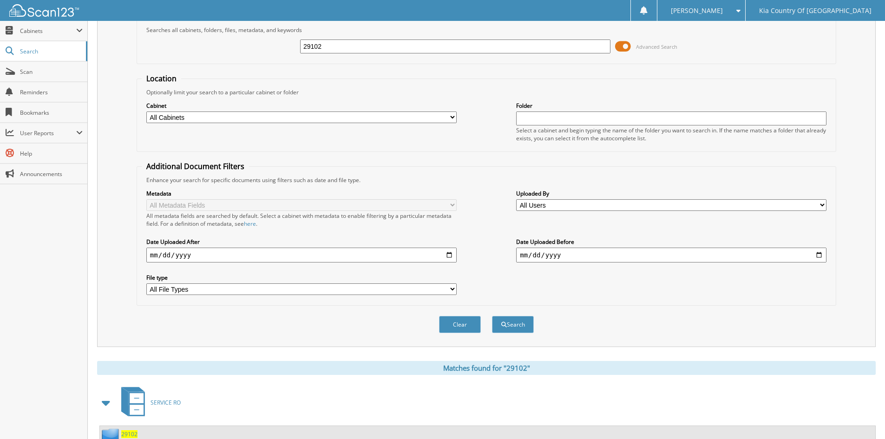
click at [392, 49] on input "29102" at bounding box center [455, 46] width 310 height 14
type input "29056"
click at [492, 316] on button "Search" at bounding box center [513, 324] width 42 height 17
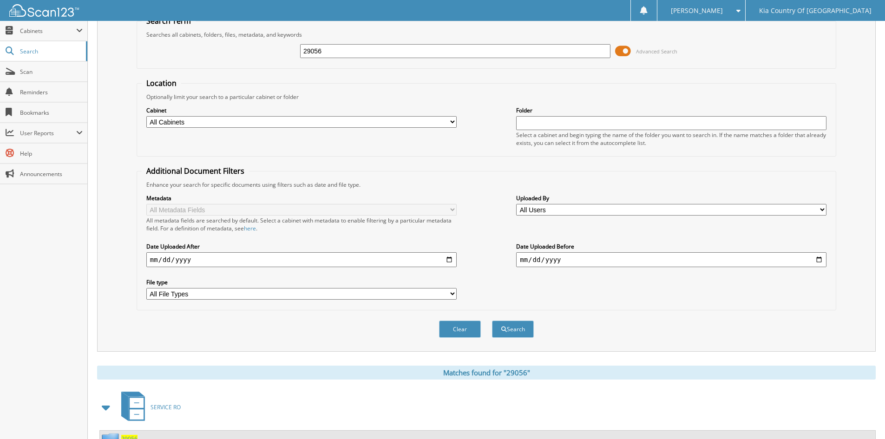
scroll to position [186, 0]
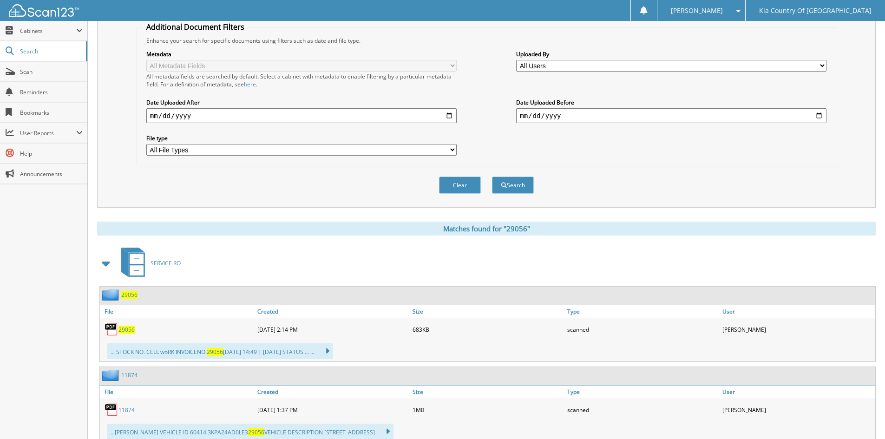
click at [127, 329] on span "29056" at bounding box center [126, 330] width 16 height 8
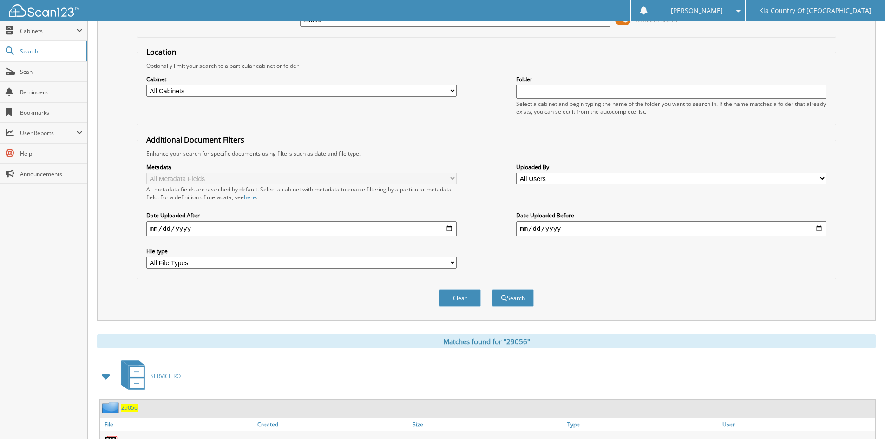
scroll to position [0, 0]
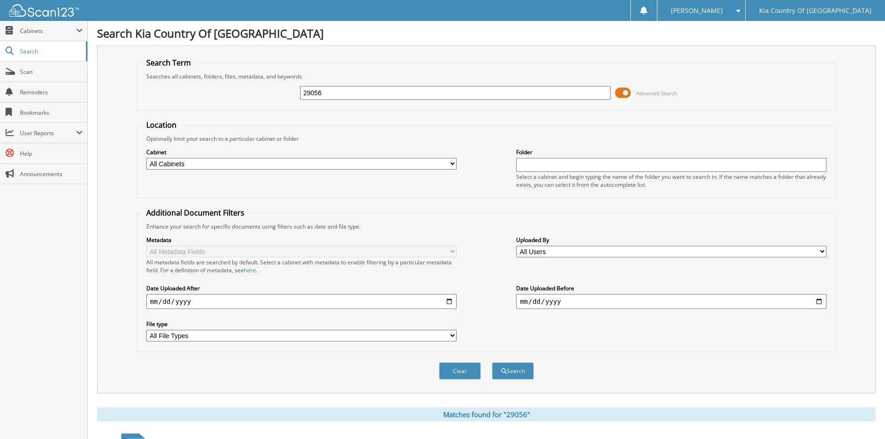
click at [373, 92] on input "29056" at bounding box center [455, 93] width 310 height 14
type input "29053"
click at [492, 362] on button "Search" at bounding box center [513, 370] width 42 height 17
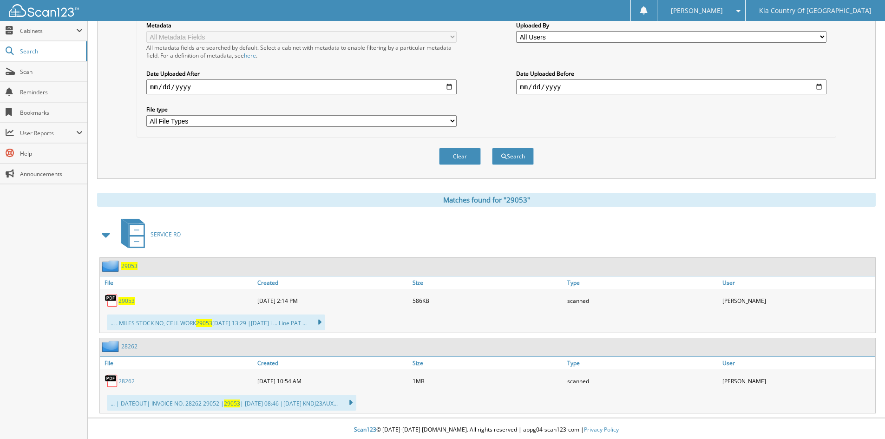
scroll to position [217, 0]
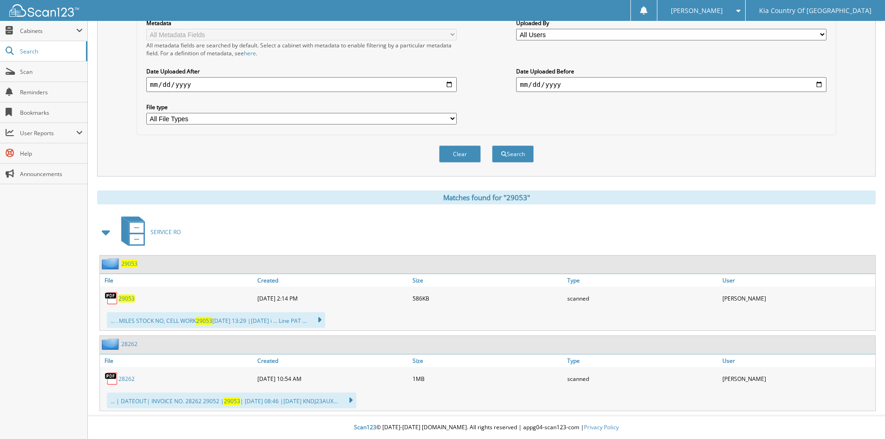
click at [130, 298] on span "29053" at bounding box center [126, 299] width 16 height 8
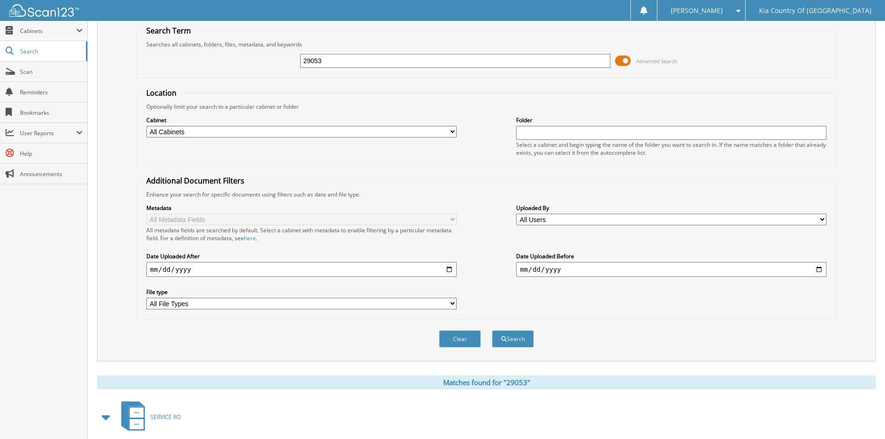
scroll to position [32, 0]
click at [367, 71] on div "29053 Advanced Search" at bounding box center [486, 61] width 689 height 25
click at [367, 65] on input "29053" at bounding box center [455, 61] width 310 height 14
type input "29039"
click at [492, 331] on button "Search" at bounding box center [513, 339] width 42 height 17
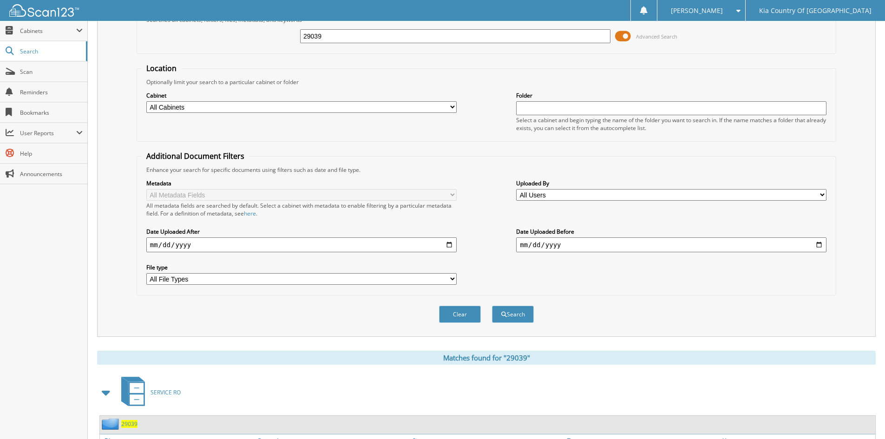
scroll to position [232, 0]
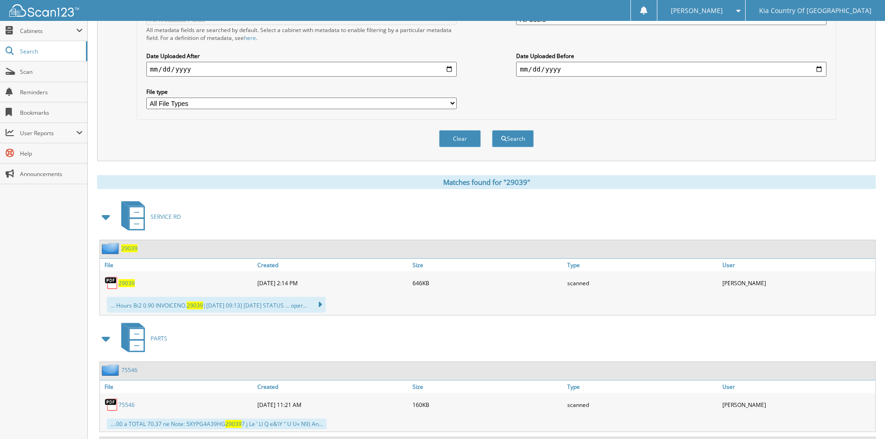
click at [133, 281] on link "29039" at bounding box center [126, 283] width 16 height 8
click at [131, 282] on span "29039" at bounding box center [126, 283] width 16 height 8
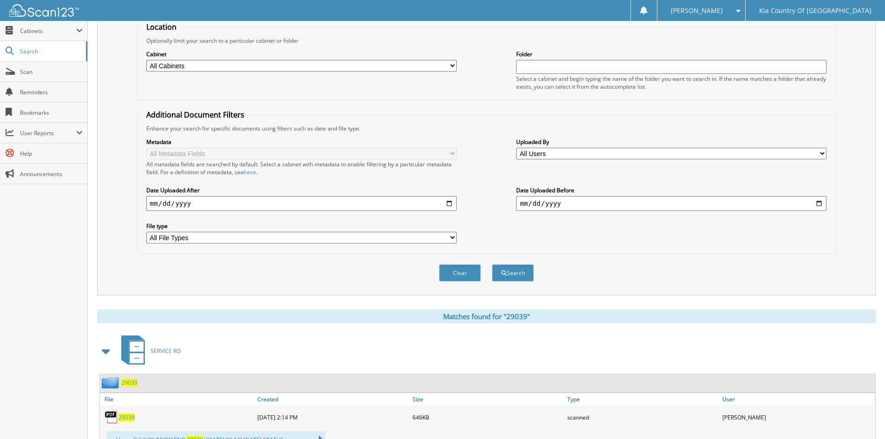
scroll to position [46, 0]
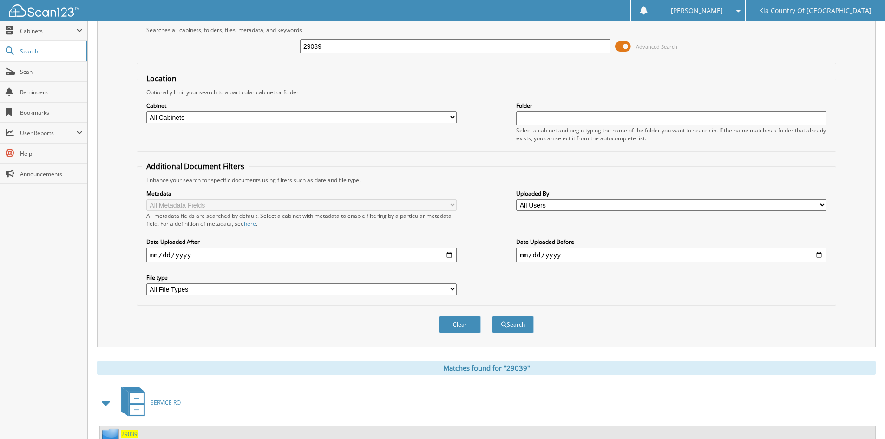
click at [377, 43] on input "29039" at bounding box center [455, 46] width 310 height 14
type input "29054"
click at [492, 316] on button "Search" at bounding box center [513, 324] width 42 height 17
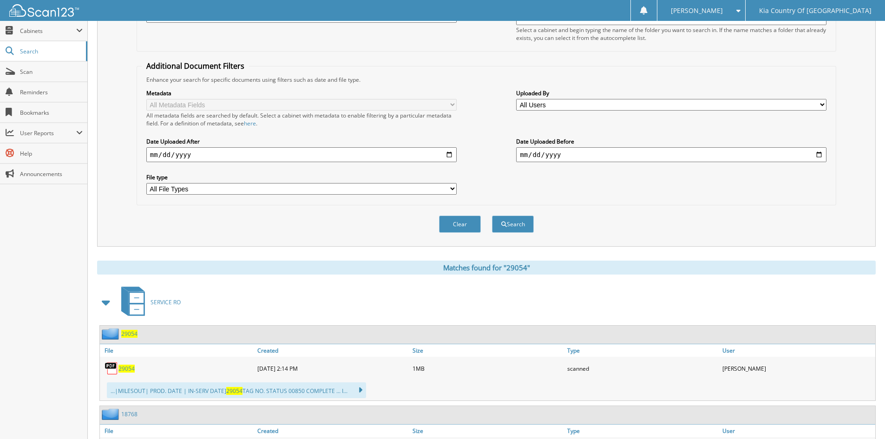
scroll to position [279, 0]
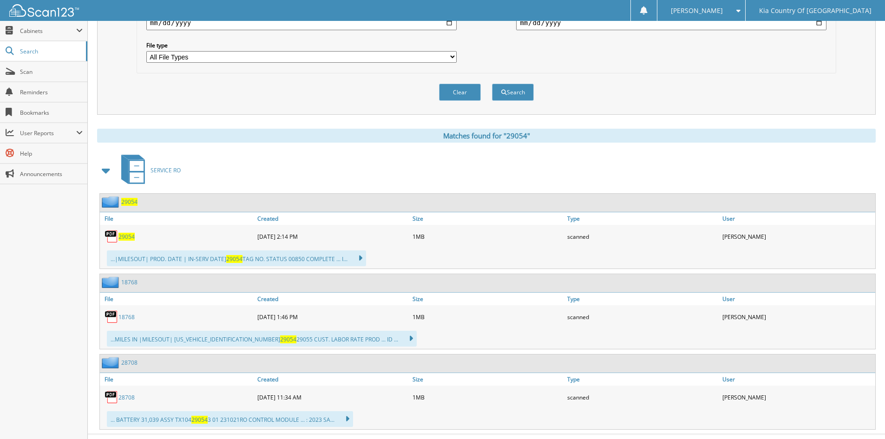
click at [126, 236] on span "29054" at bounding box center [126, 237] width 16 height 8
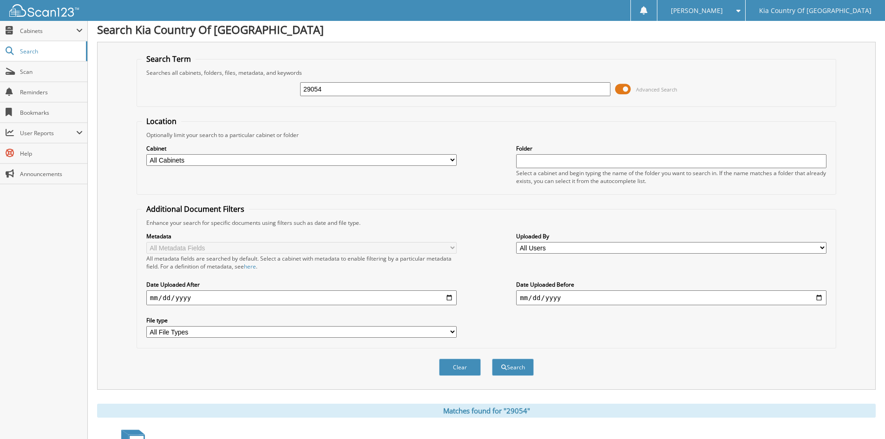
scroll to position [0, 0]
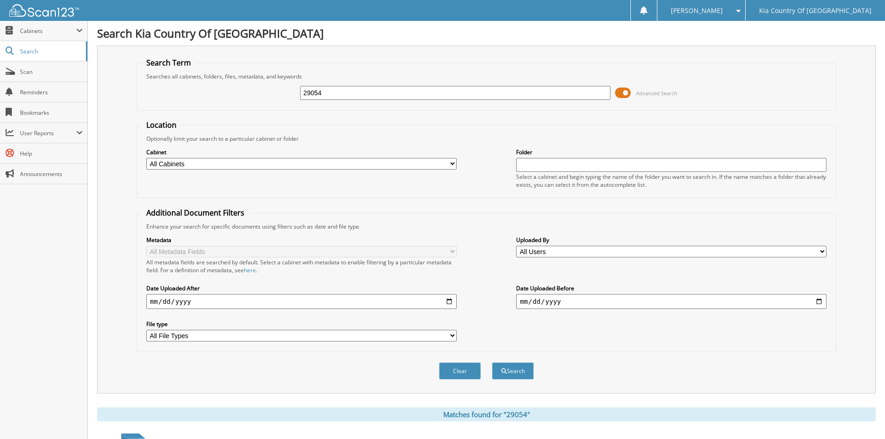
click at [402, 90] on input "29054" at bounding box center [455, 93] width 310 height 14
type input "28833"
click at [492, 362] on button "Search" at bounding box center [513, 370] width 42 height 17
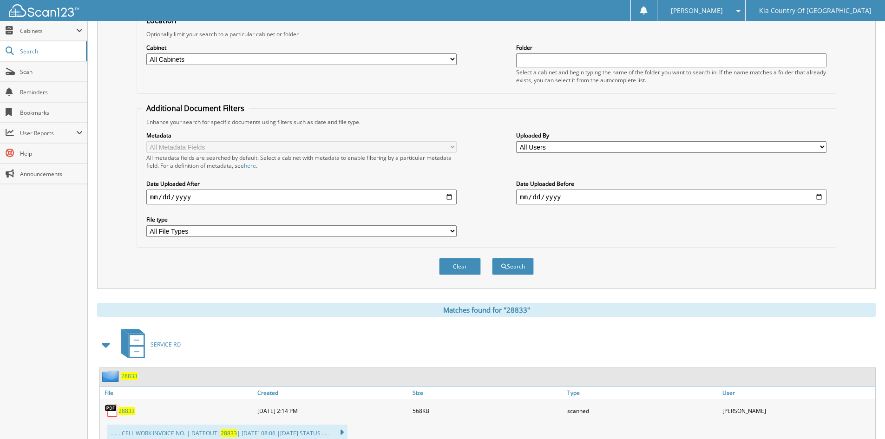
scroll to position [232, 0]
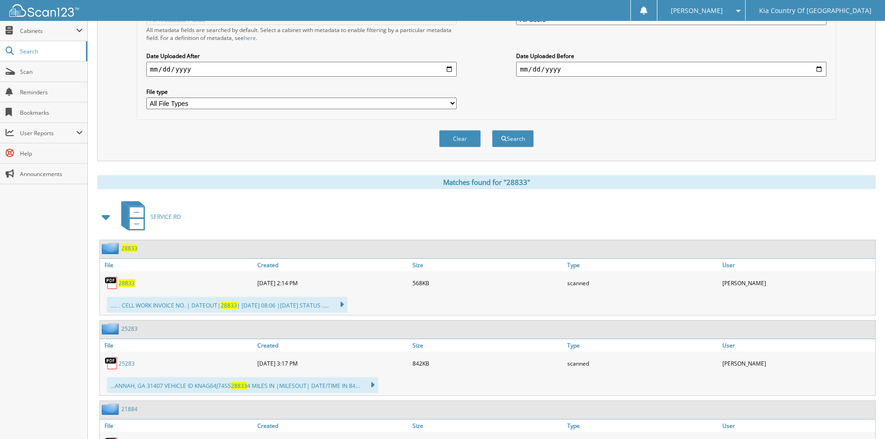
click at [128, 283] on span "28833" at bounding box center [126, 283] width 16 height 8
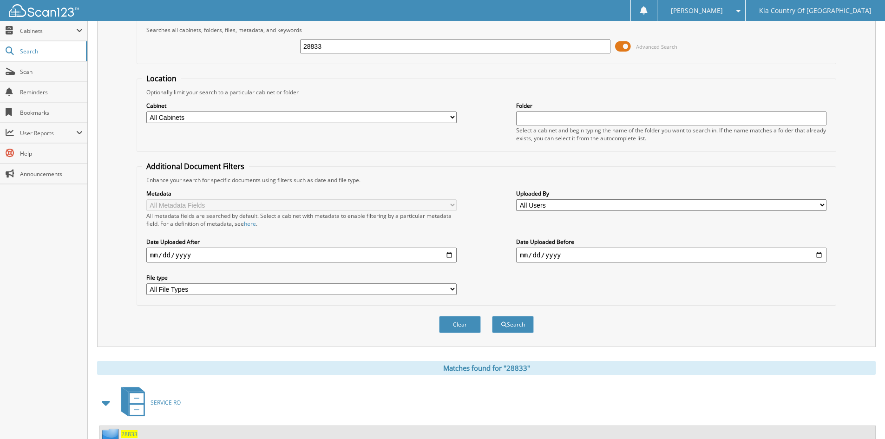
scroll to position [0, 0]
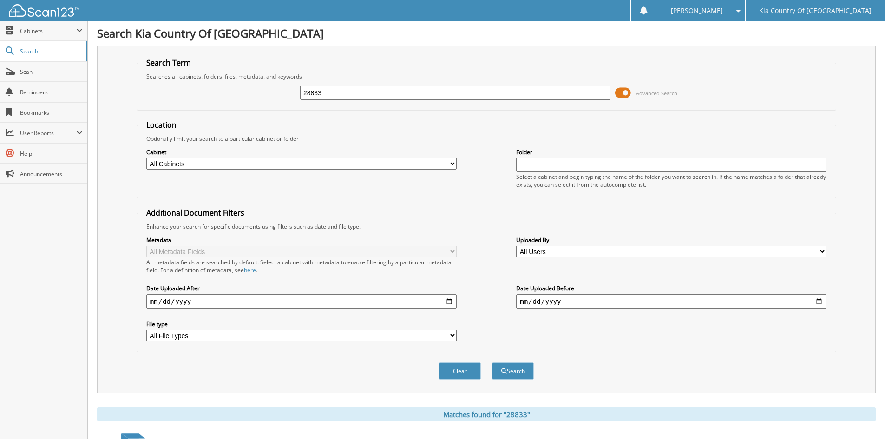
click at [373, 92] on input "28833" at bounding box center [455, 93] width 310 height 14
type input "2"
type input "29028"
click at [492, 362] on button "Search" at bounding box center [513, 370] width 42 height 17
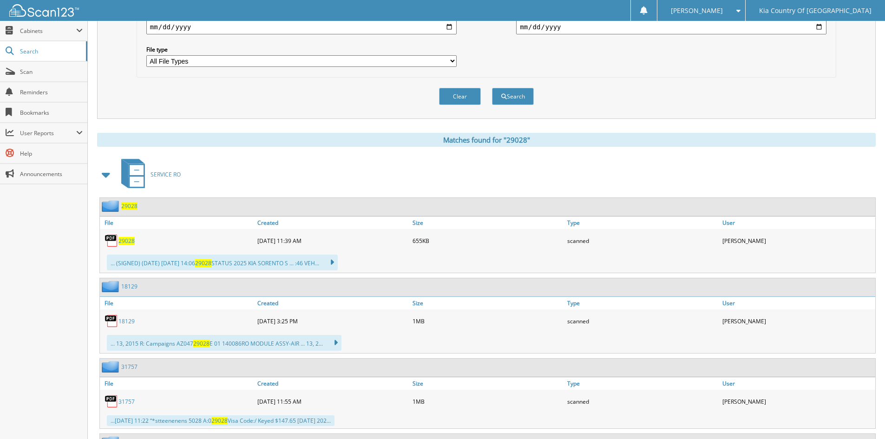
scroll to position [279, 0]
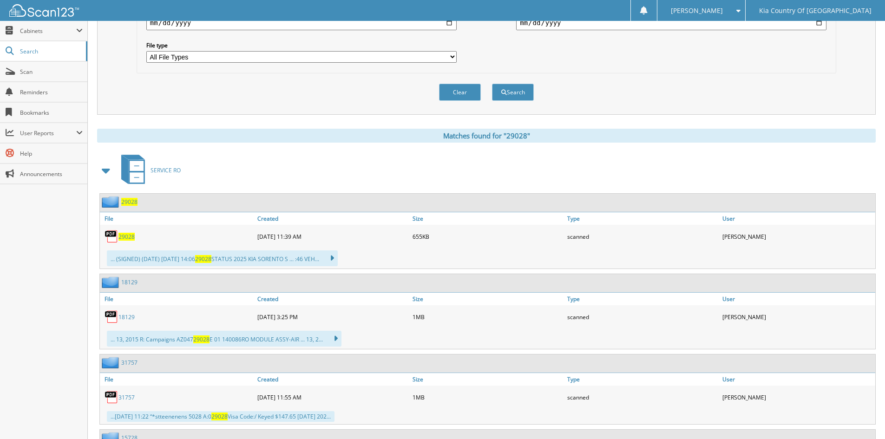
click at [131, 238] on span "29028" at bounding box center [126, 237] width 16 height 8
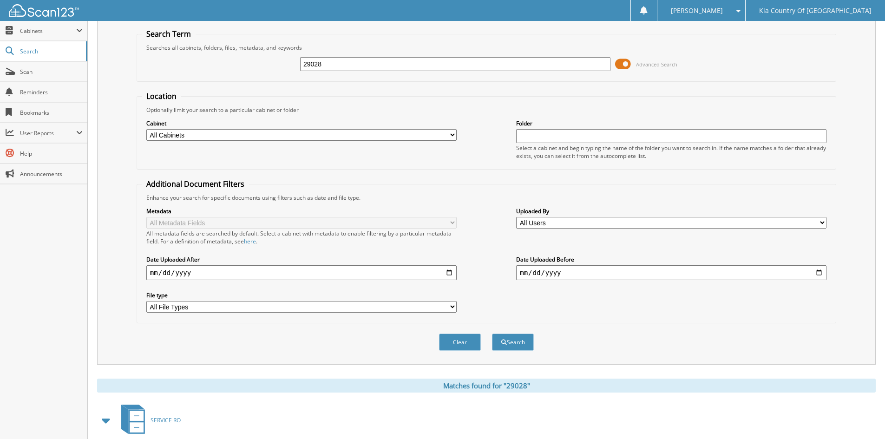
scroll to position [0, 0]
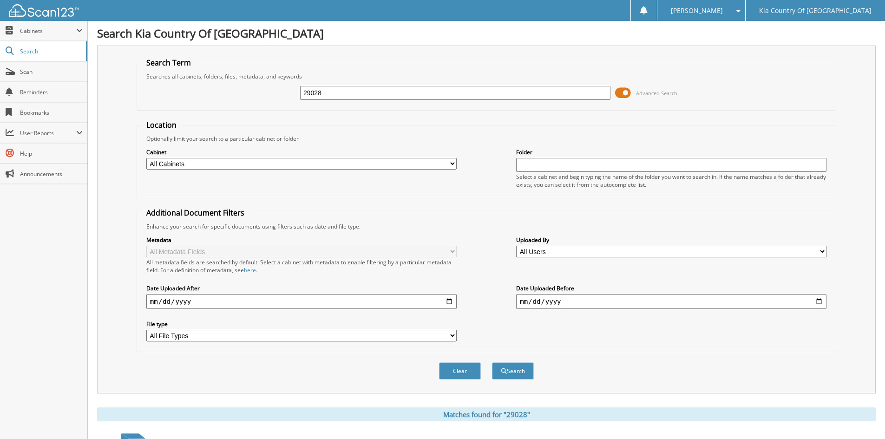
click at [394, 92] on input "29028" at bounding box center [455, 93] width 310 height 14
type input "29024"
click at [492, 362] on button "Search" at bounding box center [513, 370] width 42 height 17
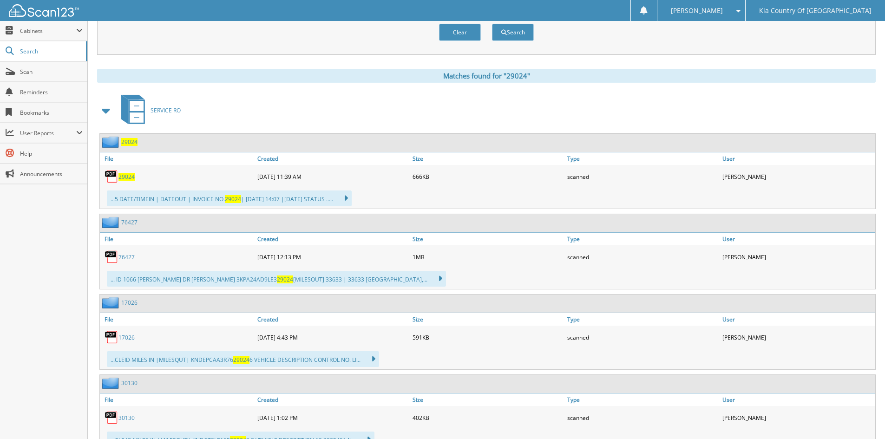
scroll to position [378, 0]
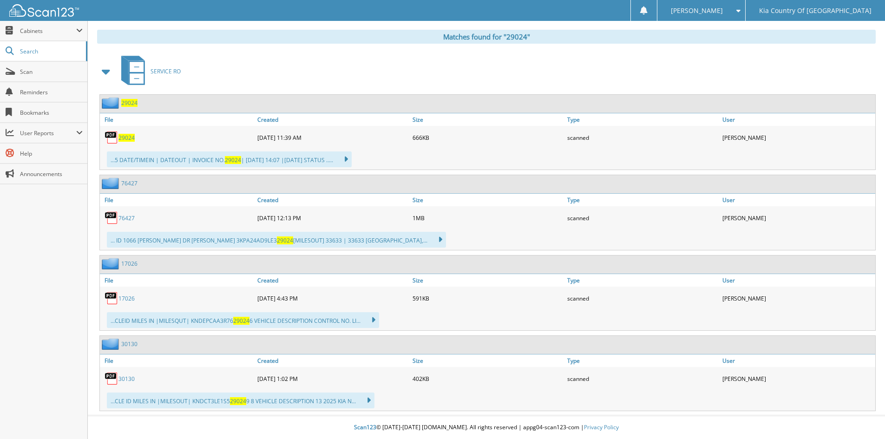
click at [127, 138] on span "29024" at bounding box center [126, 138] width 16 height 8
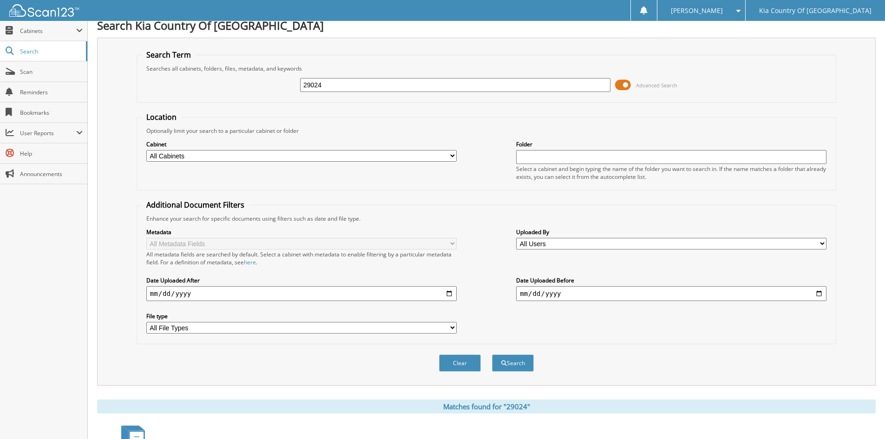
scroll to position [0, 0]
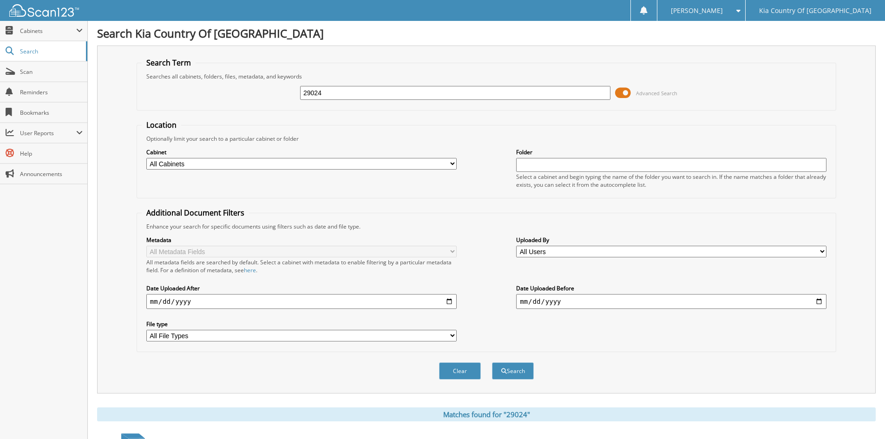
click at [389, 92] on input "29024" at bounding box center [455, 93] width 310 height 14
type input "29018"
click at [492, 362] on button "Search" at bounding box center [513, 370] width 42 height 17
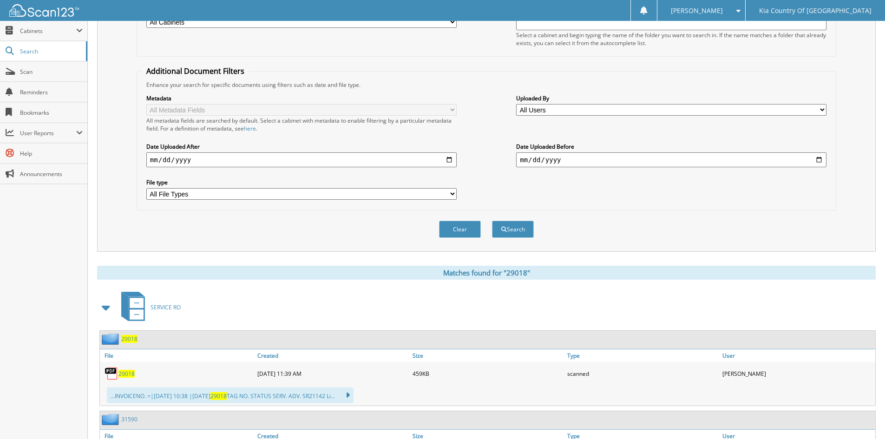
scroll to position [232, 0]
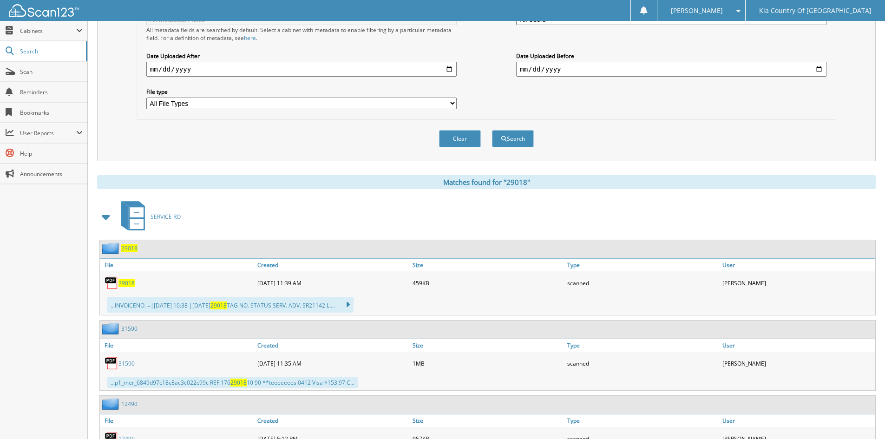
click at [128, 283] on span "29018" at bounding box center [126, 283] width 16 height 8
click at [126, 283] on span "29018" at bounding box center [126, 283] width 16 height 8
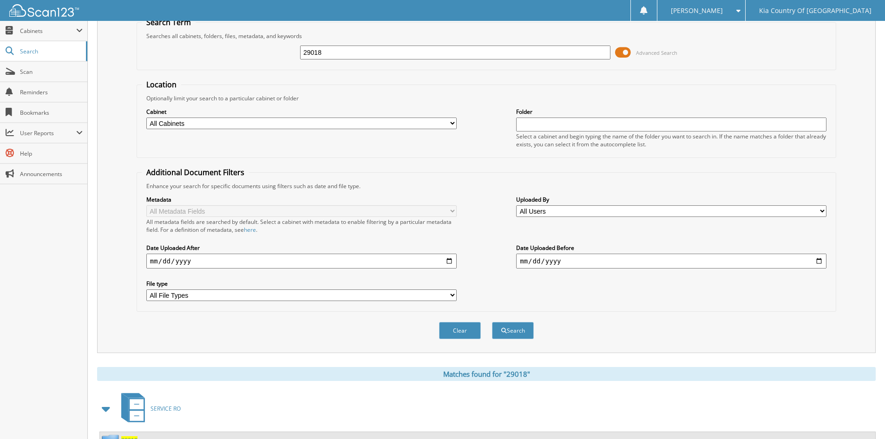
scroll to position [0, 0]
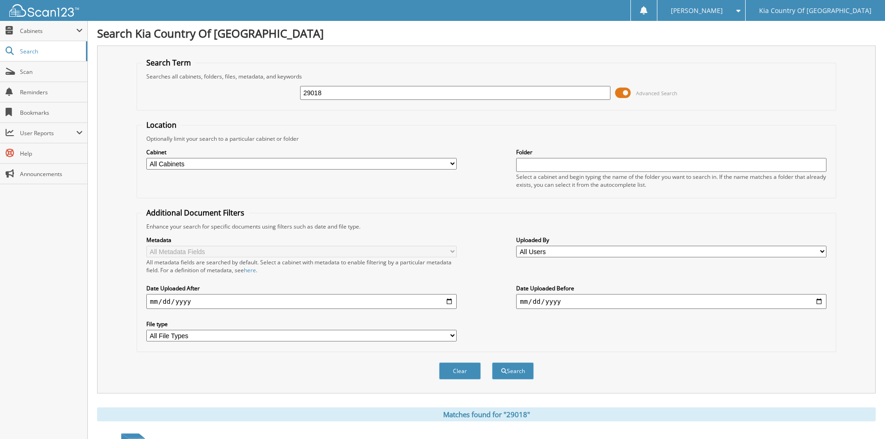
click at [353, 95] on input "29018" at bounding box center [455, 93] width 310 height 14
type input "29200"
click at [492, 362] on button "Search" at bounding box center [513, 370] width 42 height 17
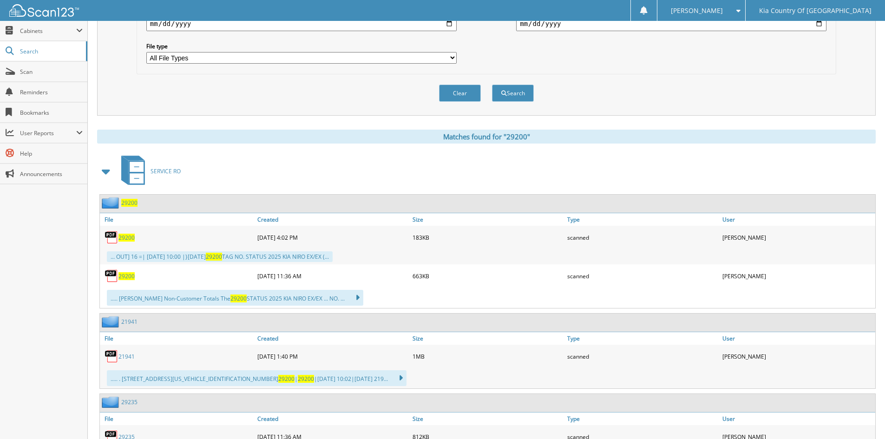
scroll to position [279, 0]
click at [125, 237] on span "29200" at bounding box center [126, 237] width 16 height 8
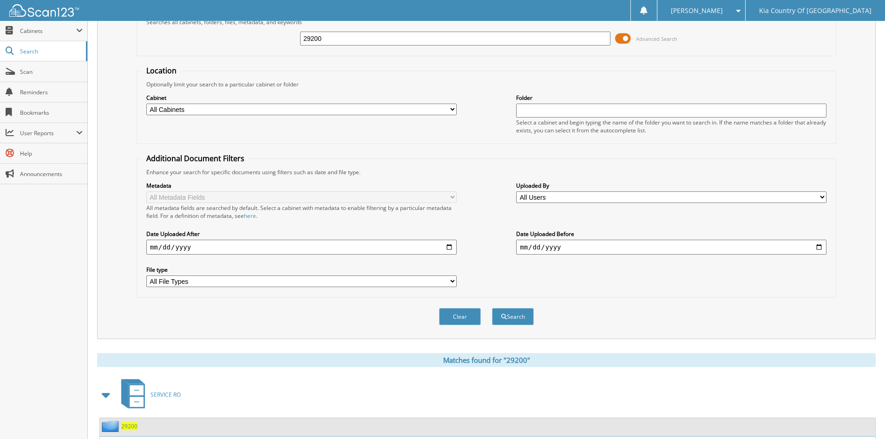
scroll to position [46, 0]
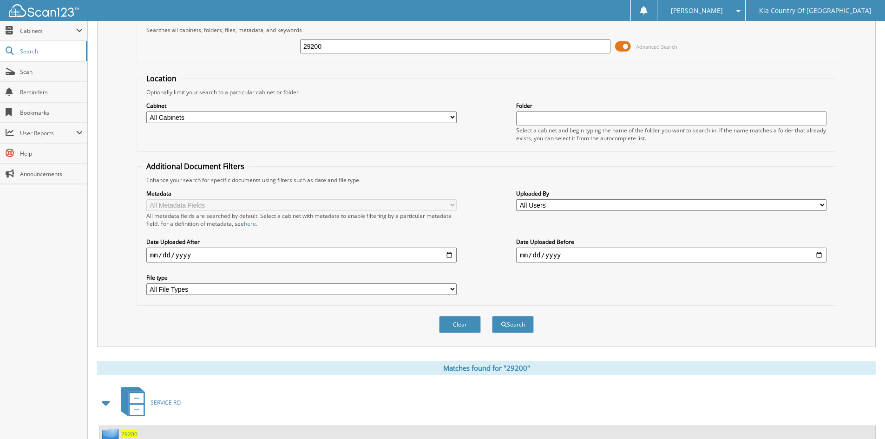
click at [365, 48] on input "29200" at bounding box center [455, 46] width 310 height 14
type input "28642"
click at [492, 316] on button "Search" at bounding box center [513, 324] width 42 height 17
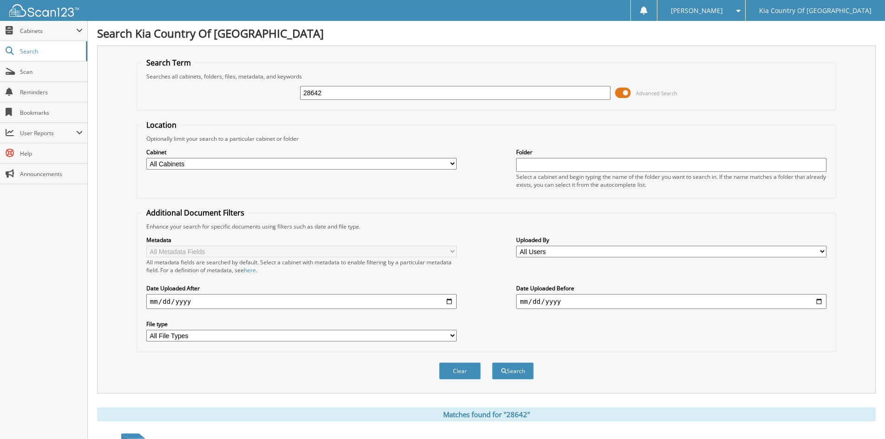
scroll to position [279, 0]
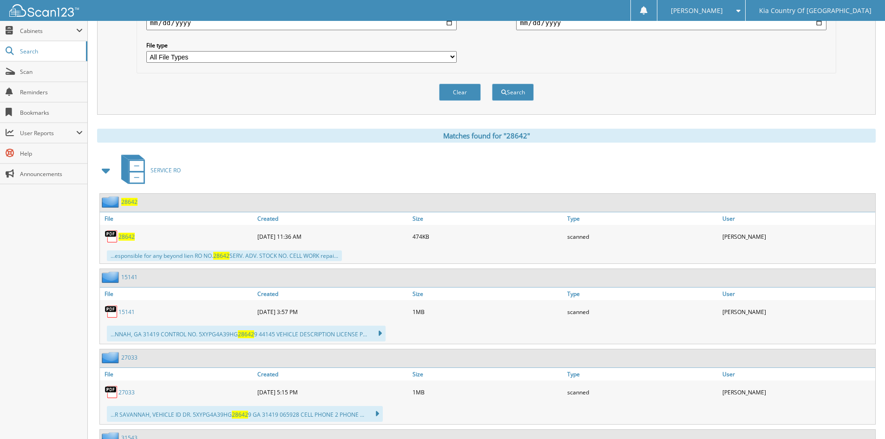
click at [127, 238] on span "28642" at bounding box center [126, 237] width 16 height 8
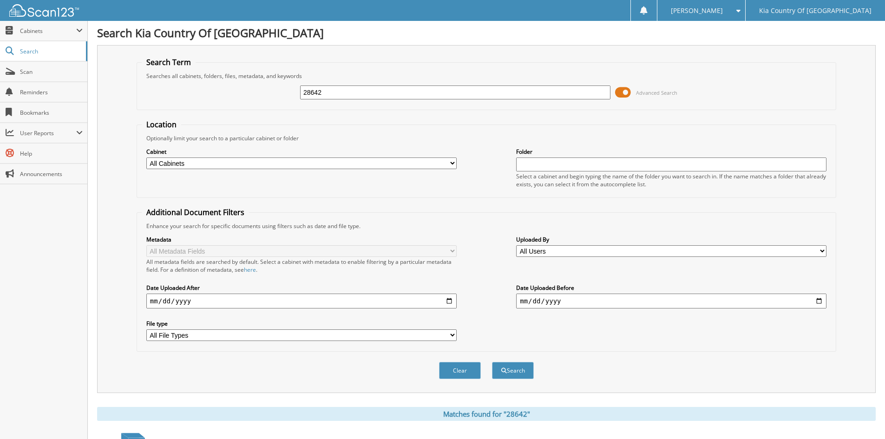
scroll to position [0, 0]
click at [370, 88] on input "28642" at bounding box center [455, 93] width 310 height 14
type input "29216"
click at [492, 362] on button "Search" at bounding box center [513, 370] width 42 height 17
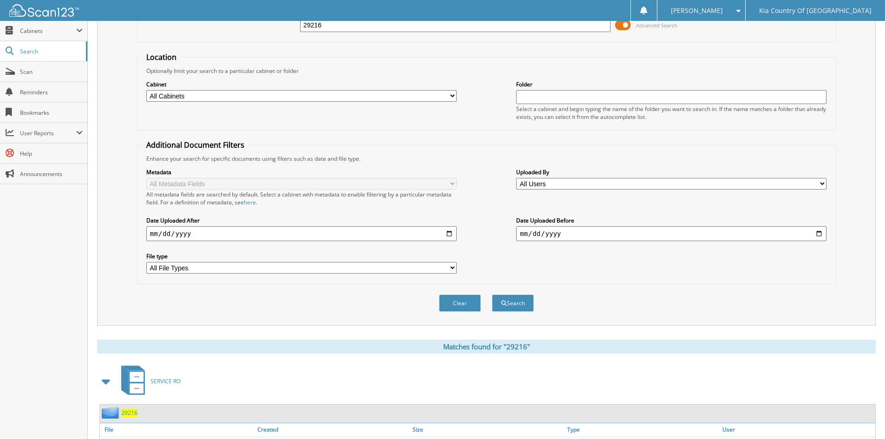
scroll to position [232, 0]
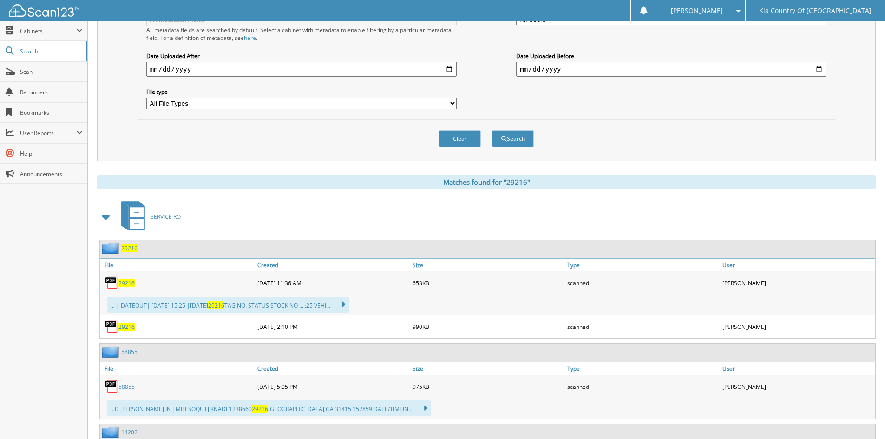
click at [125, 282] on span "29216" at bounding box center [126, 283] width 16 height 8
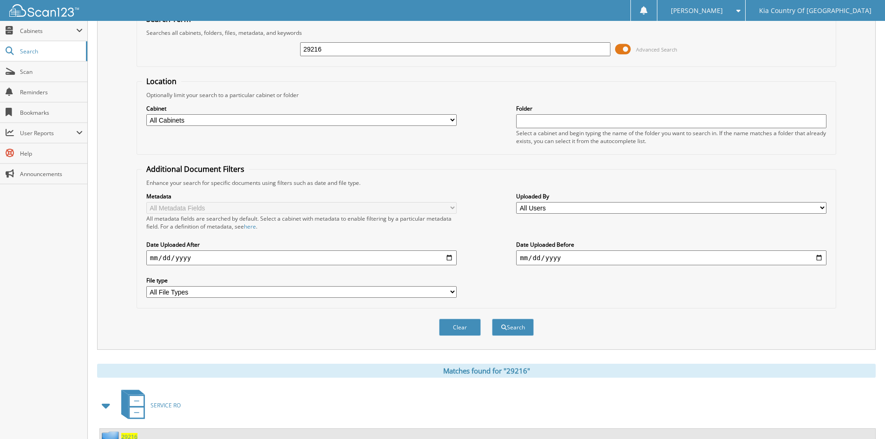
scroll to position [0, 0]
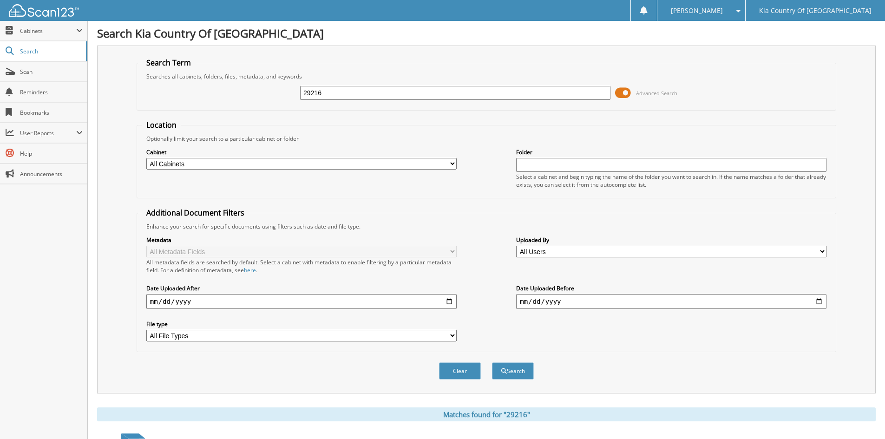
click at [376, 93] on input "29216" at bounding box center [455, 93] width 310 height 14
type input "29235"
click at [492, 362] on button "Search" at bounding box center [513, 370] width 42 height 17
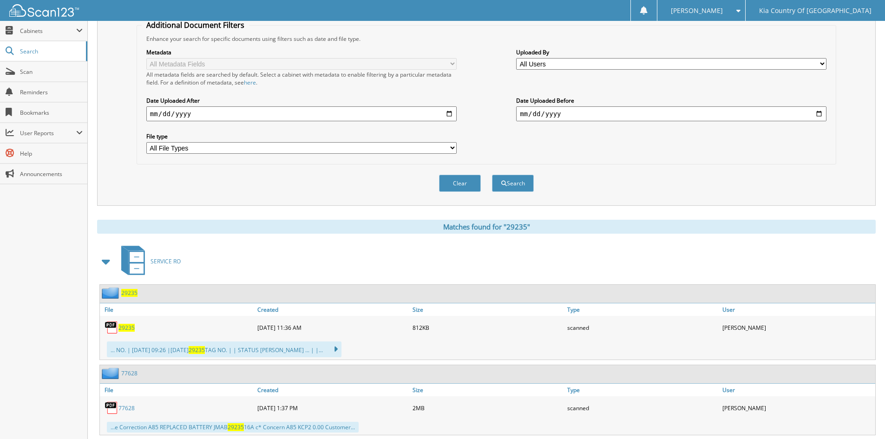
scroll to position [212, 0]
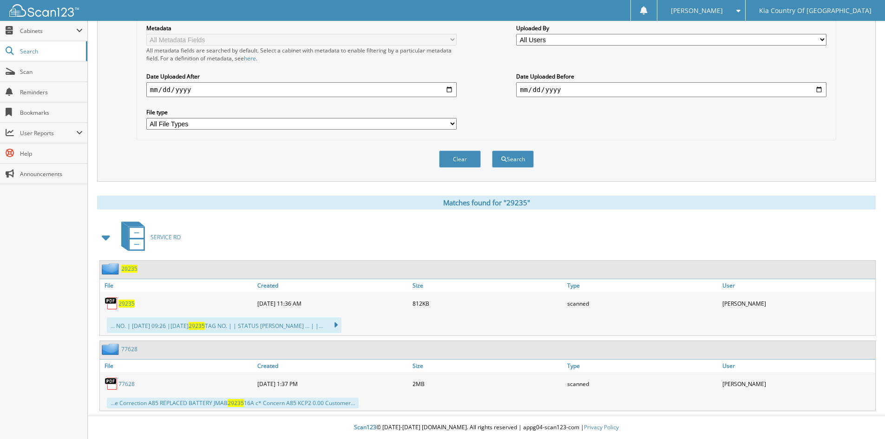
click at [128, 305] on span "29235" at bounding box center [126, 304] width 16 height 8
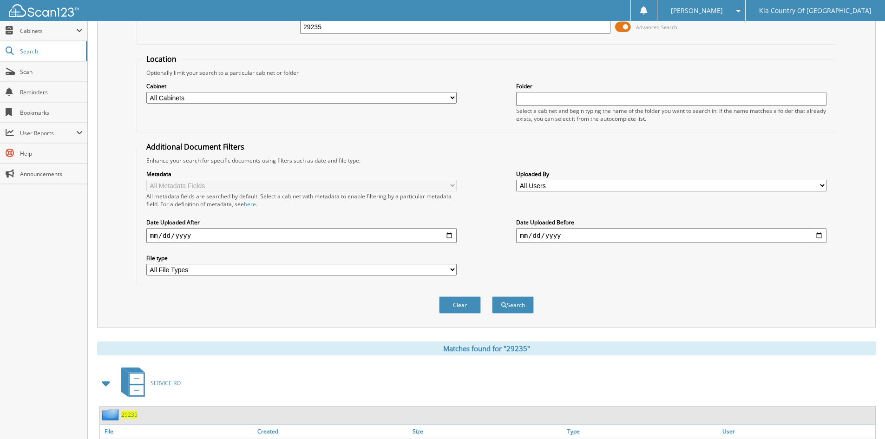
scroll to position [0, 0]
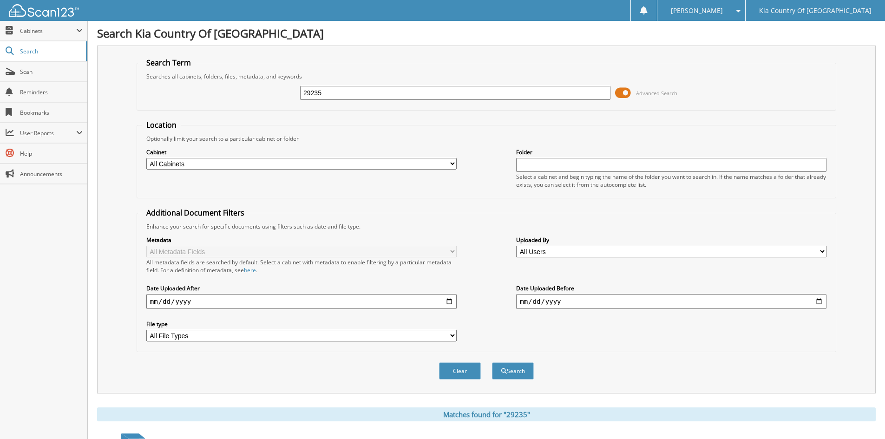
click at [382, 98] on input "29235" at bounding box center [455, 93] width 310 height 14
type input "29234"
click at [492, 362] on button "Search" at bounding box center [513, 370] width 42 height 17
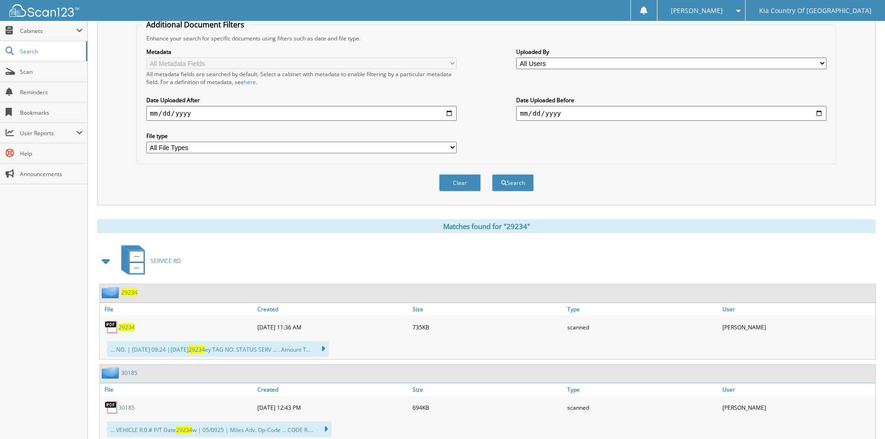
scroll to position [217, 0]
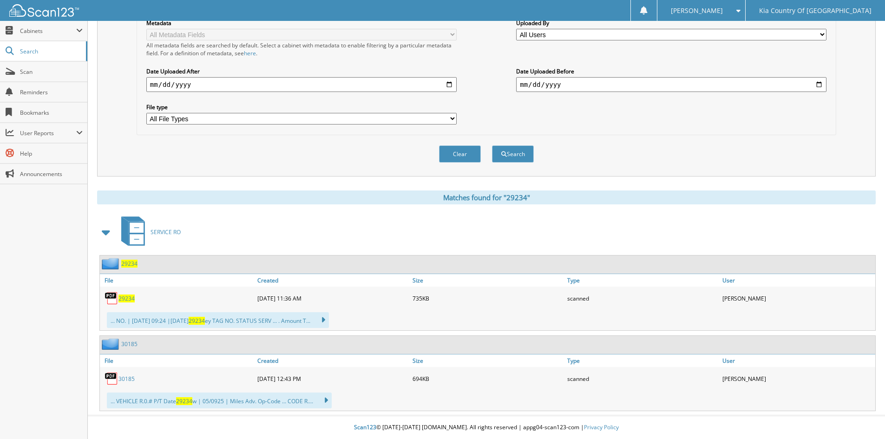
click at [126, 300] on span "29234" at bounding box center [126, 299] width 16 height 8
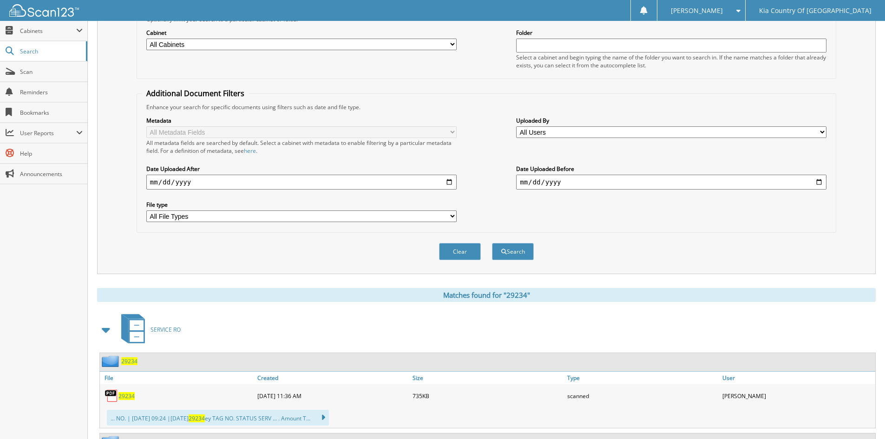
scroll to position [0, 0]
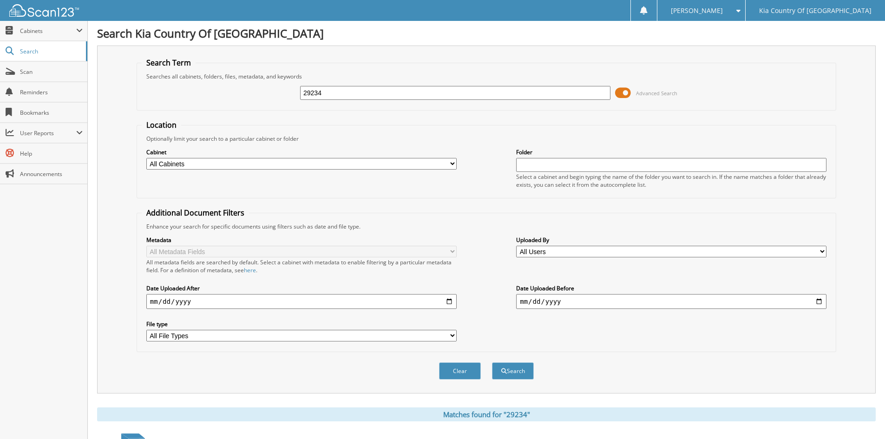
click at [336, 92] on input "29234" at bounding box center [455, 93] width 310 height 14
type input "29231"
click at [492, 362] on button "Search" at bounding box center [513, 370] width 42 height 17
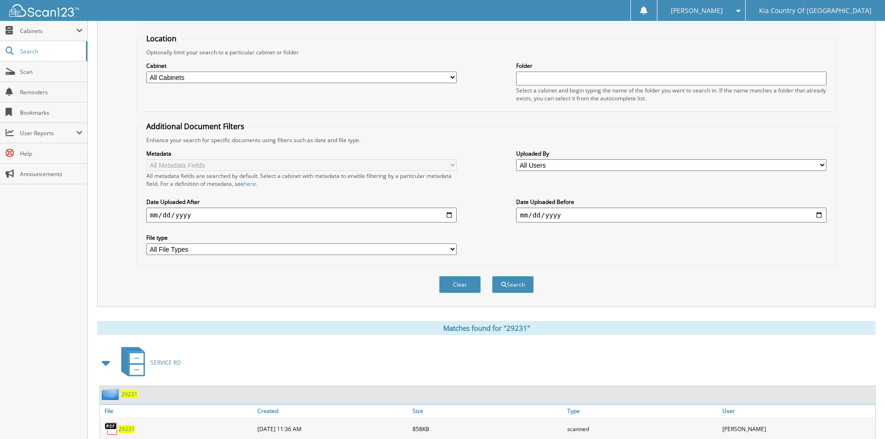
scroll to position [212, 0]
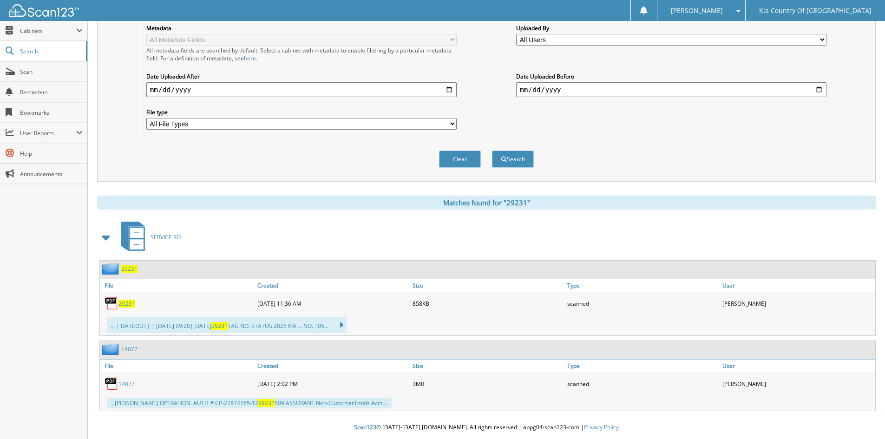
click at [128, 303] on span "29231" at bounding box center [126, 304] width 16 height 8
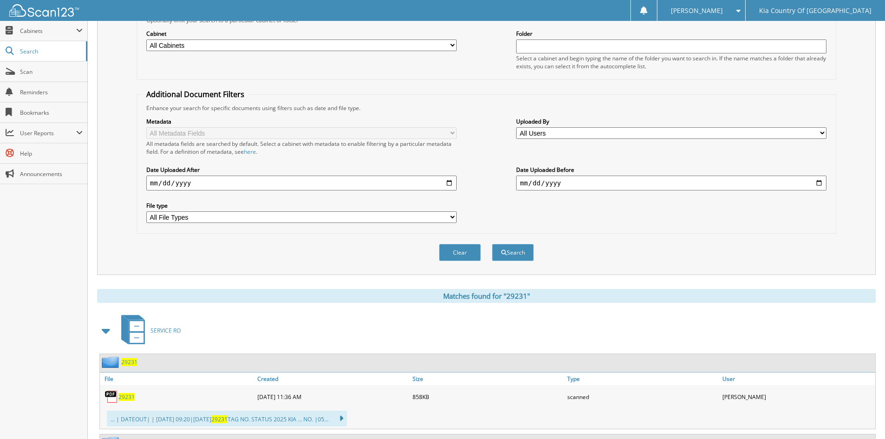
scroll to position [0, 0]
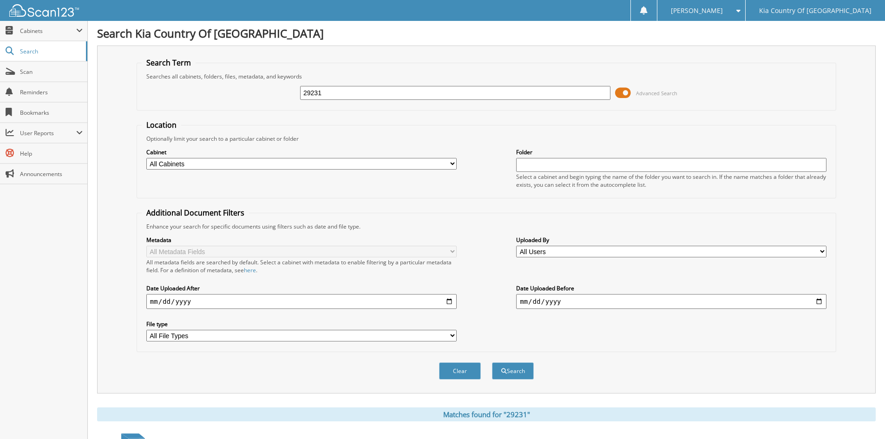
click at [367, 97] on input "29231" at bounding box center [455, 93] width 310 height 14
type input "29232"
click at [492, 362] on button "Search" at bounding box center [513, 370] width 42 height 17
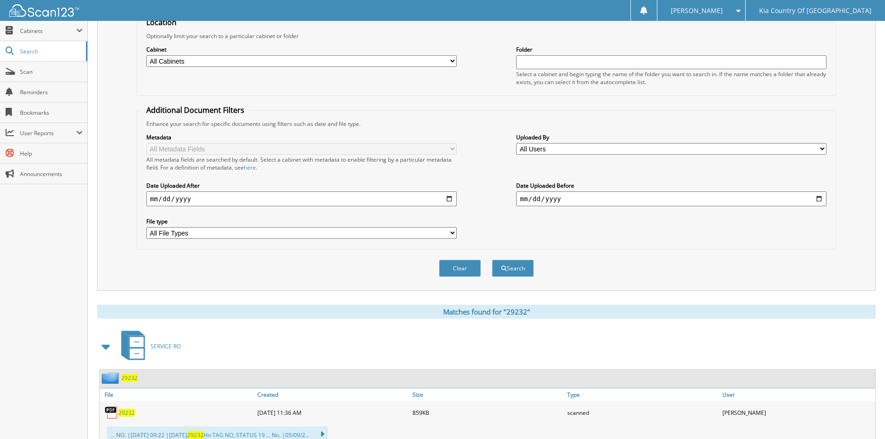
scroll to position [217, 0]
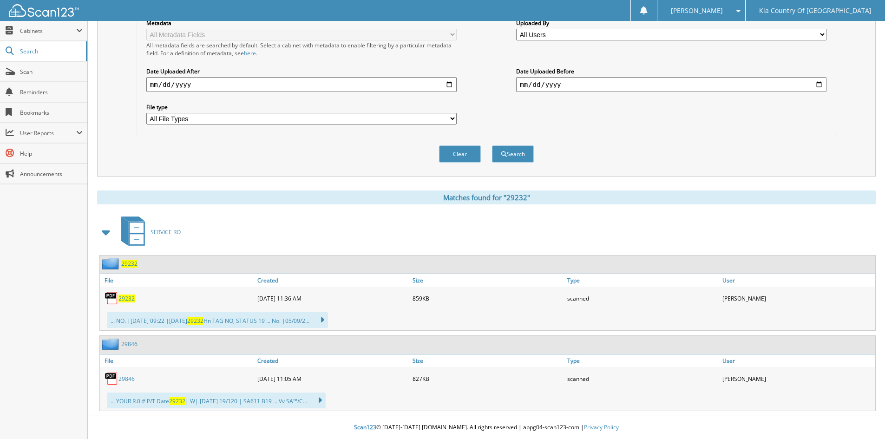
click at [128, 295] on span "29232" at bounding box center [126, 299] width 16 height 8
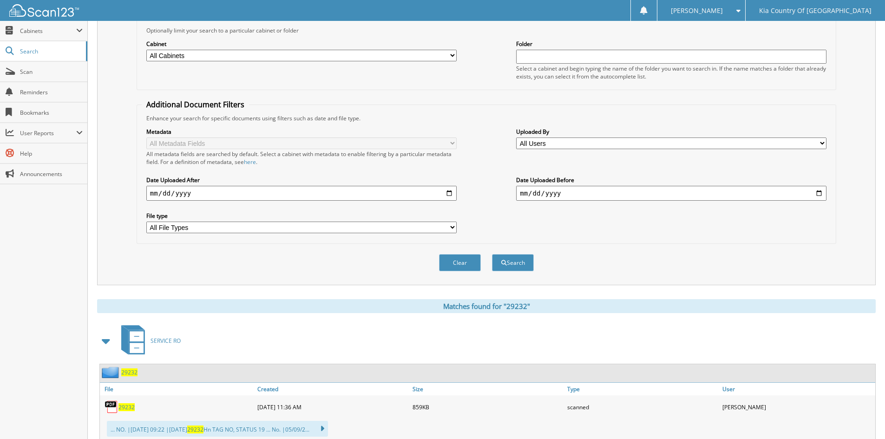
scroll to position [0, 0]
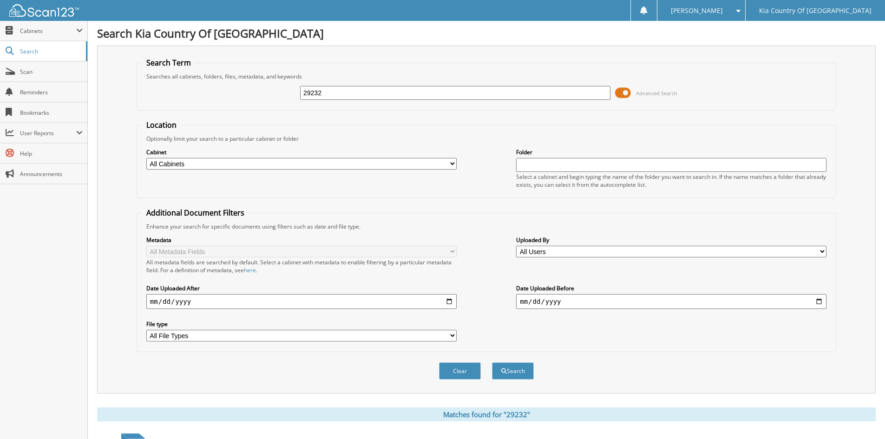
click at [341, 89] on input "29232" at bounding box center [455, 93] width 310 height 14
type input "29230"
click at [492, 362] on button "Search" at bounding box center [513, 370] width 42 height 17
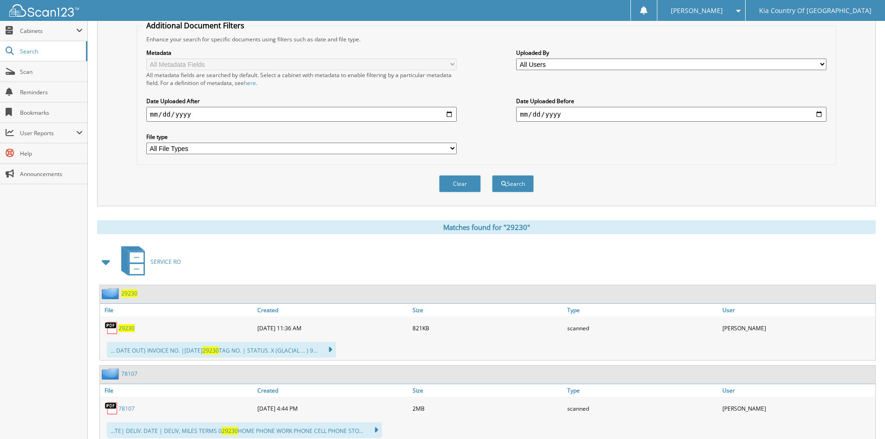
scroll to position [279, 0]
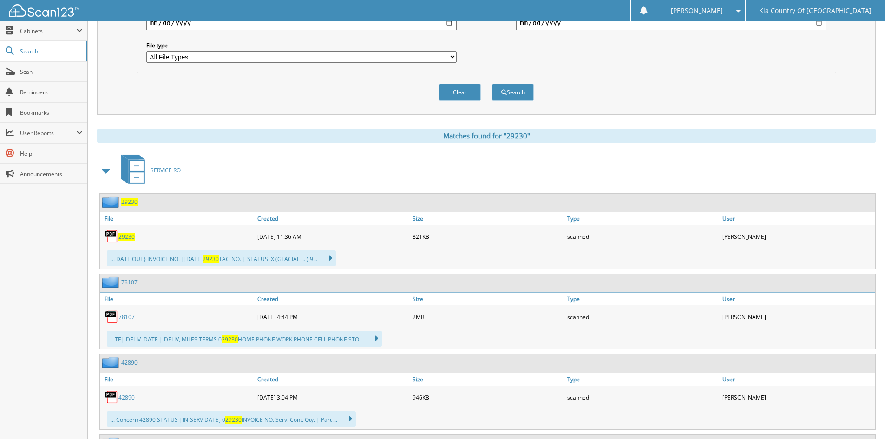
click at [127, 237] on span "29230" at bounding box center [126, 237] width 16 height 8
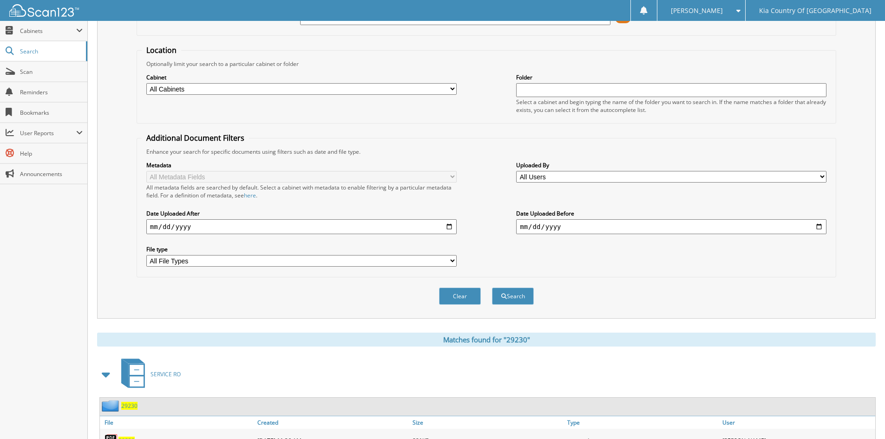
scroll to position [46, 0]
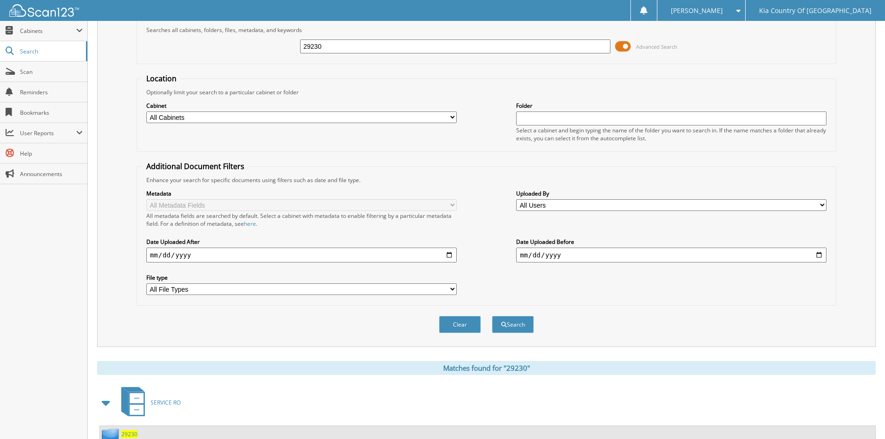
click at [391, 48] on input "29230" at bounding box center [455, 46] width 310 height 14
type input "29229"
click at [492, 316] on button "Search" at bounding box center [513, 324] width 42 height 17
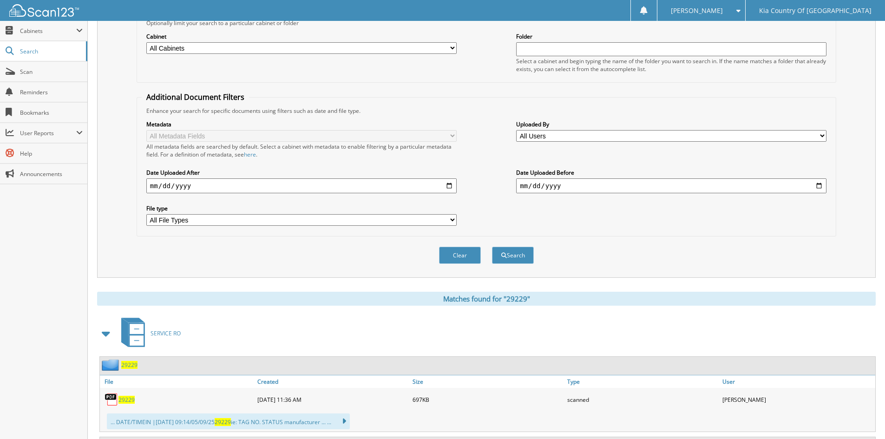
scroll to position [212, 0]
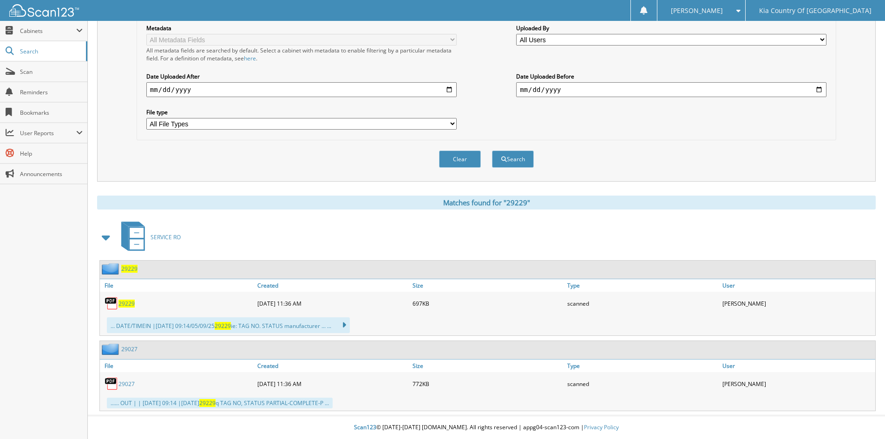
click at [131, 302] on span "29229" at bounding box center [126, 304] width 16 height 8
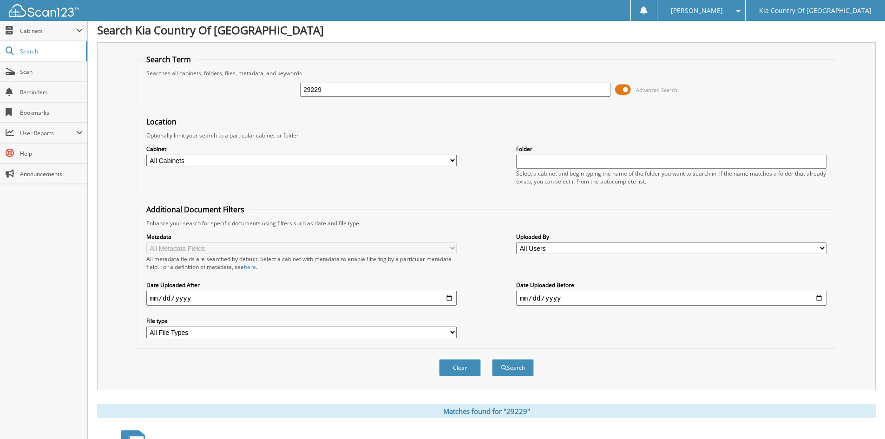
scroll to position [0, 0]
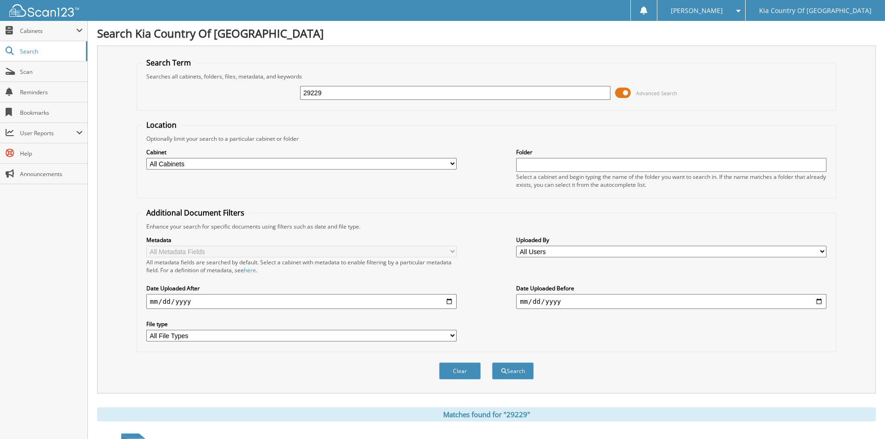
click at [349, 94] on input "29229" at bounding box center [455, 93] width 310 height 14
type input "29228"
click at [492, 362] on button "Search" at bounding box center [513, 370] width 42 height 17
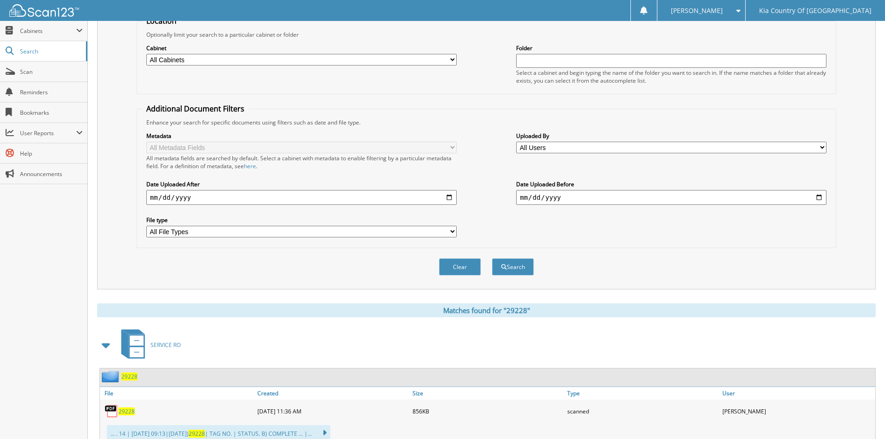
scroll to position [212, 0]
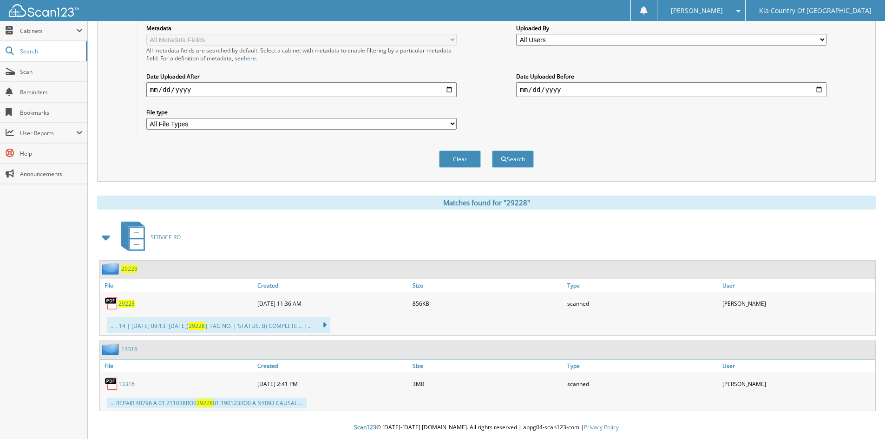
click at [127, 304] on span "29228" at bounding box center [126, 304] width 16 height 8
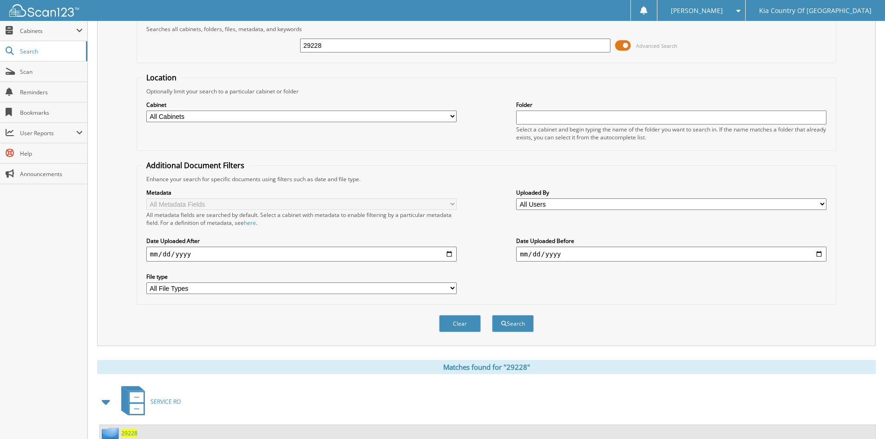
scroll to position [0, 0]
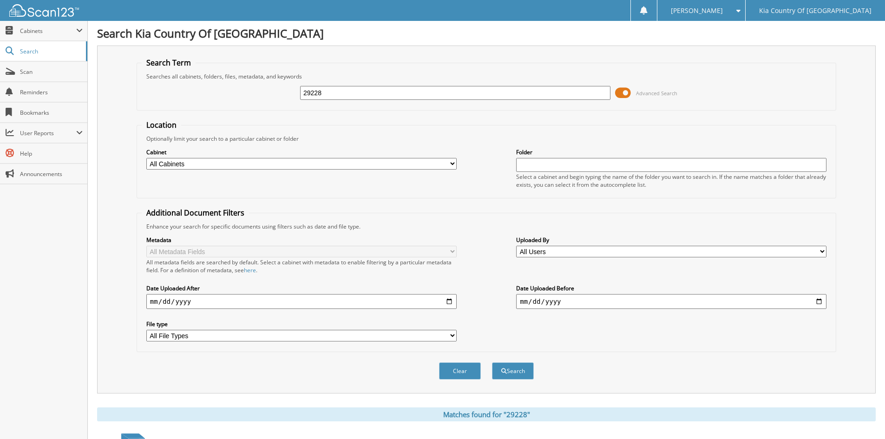
click at [411, 89] on input "29228" at bounding box center [455, 93] width 310 height 14
type input "28986"
click at [492, 362] on button "Search" at bounding box center [513, 370] width 42 height 17
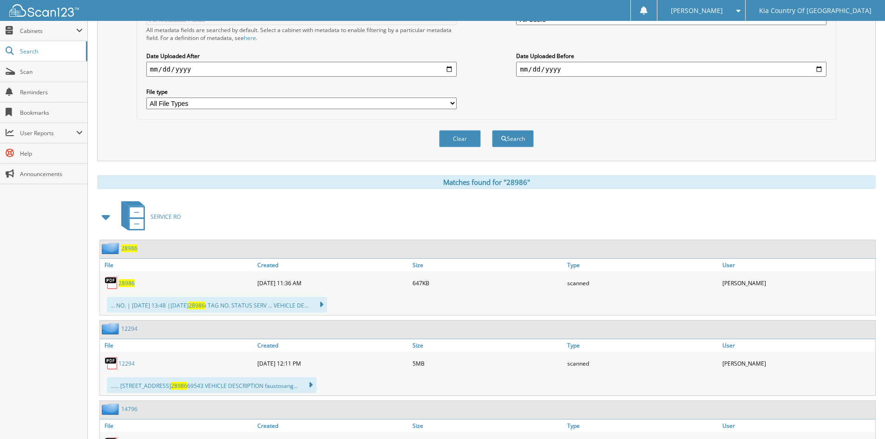
click at [128, 286] on span "28986" at bounding box center [126, 283] width 16 height 8
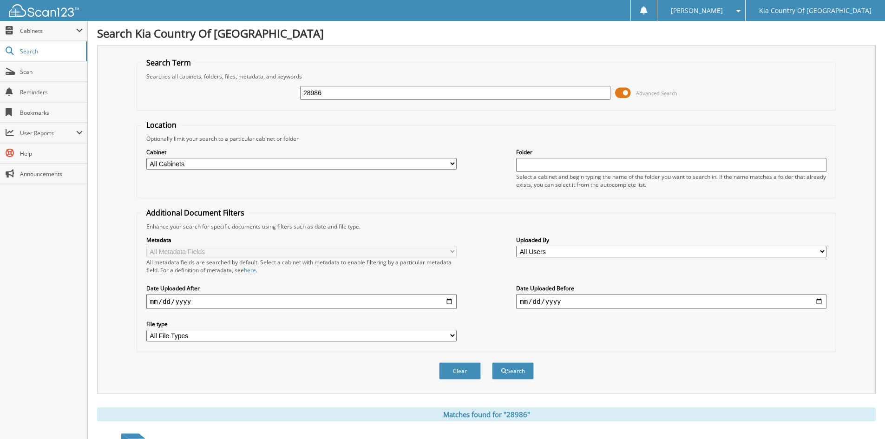
click at [332, 93] on input "28986" at bounding box center [455, 93] width 310 height 14
type input "28987"
click at [492, 362] on button "Search" at bounding box center [513, 370] width 42 height 17
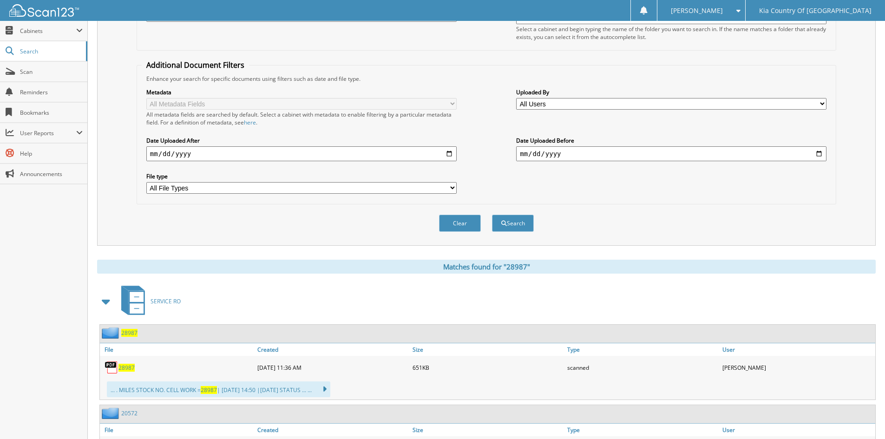
scroll to position [279, 0]
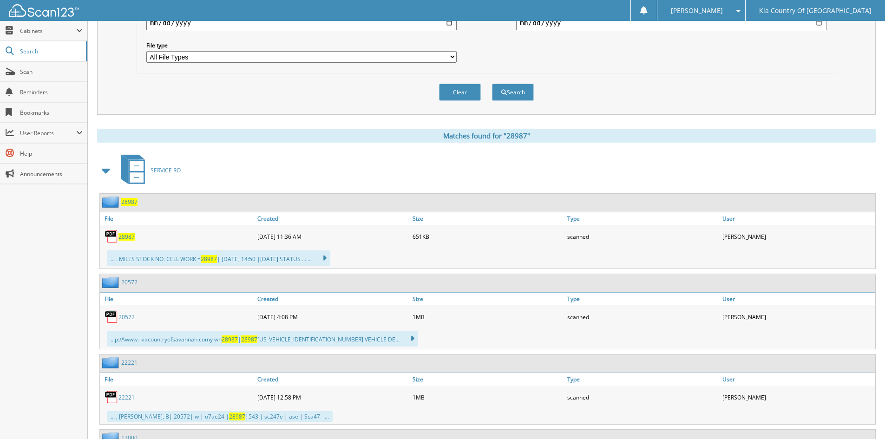
click at [127, 238] on span "28987" at bounding box center [126, 237] width 16 height 8
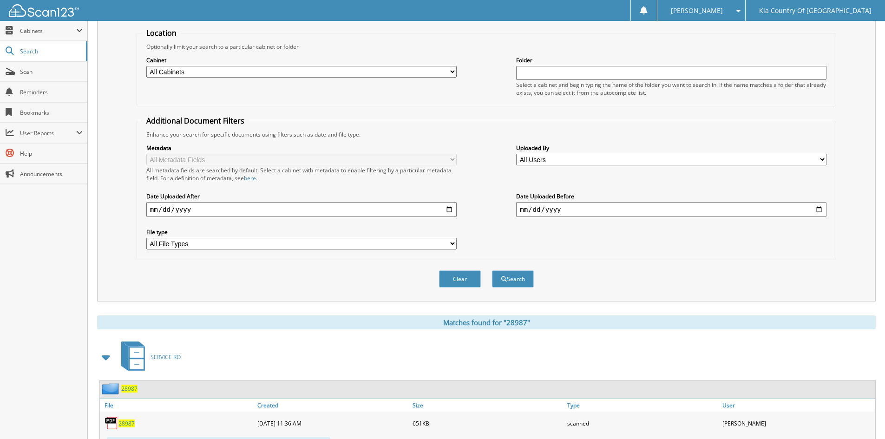
scroll to position [0, 0]
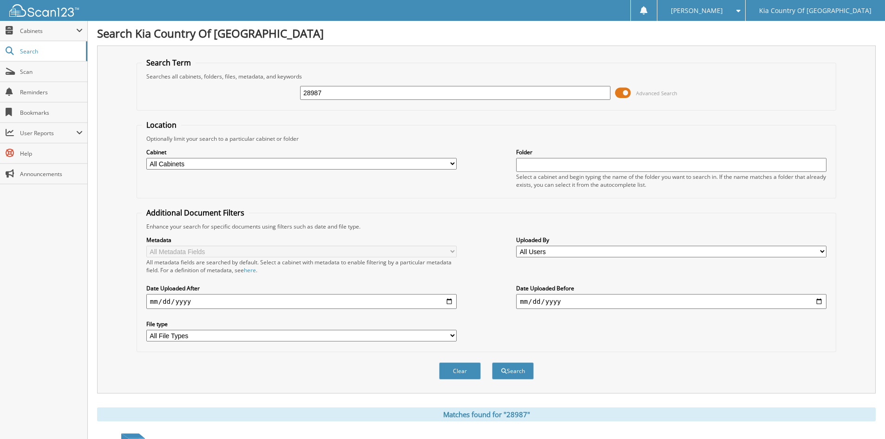
click at [406, 91] on input "28987" at bounding box center [455, 93] width 310 height 14
type input "28990"
click at [492, 362] on button "Search" at bounding box center [513, 370] width 42 height 17
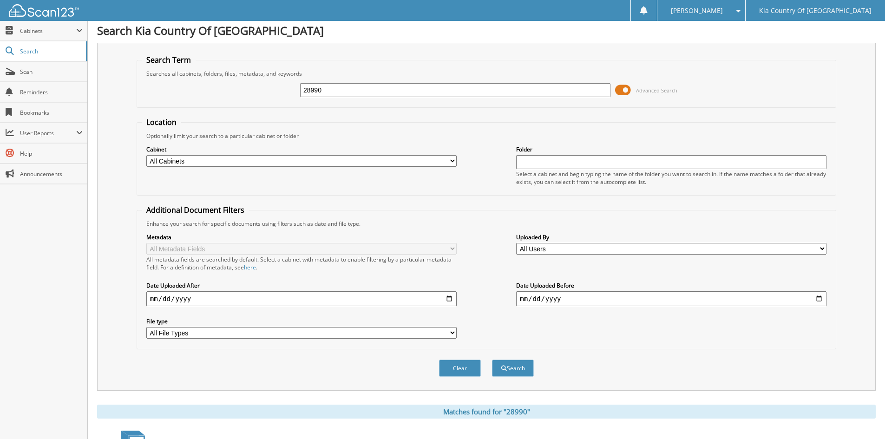
scroll to position [137, 0]
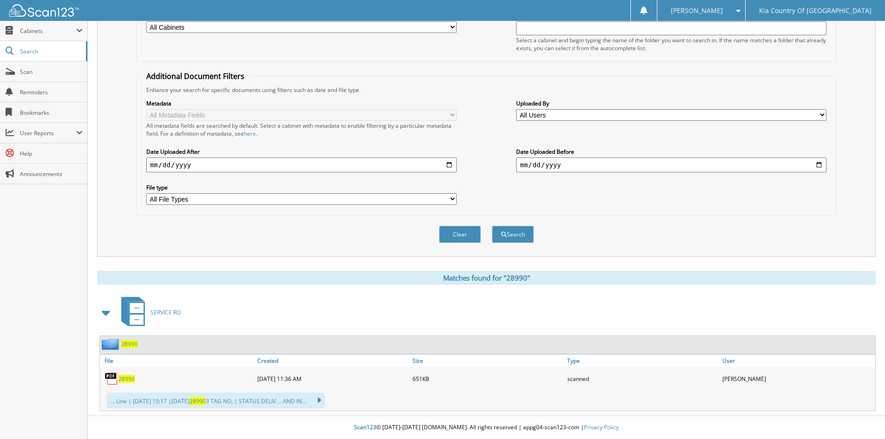
click at [126, 379] on span "28990" at bounding box center [126, 379] width 16 height 8
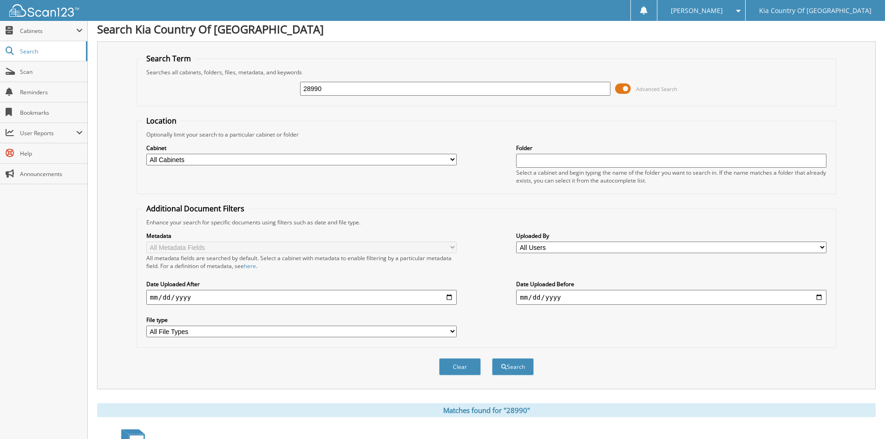
scroll to position [0, 0]
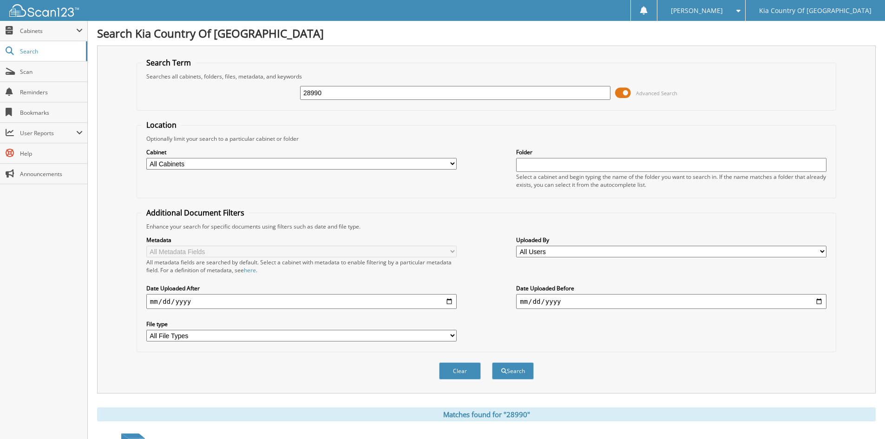
click at [344, 90] on input "28990" at bounding box center [455, 93] width 310 height 14
click at [408, 91] on input "28990" at bounding box center [455, 93] width 310 height 14
type input "28978"
click at [492, 362] on button "Search" at bounding box center [513, 370] width 42 height 17
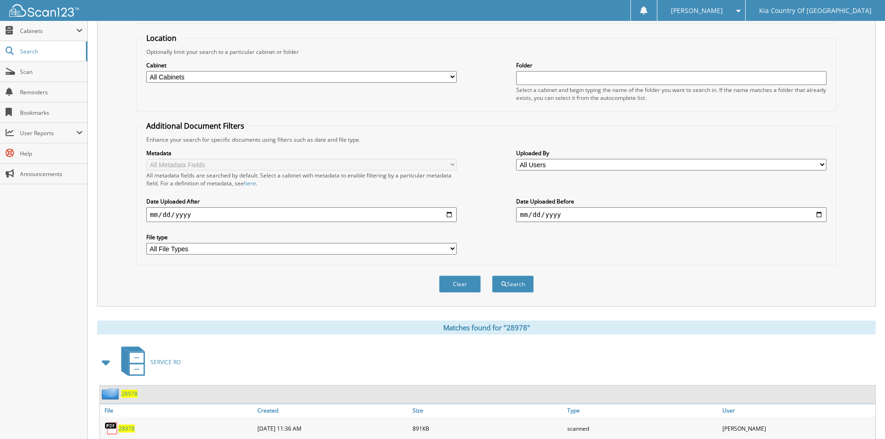
scroll to position [137, 0]
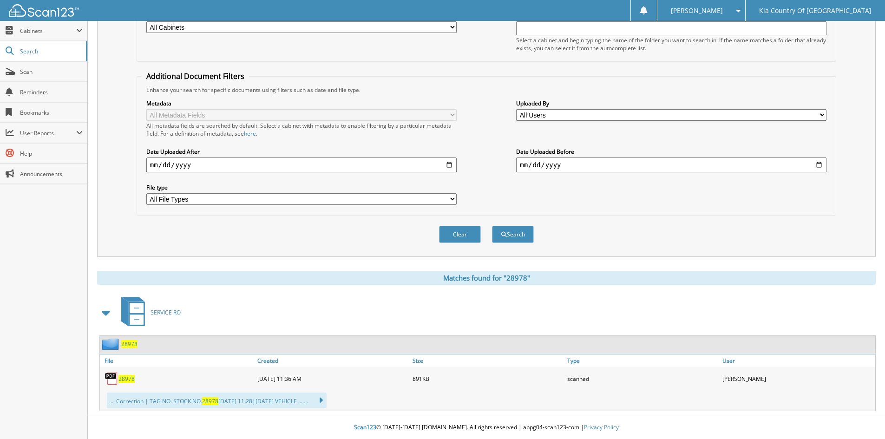
click at [127, 377] on span "28978" at bounding box center [126, 379] width 16 height 8
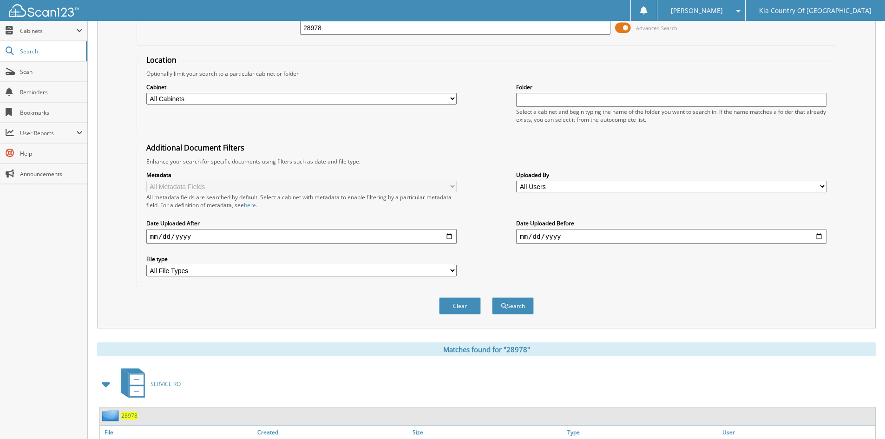
scroll to position [0, 0]
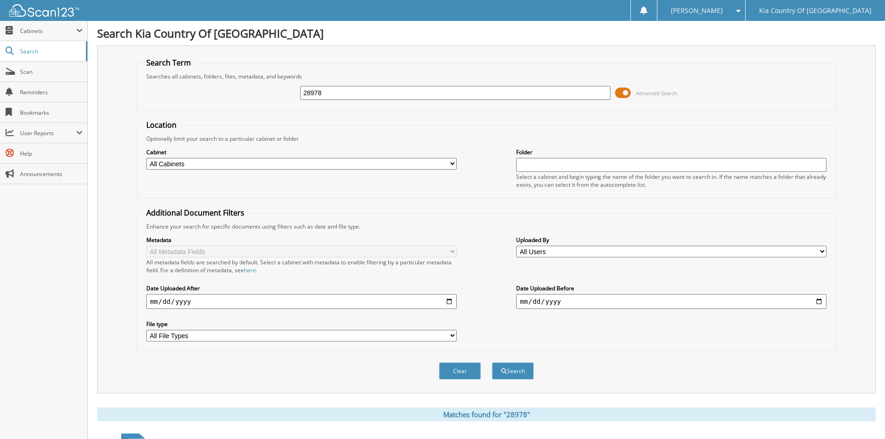
click at [359, 96] on input "28978" at bounding box center [455, 93] width 310 height 14
type input "29046"
click at [492, 362] on button "Search" at bounding box center [513, 370] width 42 height 17
click at [342, 94] on input "29046" at bounding box center [455, 93] width 310 height 14
type input "29027"
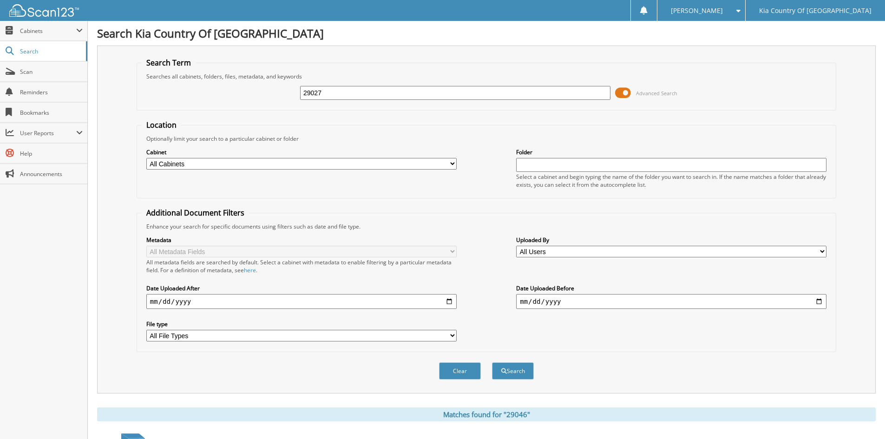
click at [492, 362] on button "Search" at bounding box center [513, 370] width 42 height 17
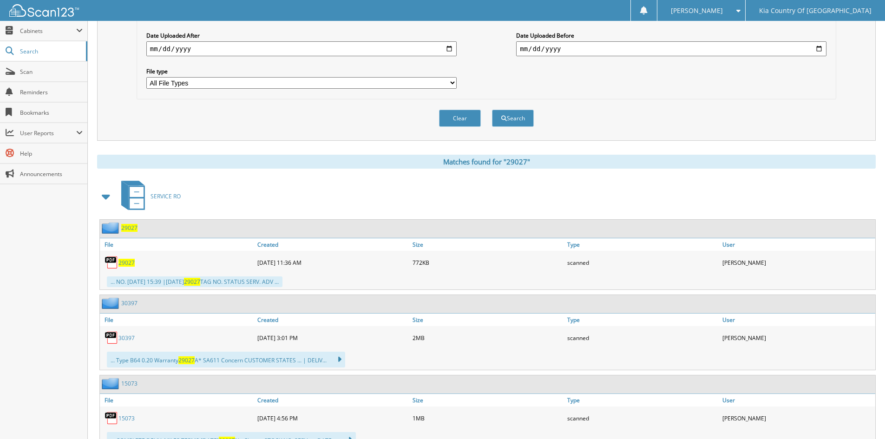
scroll to position [279, 0]
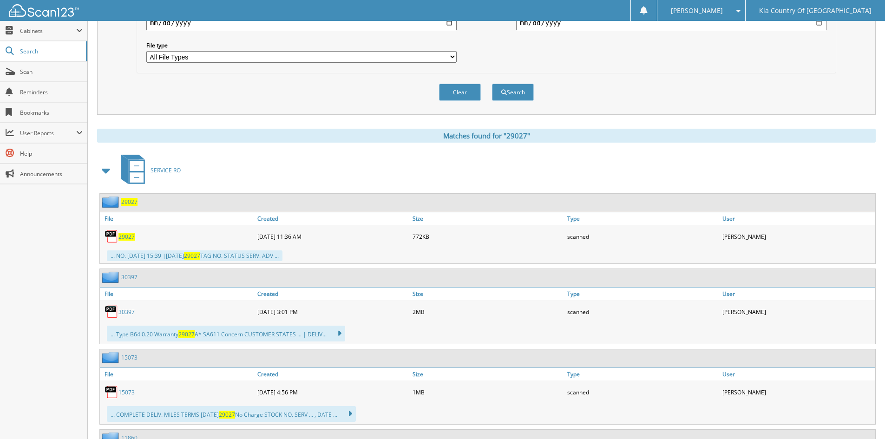
click at [125, 235] on span "29027" at bounding box center [126, 237] width 16 height 8
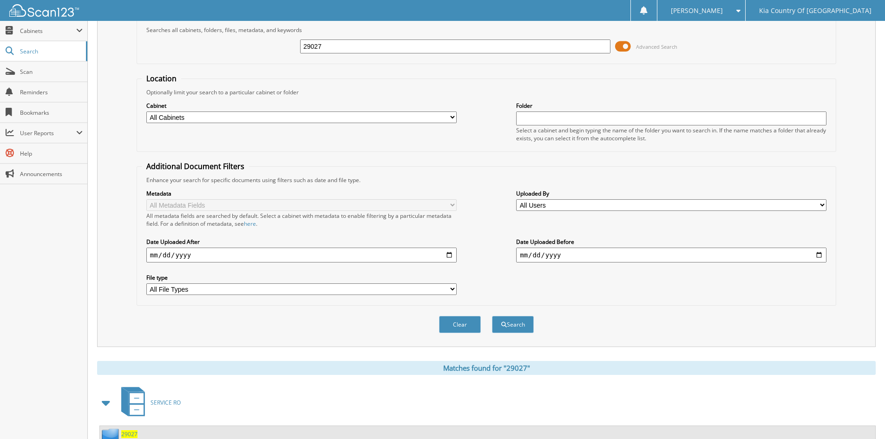
click at [341, 49] on input "29027" at bounding box center [455, 46] width 310 height 14
type input "29192"
click at [492, 316] on button "Search" at bounding box center [513, 324] width 42 height 17
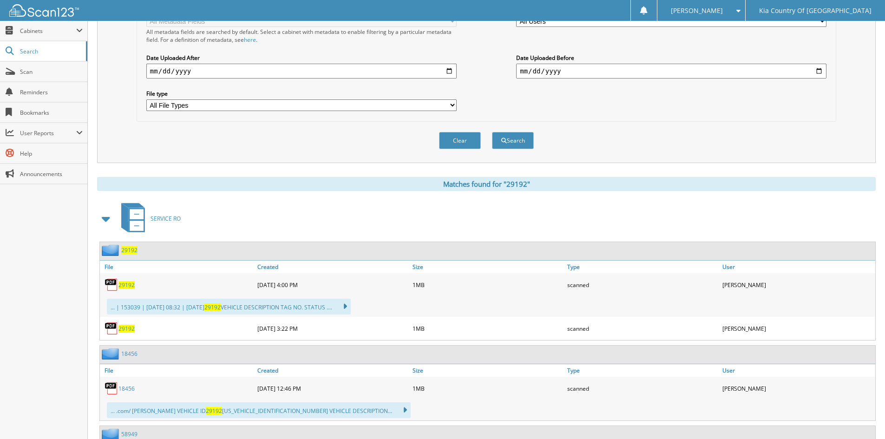
scroll to position [232, 0]
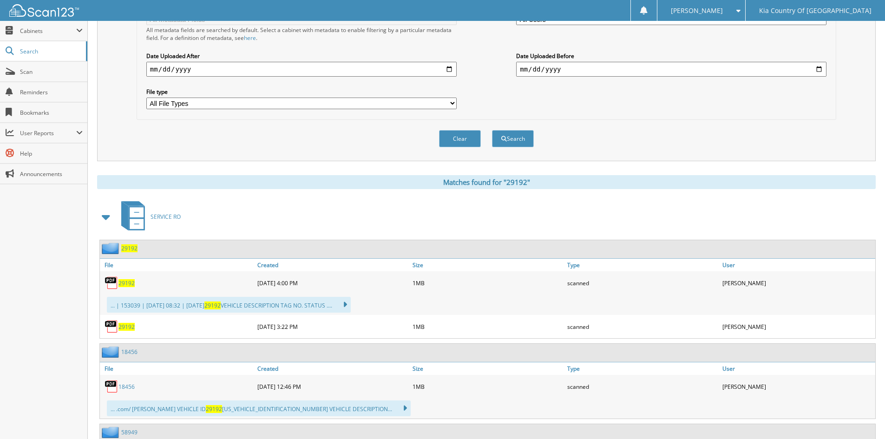
click at [126, 282] on span "29192" at bounding box center [126, 283] width 16 height 8
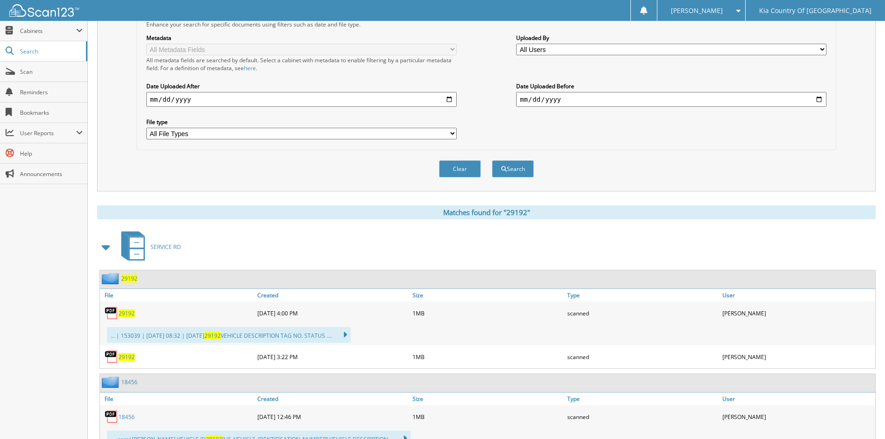
scroll to position [46, 0]
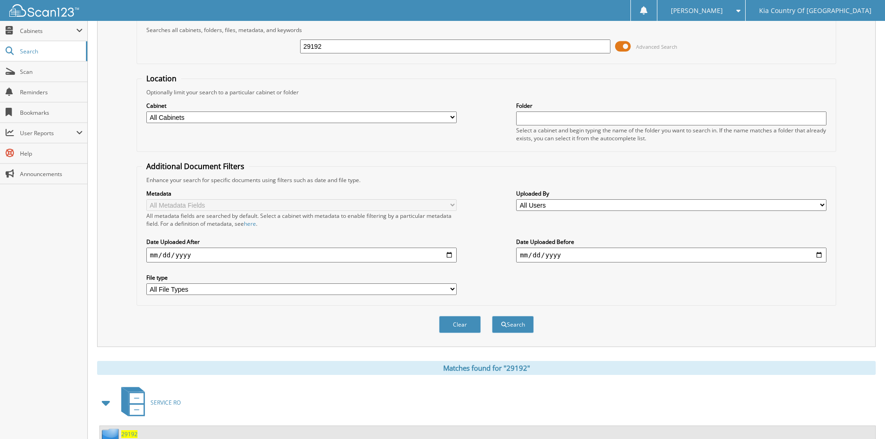
click at [345, 50] on input "29192" at bounding box center [455, 46] width 310 height 14
type input "29349"
click at [492, 316] on button "Search" at bounding box center [513, 324] width 42 height 17
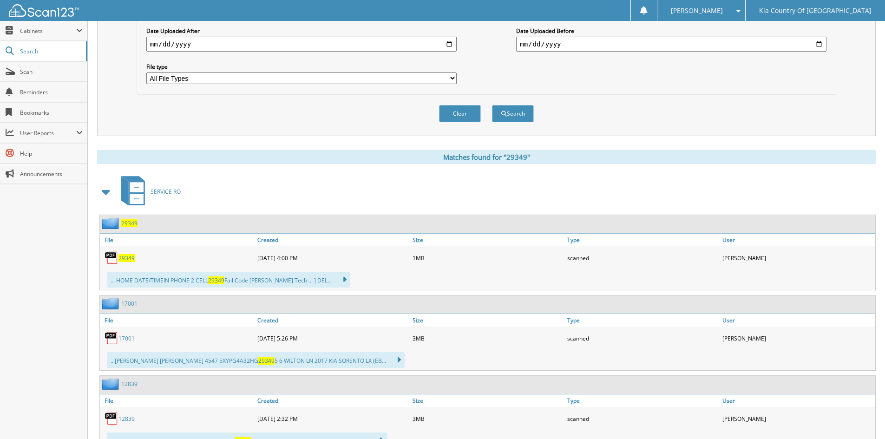
scroll to position [279, 0]
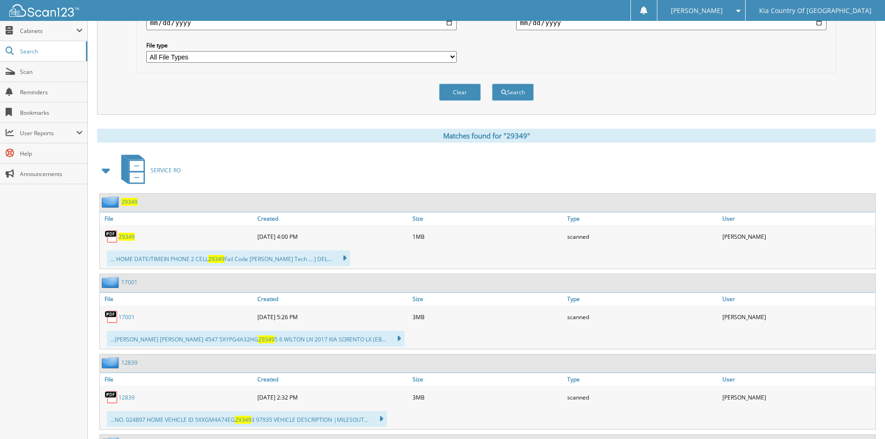
click at [129, 236] on span "29349" at bounding box center [126, 237] width 16 height 8
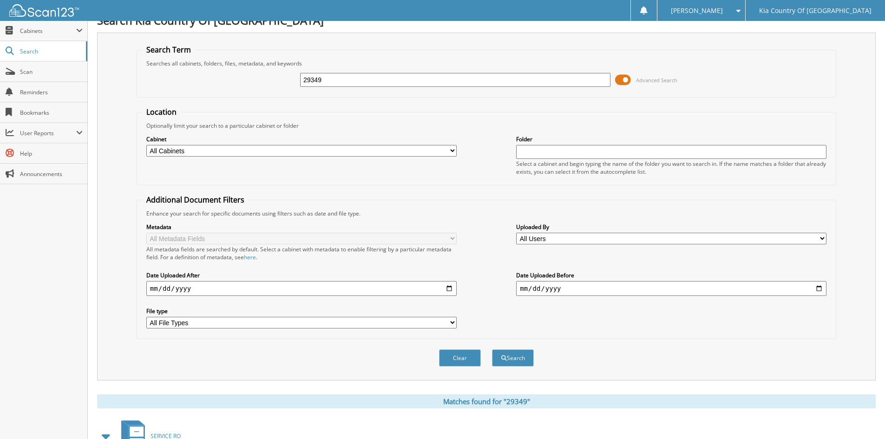
scroll to position [0, 0]
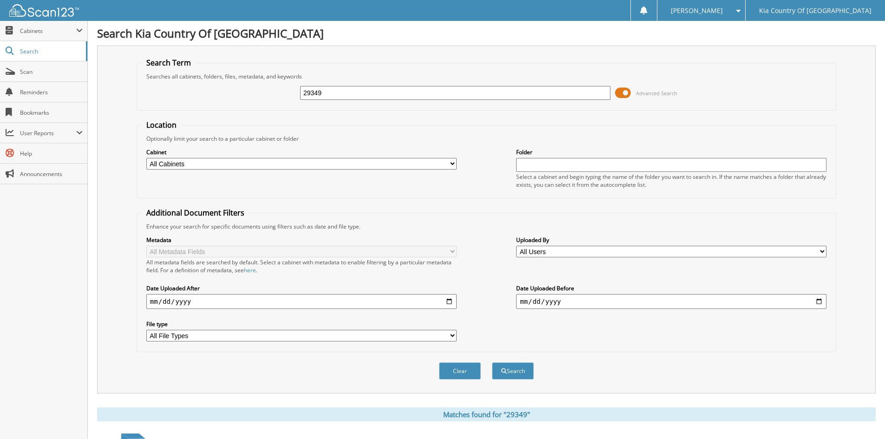
click at [401, 92] on input "29349" at bounding box center [455, 93] width 310 height 14
type input "29362"
click at [492, 362] on button "Search" at bounding box center [513, 370] width 42 height 17
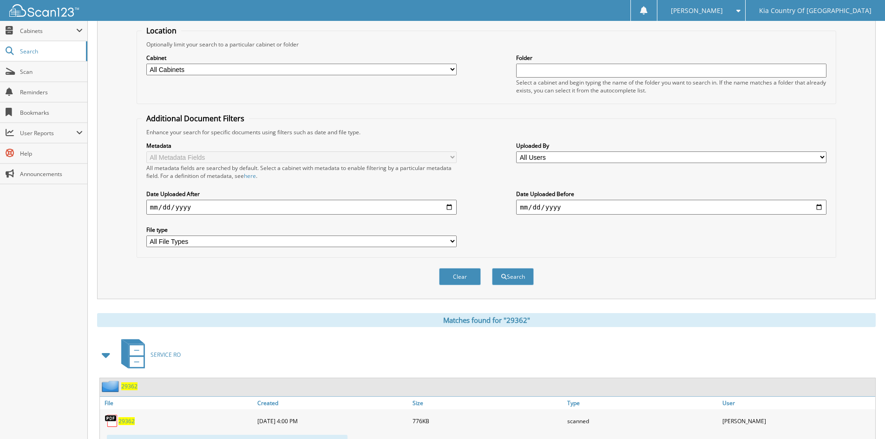
scroll to position [137, 0]
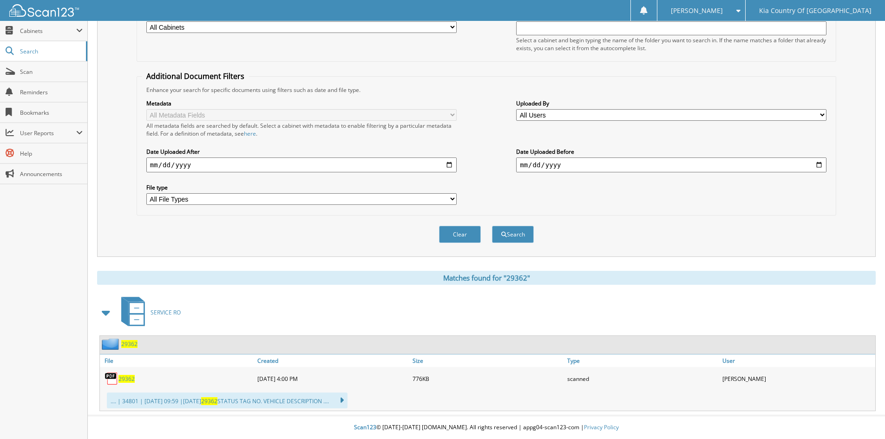
click at [126, 380] on span "29362" at bounding box center [126, 379] width 16 height 8
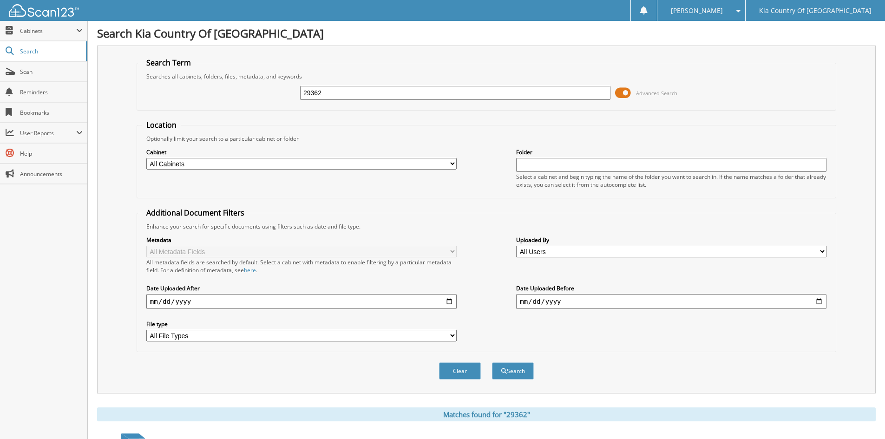
click at [401, 96] on input "29362" at bounding box center [455, 93] width 310 height 14
type input "29241"
click at [492, 362] on button "Search" at bounding box center [513, 370] width 42 height 17
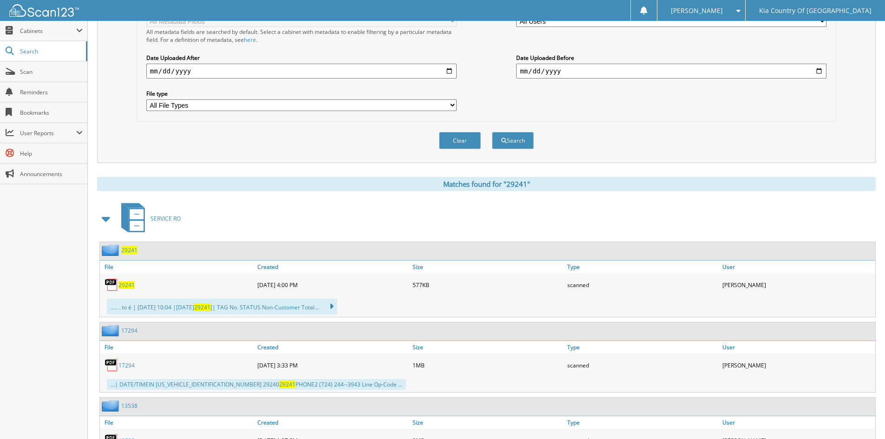
scroll to position [279, 0]
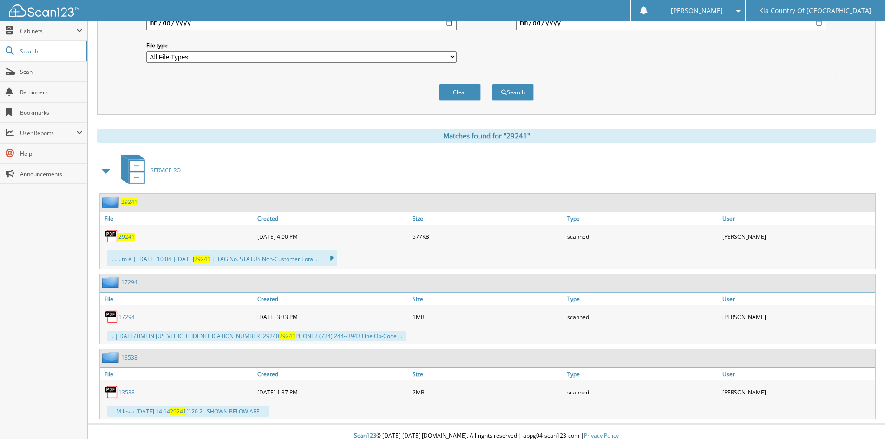
click at [130, 237] on span "29241" at bounding box center [126, 237] width 16 height 8
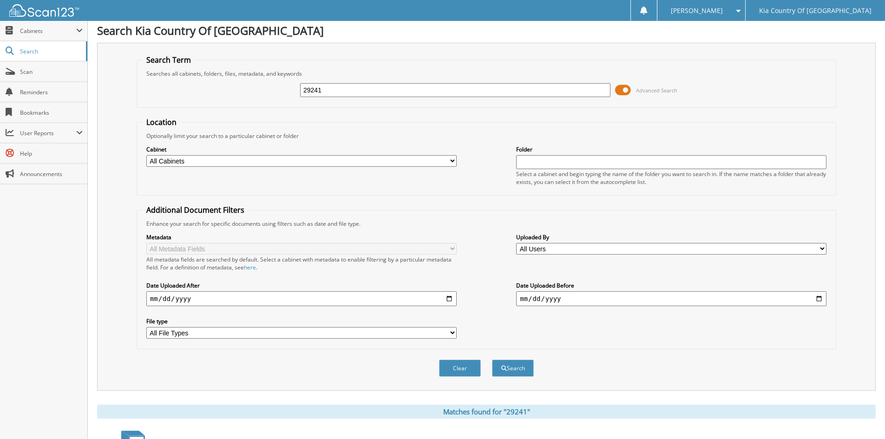
scroll to position [0, 0]
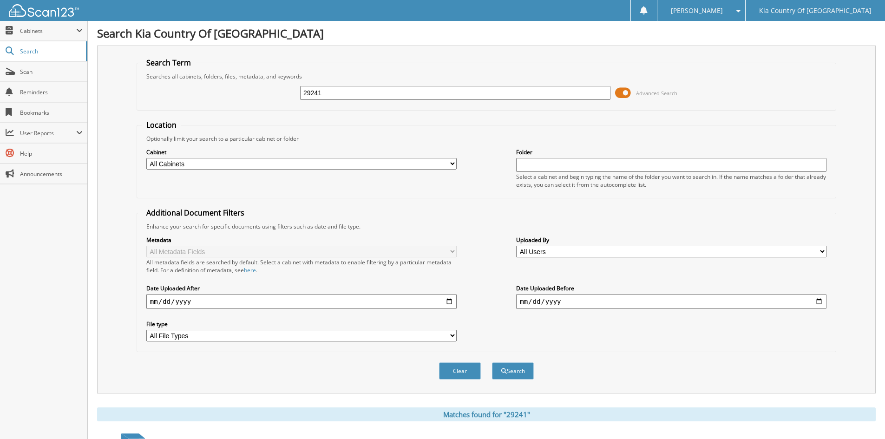
click at [417, 95] on input "29241" at bounding box center [455, 93] width 310 height 14
type input "29248"
click at [492, 362] on button "Search" at bounding box center [513, 370] width 42 height 17
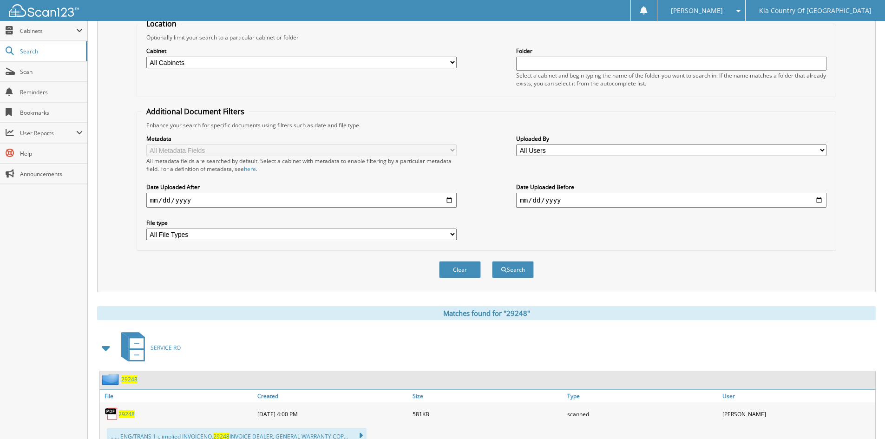
scroll to position [217, 0]
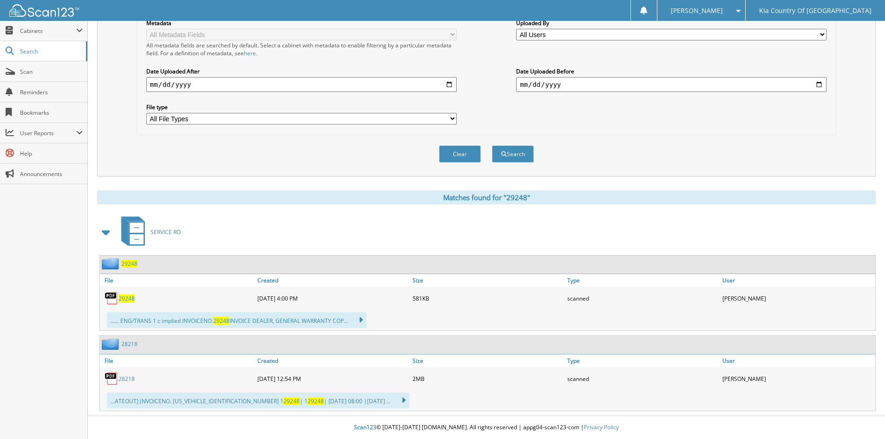
click at [126, 300] on span "29248" at bounding box center [126, 299] width 16 height 8
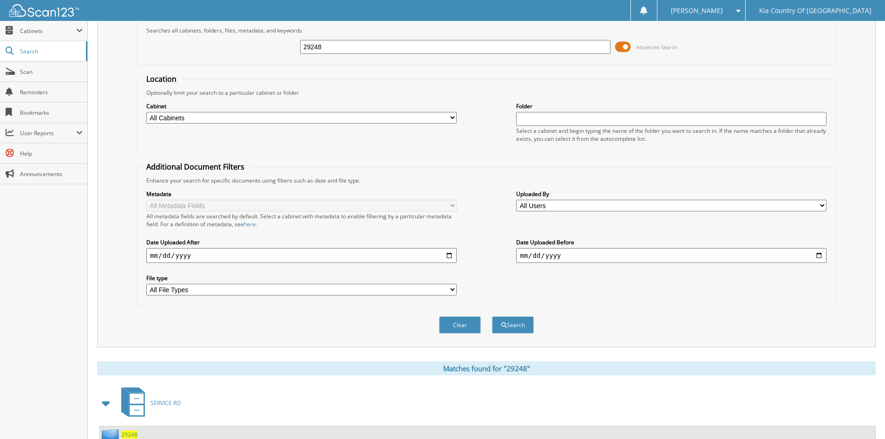
scroll to position [0, 0]
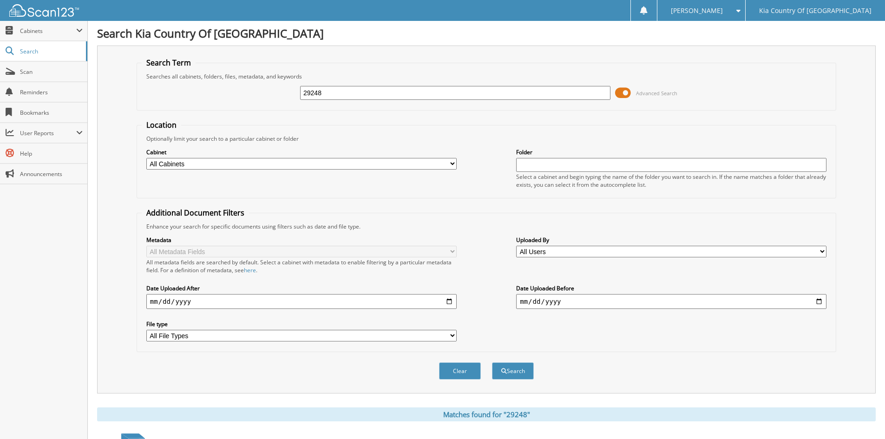
click at [354, 92] on input "29248" at bounding box center [455, 93] width 310 height 14
type input "29236"
click at [492, 362] on button "Search" at bounding box center [513, 370] width 42 height 17
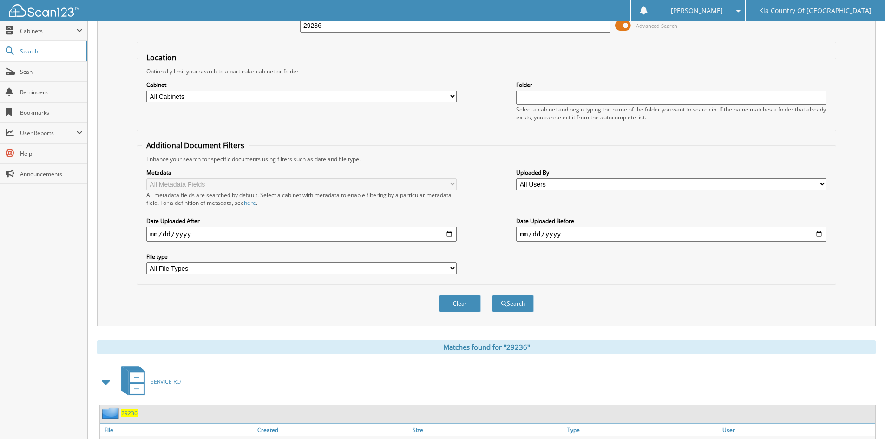
scroll to position [137, 0]
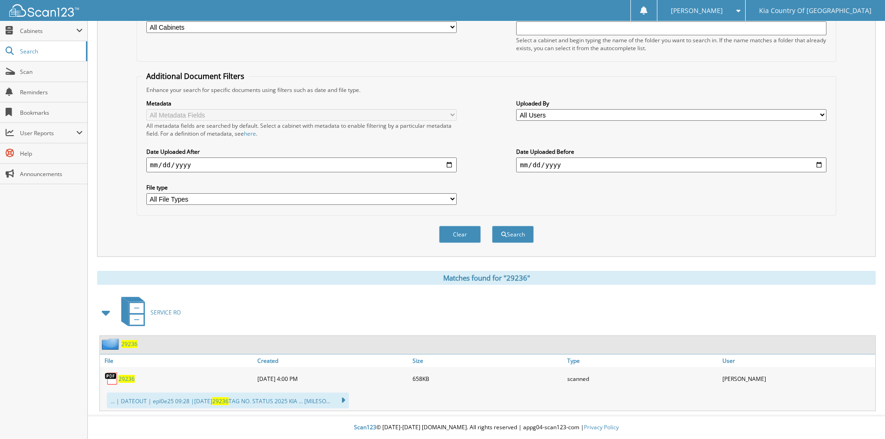
click at [127, 377] on span "29236" at bounding box center [126, 379] width 16 height 8
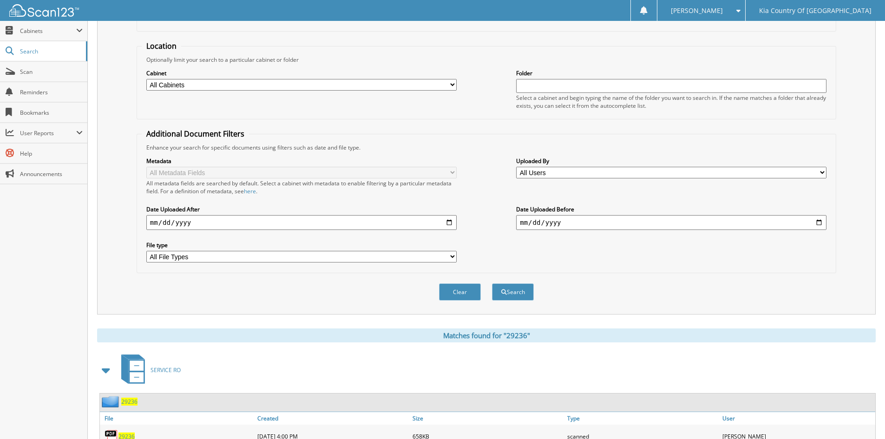
scroll to position [0, 0]
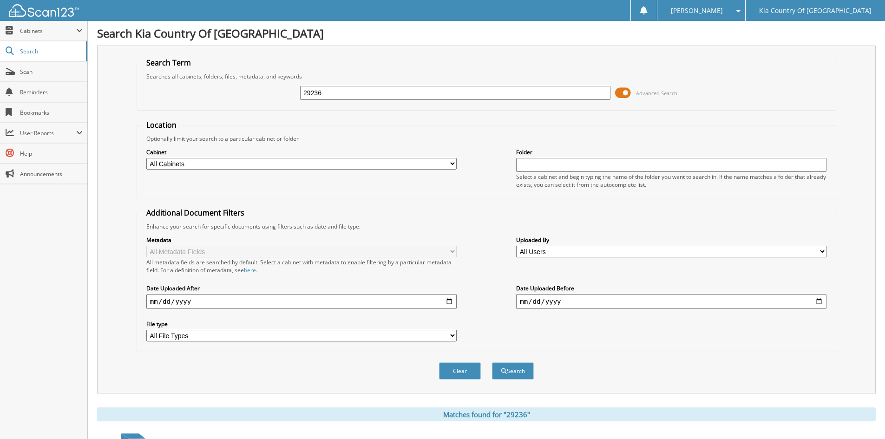
click at [371, 93] on input "29236" at bounding box center [455, 93] width 310 height 14
type input "29163"
click at [492, 362] on button "Search" at bounding box center [513, 370] width 42 height 17
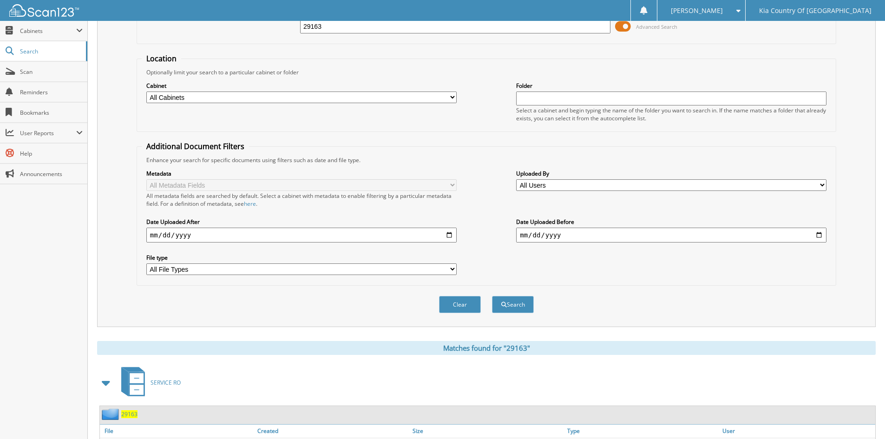
scroll to position [137, 0]
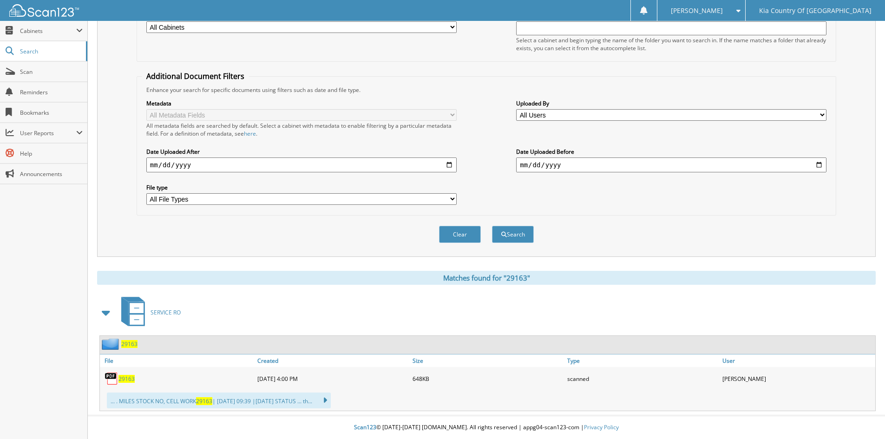
click at [131, 383] on div "29163" at bounding box center [177, 378] width 155 height 19
click at [131, 379] on span "29163" at bounding box center [126, 379] width 16 height 8
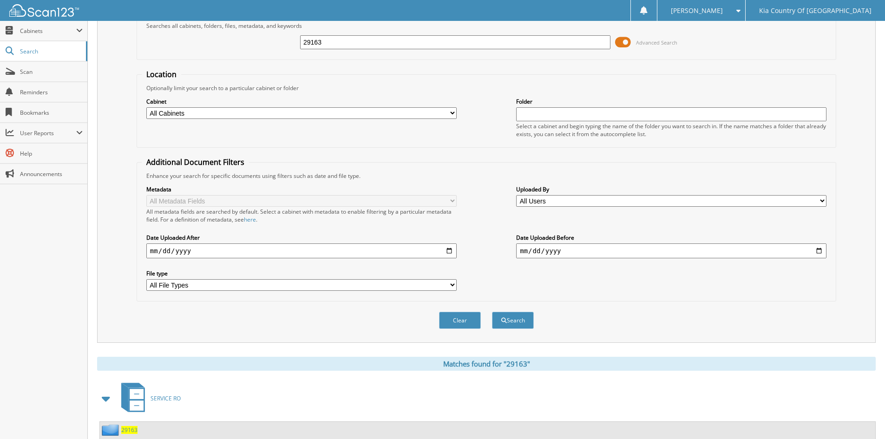
scroll to position [0, 0]
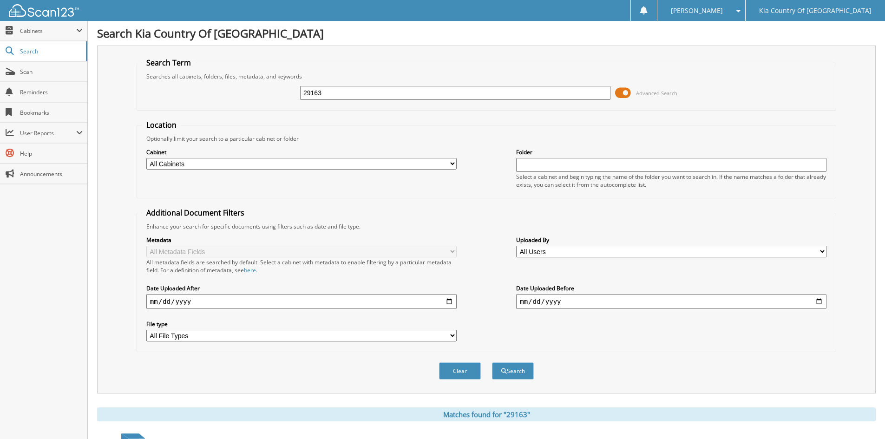
click at [333, 96] on input "29163" at bounding box center [455, 93] width 310 height 14
type input "29173"
click at [492, 362] on button "Search" at bounding box center [513, 370] width 42 height 17
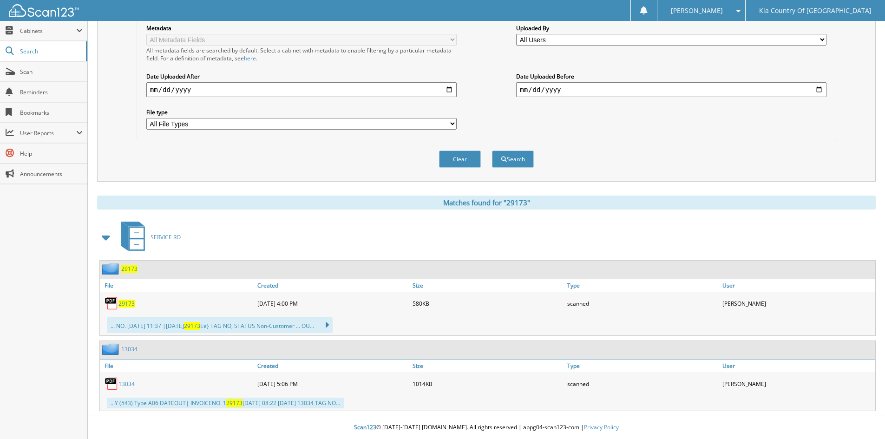
scroll to position [212, 0]
click at [126, 305] on span "29173" at bounding box center [126, 304] width 16 height 8
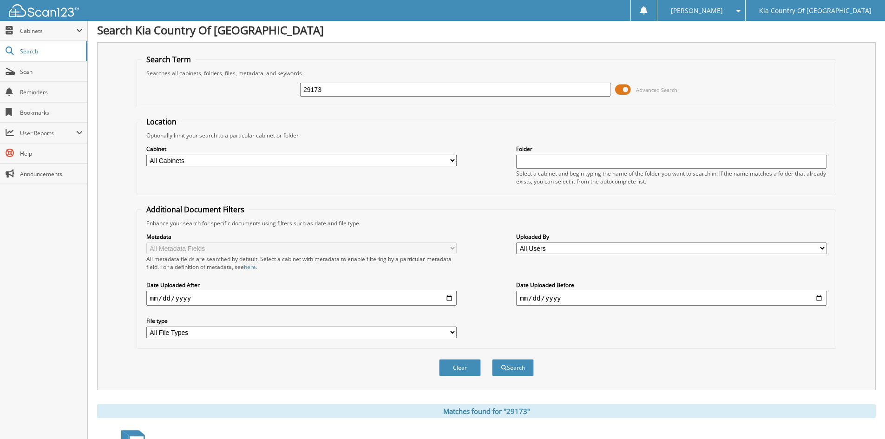
scroll to position [0, 0]
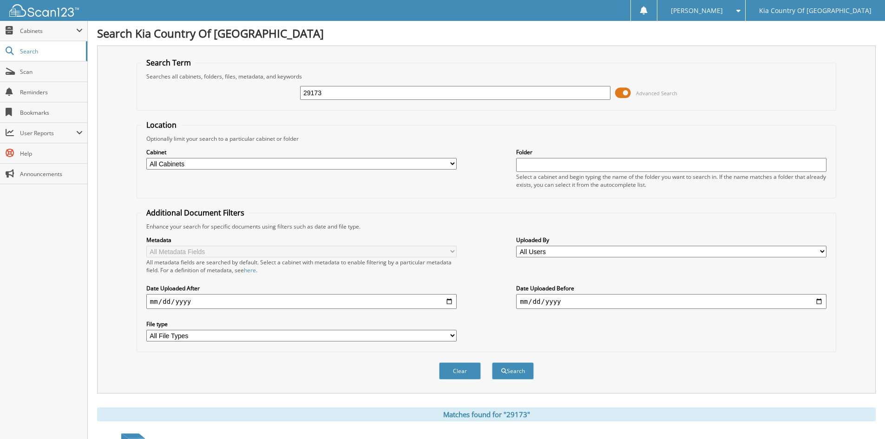
click at [341, 93] on input "29173" at bounding box center [455, 93] width 310 height 14
type input "29206"
click at [492, 362] on button "Search" at bounding box center [513, 370] width 42 height 17
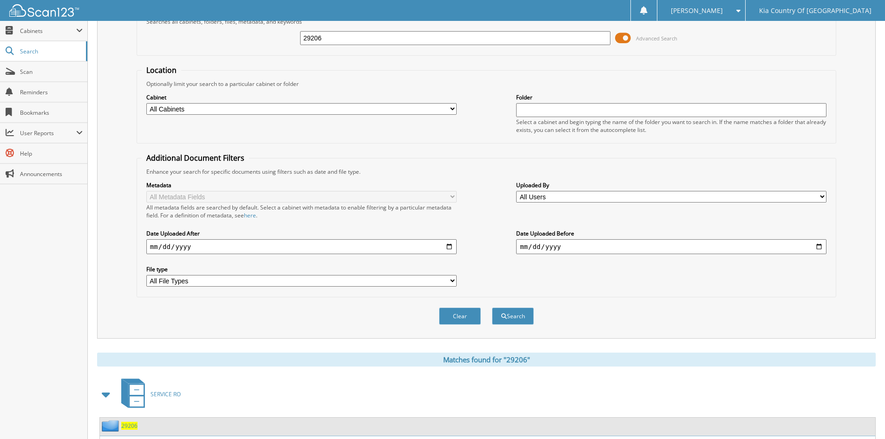
scroll to position [160, 0]
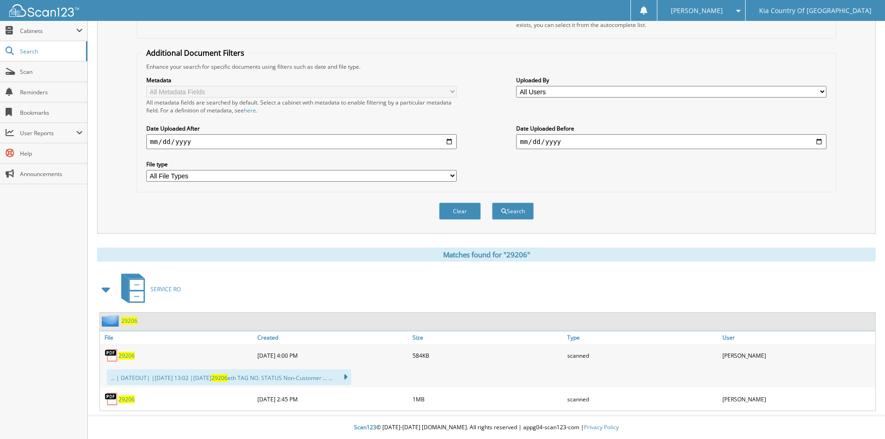
click at [123, 356] on span "29206" at bounding box center [126, 356] width 16 height 8
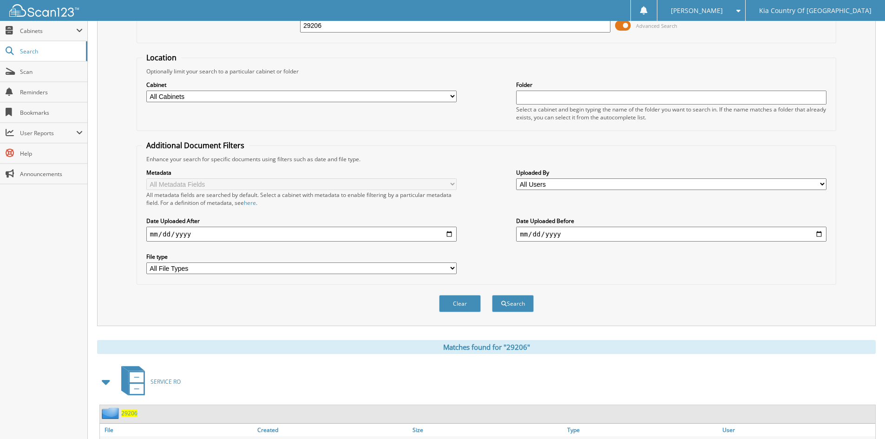
click at [348, 28] on input "29206" at bounding box center [455, 26] width 310 height 14
type input "29181"
click at [492, 295] on button "Search" at bounding box center [513, 303] width 42 height 17
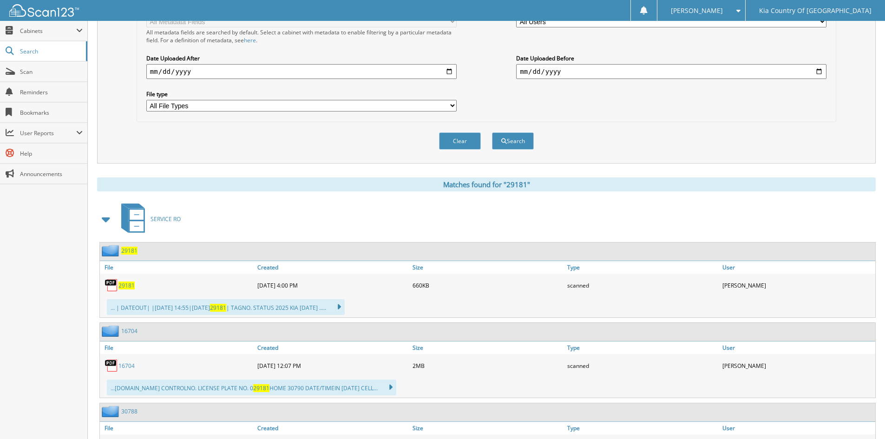
scroll to position [232, 0]
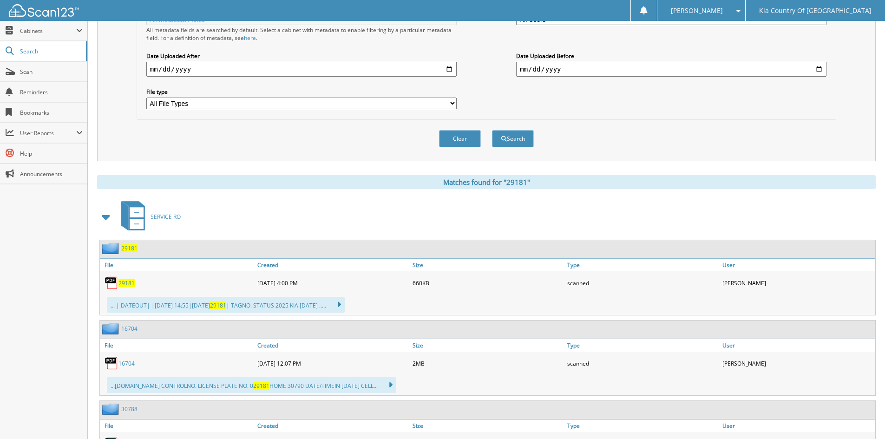
click at [129, 283] on span "29181" at bounding box center [126, 283] width 16 height 8
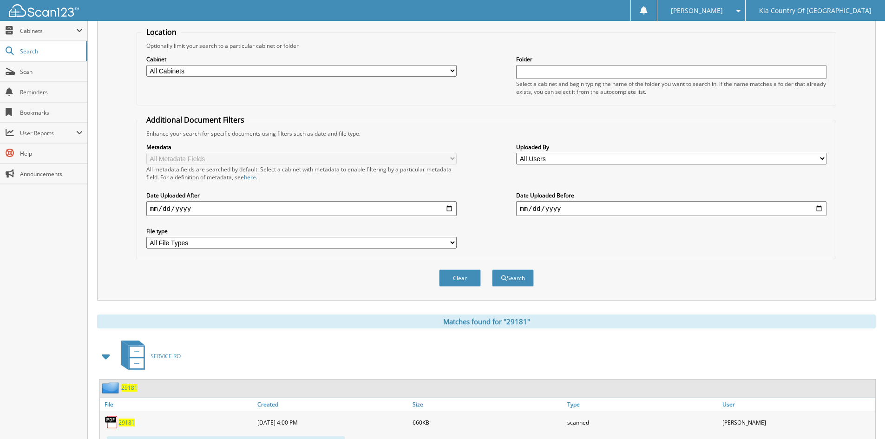
scroll to position [0, 0]
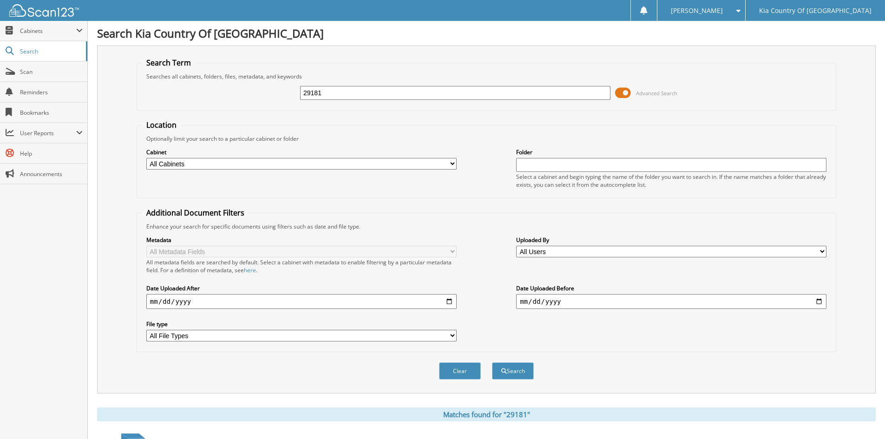
click at [375, 95] on input "29181" at bounding box center [455, 93] width 310 height 14
type input "29182"
click at [492, 362] on button "Search" at bounding box center [513, 370] width 42 height 17
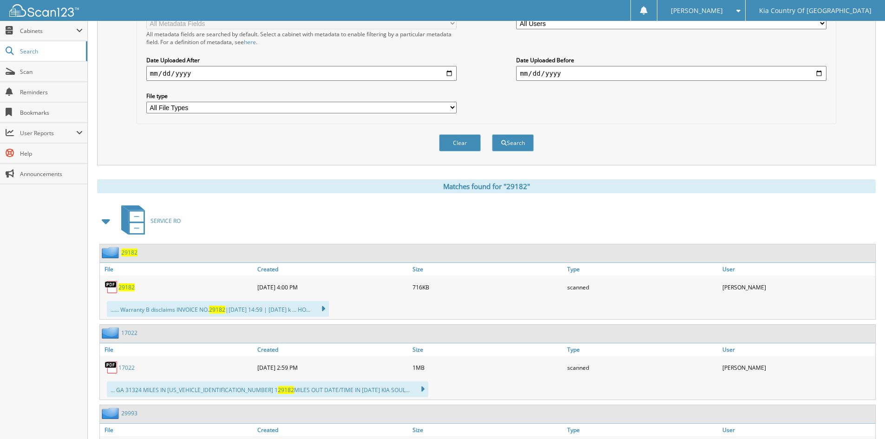
scroll to position [232, 0]
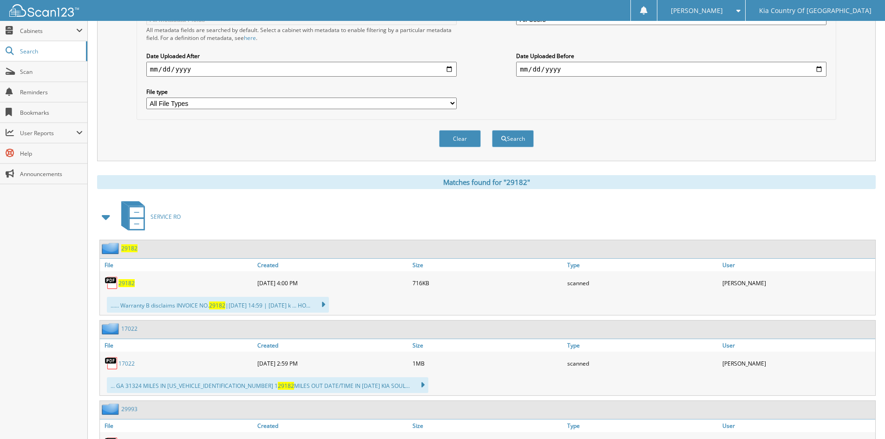
click at [125, 285] on span "29182" at bounding box center [126, 283] width 16 height 8
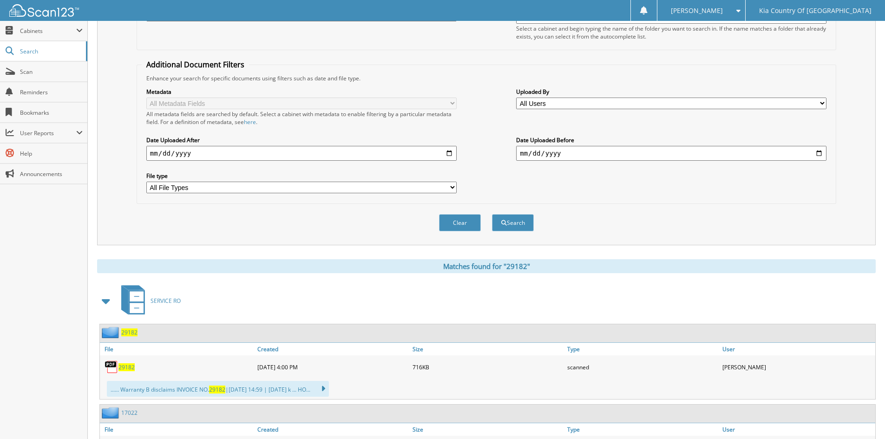
scroll to position [0, 0]
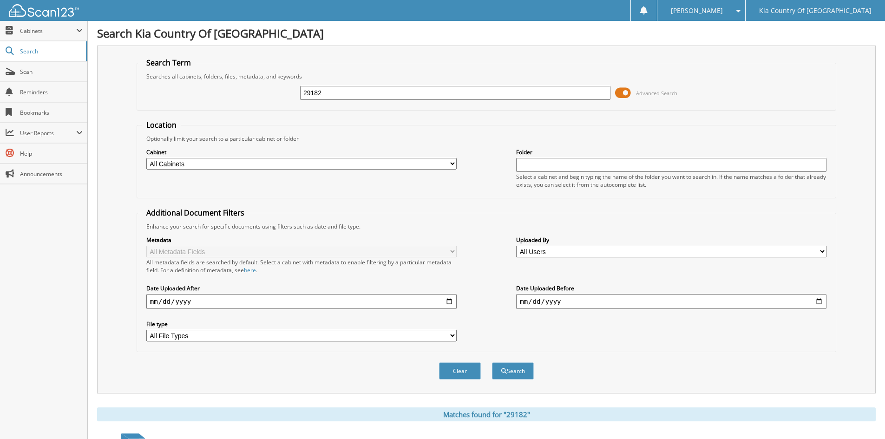
click at [382, 96] on input "29182" at bounding box center [455, 93] width 310 height 14
type input "29185"
click at [492, 362] on button "Search" at bounding box center [513, 370] width 42 height 17
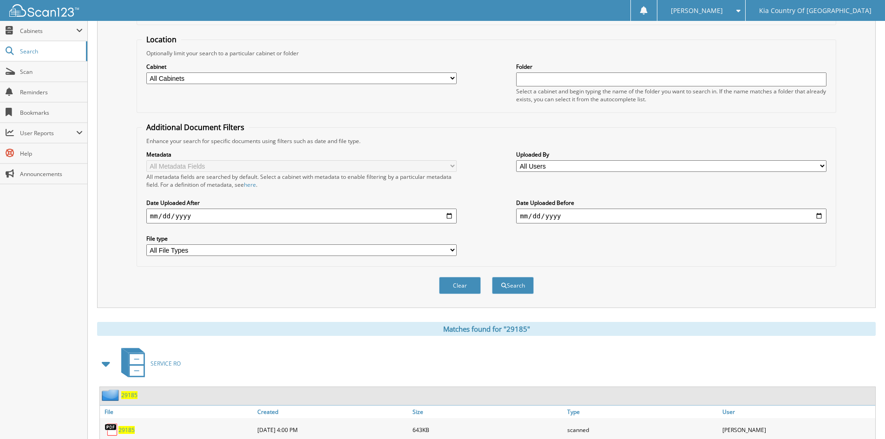
scroll to position [137, 0]
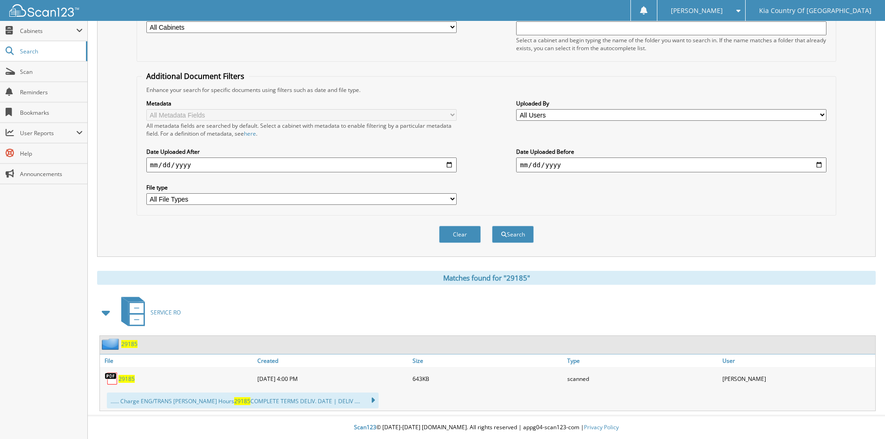
click at [125, 380] on span "29185" at bounding box center [126, 379] width 16 height 8
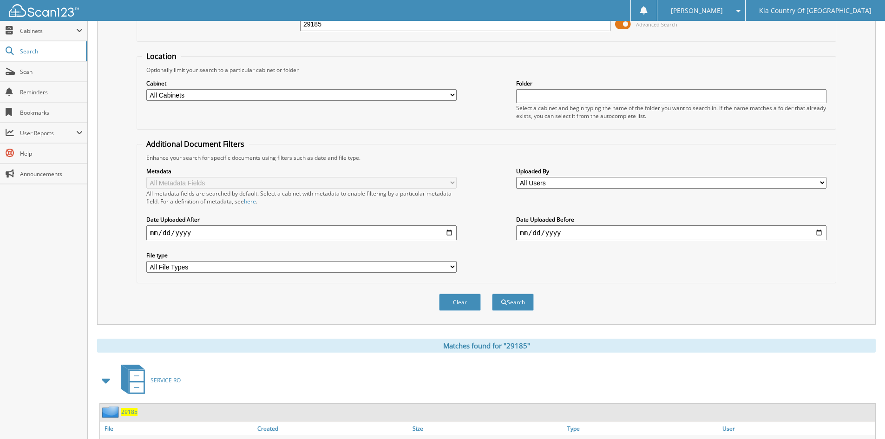
scroll to position [0, 0]
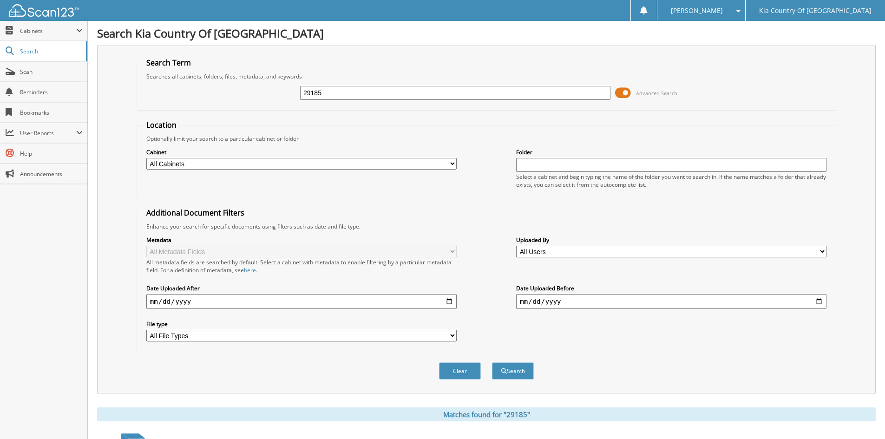
click at [396, 90] on input "29185" at bounding box center [455, 93] width 310 height 14
type input "29202"
click at [492, 362] on button "Search" at bounding box center [513, 370] width 42 height 17
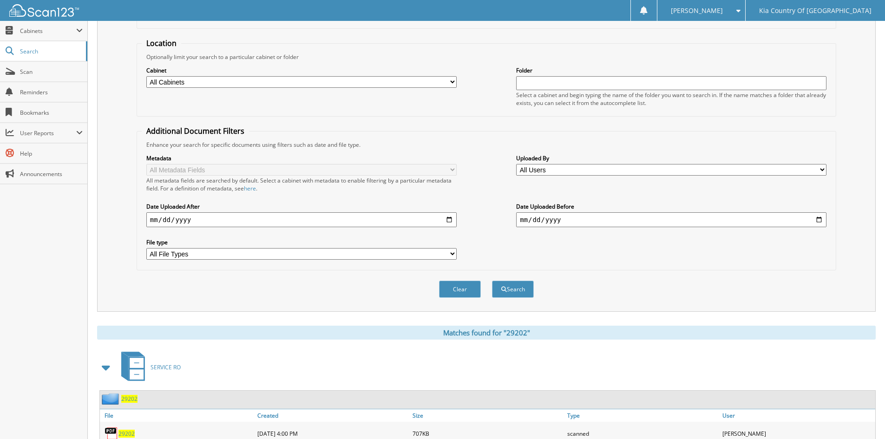
scroll to position [232, 0]
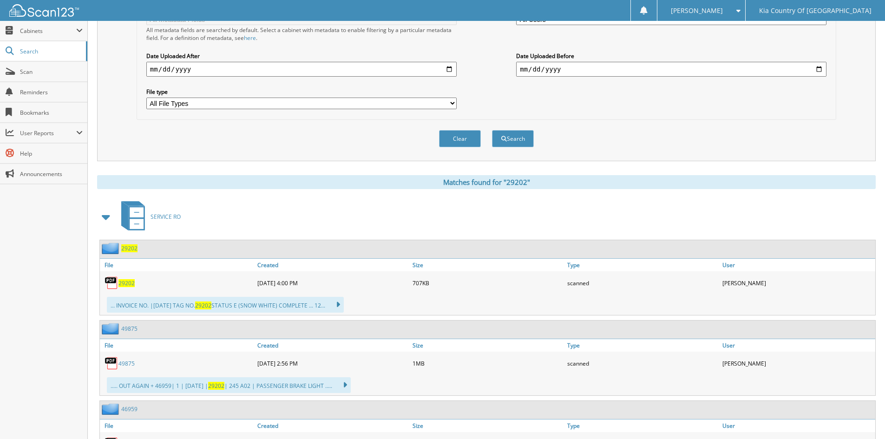
click at [125, 282] on span "29202" at bounding box center [126, 283] width 16 height 8
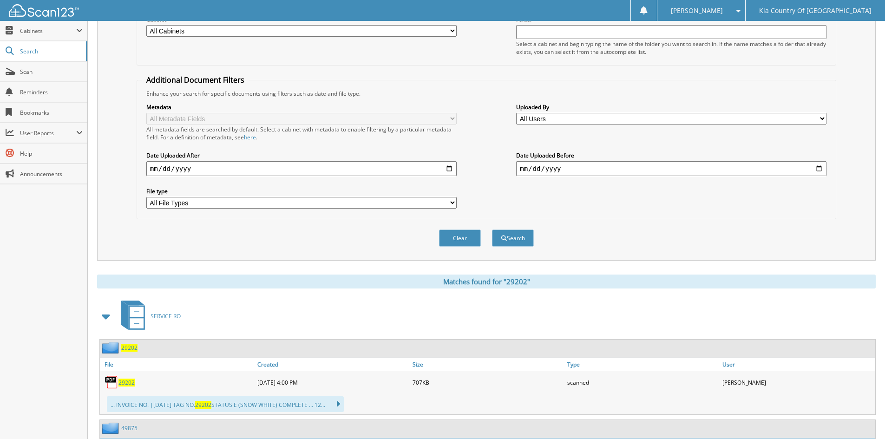
scroll to position [0, 0]
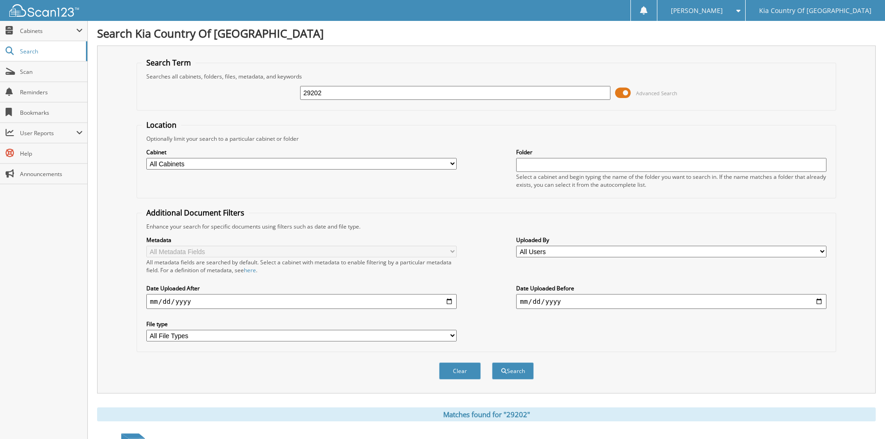
click at [356, 92] on input "29202" at bounding box center [455, 93] width 310 height 14
type input "29184"
click at [492, 362] on button "Search" at bounding box center [513, 370] width 42 height 17
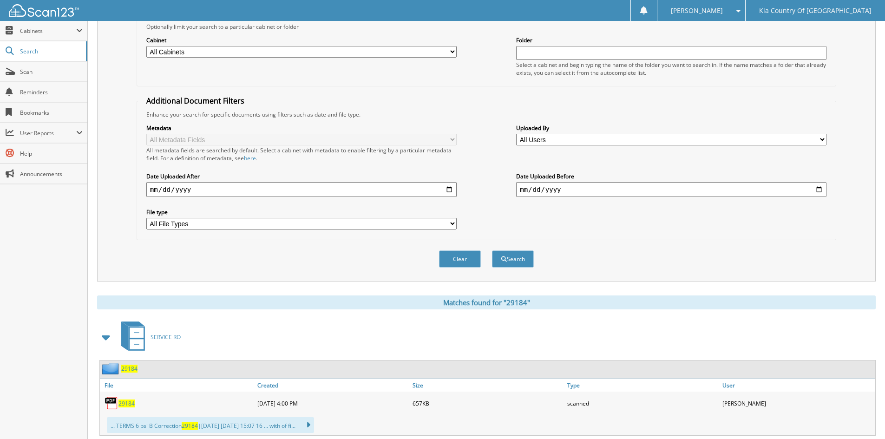
scroll to position [232, 0]
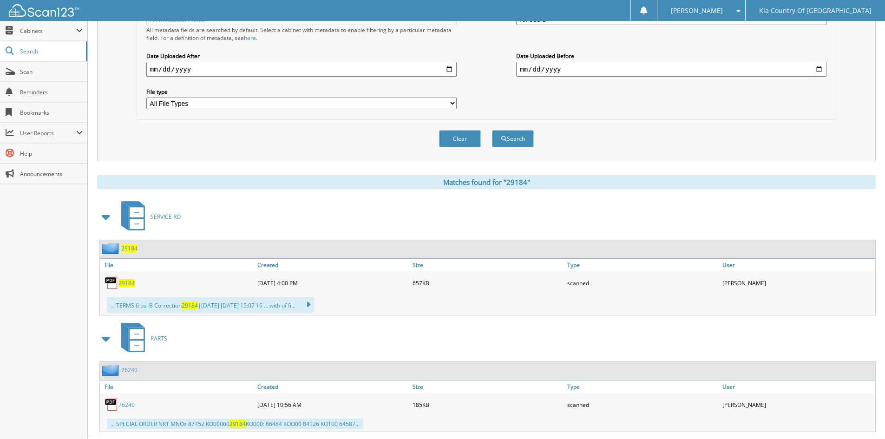
click at [128, 282] on span "29184" at bounding box center [126, 283] width 16 height 8
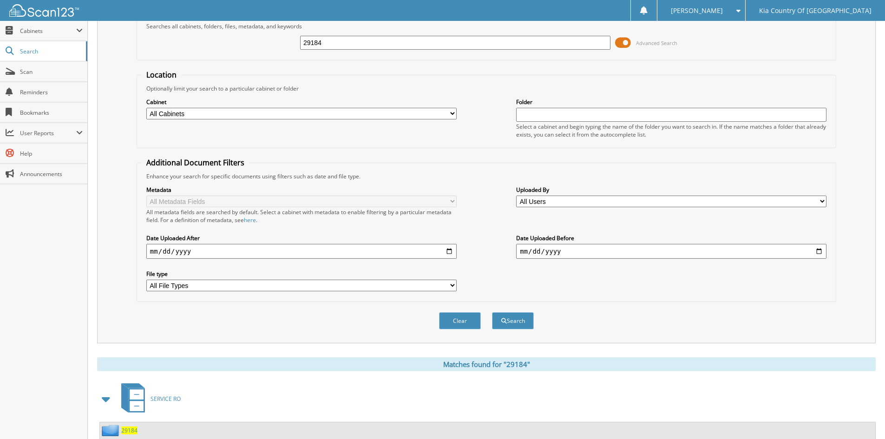
scroll to position [0, 0]
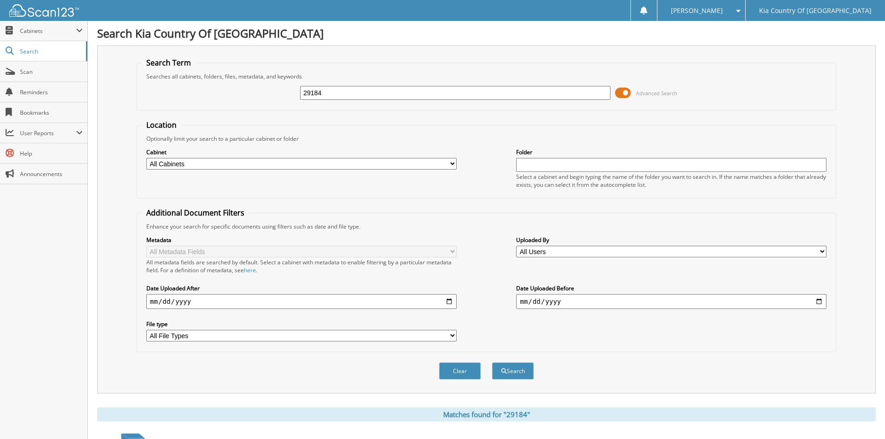
click at [414, 92] on input "29184" at bounding box center [455, 93] width 310 height 14
type input "29215"
click at [492, 362] on button "Search" at bounding box center [513, 370] width 42 height 17
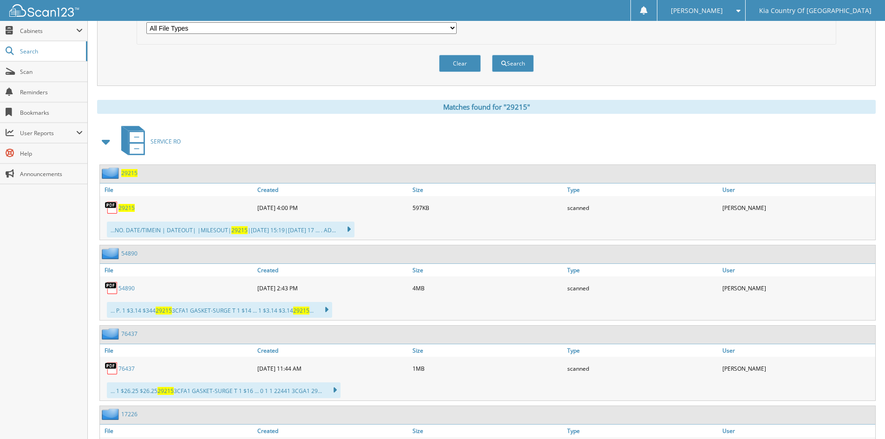
scroll to position [325, 0]
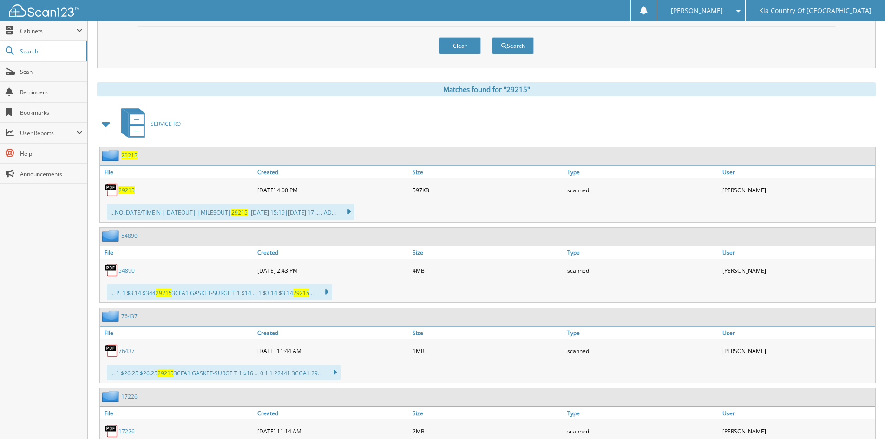
click at [129, 190] on span "29215" at bounding box center [126, 190] width 16 height 8
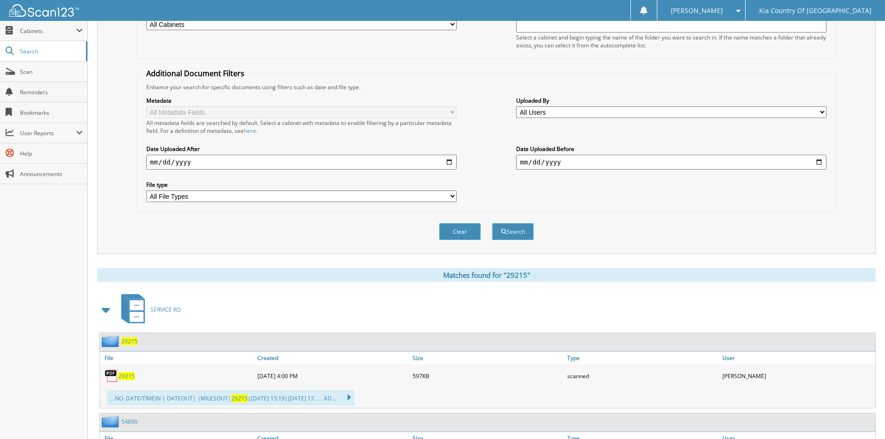
scroll to position [0, 0]
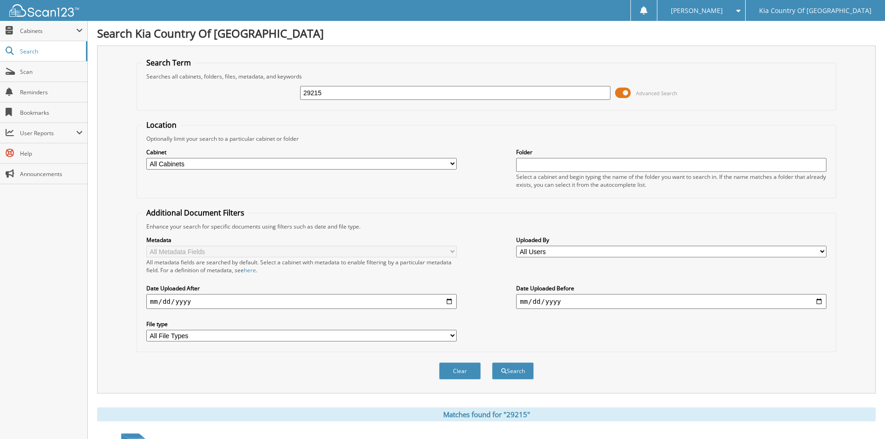
click at [394, 91] on input "29215" at bounding box center [455, 93] width 310 height 14
type input "28383"
click at [492, 362] on button "Search" at bounding box center [513, 370] width 42 height 17
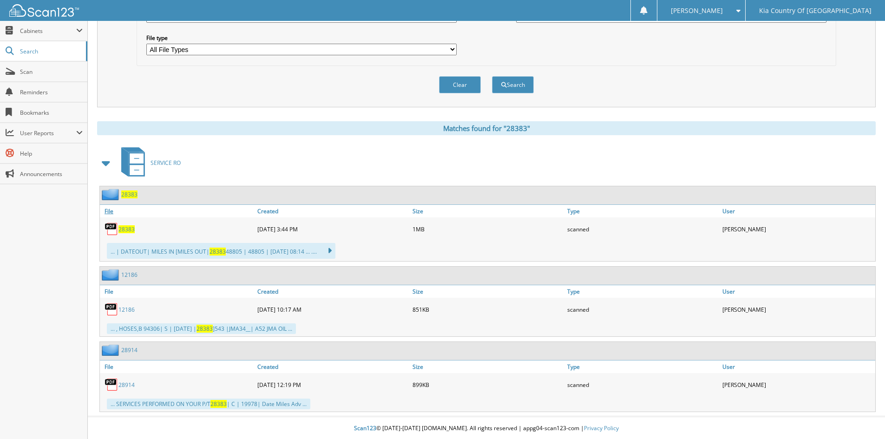
scroll to position [288, 0]
click at [125, 228] on span "28383" at bounding box center [126, 228] width 16 height 8
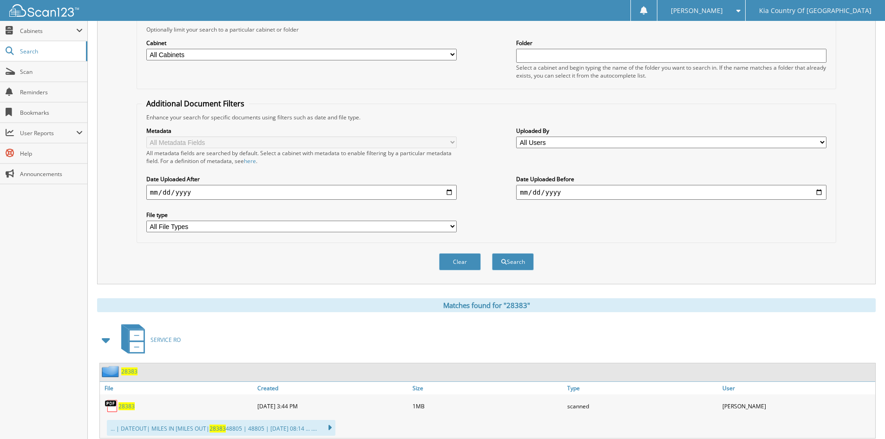
scroll to position [55, 0]
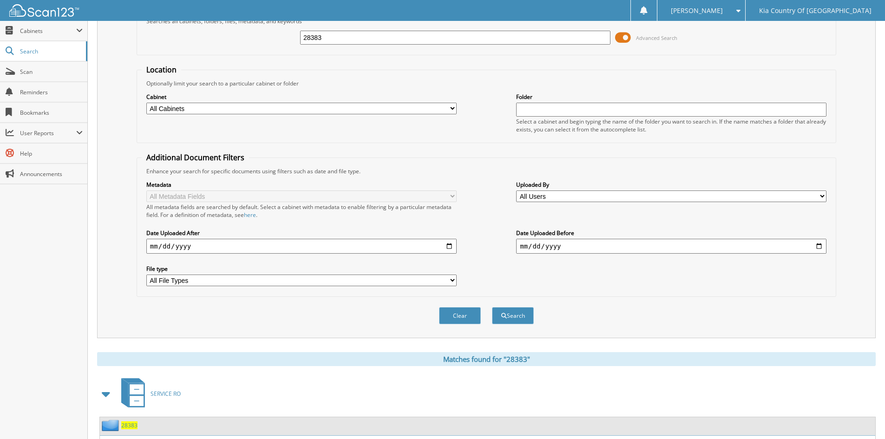
click at [386, 40] on input "28383" at bounding box center [455, 38] width 310 height 14
type input "28389"
click at [492, 307] on button "Search" at bounding box center [513, 315] width 42 height 17
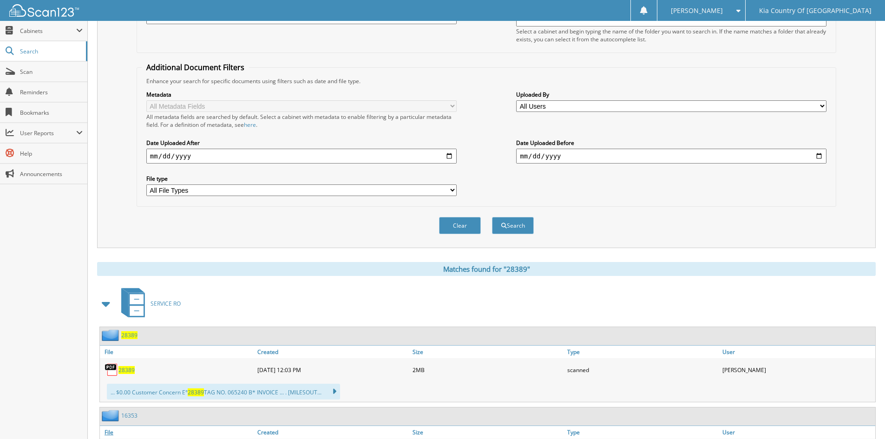
scroll to position [279, 0]
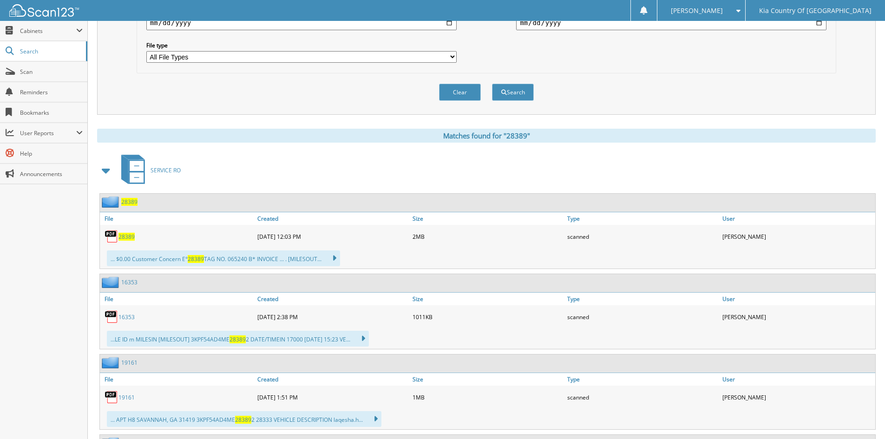
click at [129, 236] on span "28389" at bounding box center [126, 237] width 16 height 8
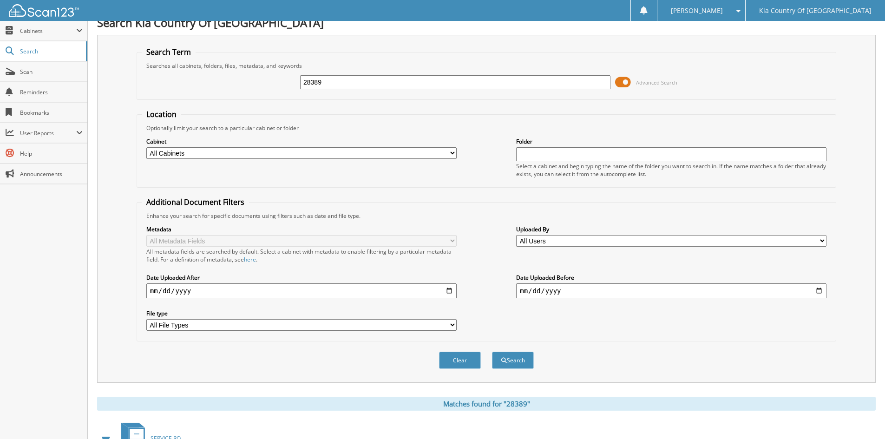
scroll to position [0, 0]
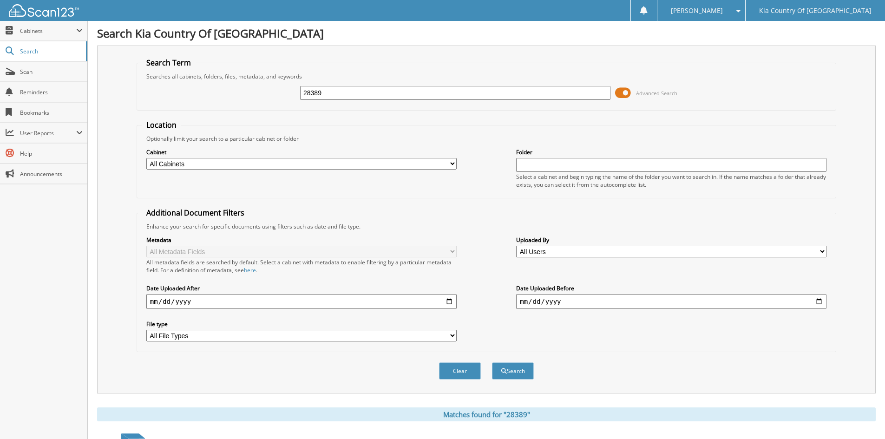
click at [360, 92] on input "28389" at bounding box center [455, 93] width 310 height 14
type input "29389"
click at [492, 362] on button "Search" at bounding box center [513, 370] width 42 height 17
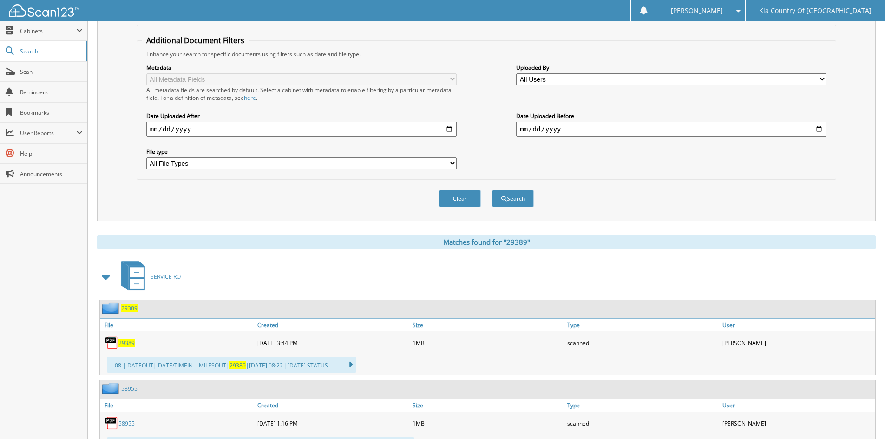
scroll to position [186, 0]
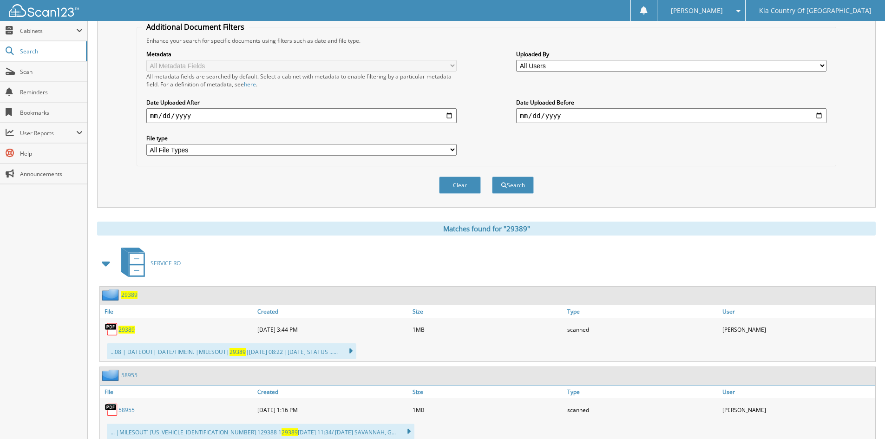
click at [129, 331] on span "29389" at bounding box center [126, 330] width 16 height 8
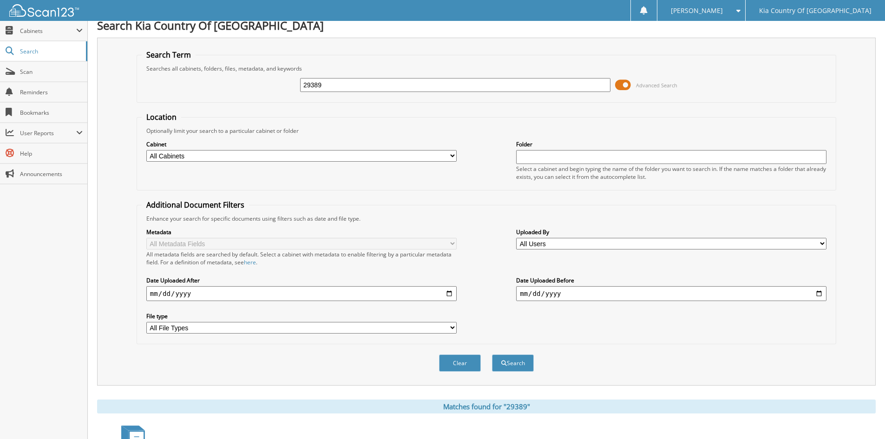
scroll to position [0, 0]
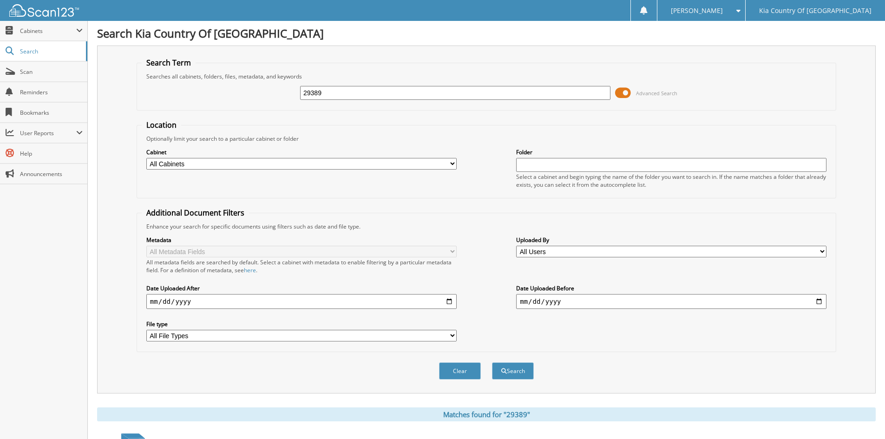
click at [397, 91] on input "29389" at bounding box center [455, 93] width 310 height 14
type input "29198"
click at [492, 362] on button "Search" at bounding box center [513, 370] width 42 height 17
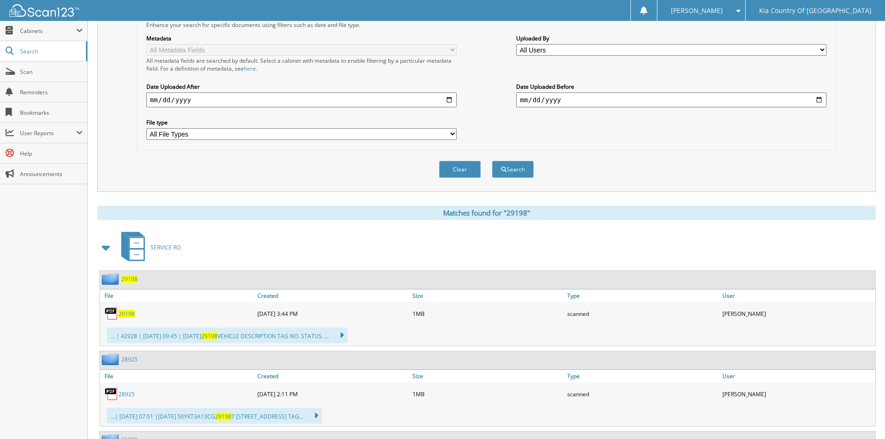
scroll to position [232, 0]
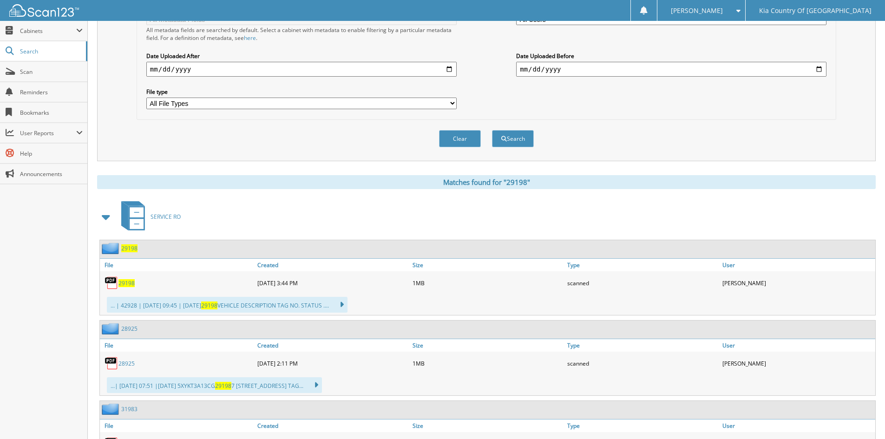
click at [125, 285] on span "29198" at bounding box center [126, 283] width 16 height 8
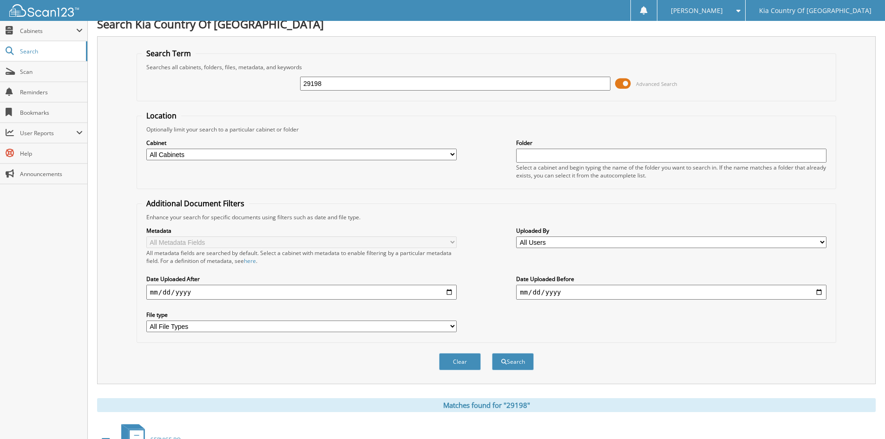
scroll to position [0, 0]
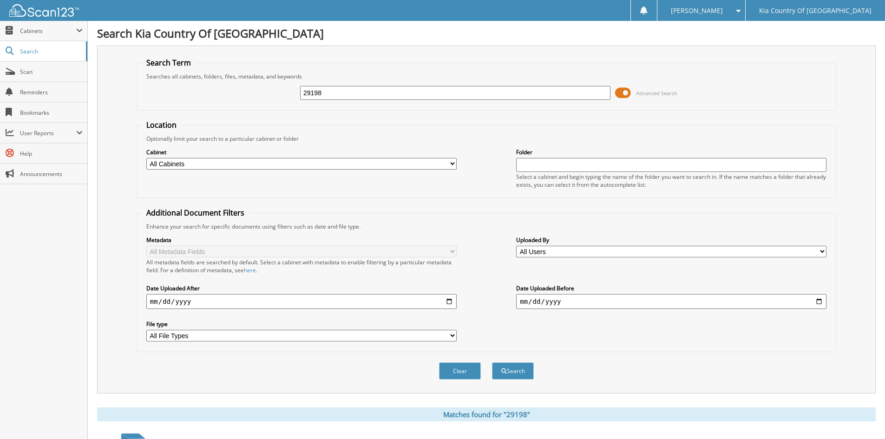
click at [412, 100] on div "29198" at bounding box center [455, 93] width 310 height 16
click at [413, 96] on input "29198" at bounding box center [455, 93] width 310 height 14
type input "29351"
click at [492, 362] on button "Search" at bounding box center [513, 370] width 42 height 17
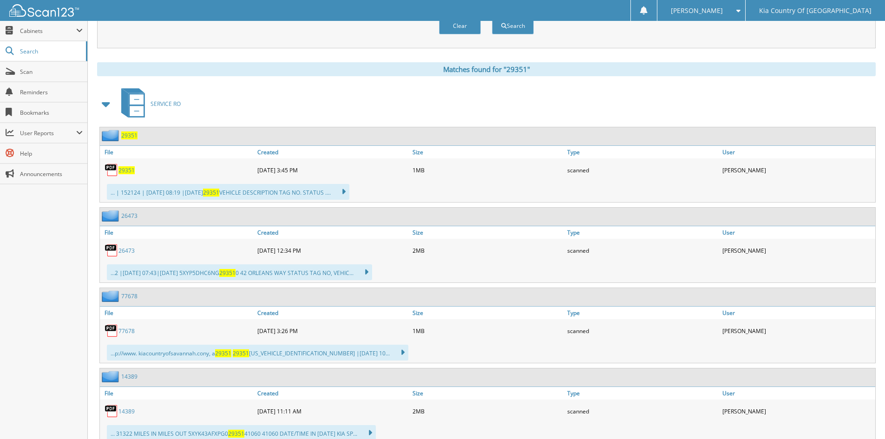
scroll to position [372, 0]
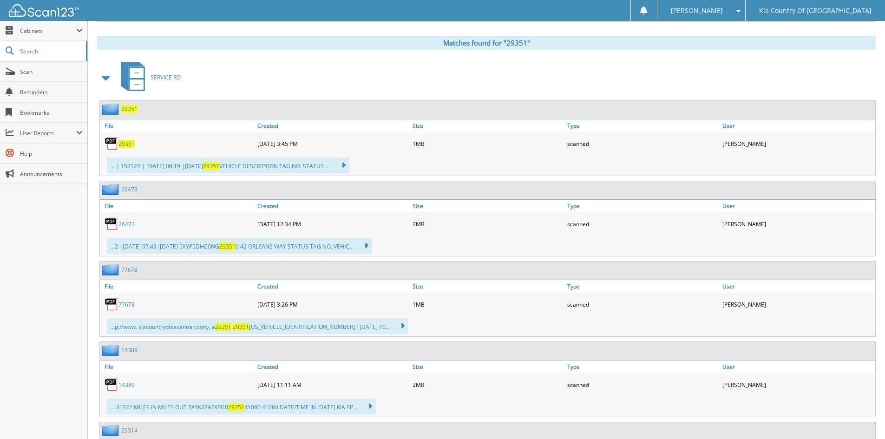
click at [129, 145] on span "29351" at bounding box center [126, 144] width 16 height 8
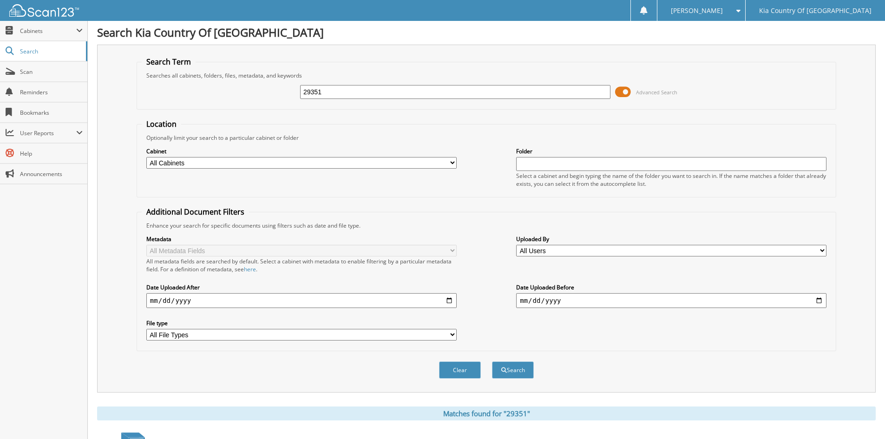
scroll to position [0, 0]
click at [441, 90] on input "29351" at bounding box center [455, 93] width 310 height 14
click at [336, 95] on input "29370" at bounding box center [455, 93] width 310 height 14
click at [337, 92] on input "29370" at bounding box center [455, 93] width 310 height 14
type input "2"
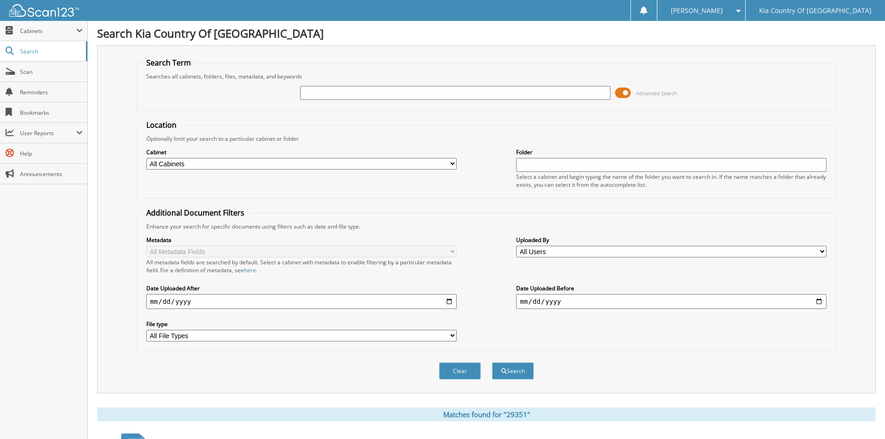
click at [621, 92] on span at bounding box center [623, 93] width 16 height 14
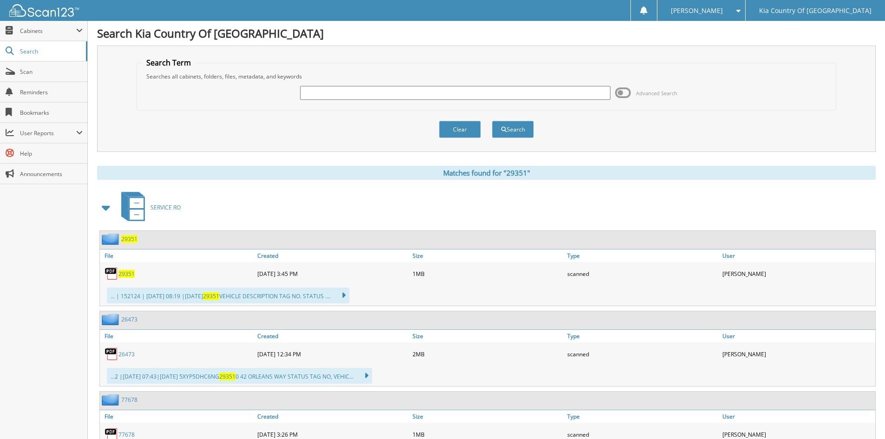
click at [355, 93] on input "text" at bounding box center [455, 93] width 310 height 14
click at [346, 91] on input "text" at bounding box center [455, 93] width 310 height 14
click at [408, 116] on div "Clear Search" at bounding box center [487, 130] width 700 height 38
click at [331, 94] on input "26230" at bounding box center [455, 93] width 310 height 14
type input "2"
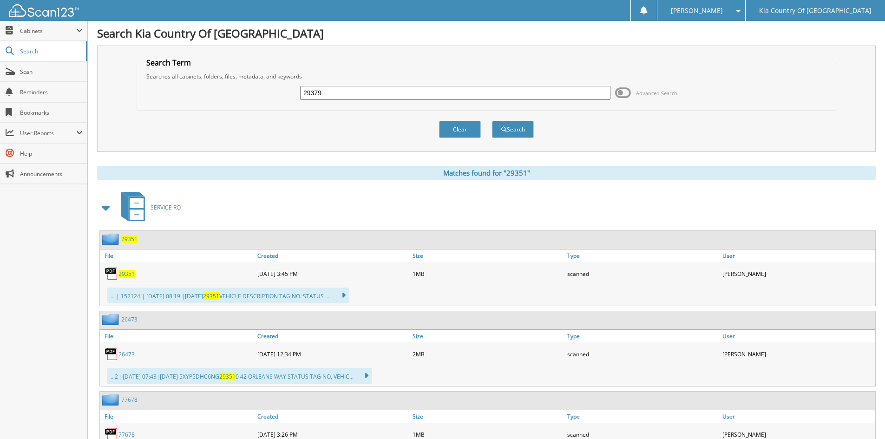
type input "29379"
click at [492, 121] on button "Search" at bounding box center [513, 129] width 42 height 17
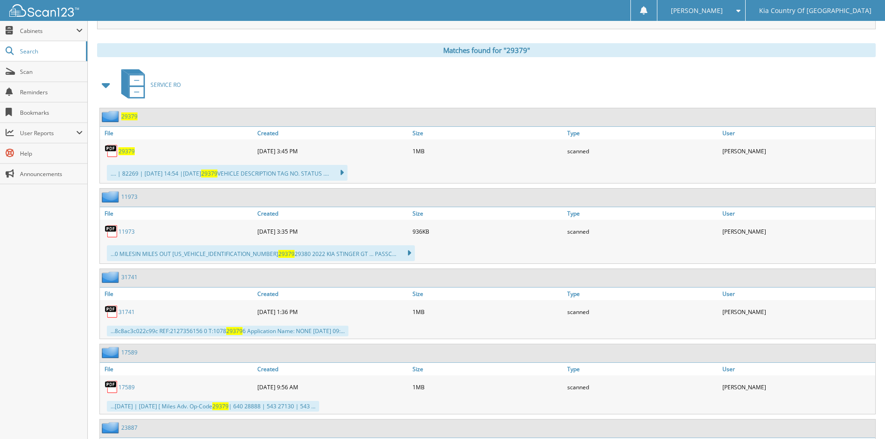
scroll to position [372, 0]
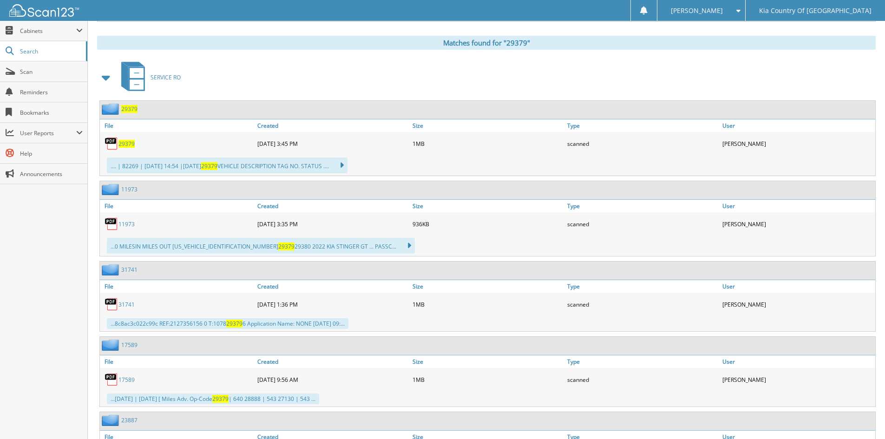
click at [128, 147] on span "29379" at bounding box center [126, 144] width 16 height 8
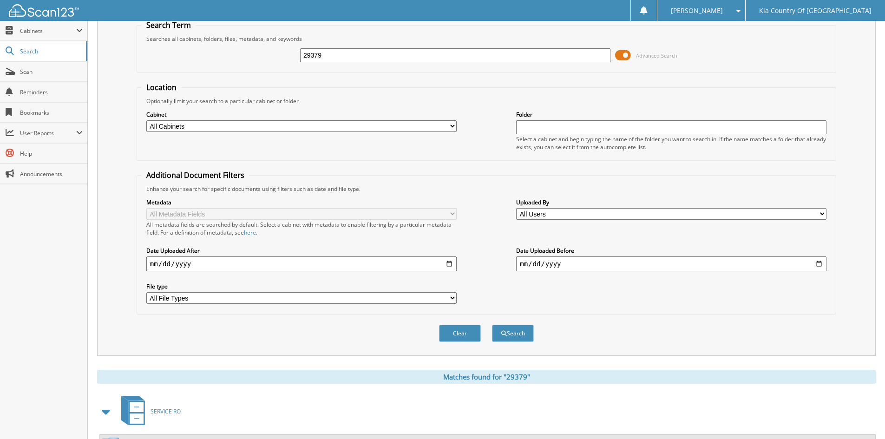
scroll to position [0, 0]
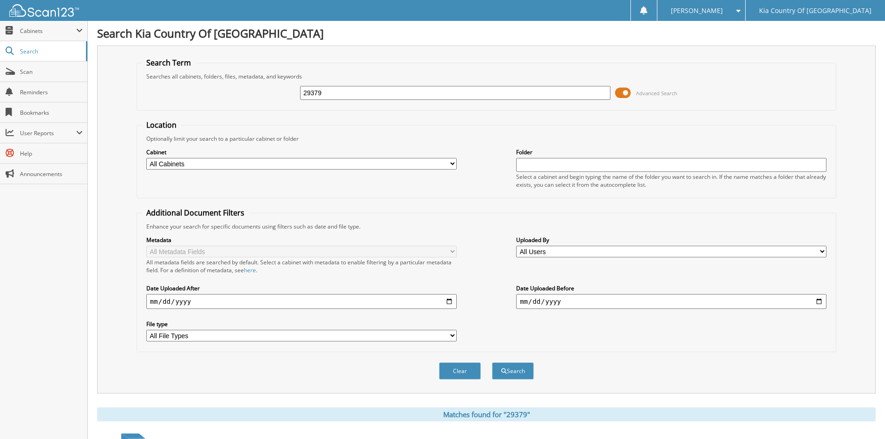
click at [626, 92] on span at bounding box center [623, 93] width 16 height 14
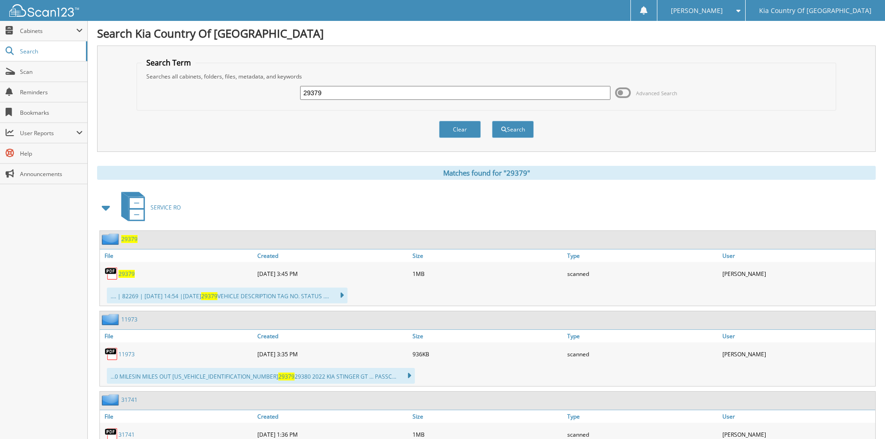
click at [403, 95] on input "29379" at bounding box center [455, 93] width 310 height 14
type input "2"
type input "29105"
click at [492, 121] on button "Search" at bounding box center [513, 129] width 42 height 17
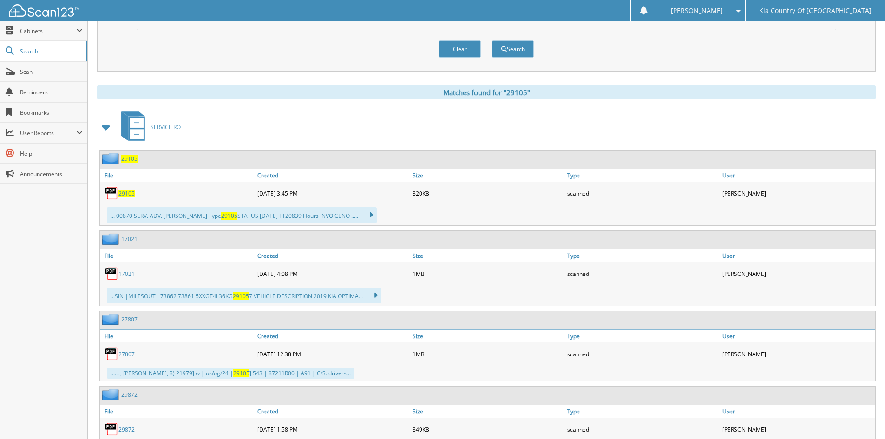
scroll to position [325, 0]
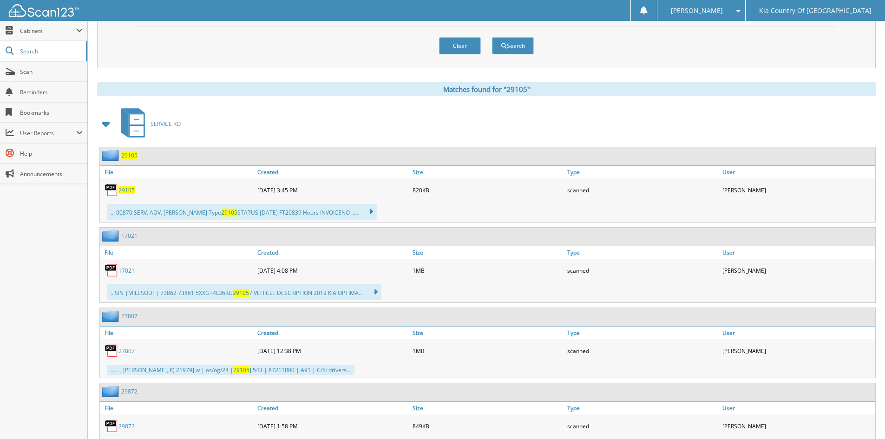
click at [128, 187] on span "29105" at bounding box center [126, 190] width 16 height 8
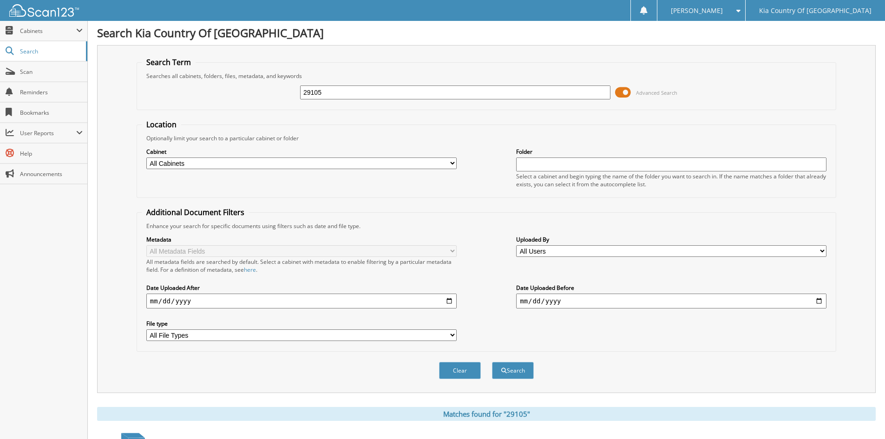
scroll to position [0, 0]
click at [626, 91] on span at bounding box center [623, 93] width 16 height 14
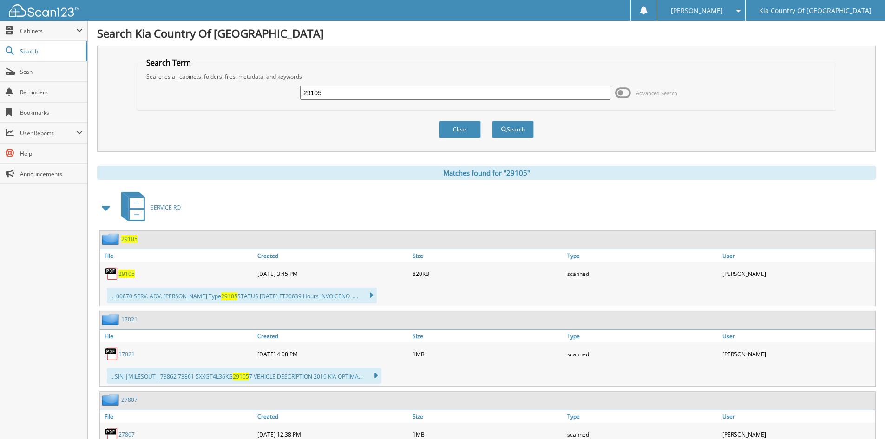
click at [483, 99] on input "29105" at bounding box center [455, 93] width 310 height 14
type input "29378"
click at [492, 121] on button "Search" at bounding box center [513, 129] width 42 height 17
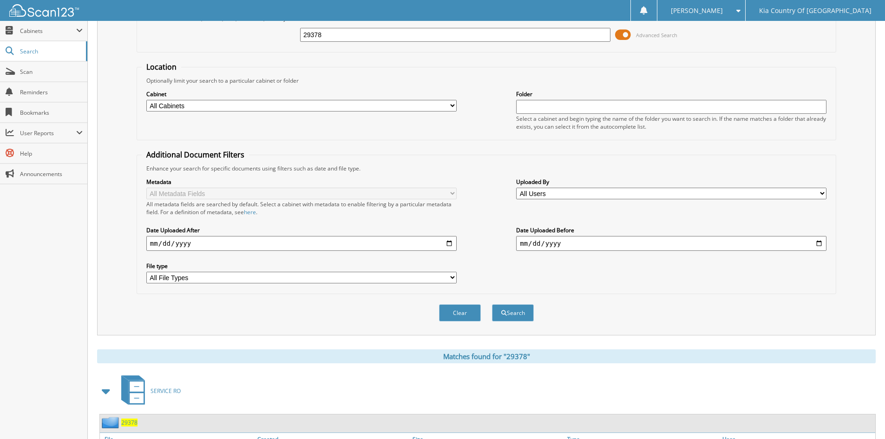
scroll to position [232, 0]
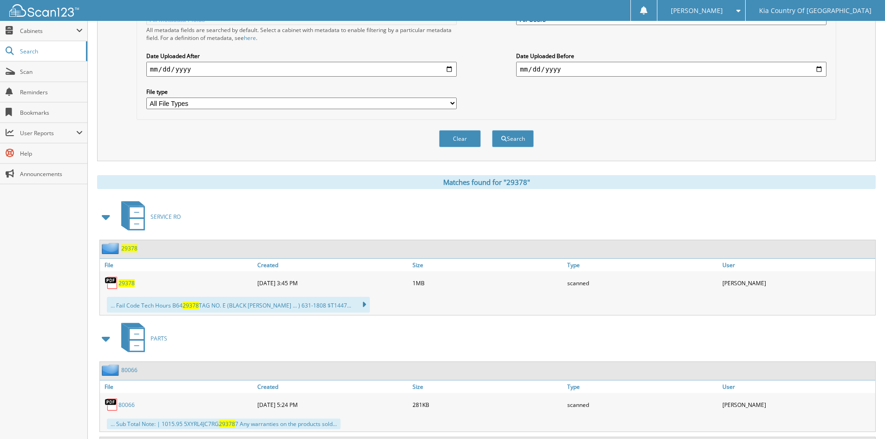
click at [124, 284] on span "29378" at bounding box center [126, 283] width 16 height 8
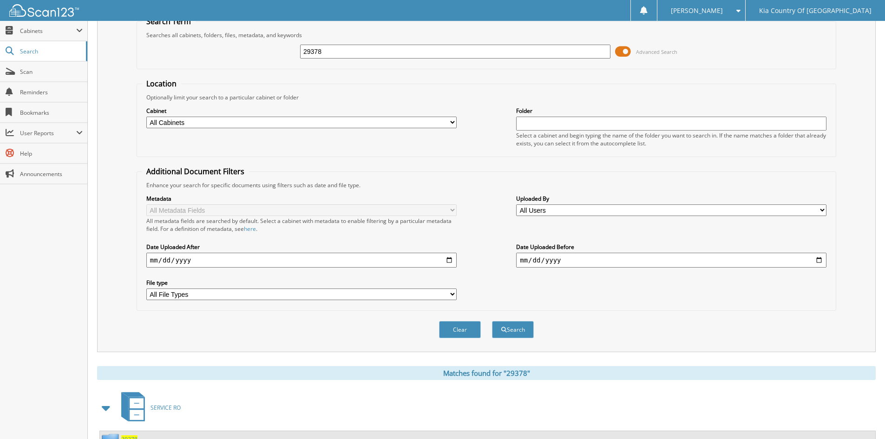
scroll to position [0, 0]
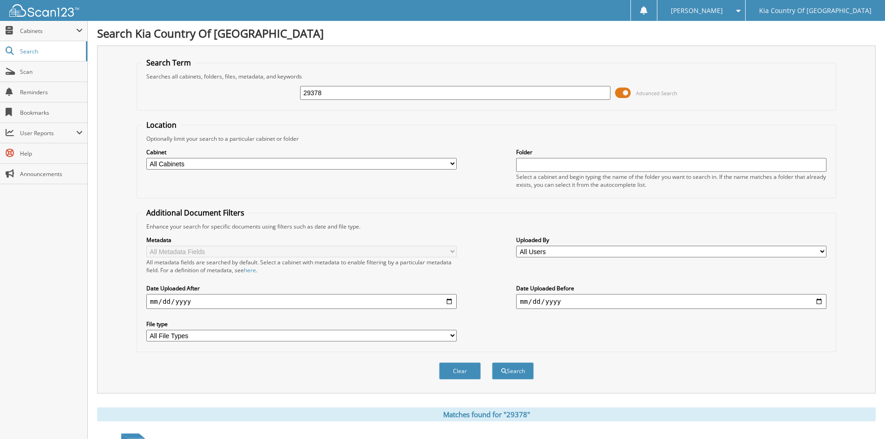
click at [400, 93] on input "29378" at bounding box center [455, 93] width 310 height 14
type input "29380"
click at [492, 362] on button "Search" at bounding box center [513, 370] width 42 height 17
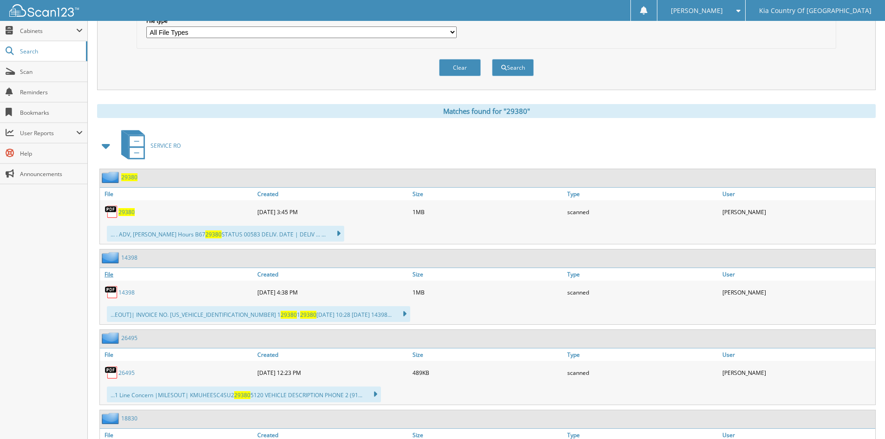
scroll to position [325, 0]
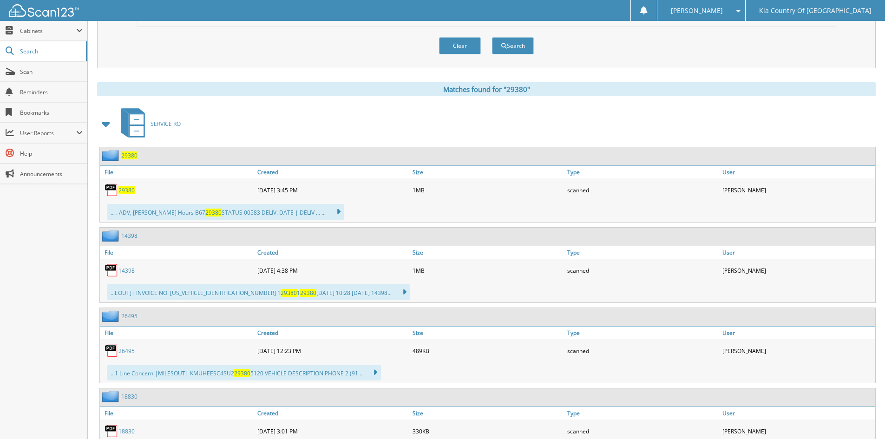
click at [129, 190] on span "29380" at bounding box center [126, 190] width 16 height 8
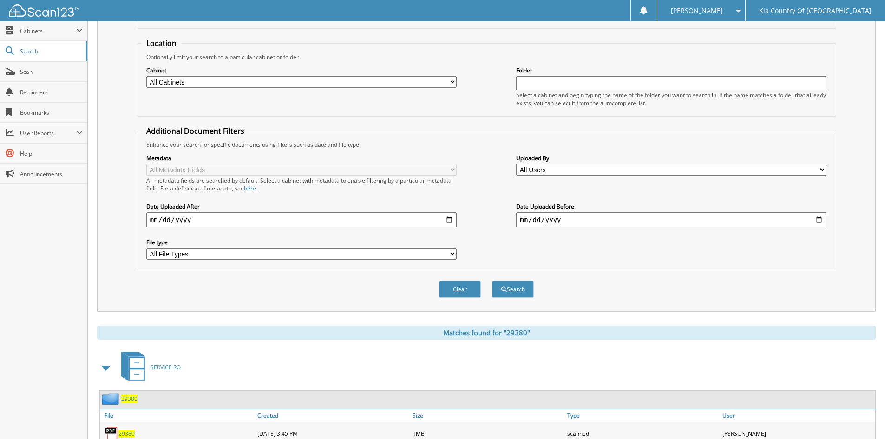
scroll to position [0, 0]
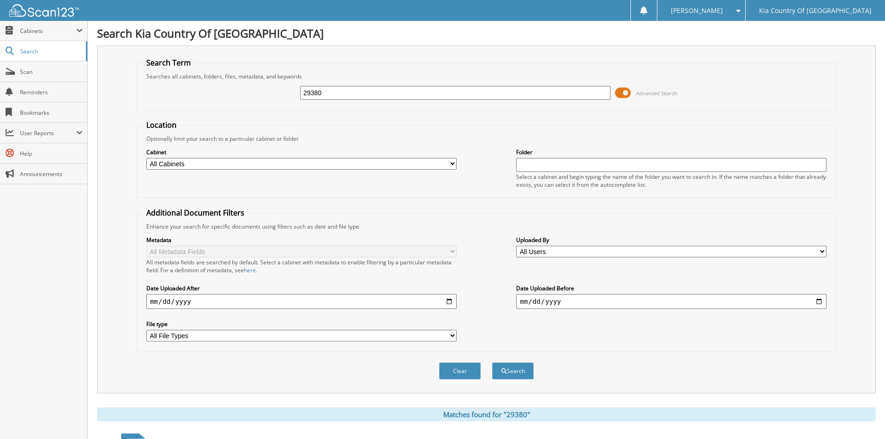
click at [403, 97] on input "29380" at bounding box center [455, 93] width 310 height 14
type input "29320"
click at [492, 362] on button "Search" at bounding box center [513, 370] width 42 height 17
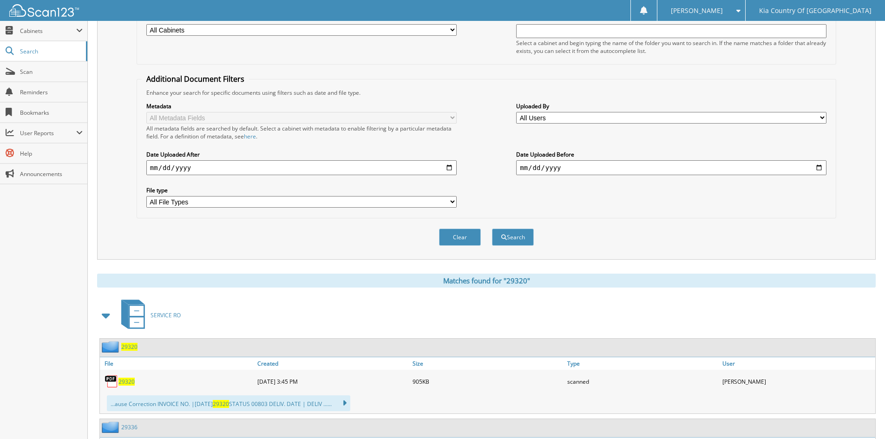
scroll to position [279, 0]
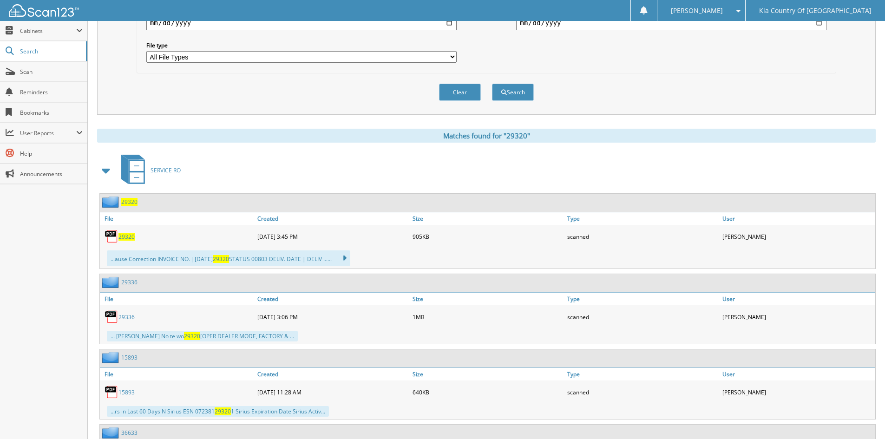
click at [124, 236] on span "29320" at bounding box center [126, 237] width 16 height 8
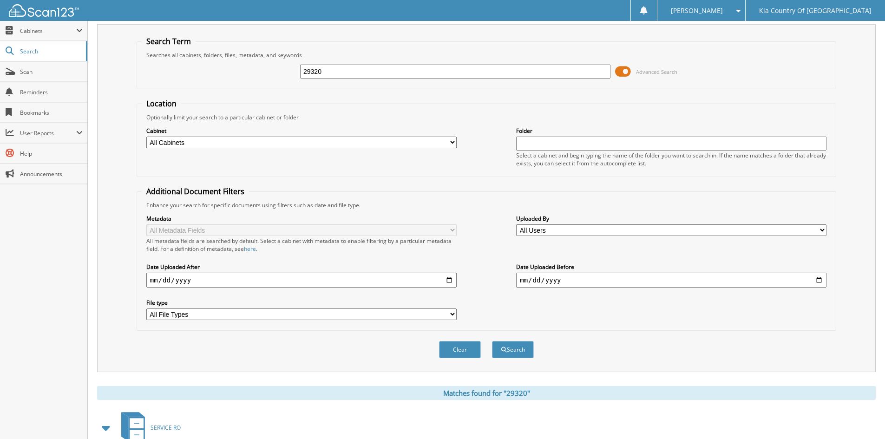
scroll to position [0, 0]
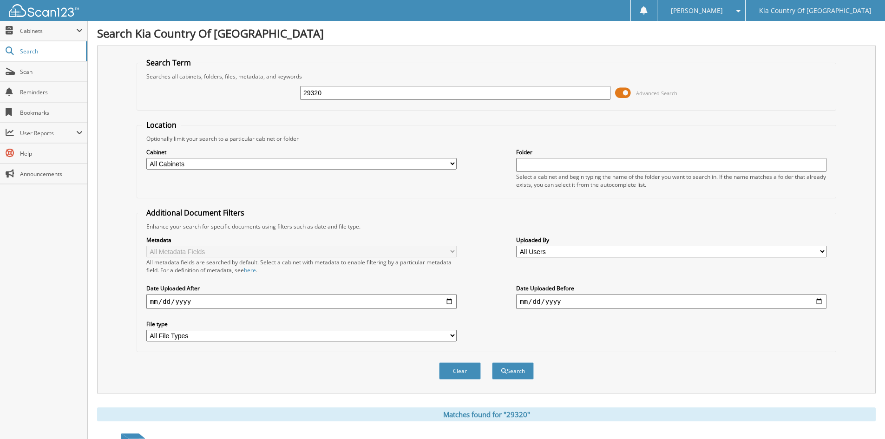
click at [377, 90] on input "29320" at bounding box center [455, 93] width 310 height 14
type input "29374"
click at [492, 362] on button "Search" at bounding box center [513, 370] width 42 height 17
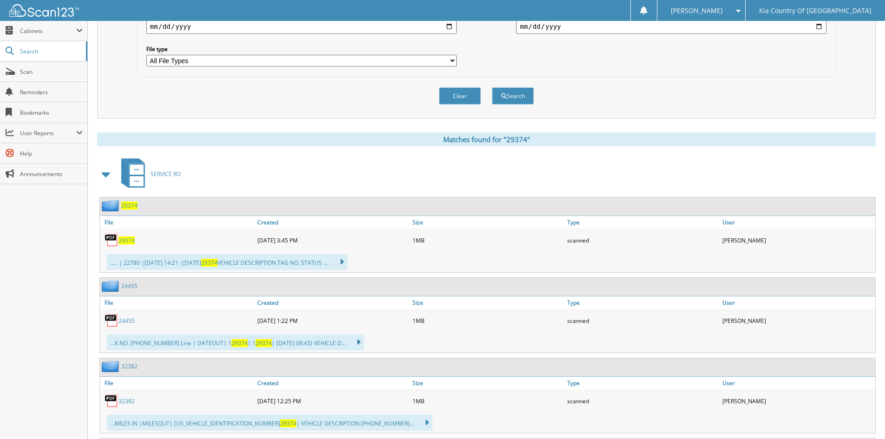
scroll to position [279, 0]
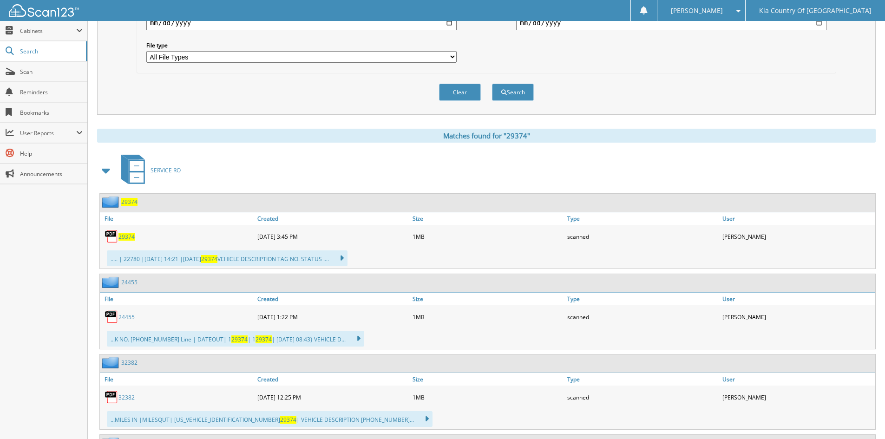
click at [125, 235] on span "29374" at bounding box center [126, 237] width 16 height 8
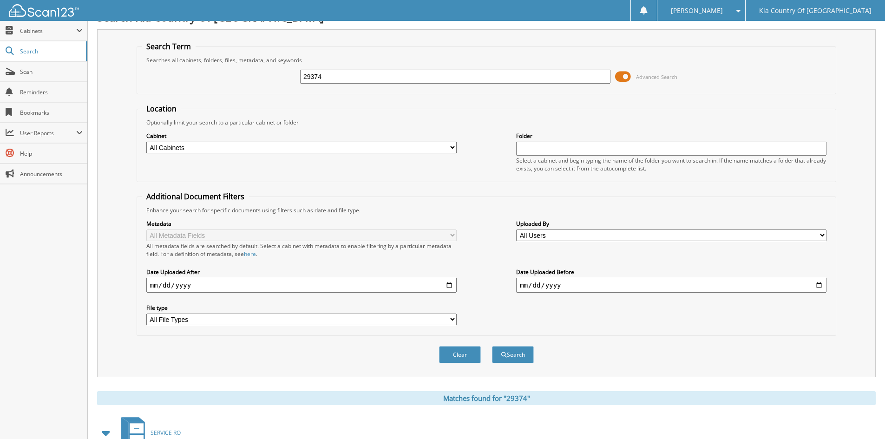
scroll to position [0, 0]
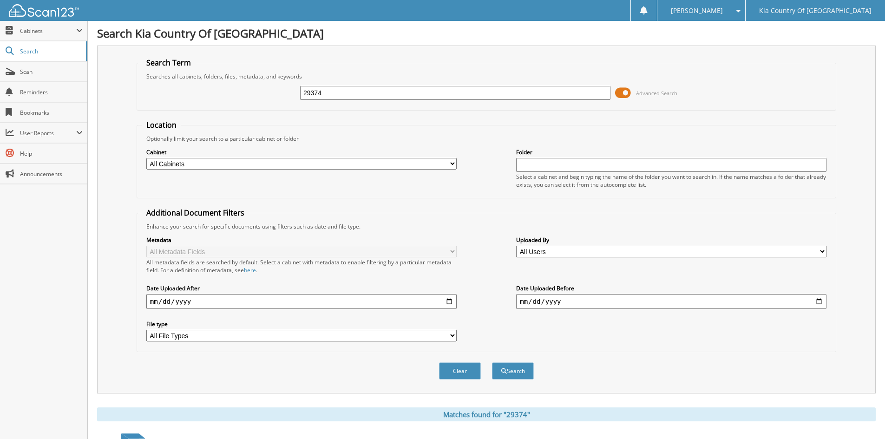
click at [420, 97] on input "29374" at bounding box center [455, 93] width 310 height 14
type input "29233"
click at [492, 362] on button "Search" at bounding box center [513, 370] width 42 height 17
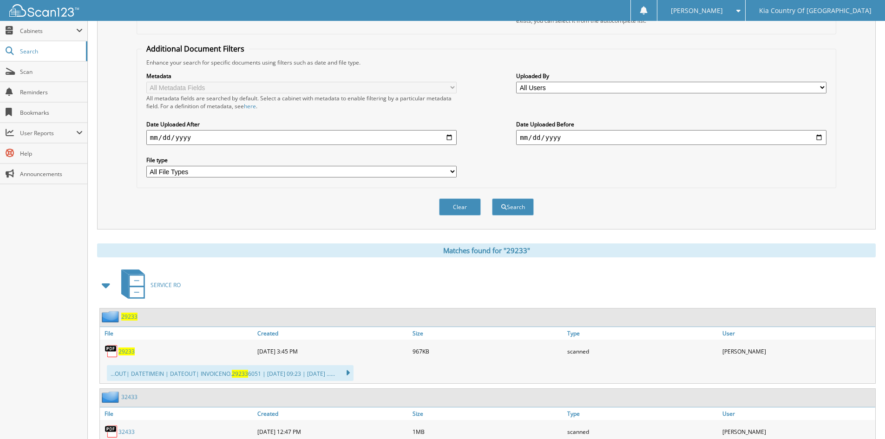
scroll to position [217, 0]
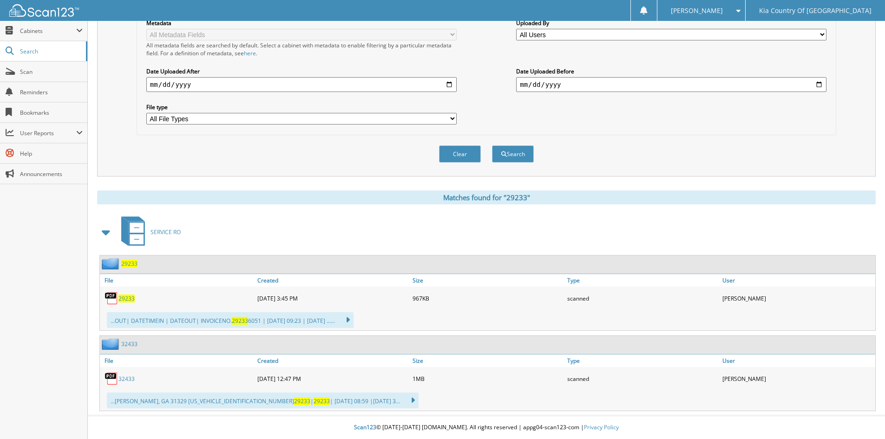
click at [126, 297] on span "29233" at bounding box center [126, 299] width 16 height 8
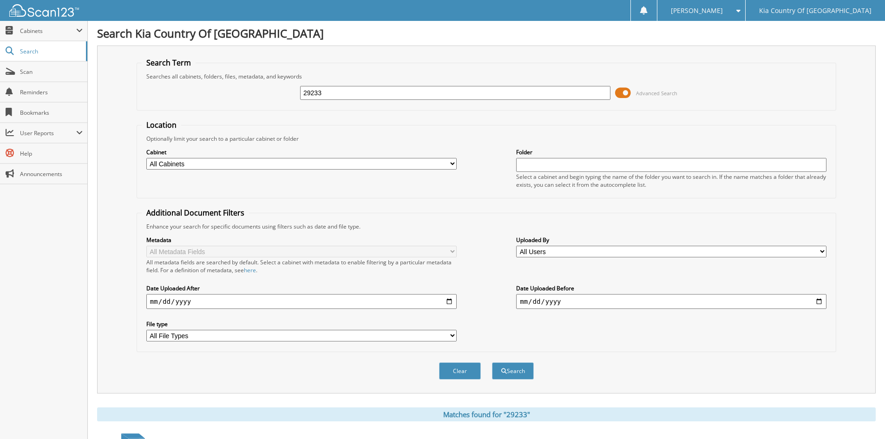
click at [362, 92] on input "29233" at bounding box center [455, 93] width 310 height 14
type input "29258"
click at [492, 362] on button "Search" at bounding box center [513, 370] width 42 height 17
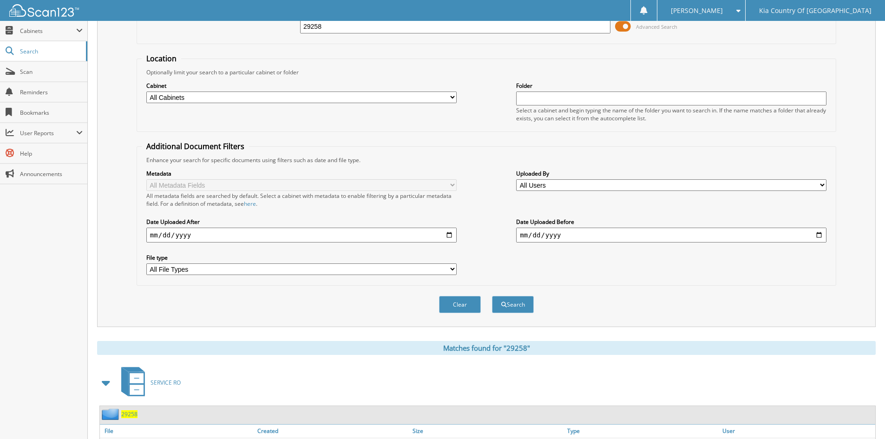
scroll to position [137, 0]
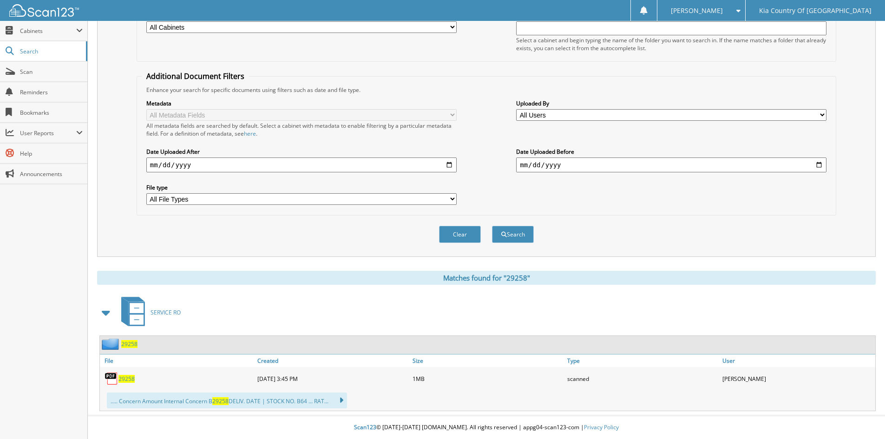
click at [126, 380] on span "29258" at bounding box center [126, 379] width 16 height 8
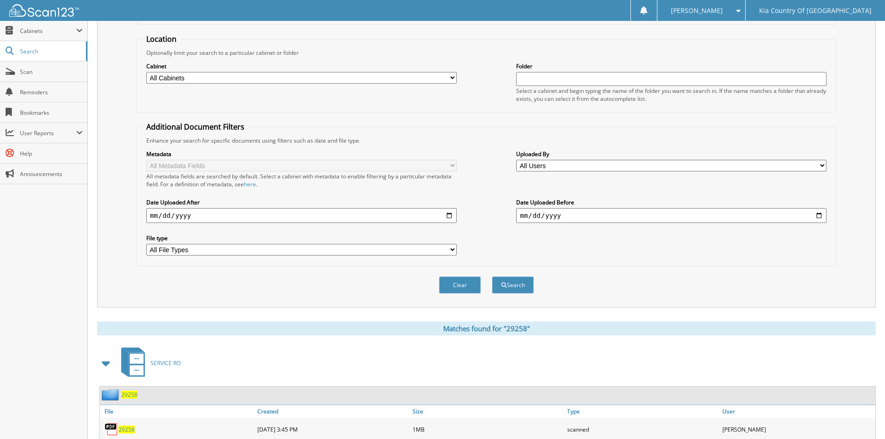
scroll to position [0, 0]
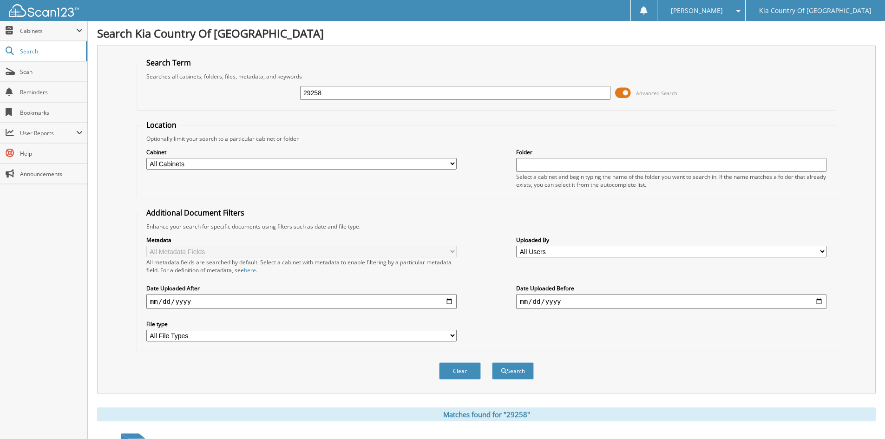
click at [406, 89] on input "29258" at bounding box center [455, 93] width 310 height 14
type input "26831"
click at [492, 362] on button "Search" at bounding box center [513, 370] width 42 height 17
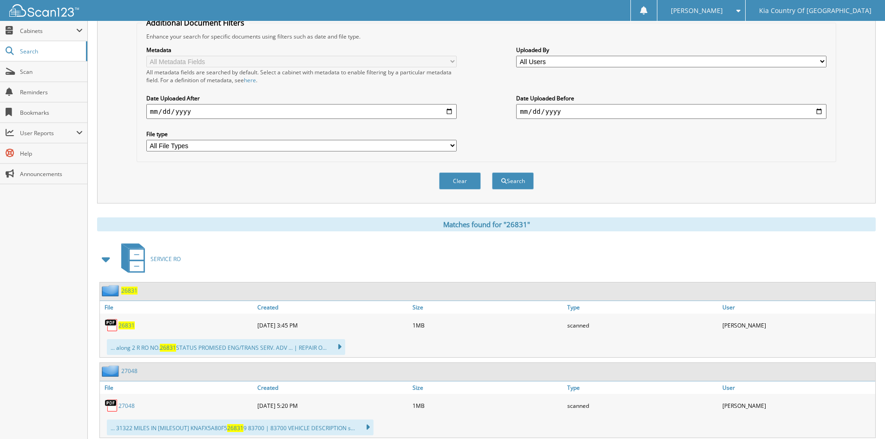
scroll to position [232, 0]
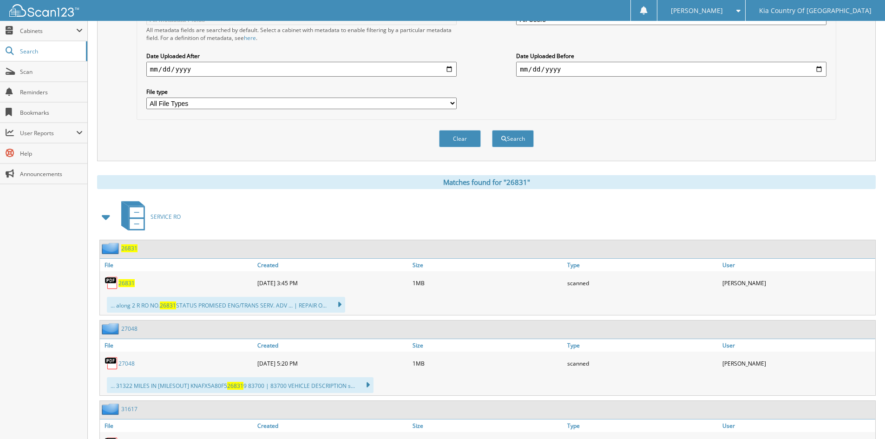
click at [129, 283] on span "26831" at bounding box center [126, 283] width 16 height 8
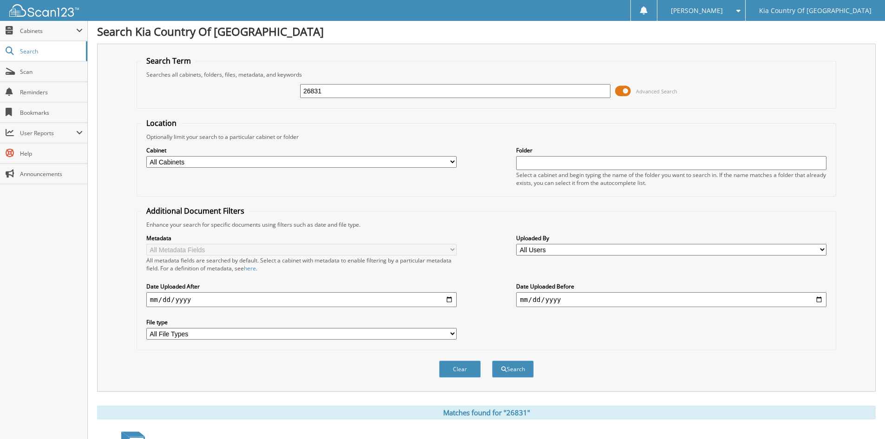
scroll to position [0, 0]
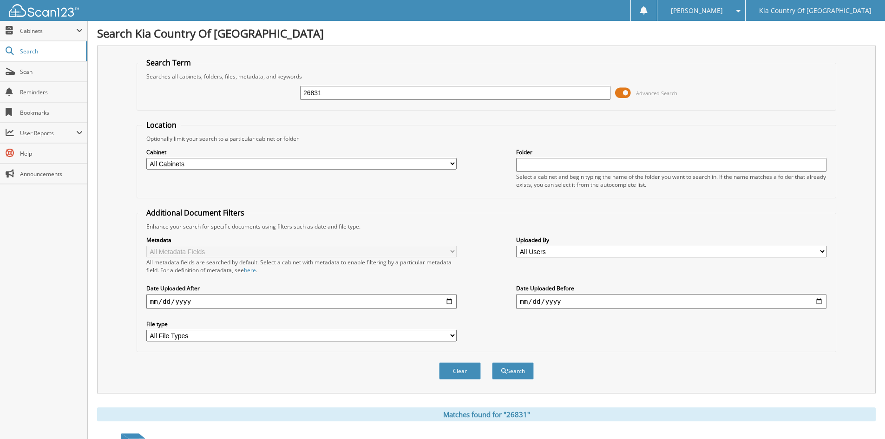
click at [379, 92] on input "26831" at bounding box center [455, 93] width 310 height 14
type input "29358"
click at [492, 362] on button "Search" at bounding box center [513, 370] width 42 height 17
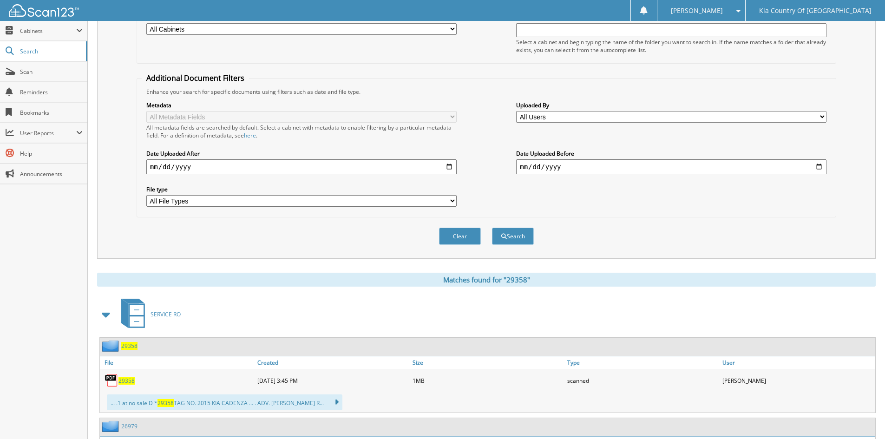
scroll to position [232, 0]
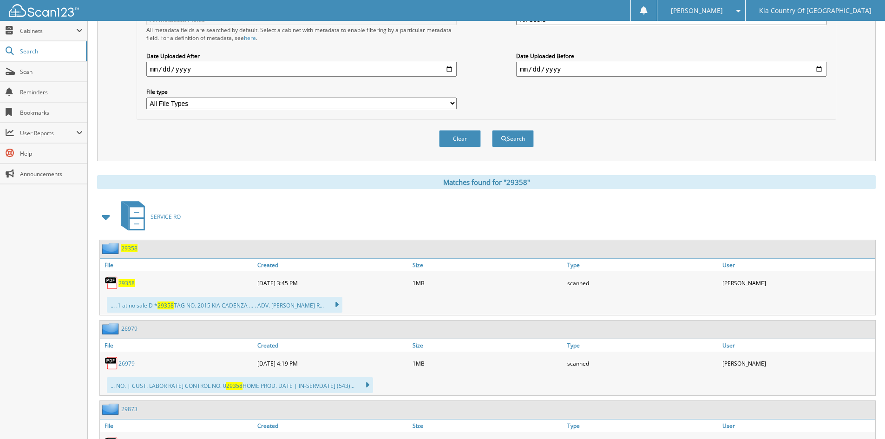
click at [126, 282] on span "29358" at bounding box center [126, 283] width 16 height 8
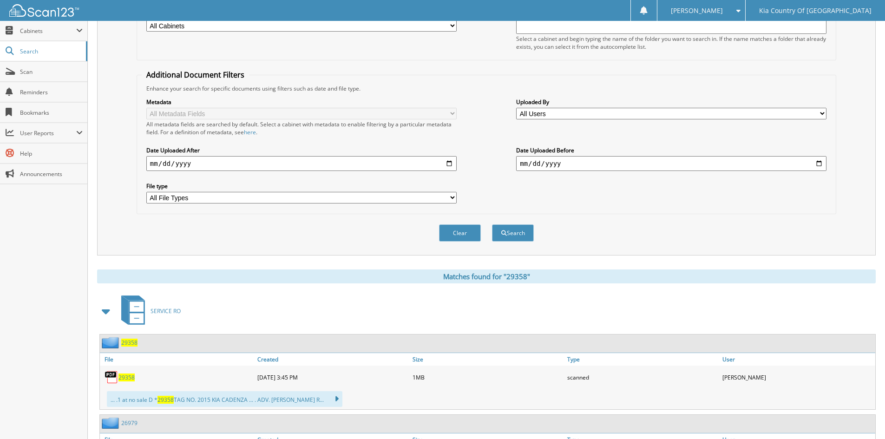
scroll to position [46, 0]
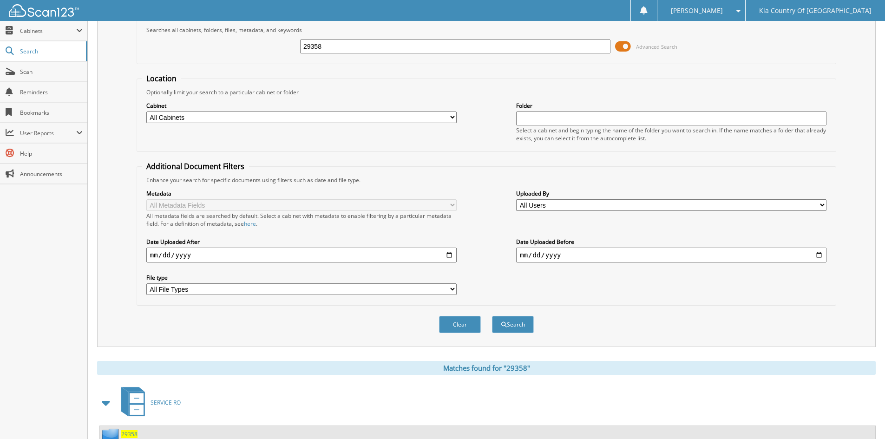
drag, startPoint x: 435, startPoint y: 54, endPoint x: 435, endPoint y: 46, distance: 7.9
click at [435, 52] on div "29358 Advanced Search" at bounding box center [486, 46] width 689 height 25
click at [435, 46] on input "29358" at bounding box center [455, 46] width 310 height 14
type input "29220"
click at [492, 316] on button "Search" at bounding box center [513, 324] width 42 height 17
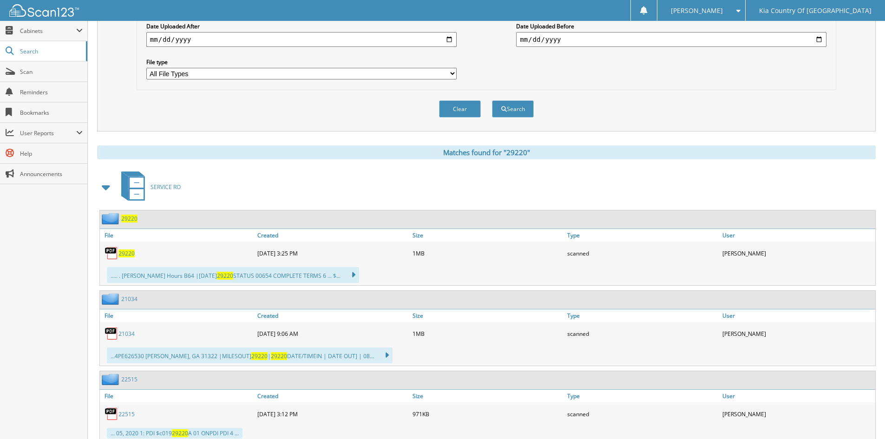
scroll to position [279, 0]
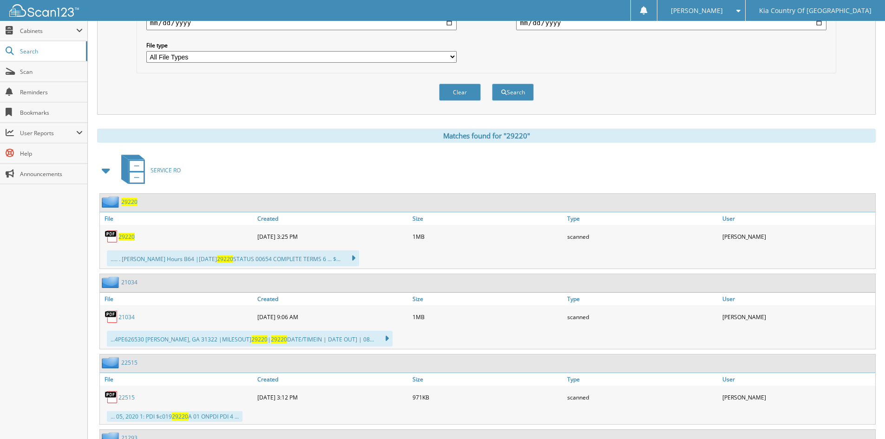
click at [132, 236] on span "29220" at bounding box center [126, 237] width 16 height 8
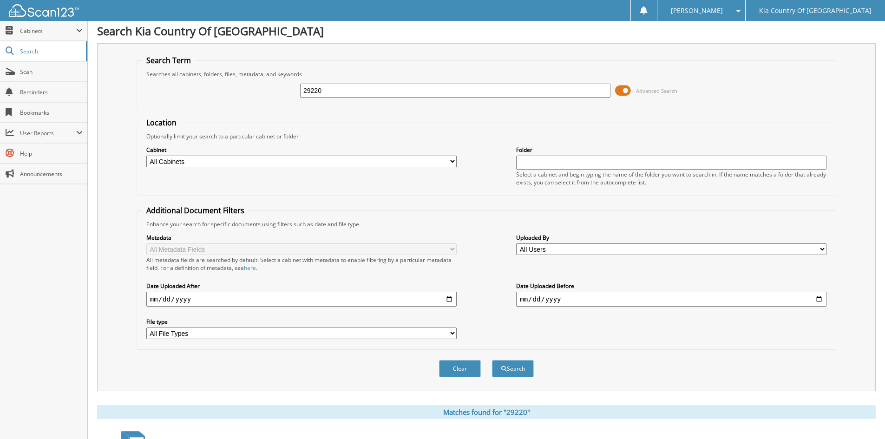
scroll to position [0, 0]
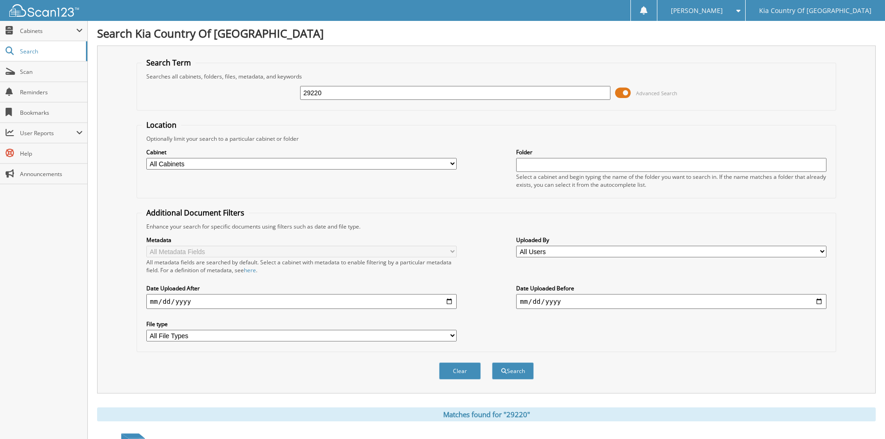
click at [399, 92] on input "29220" at bounding box center [455, 93] width 310 height 14
type input "29294"
click at [492, 362] on button "Search" at bounding box center [513, 370] width 42 height 17
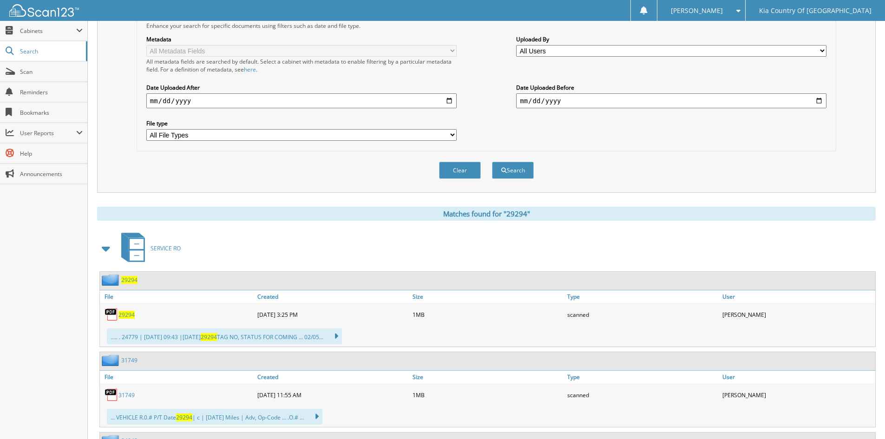
scroll to position [279, 0]
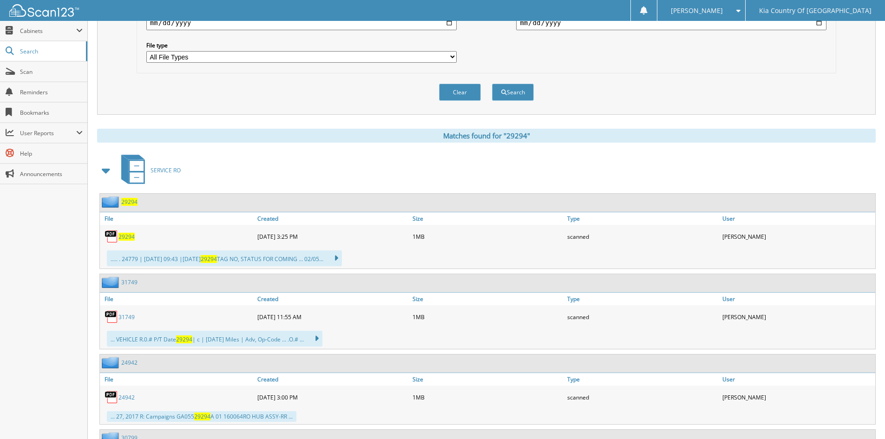
click at [130, 238] on span "29294" at bounding box center [126, 237] width 16 height 8
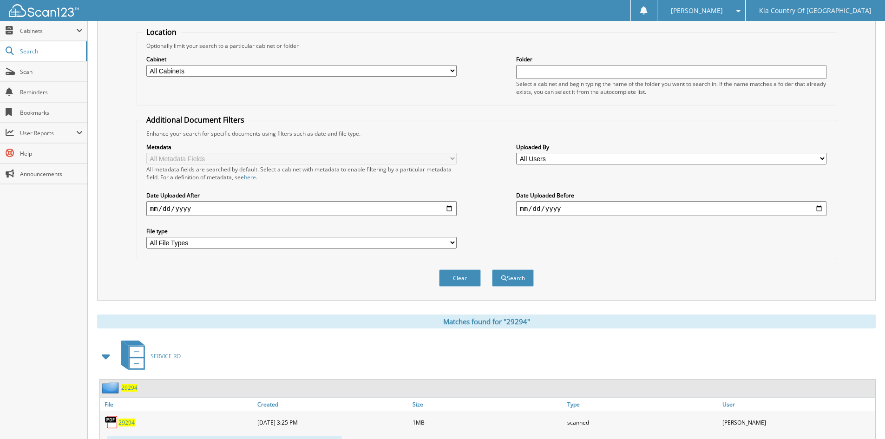
scroll to position [0, 0]
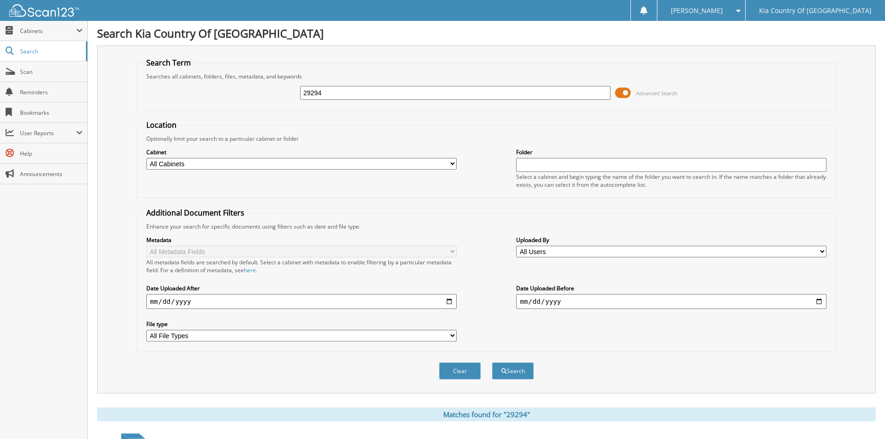
click at [418, 90] on input "29294" at bounding box center [455, 93] width 310 height 14
type input "29293"
click at [492, 362] on button "Search" at bounding box center [513, 370] width 42 height 17
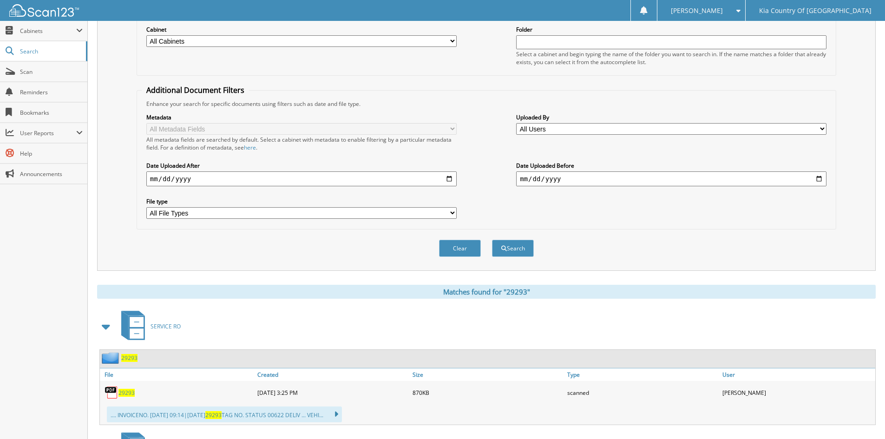
scroll to position [232, 0]
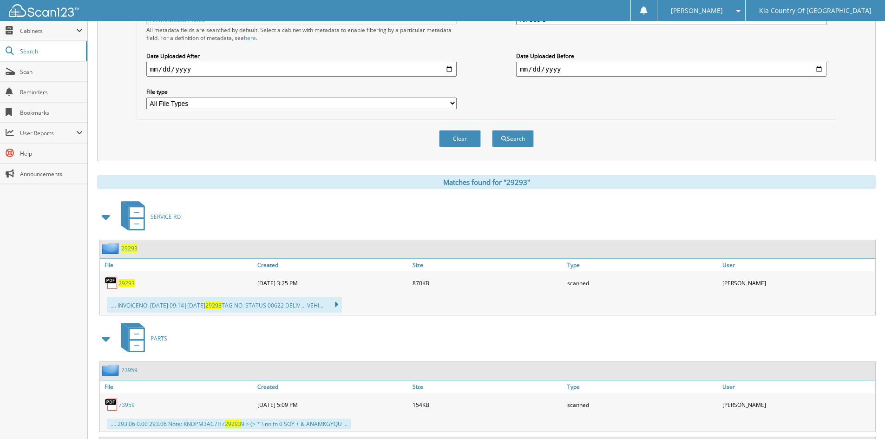
click at [129, 284] on span "29293" at bounding box center [126, 283] width 16 height 8
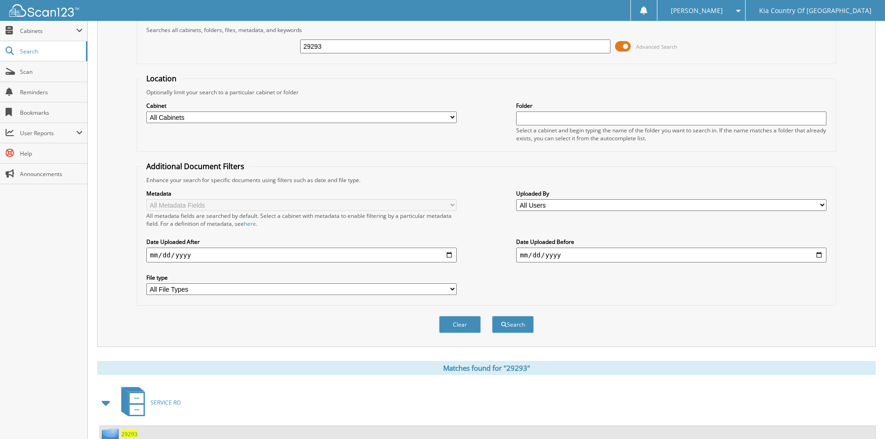
scroll to position [0, 0]
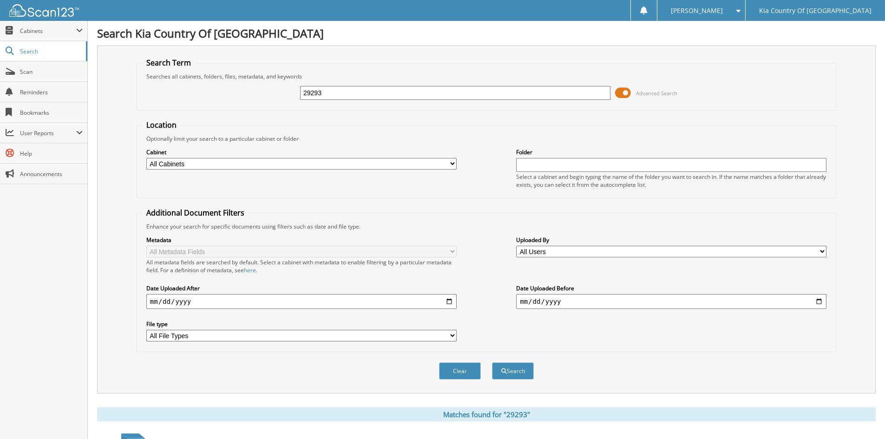
click at [389, 95] on input "29293" at bounding box center [455, 93] width 310 height 14
type input "29296"
click at [492, 362] on button "Search" at bounding box center [513, 370] width 42 height 17
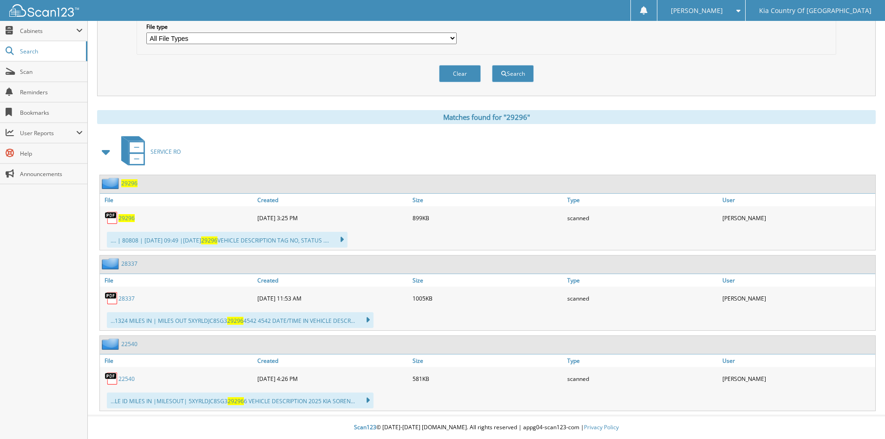
click at [128, 218] on span "29296" at bounding box center [126, 218] width 16 height 8
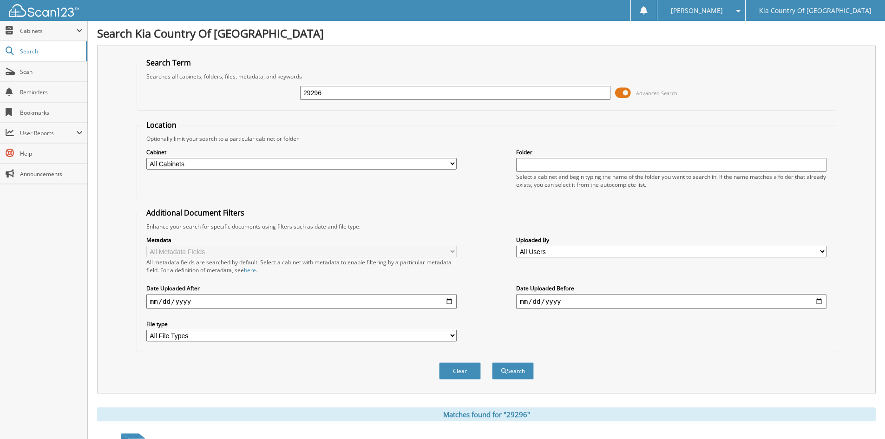
click at [415, 96] on input "29296" at bounding box center [455, 93] width 310 height 14
type input "29280"
click at [492, 362] on button "Search" at bounding box center [513, 370] width 42 height 17
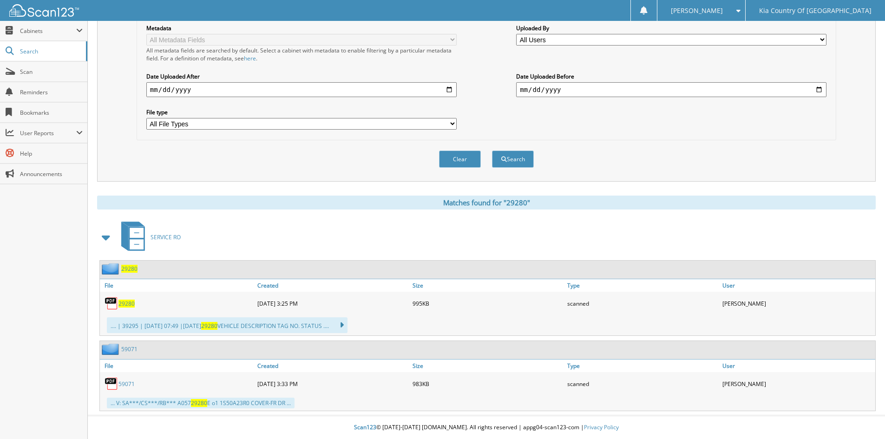
click at [131, 302] on span "29280" at bounding box center [126, 304] width 16 height 8
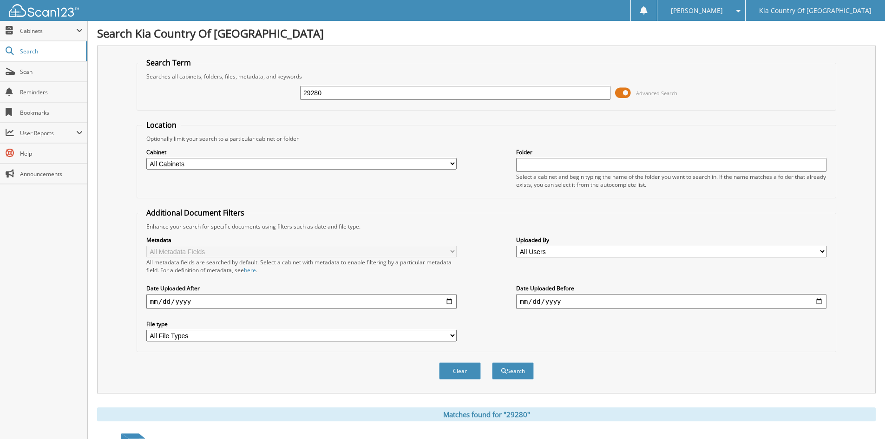
click at [347, 92] on input "29280" at bounding box center [455, 93] width 310 height 14
type input "29297"
click at [492, 362] on button "Search" at bounding box center [513, 370] width 42 height 17
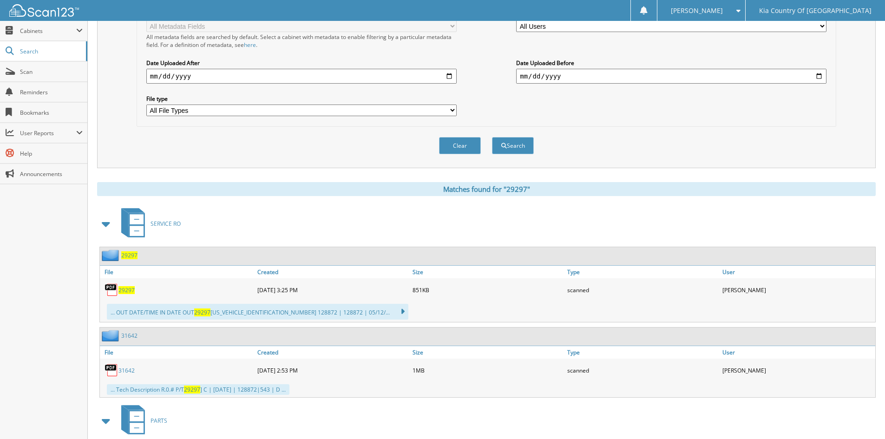
scroll to position [232, 0]
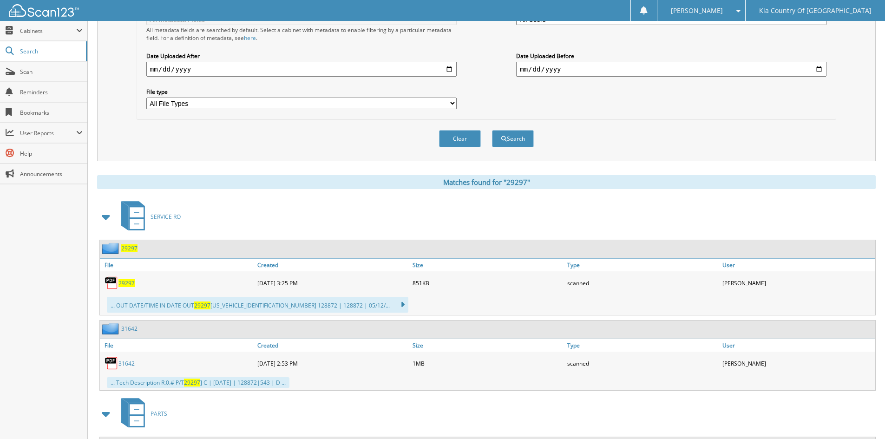
click at [131, 284] on span "29297" at bounding box center [126, 283] width 16 height 8
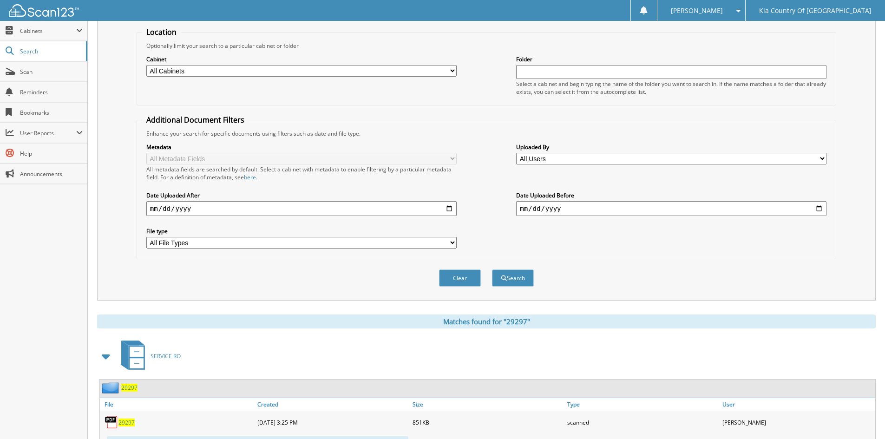
scroll to position [0, 0]
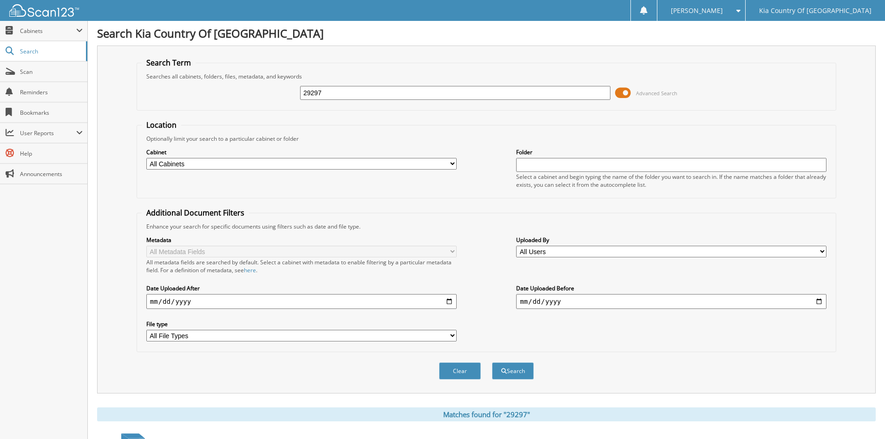
click at [346, 93] on input "29297" at bounding box center [455, 93] width 310 height 14
type input "29306"
click at [492, 362] on button "Search" at bounding box center [513, 370] width 42 height 17
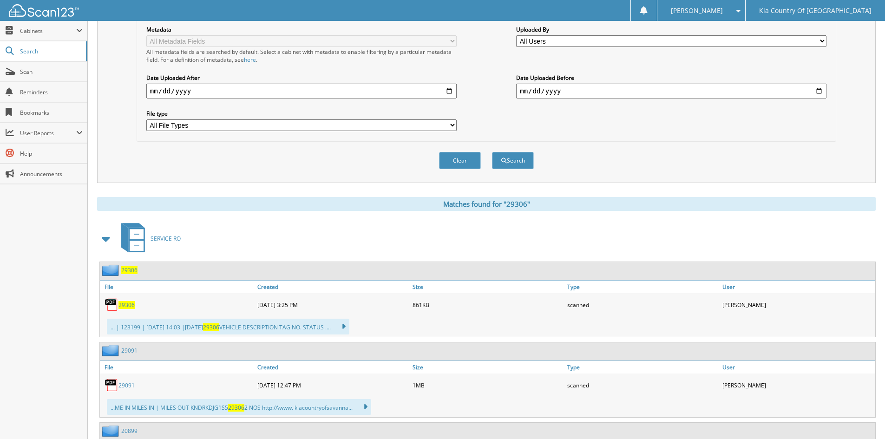
scroll to position [232, 0]
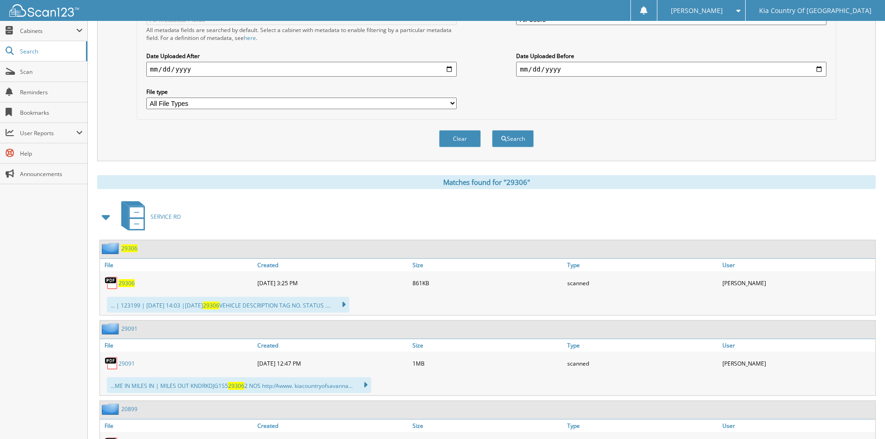
click at [130, 282] on span "29306" at bounding box center [126, 283] width 16 height 8
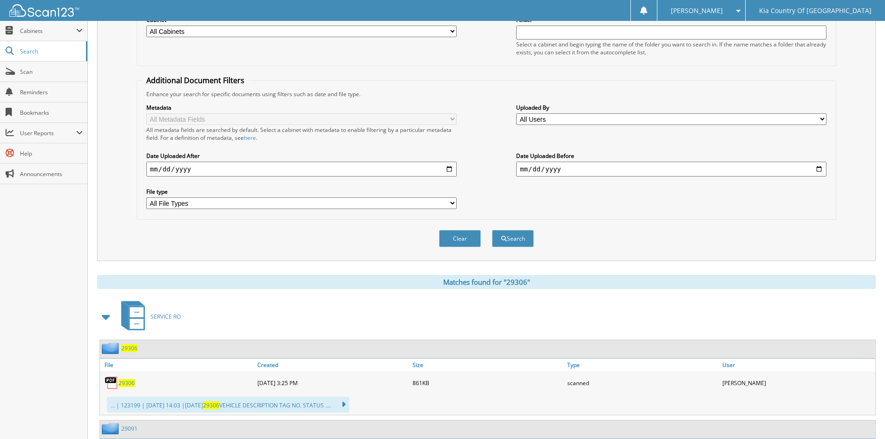
scroll to position [0, 0]
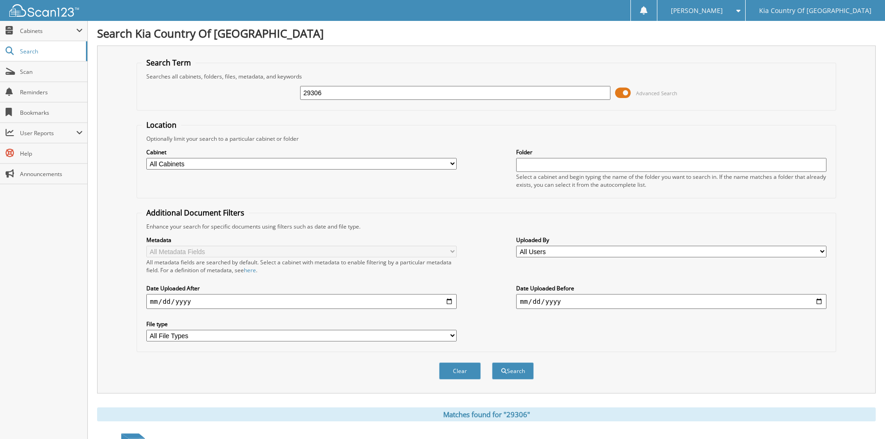
click at [387, 94] on input "29306" at bounding box center [455, 93] width 310 height 14
type input "29270"
click at [492, 362] on button "Search" at bounding box center [513, 370] width 42 height 17
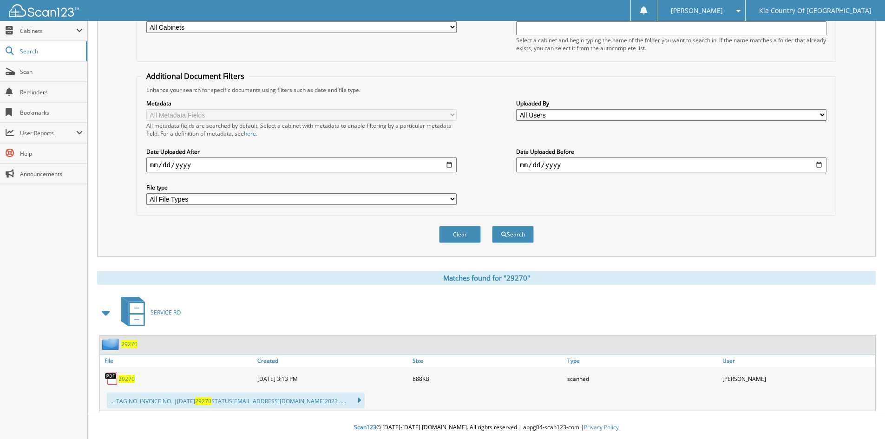
click at [128, 380] on span "29270" at bounding box center [126, 379] width 16 height 8
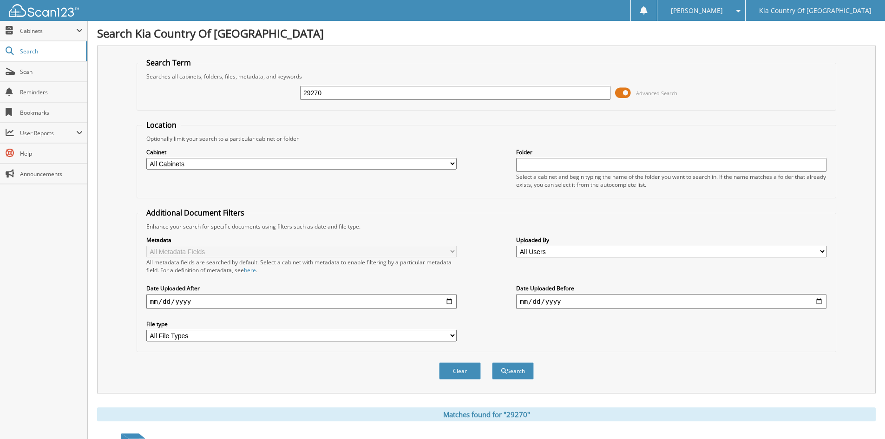
click at [352, 92] on input "29270" at bounding box center [455, 93] width 310 height 14
type input "29269"
click at [492, 362] on button "Search" at bounding box center [513, 370] width 42 height 17
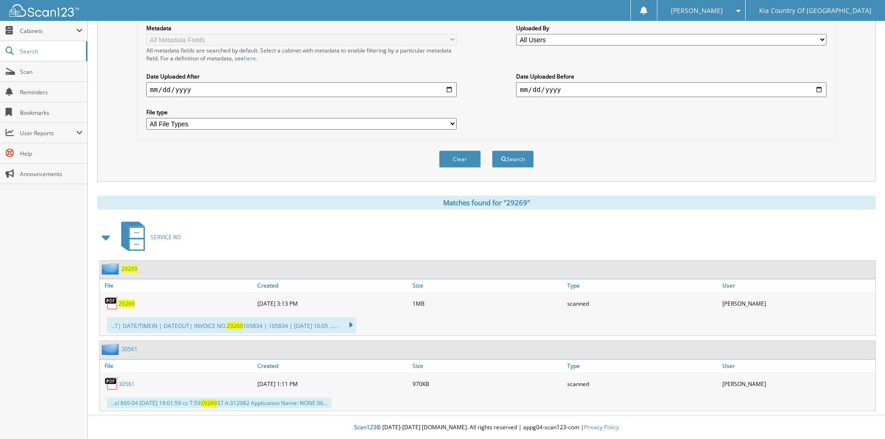
scroll to position [212, 0]
click at [129, 304] on span "29269" at bounding box center [126, 304] width 16 height 8
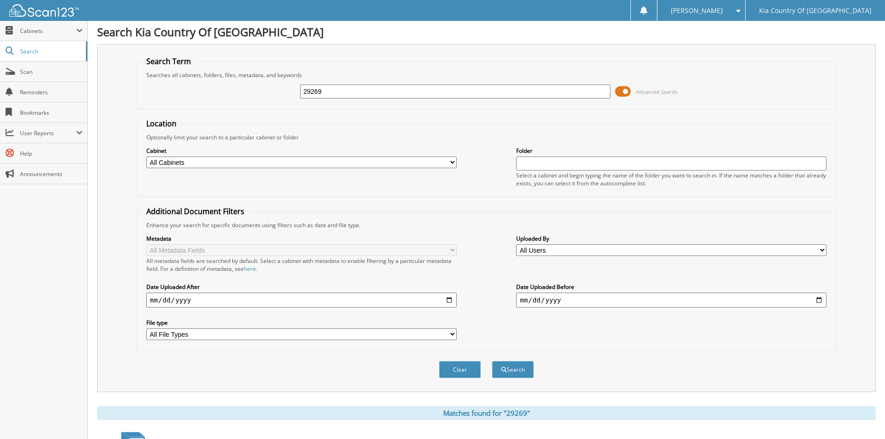
scroll to position [0, 0]
click at [367, 92] on input "29269" at bounding box center [455, 93] width 310 height 14
type input "29262"
click at [492, 362] on button "Search" at bounding box center [513, 370] width 42 height 17
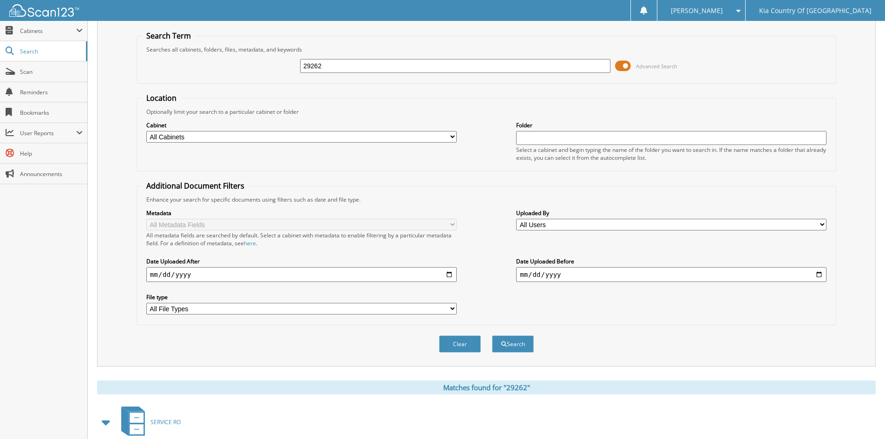
scroll to position [186, 0]
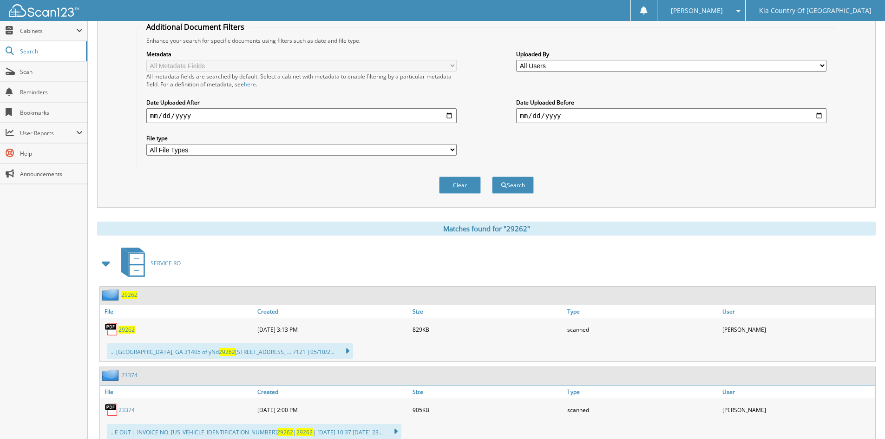
click at [129, 330] on span "29262" at bounding box center [126, 330] width 16 height 8
